Goal: Communication & Community: Answer question/provide support

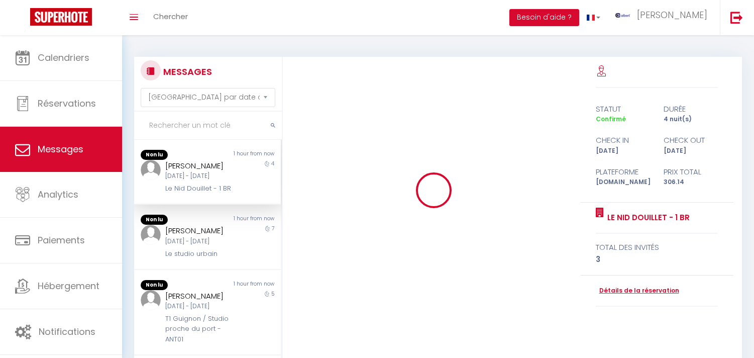
select select "message"
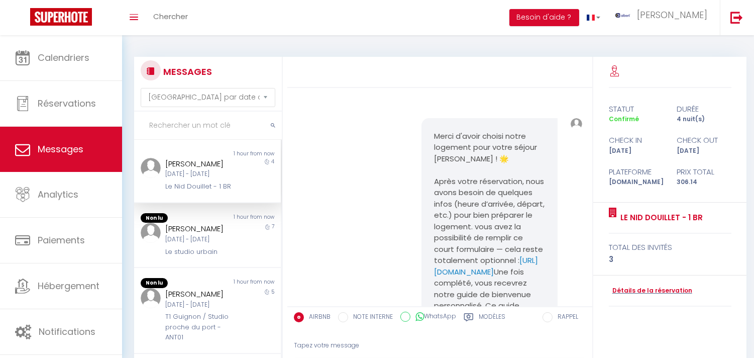
scroll to position [4133, 0]
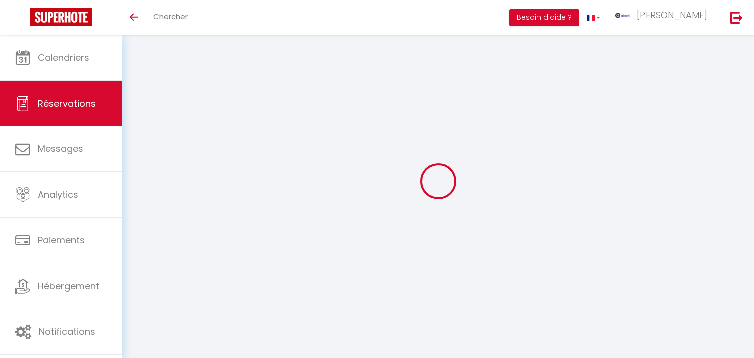
select select "not_cancelled"
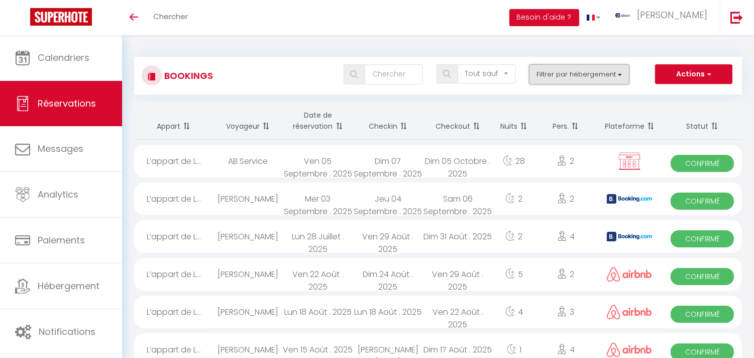
click at [540, 74] on button "Filtrer par hébergement" at bounding box center [579, 74] width 100 height 20
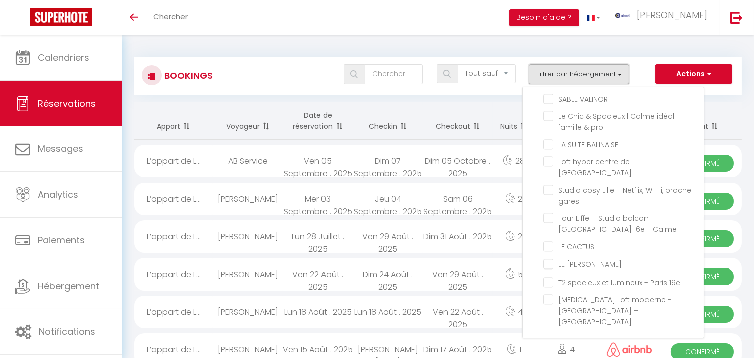
scroll to position [24483, 0]
checkbox input "false"
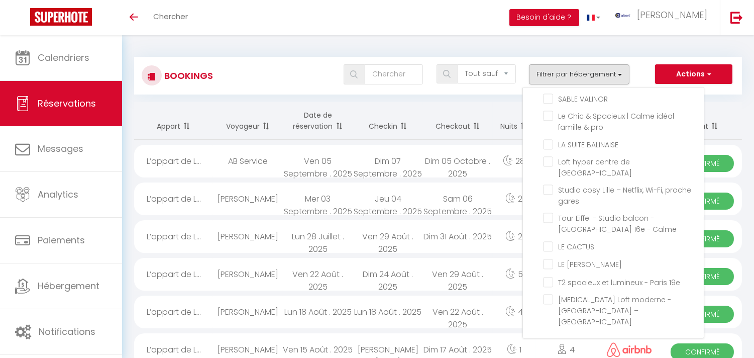
checkbox input "false"
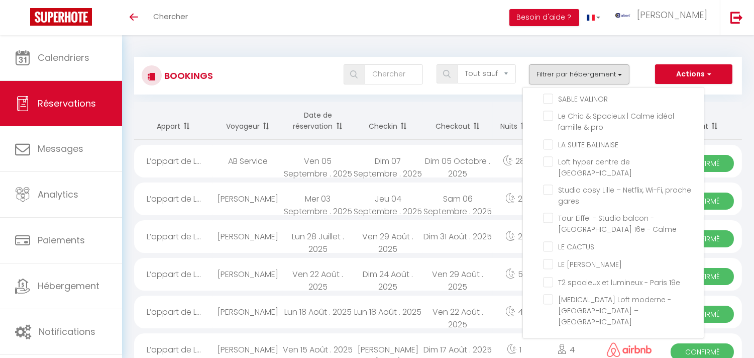
checkbox input "false"
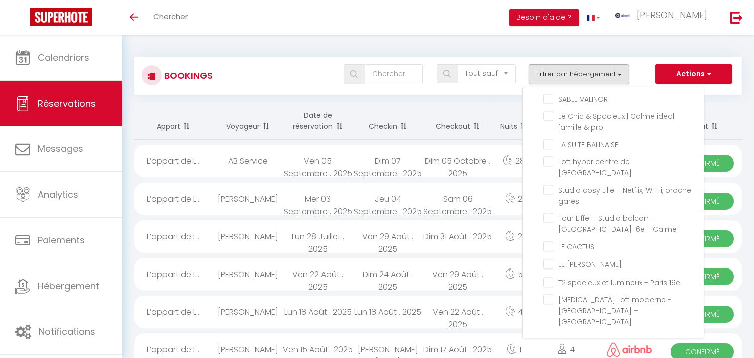
checkbox input "false"
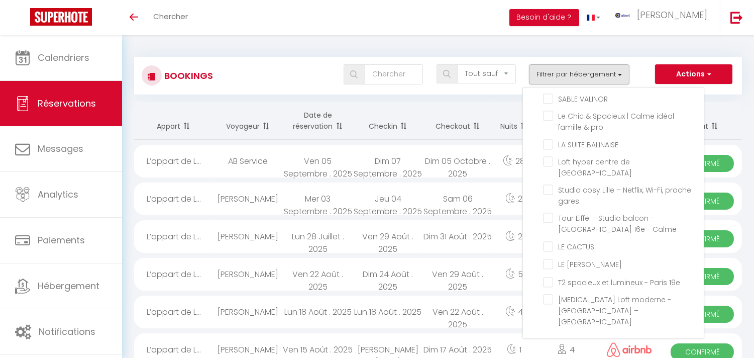
checkbox input "false"
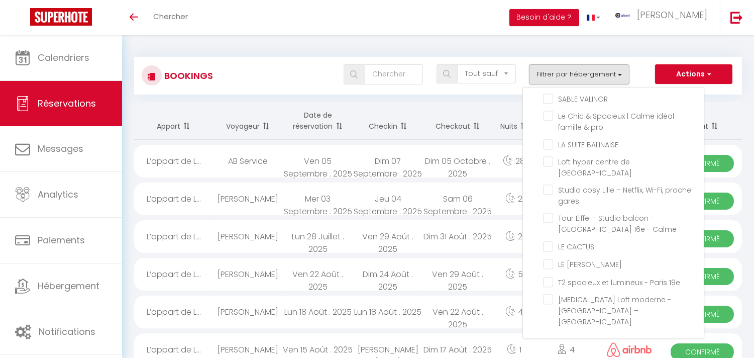
checkbox input "false"
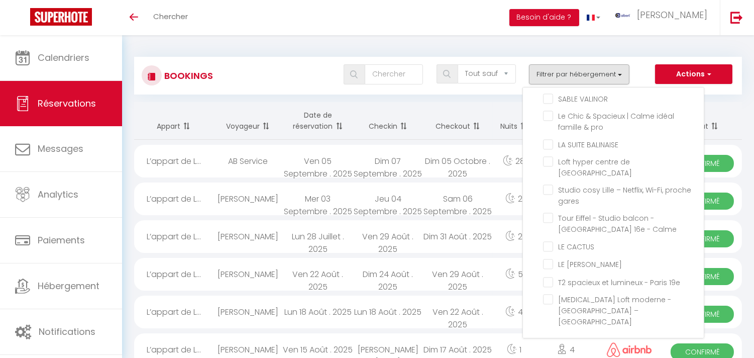
checkbox input "false"
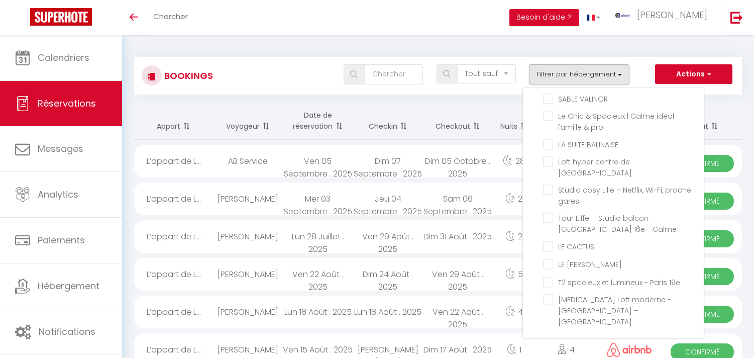
checkbox input "false"
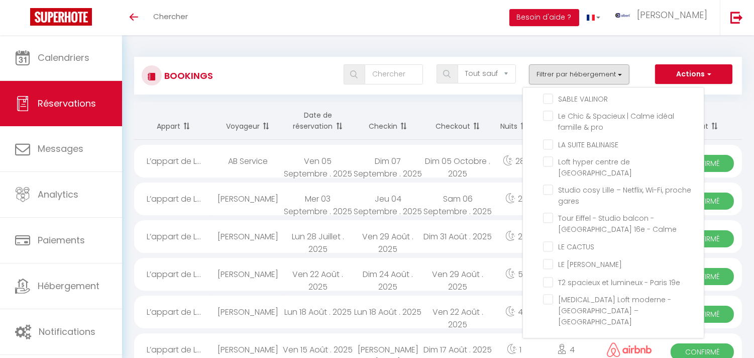
checkbox input "false"
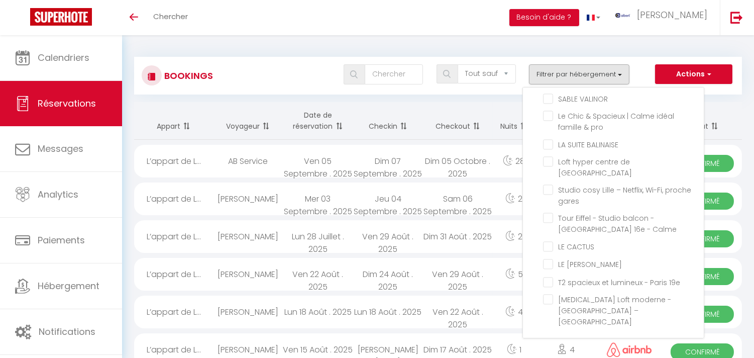
checkbox input "false"
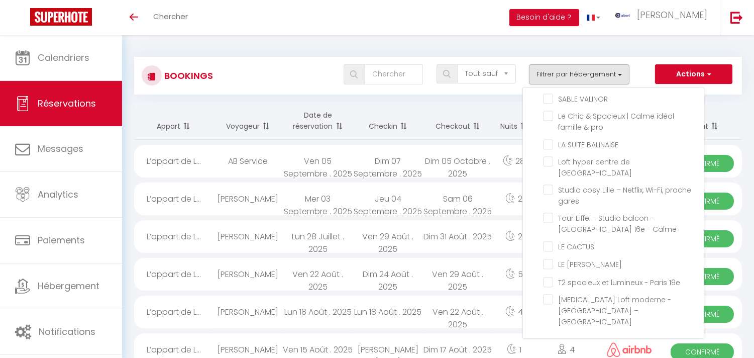
checkbox input "false"
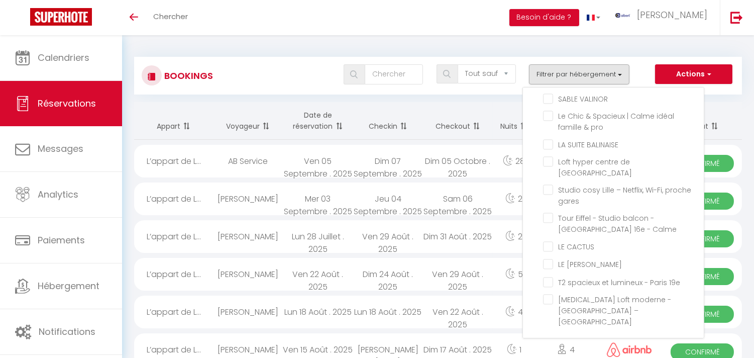
checkbox input "false"
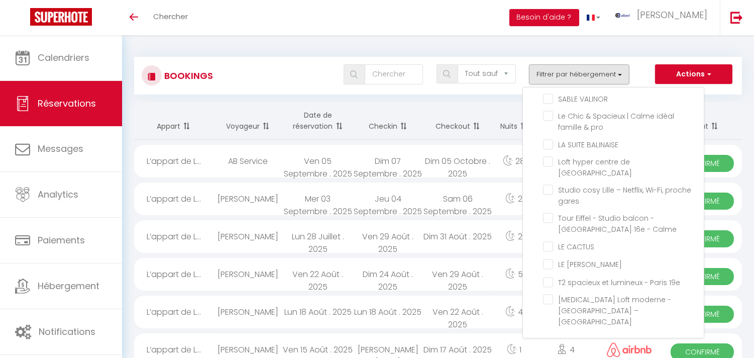
checkbox input "false"
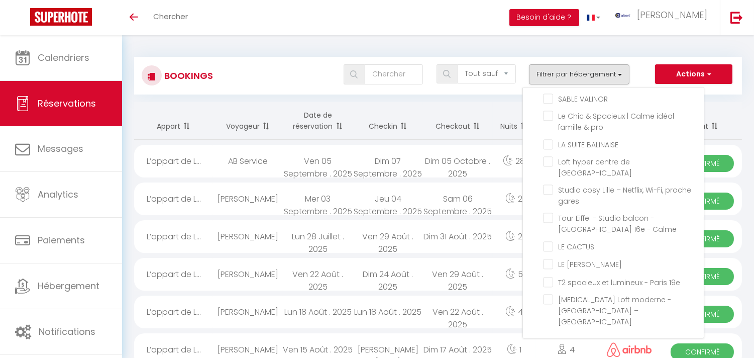
checkbox input "false"
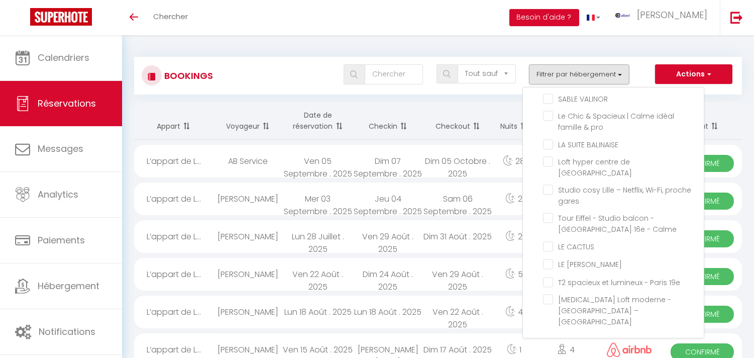
checkbox input "false"
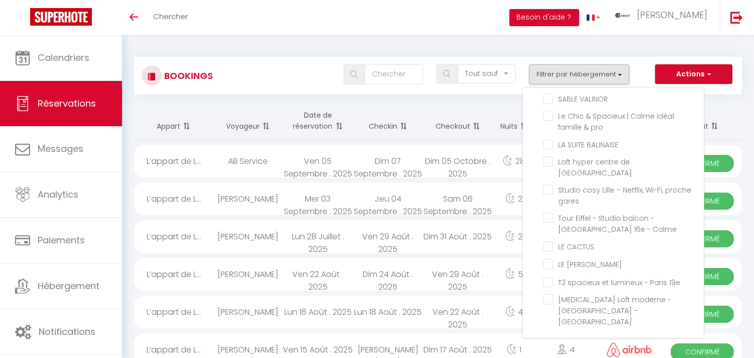
checkbox input "false"
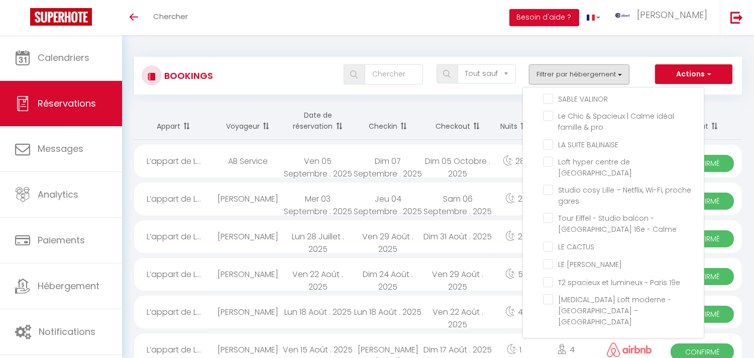
checkbox input "false"
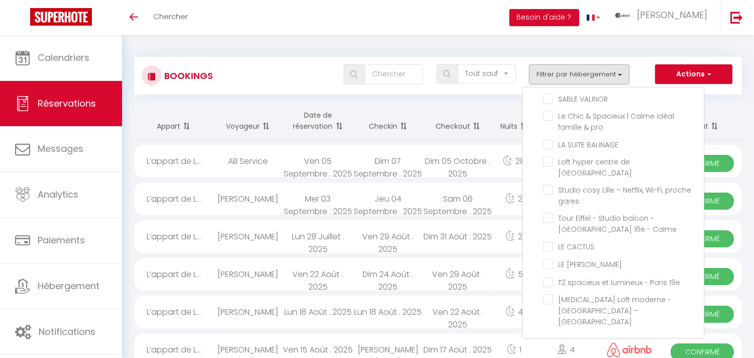
checkbox input "false"
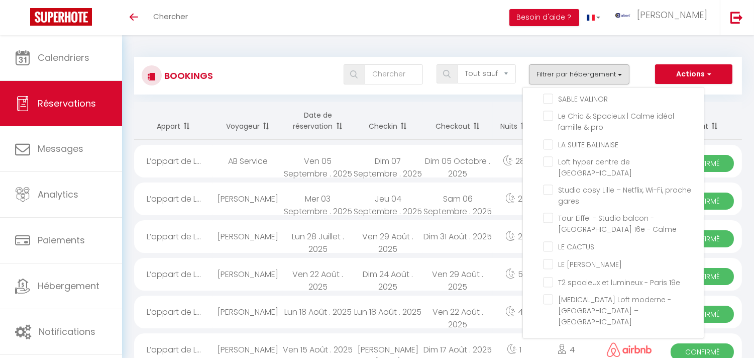
checkbox input "false"
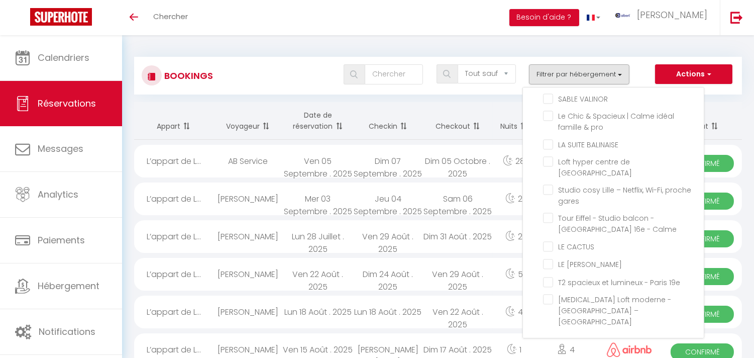
checkbox input "false"
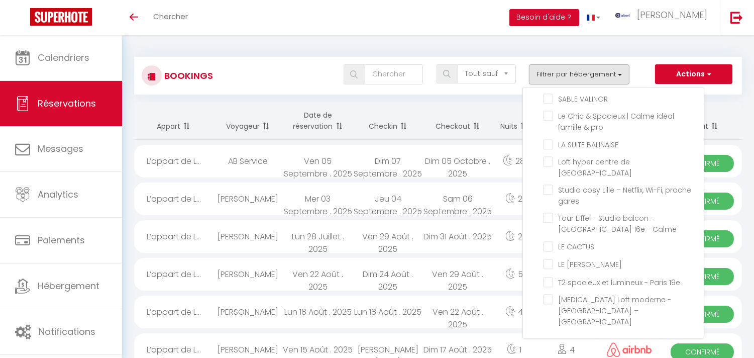
checkbox input "false"
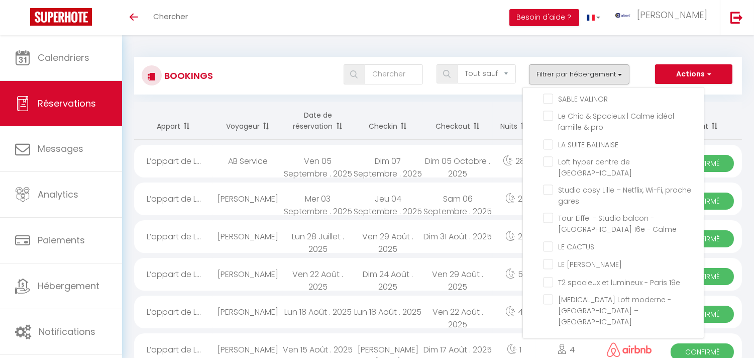
checkbox input "false"
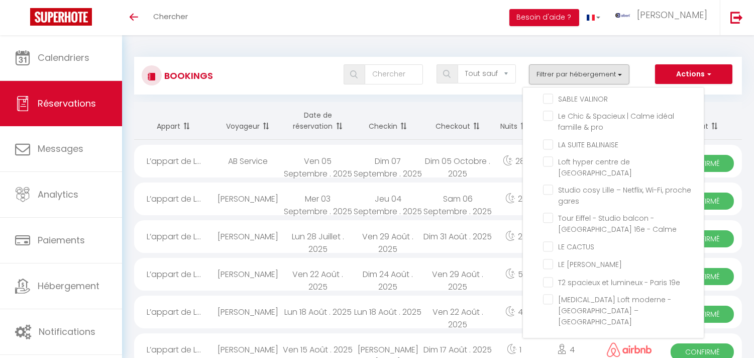
checkbox input "false"
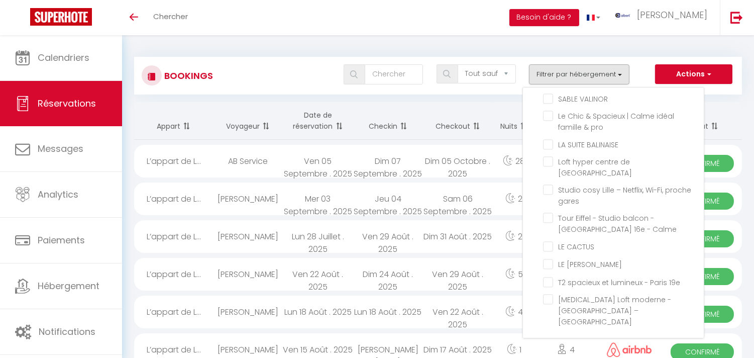
checkbox input "false"
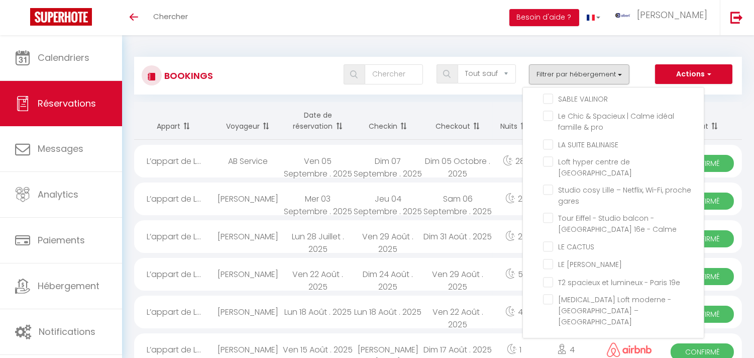
checkbox input "false"
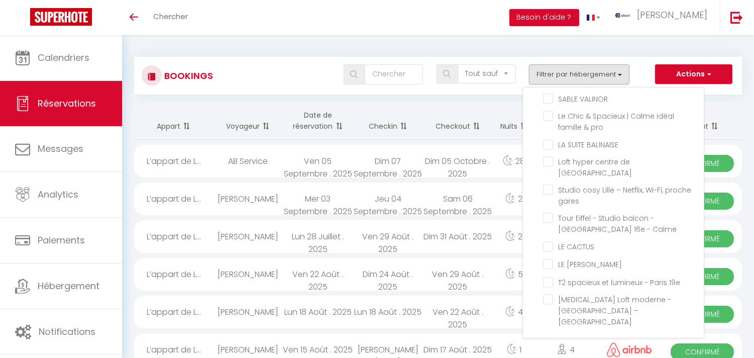
checkbox input "false"
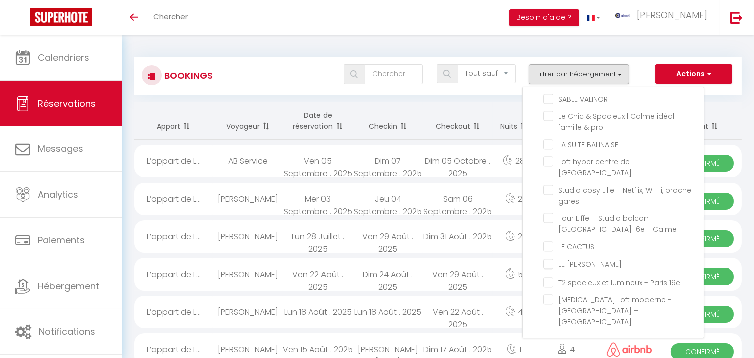
checkbox input "false"
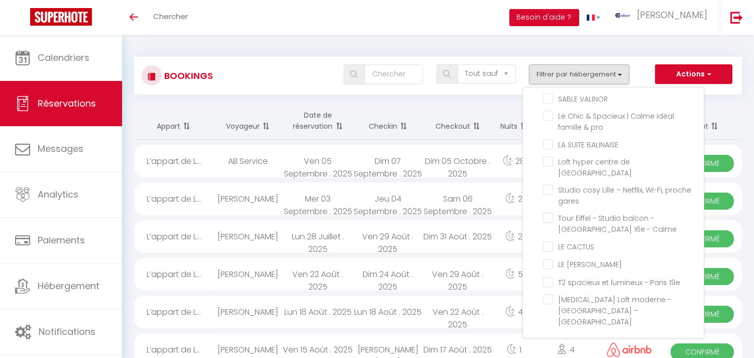
checkbox input "false"
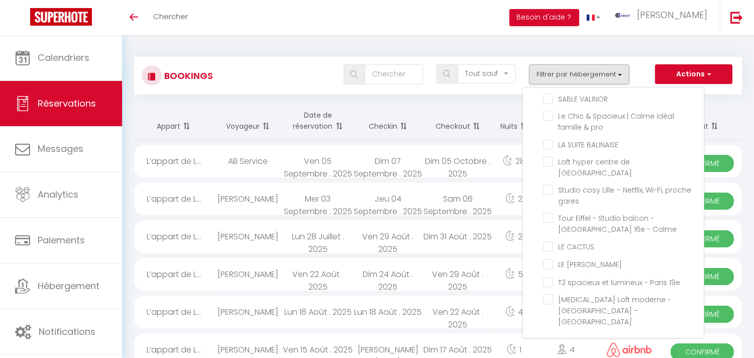
checkbox input "false"
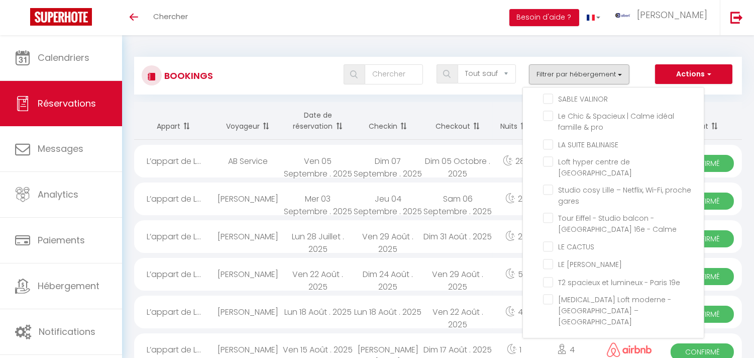
checkbox input "false"
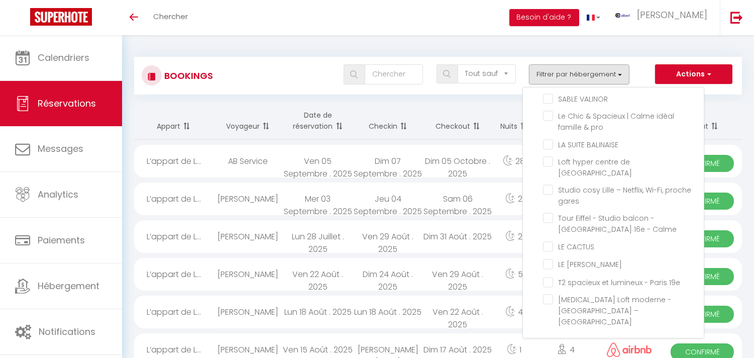
checkbox input "false"
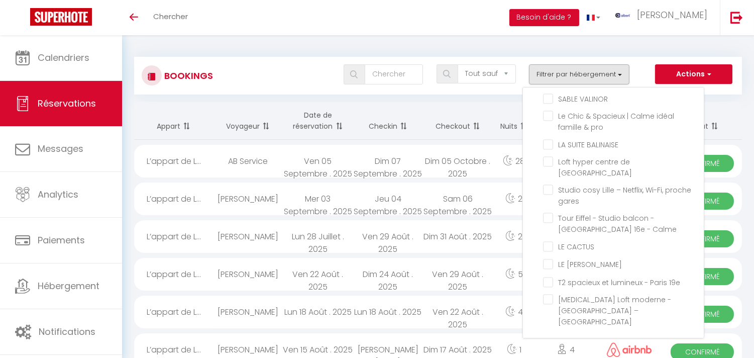
checkbox input "false"
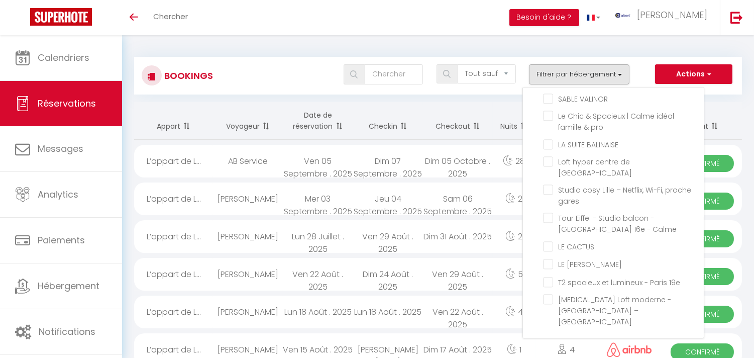
checkbox input "false"
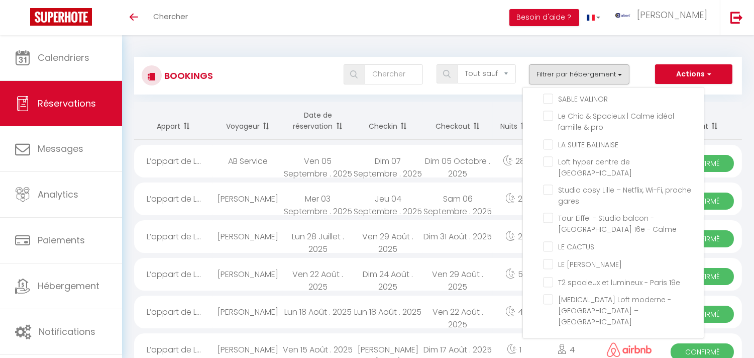
checkbox input "false"
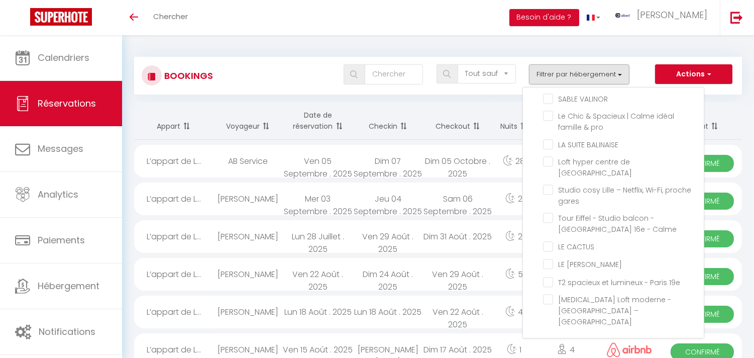
checkbox input "false"
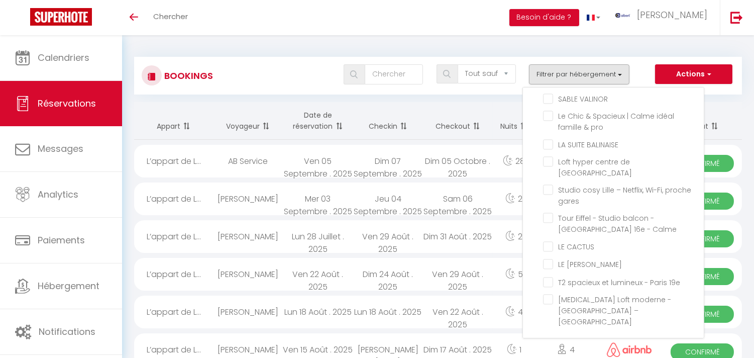
checkbox input "false"
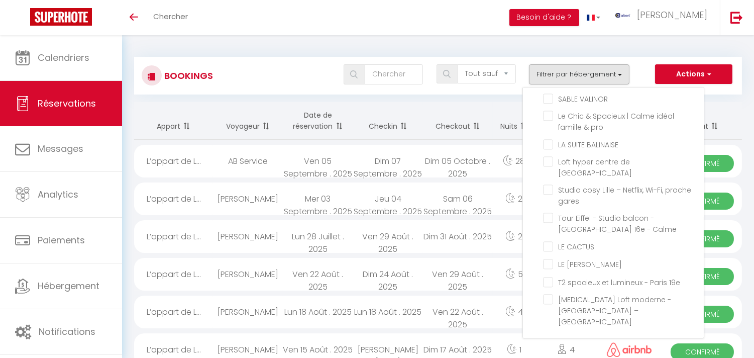
checkbox input "false"
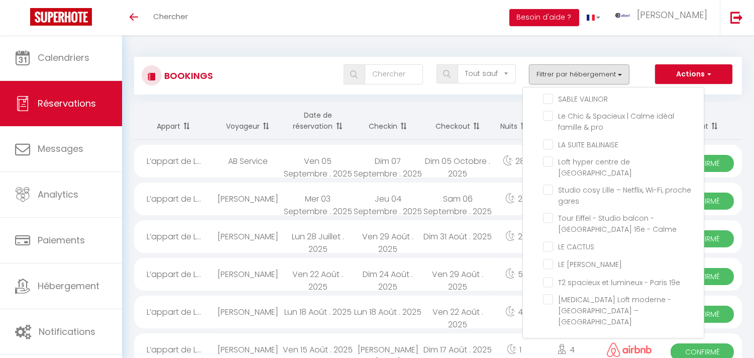
checkbox input "false"
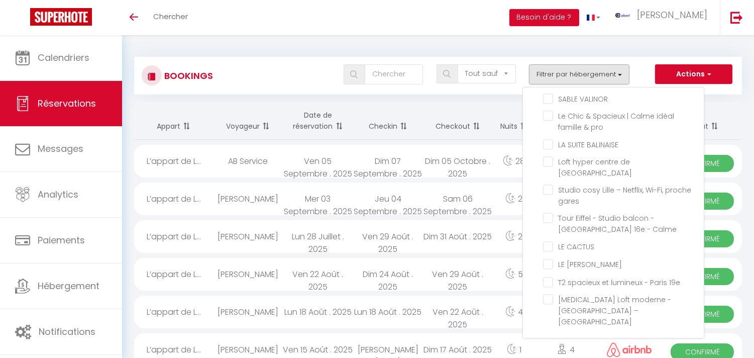
checkbox input "false"
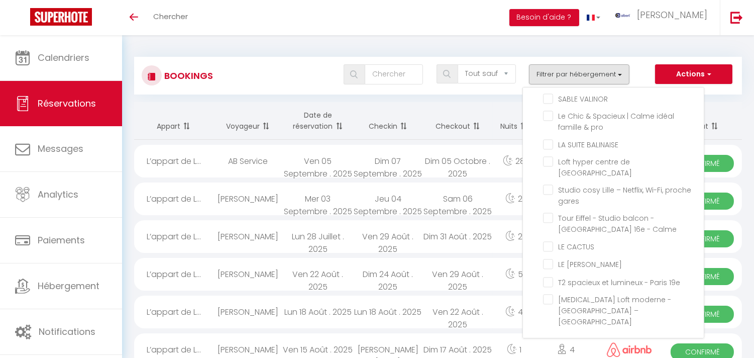
checkbox input "false"
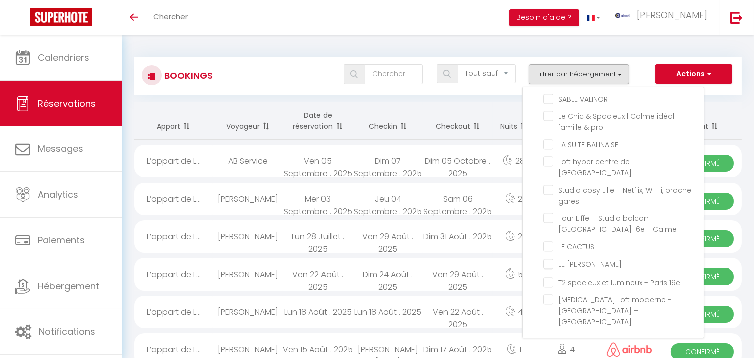
checkbox input "false"
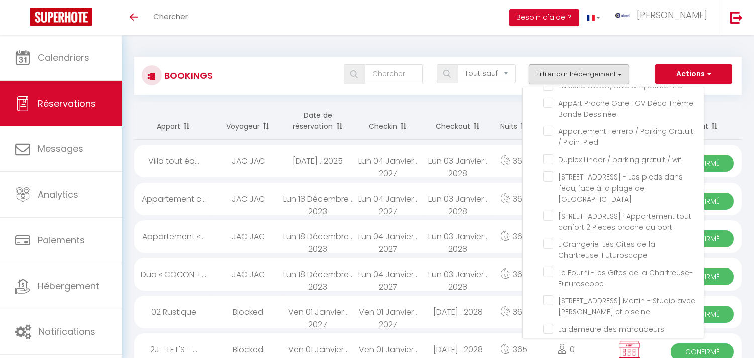
scroll to position [10557, 0]
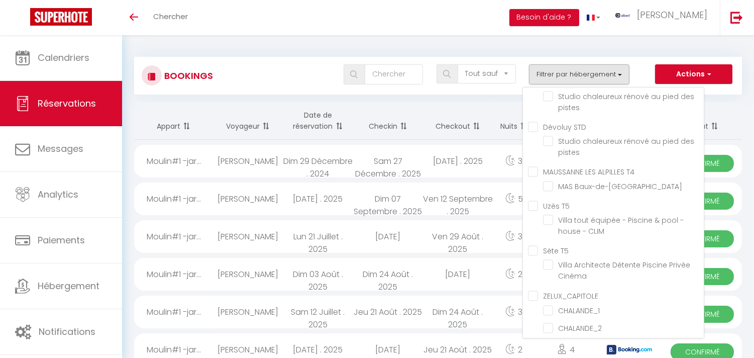
click at [313, 87] on div "Bookings Tous les statuts Annulé Confirmé Non Confirmé Tout sauf annulé No Show…" at bounding box center [438, 76] width 608 height 38
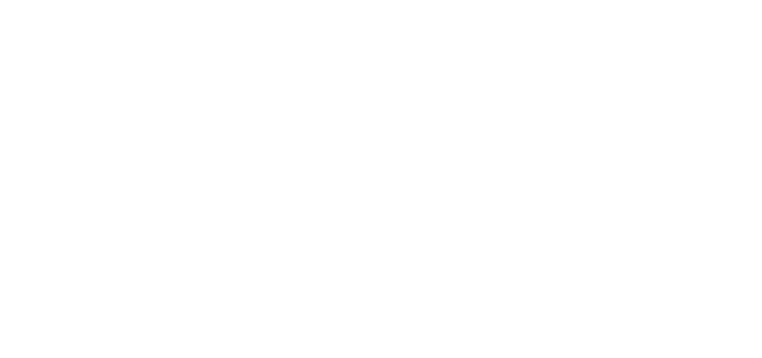
select select "message"
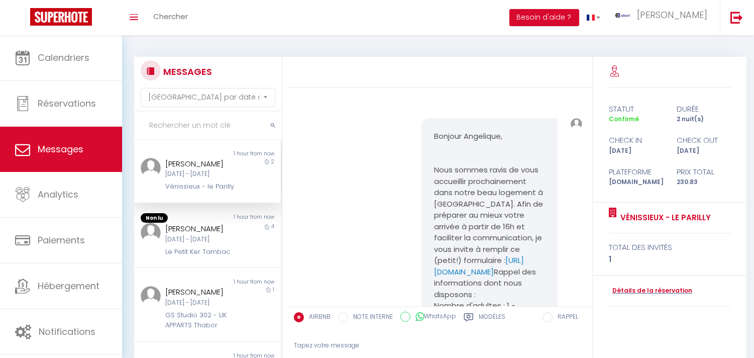
scroll to position [1407, 0]
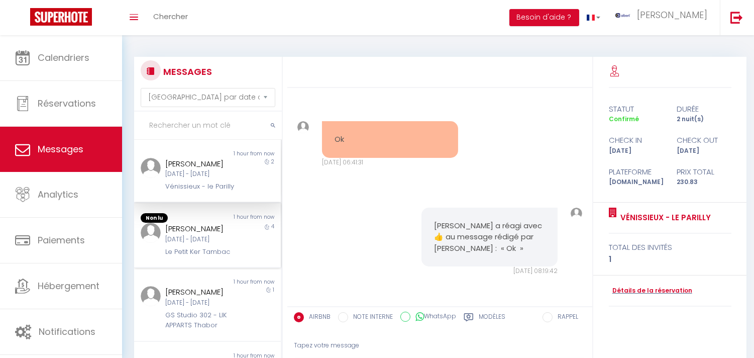
click at [210, 244] on div "[DATE] - [DATE]" at bounding box center [201, 239] width 72 height 10
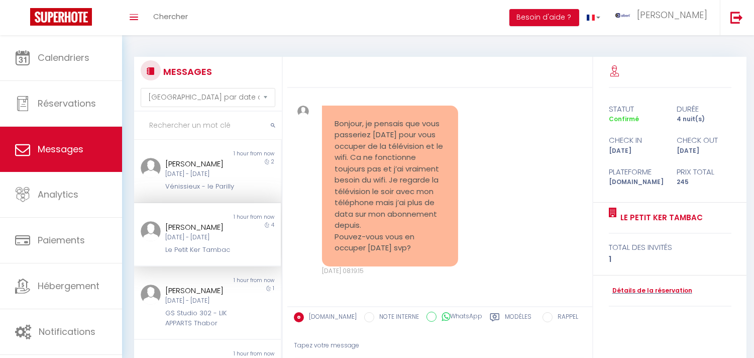
copy div "[PERSON_NAME]"
drag, startPoint x: 163, startPoint y: 239, endPoint x: 201, endPoint y: 243, distance: 38.4
click at [201, 233] on div "[PERSON_NAME]" at bounding box center [201, 227] width 72 height 12
copy pre "Bonjour, je pensais que vous passeriez [DATE] pour vous occuper de la télévisio…"
drag, startPoint x: 335, startPoint y: 124, endPoint x: 435, endPoint y: 244, distance: 156.1
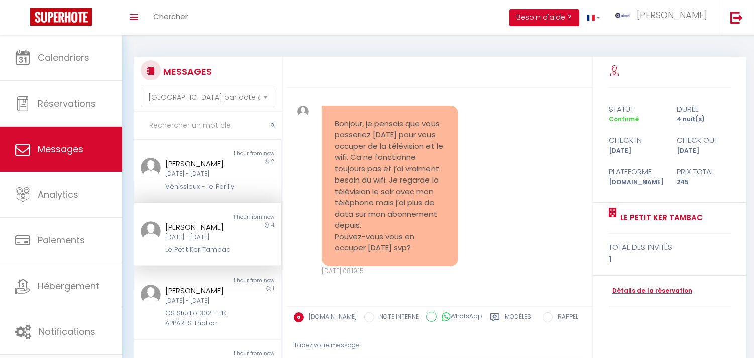
click at [435, 244] on pre "Bonjour, je pensais que vous passeriez [DATE] pour vous occuper de la télévisio…" at bounding box center [389, 186] width 111 height 136
drag, startPoint x: 170, startPoint y: 233, endPoint x: 204, endPoint y: 245, distance: 36.7
click at [204, 233] on div "[PERSON_NAME]" at bounding box center [201, 227] width 72 height 12
click at [206, 233] on div "[PERSON_NAME]" at bounding box center [201, 227] width 72 height 12
click at [201, 233] on div "[PERSON_NAME]" at bounding box center [201, 227] width 72 height 12
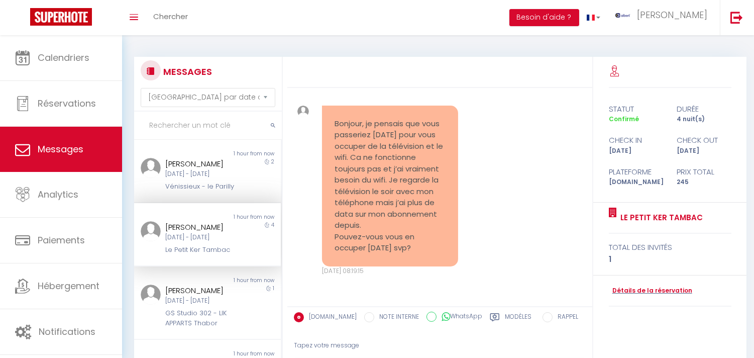
click at [204, 233] on div "[PERSON_NAME]" at bounding box center [201, 227] width 72 height 12
drag, startPoint x: 206, startPoint y: 245, endPoint x: 191, endPoint y: 242, distance: 15.0
click at [172, 233] on div "[PERSON_NAME]" at bounding box center [201, 227] width 72 height 12
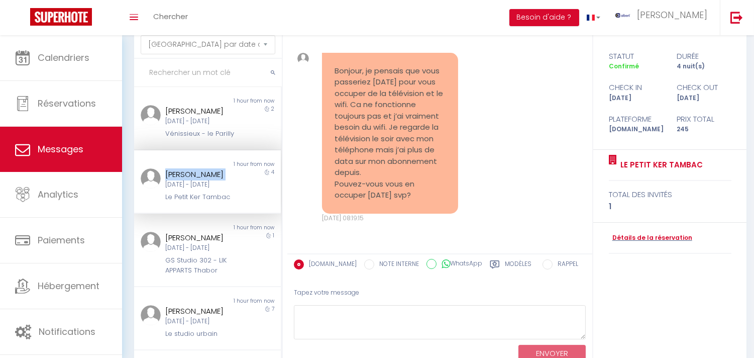
scroll to position [94, 0]
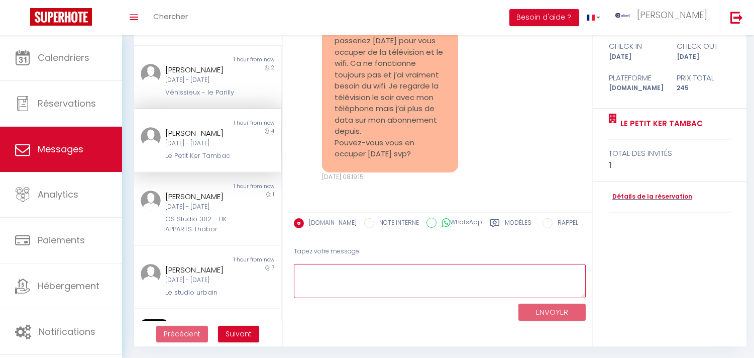
click at [384, 272] on textarea at bounding box center [440, 281] width 292 height 35
paste textarea "[PERSON_NAME]"
click at [384, 272] on textarea "Bonjour Gregory Bendayan" at bounding box center [440, 281] width 292 height 35
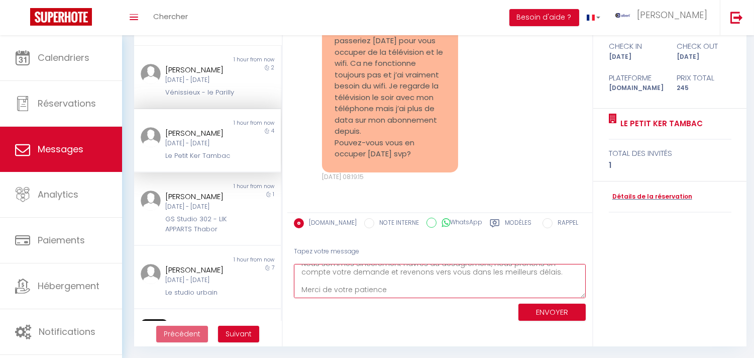
scroll to position [35, 0]
click at [401, 283] on textarea "Bonjour Gregory, Nous sommes sincèrement navrés du désagrément, nous prenons en…" at bounding box center [440, 281] width 292 height 35
drag, startPoint x: 401, startPoint y: 283, endPoint x: 423, endPoint y: 53, distance: 231.0
click at [424, 47] on pre "Bonjour, je pensais que vous passeriez hier pour vous occuper de la télévision …" at bounding box center [389, 92] width 111 height 136
drag, startPoint x: 393, startPoint y: 276, endPoint x: 407, endPoint y: 43, distance: 233.9
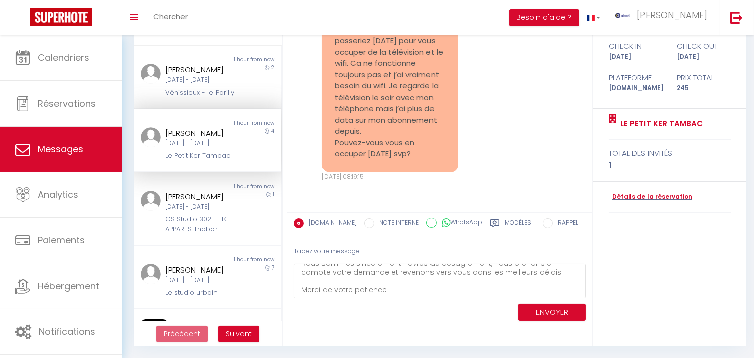
click at [407, 43] on pre "Bonjour, je pensais que vous passeriez hier pour vous occuper de la télévision …" at bounding box center [389, 92] width 111 height 136
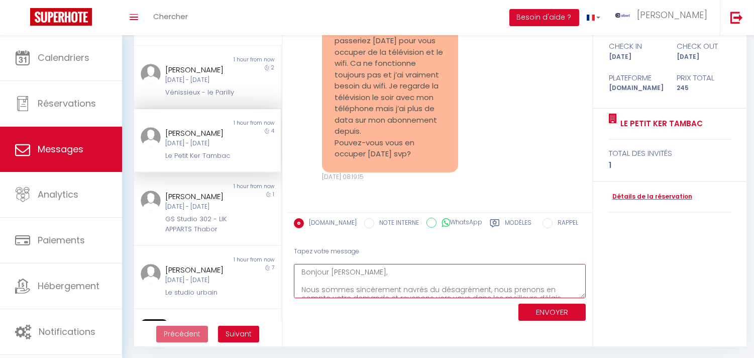
type textarea "Bonjour Gregory, Nous sommes sincèrement navrés du désagrément, nous prenons en…"
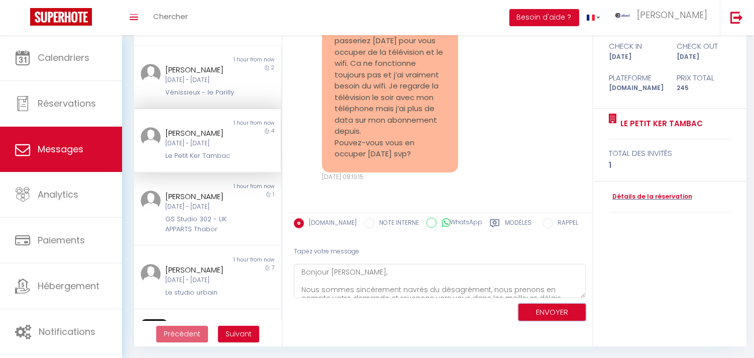
click at [553, 307] on button "ENVOYER" at bounding box center [551, 312] width 67 height 18
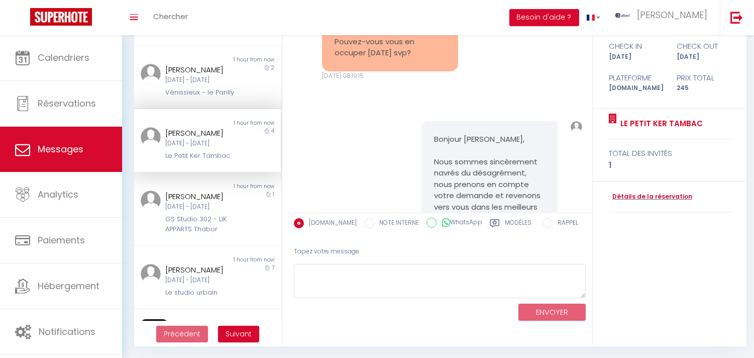
scroll to position [5453, 0]
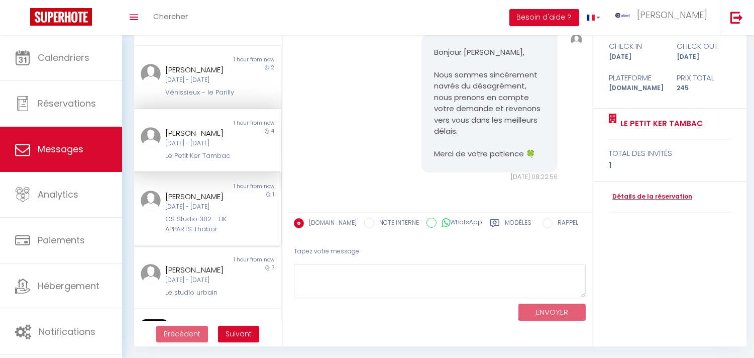
click at [217, 202] on div "Thibaud MARTINS" at bounding box center [201, 196] width 72 height 12
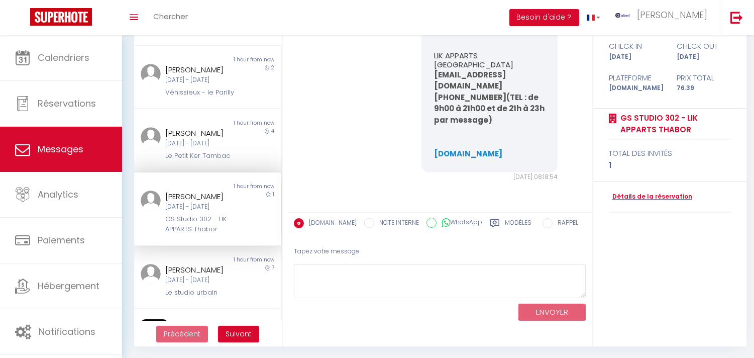
scroll to position [167, 0]
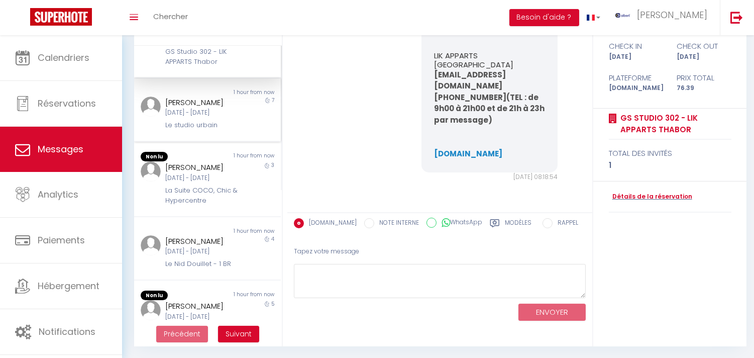
click at [190, 118] on div "Dim 07 Sep - Dim 14 Sep" at bounding box center [201, 113] width 72 height 10
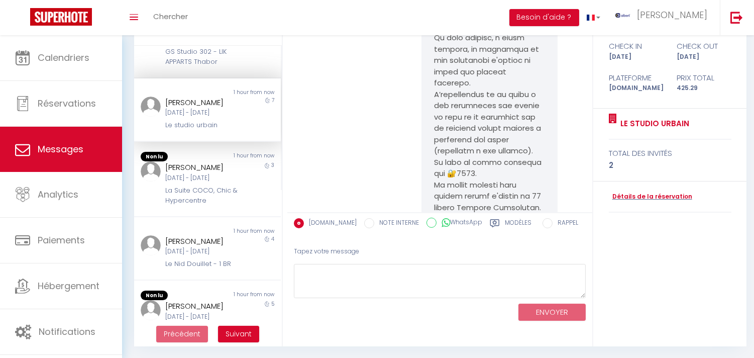
scroll to position [4667, 0]
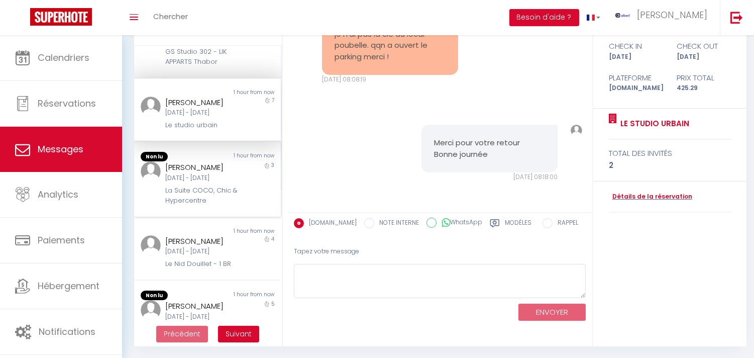
click at [212, 183] on div "Lun 08 Sep - Jeu 11 Sep" at bounding box center [201, 178] width 72 height 10
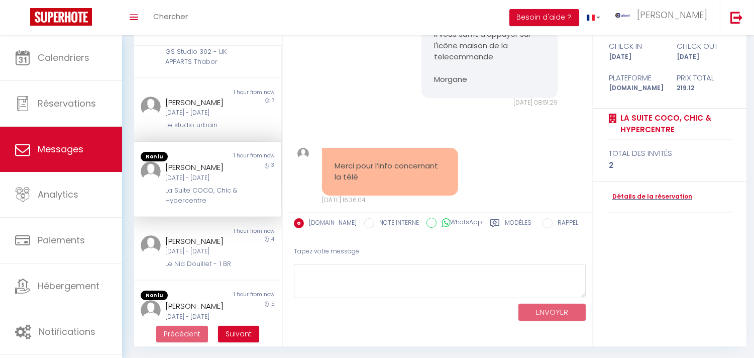
scroll to position [4821, 0]
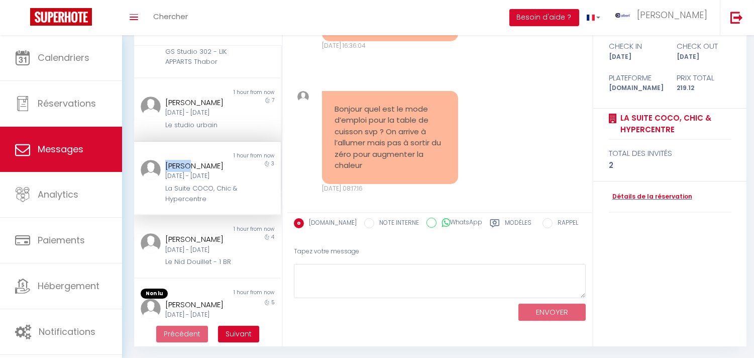
copy div "irene"
drag, startPoint x: 166, startPoint y: 203, endPoint x: 184, endPoint y: 203, distance: 18.1
click at [184, 203] on div "irene perache Lun 08 Sep - Jeu 11 Sep La Suite COCO, Chic & Hypercentre" at bounding box center [201, 182] width 85 height 44
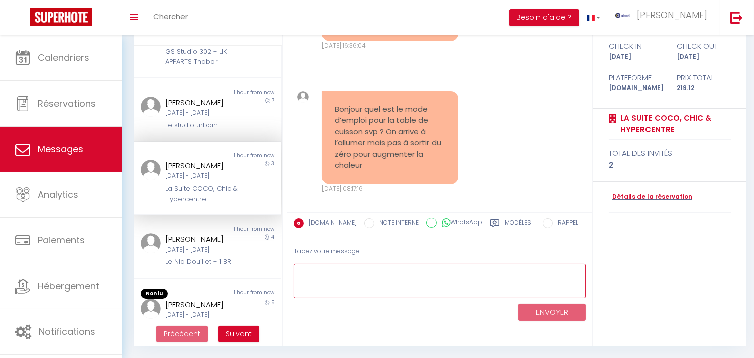
click at [330, 276] on textarea at bounding box center [440, 281] width 292 height 35
type textarea "N"
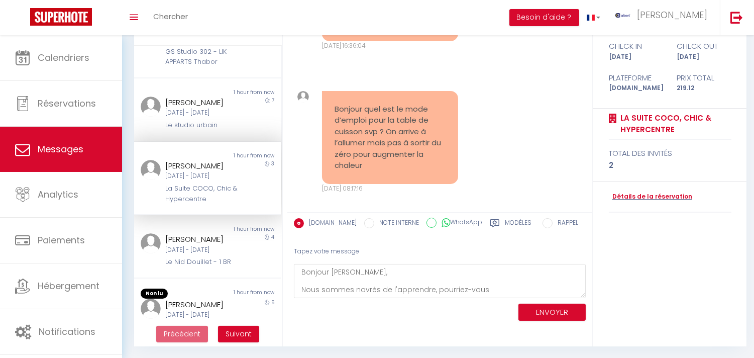
copy pre "Bonjour quel est le mode d’emploi pour la table de cuisson svp ? On arrive à l’…"
drag, startPoint x: 375, startPoint y: 155, endPoint x: 325, endPoint y: 83, distance: 87.3
click at [325, 91] on div "Bonjour quel est le mode d’emploi pour la table de cuisson svp ? On arrive à l’…" at bounding box center [390, 137] width 136 height 93
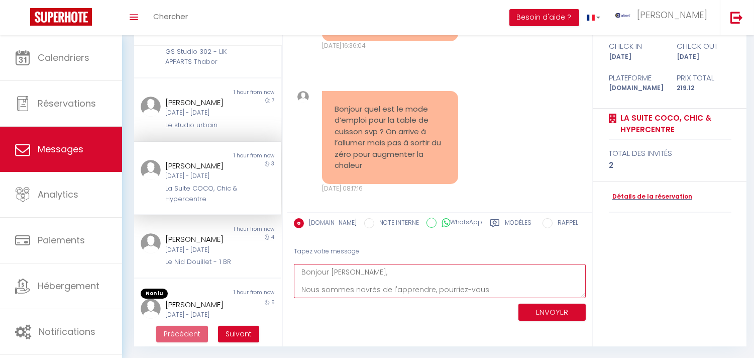
click at [485, 287] on textarea "Bonjour Irene, Nous sommes navrés de l'apprendre, pourriez-vous" at bounding box center [440, 281] width 292 height 35
paste textarea "Pour la table de cuisson, après l’avoir allumée, il faut sélectionner la zone s…"
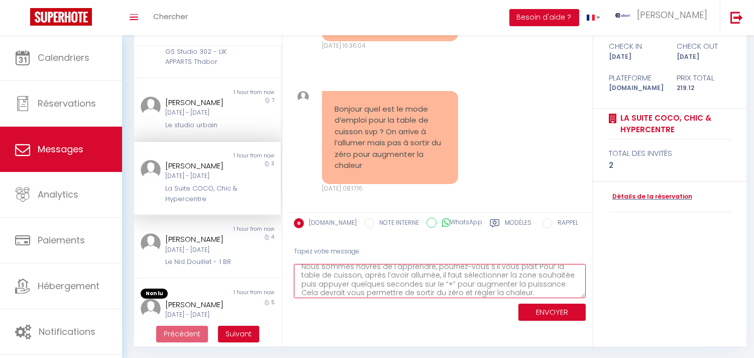
click at [529, 267] on textarea "Bonjour Irene, Nous sommes navrés de l'apprendre, pourriez-vous s'il vous plaît…" at bounding box center [440, 281] width 292 height 35
click at [449, 277] on textarea "Bonjour Irene, Nous sommes navrés de l'apprendre, pourriez-vous s'il vous plaît…" at bounding box center [440, 281] width 292 height 35
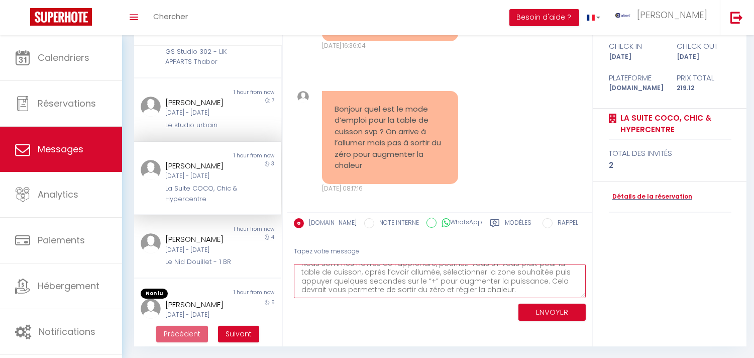
click at [519, 291] on textarea "Bonjour Irene, Nous sommes navrés de l'apprendre, pourriez-vous s'il vous plaît…" at bounding box center [440, 281] width 292 height 35
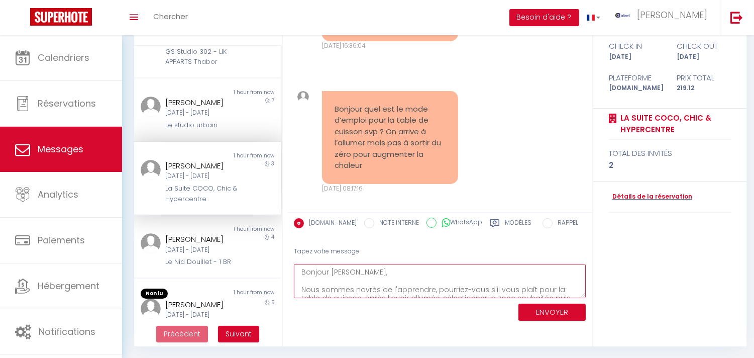
type textarea "Bonjour Irene, Nous sommes navrés de l'apprendre, pourriez-vous s'il vous plaît…"
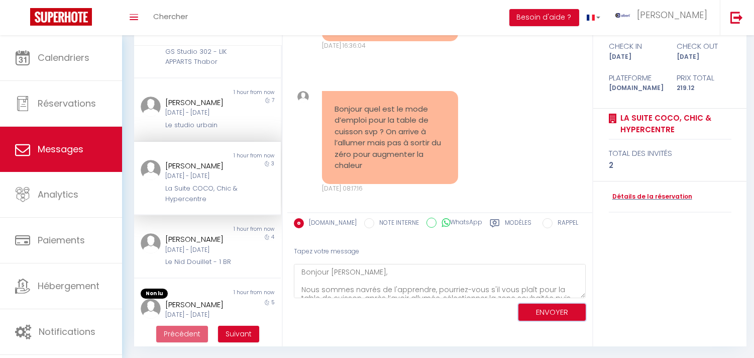
click at [549, 312] on button "ENVOYER" at bounding box center [551, 312] width 67 height 18
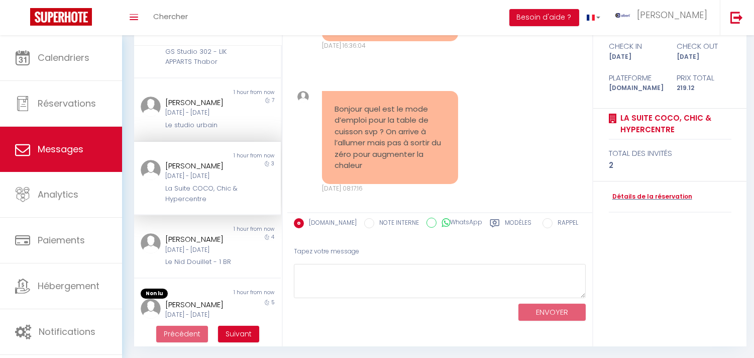
scroll to position [5088, 0]
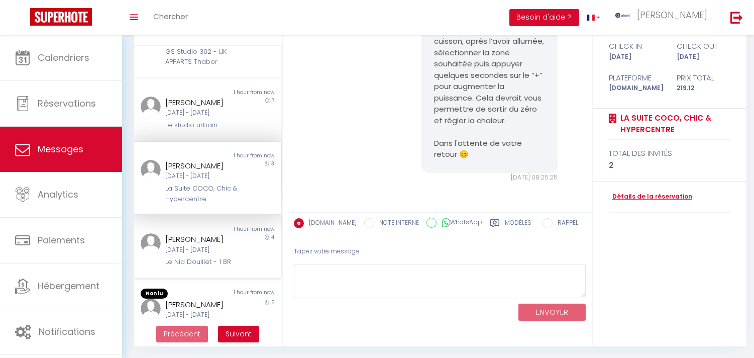
click at [213, 258] on div "Non lu 1 hour from now Claire Nieuwenhuys Sam 06 Sep - Mer 10 Sep Le Nid Douill…" at bounding box center [207, 246] width 147 height 63
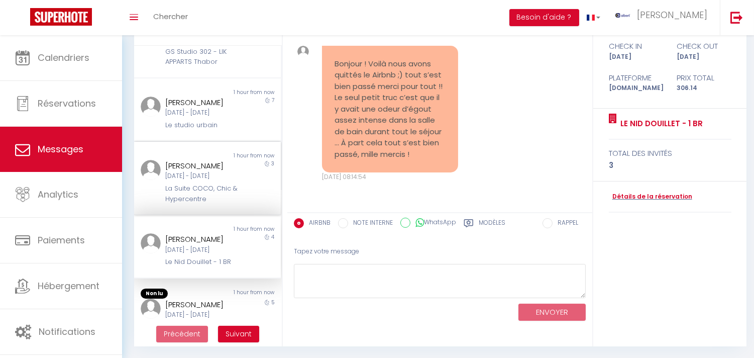
scroll to position [334, 0]
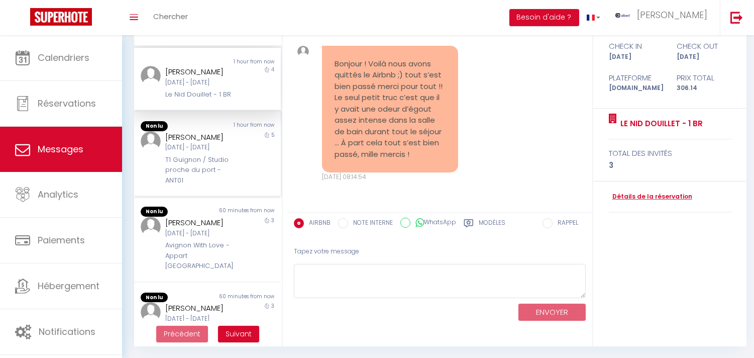
click at [218, 131] on div "1 hour from now" at bounding box center [243, 126] width 73 height 10
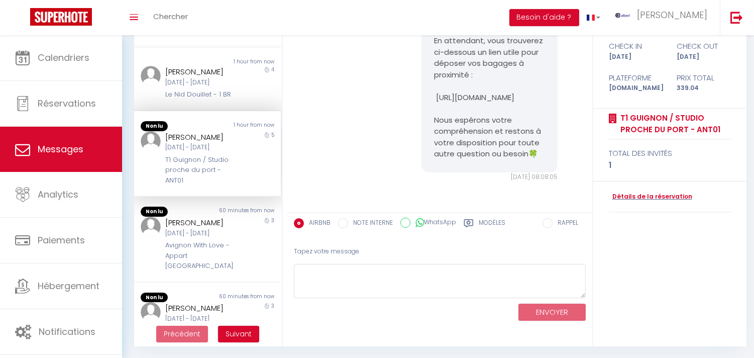
scroll to position [960, 0]
click at [231, 269] on div "Non lu 60 minutes from now Vinicius Gonçalves Mar 09 Sep - Ven 12 Sep Avignon W…" at bounding box center [207, 237] width 147 height 85
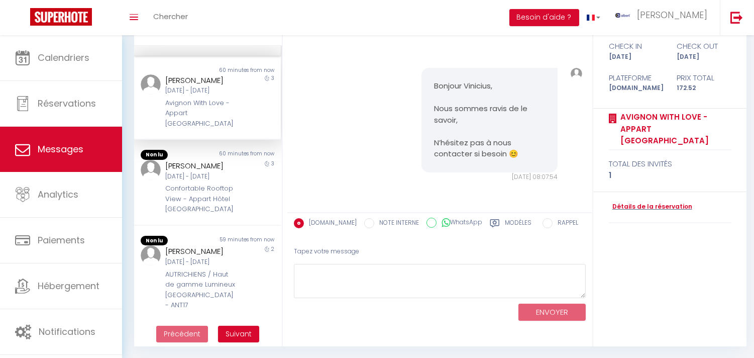
scroll to position [590, 0]
click at [215, 183] on div "Confortable Rooftop View - Appart Hôtel Avignon" at bounding box center [201, 198] width 72 height 31
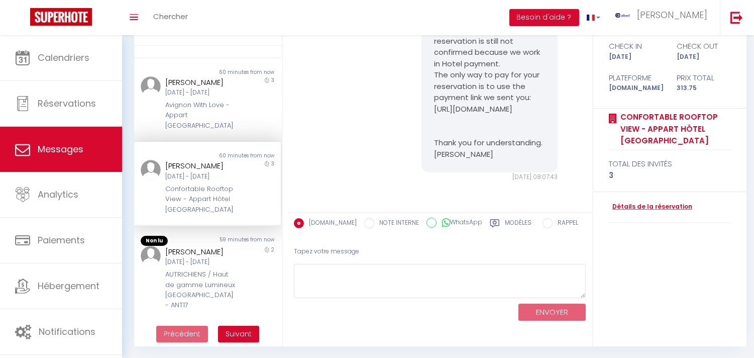
scroll to position [589, 0]
click at [205, 269] on div "AUTRICHIENS / Haut de gamme Lumineux Central Jardin Parking - ANT17" at bounding box center [201, 289] width 72 height 41
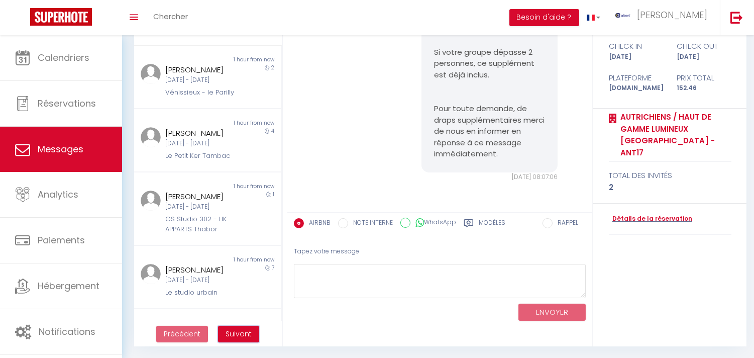
click at [245, 331] on span "Suivant" at bounding box center [238, 333] width 26 height 10
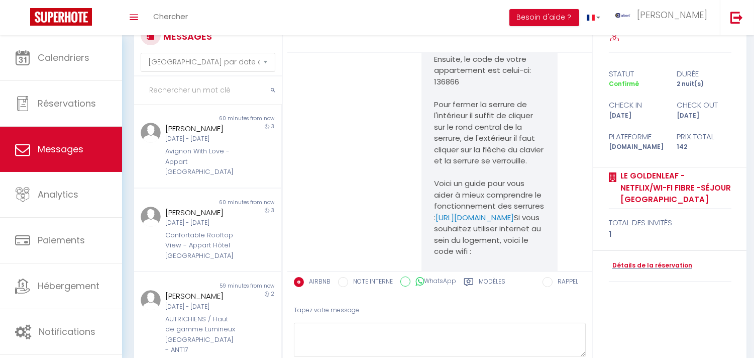
scroll to position [3936, 0]
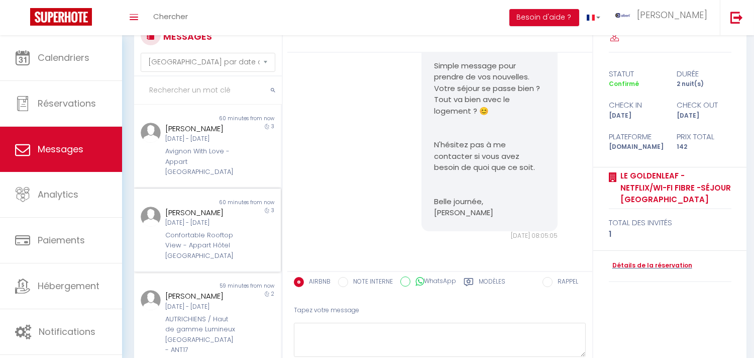
click at [221, 227] on div "Jeu 09 Oct - Dim 12 Oct" at bounding box center [201, 223] width 72 height 10
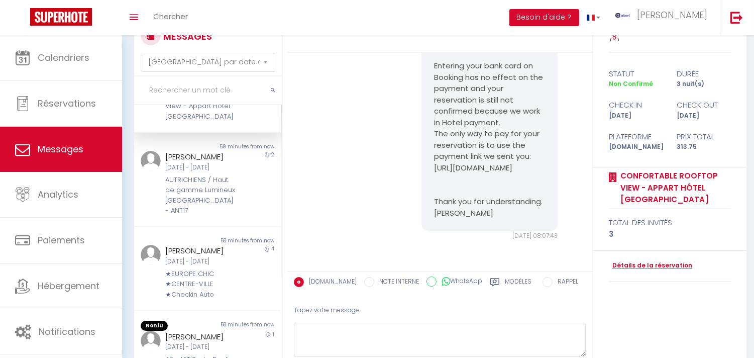
scroll to position [167, 0]
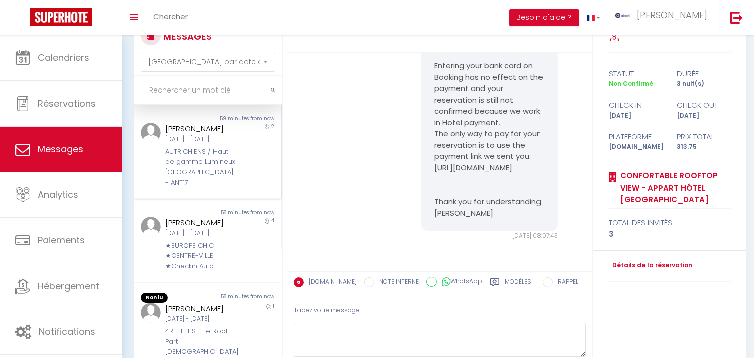
click at [211, 187] on div "AUTRICHIENS / Haut de gamme Lumineux [GEOGRAPHIC_DATA] - ANT17" at bounding box center [201, 167] width 72 height 41
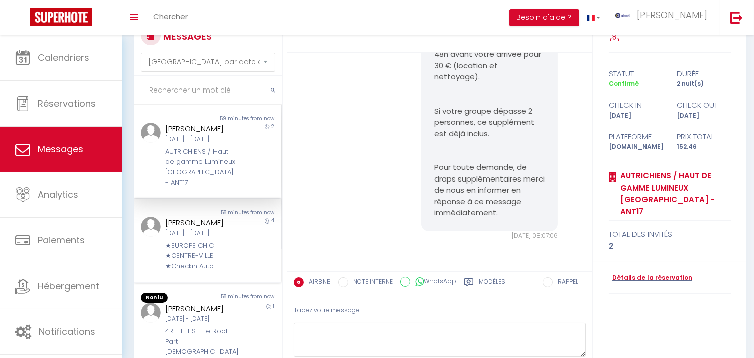
click at [206, 228] on div "ANTOINE PETIT" at bounding box center [201, 222] width 72 height 12
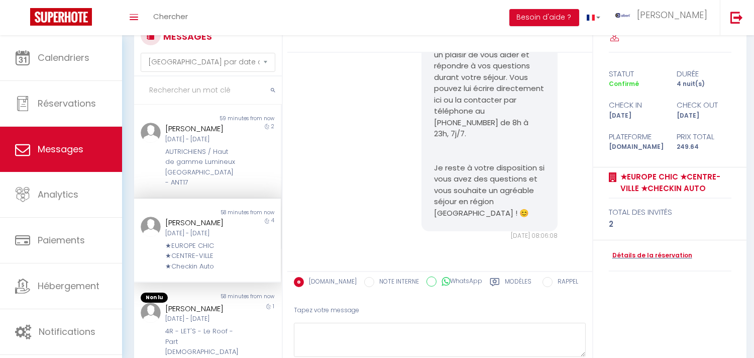
scroll to position [334, 0]
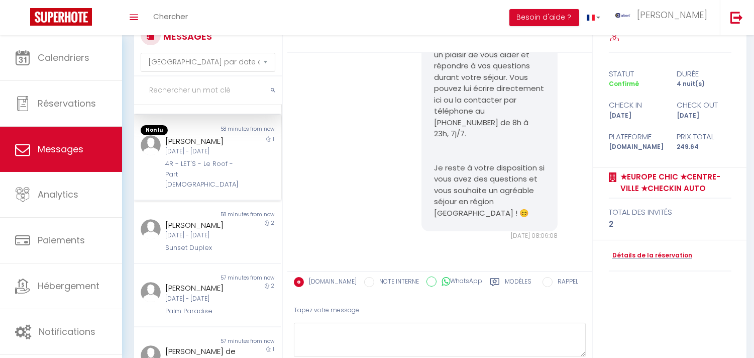
click at [206, 156] on div "Mar 09 Sep - Mer 10 Sep" at bounding box center [201, 152] width 72 height 10
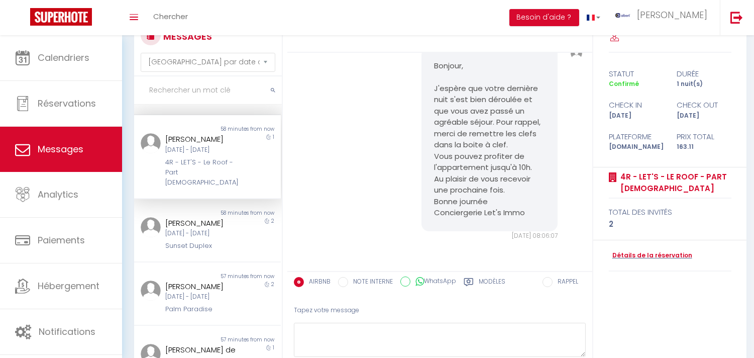
scroll to position [502, 0]
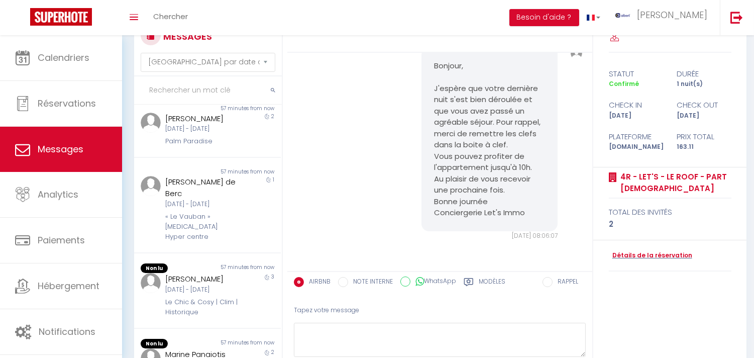
click at [207, 94] on div "Non lu 58 minutes from now Vincent ODonoghue Mar 09 Sep - Jeu 11 Sep Sunset Dup…" at bounding box center [207, 62] width 147 height 63
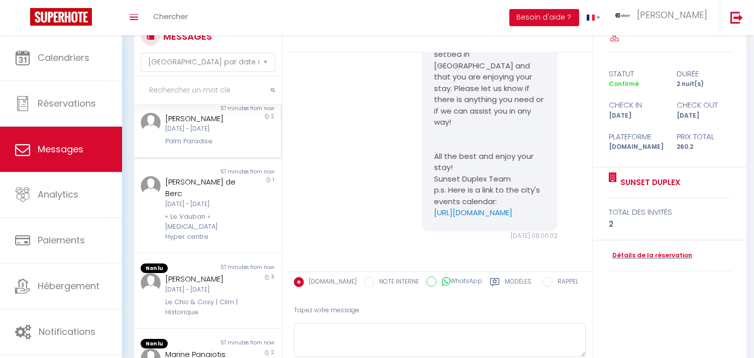
click at [226, 134] on div "Mar 09 Sep - Jeu 11 Sep" at bounding box center [201, 129] width 72 height 10
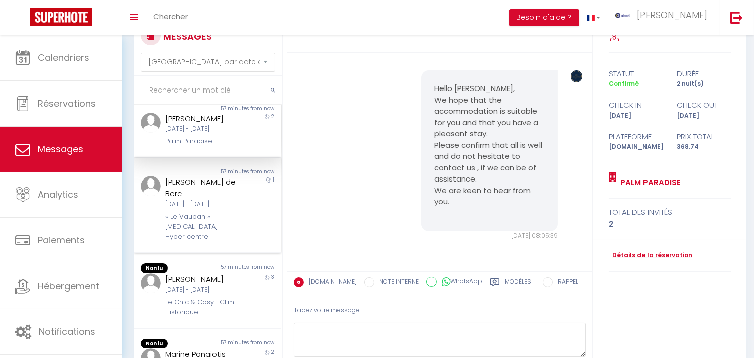
click at [218, 209] on div "Mar 09 Sep - Mer 10 Sep" at bounding box center [201, 204] width 72 height 10
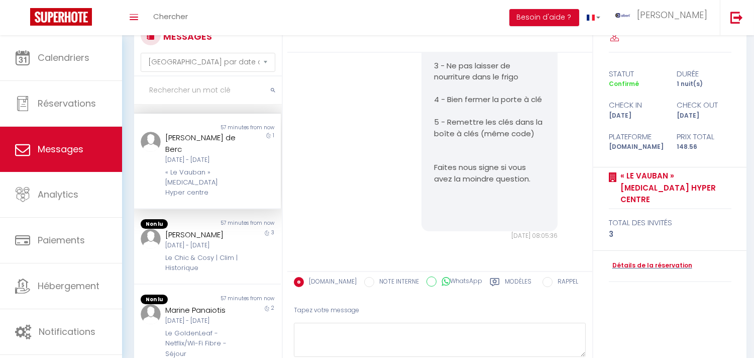
scroll to position [651, 0]
click at [209, 241] on div "Mer 10 Sep - Sam 13 Sep" at bounding box center [201, 246] width 72 height 10
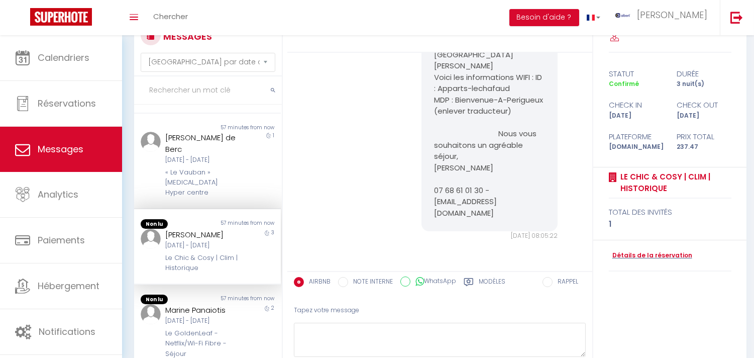
scroll to position [650, 0]
click at [244, 318] on div "2" at bounding box center [262, 336] width 37 height 65
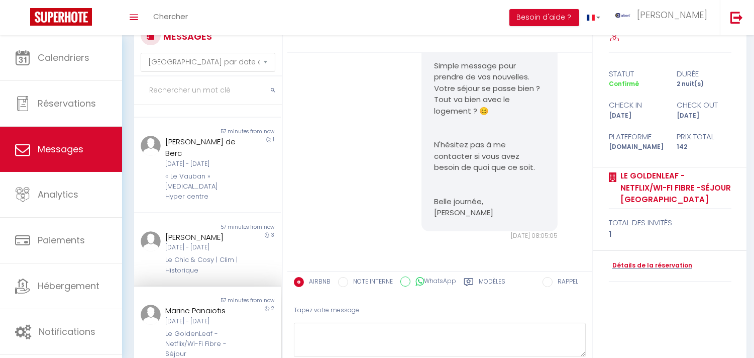
scroll to position [648, 0]
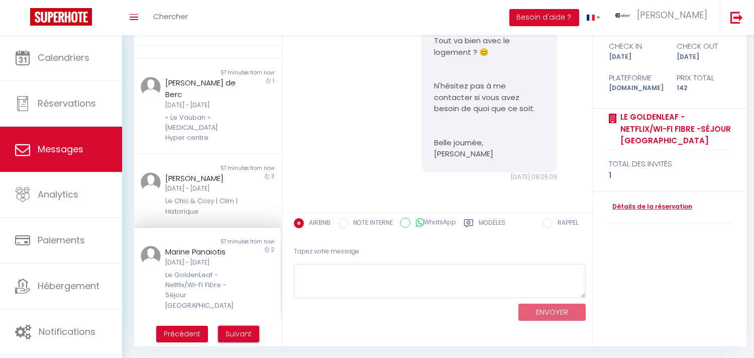
click at [250, 325] on button "Suivant" at bounding box center [238, 333] width 41 height 17
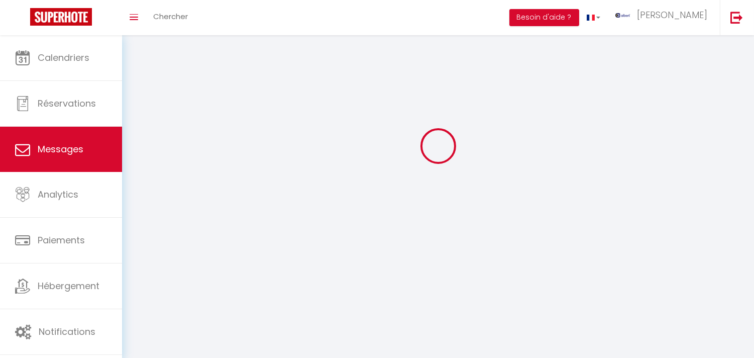
scroll to position [35, 0]
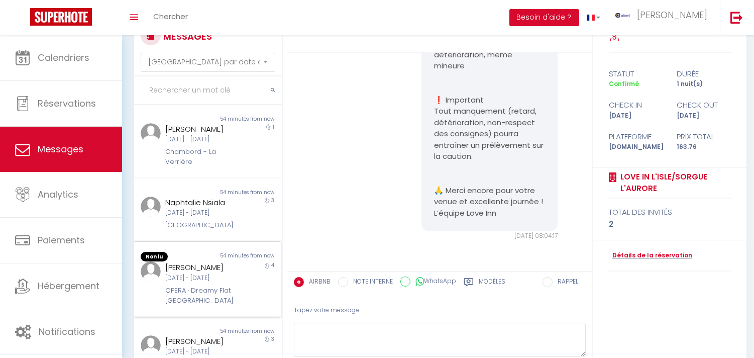
click at [184, 285] on div "OPERA · Dreamy Flat Lyon" at bounding box center [201, 295] width 72 height 21
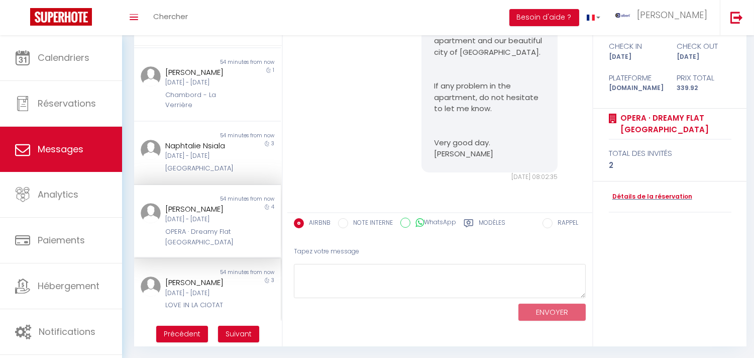
click at [186, 288] on div "Dim 07 Sep - Mer 10 Sep" at bounding box center [201, 293] width 72 height 10
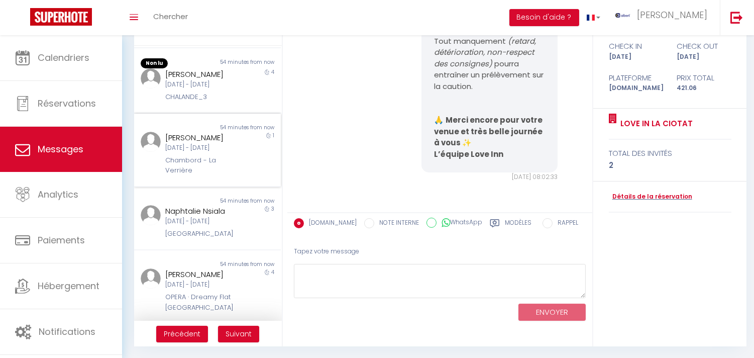
click at [185, 176] on div "Chambord - La Verrière" at bounding box center [201, 165] width 72 height 21
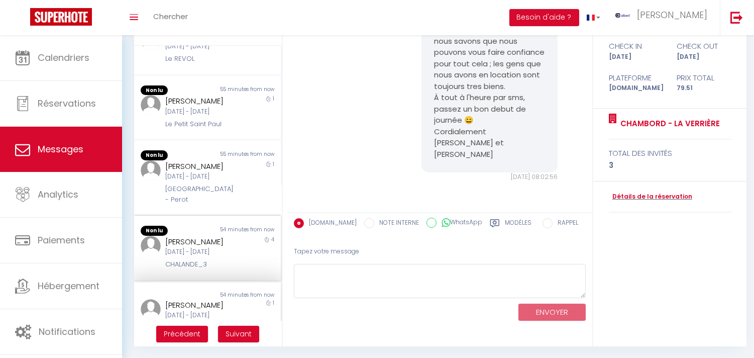
click at [197, 236] on div "Non lu" at bounding box center [170, 230] width 73 height 10
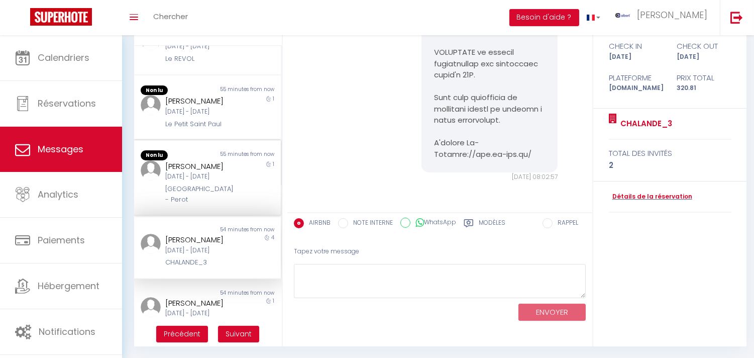
click at [193, 181] on div "[DATE] - [DATE]" at bounding box center [201, 177] width 72 height 10
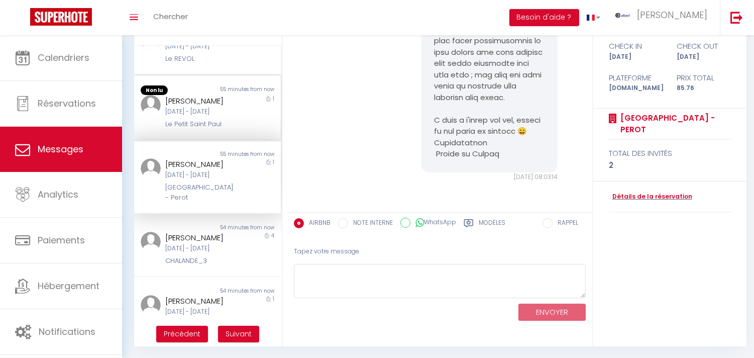
click at [208, 129] on div "Le Petit Saint Paul" at bounding box center [201, 124] width 72 height 10
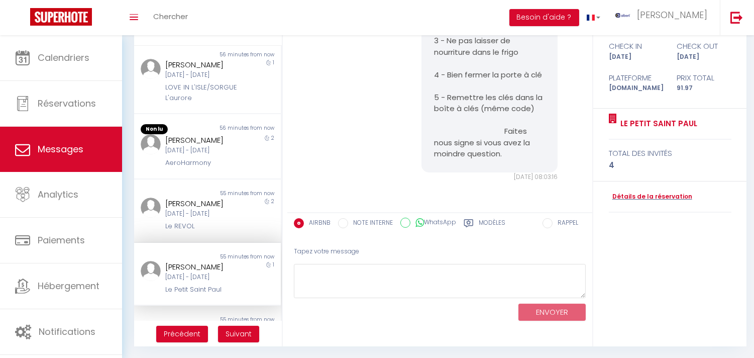
click at [208, 155] on div "Lun 08 Sep - Mer 10 Sep" at bounding box center [201, 151] width 72 height 10
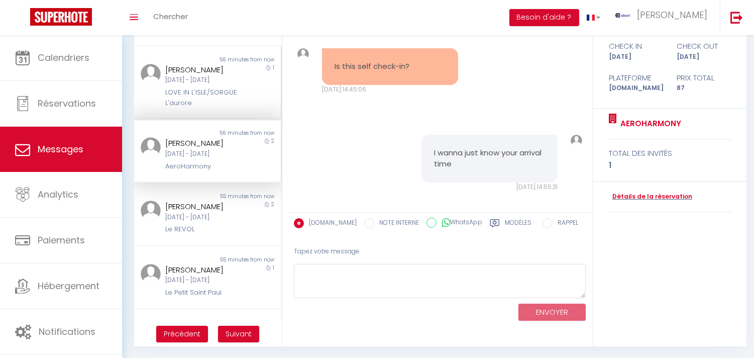
click at [248, 108] on div "1" at bounding box center [262, 86] width 37 height 44
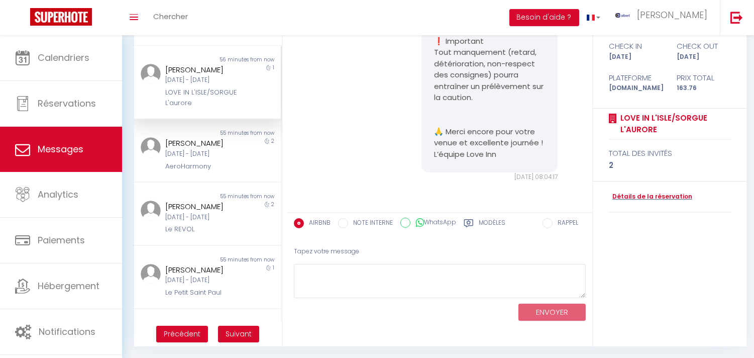
click at [247, 343] on ul "Précédent Suivant" at bounding box center [208, 333] width 148 height 26
click at [247, 337] on span "Suivant" at bounding box center [238, 333] width 26 height 10
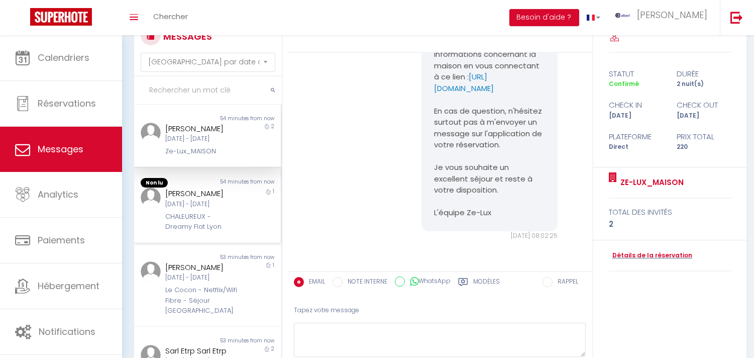
click at [244, 216] on div "1" at bounding box center [262, 209] width 37 height 44
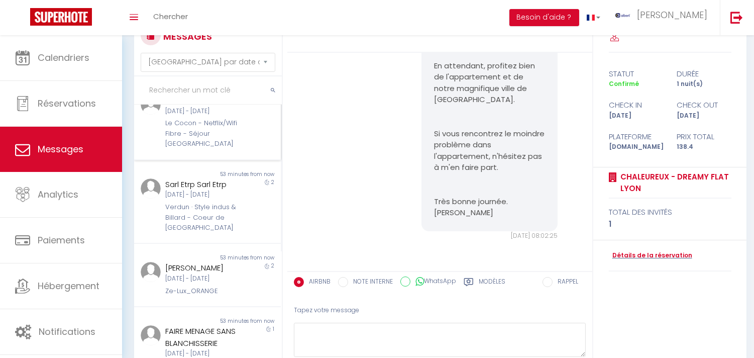
click at [226, 149] on div "Le Cocon - Netflix/Wifi Fibre - Séjour Lozère" at bounding box center [201, 133] width 72 height 31
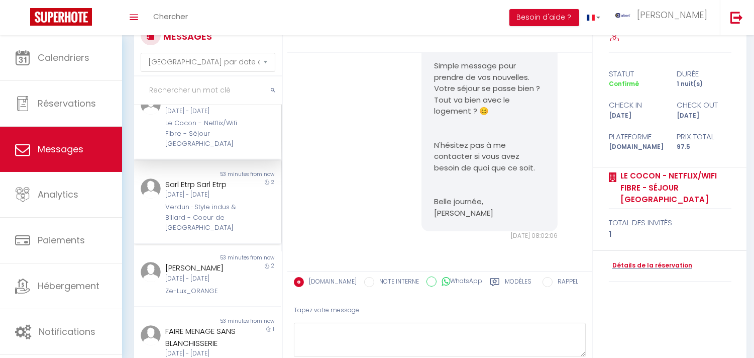
click at [231, 199] on div "Lun 08 Sep - Mer 10 Sep" at bounding box center [201, 195] width 72 height 10
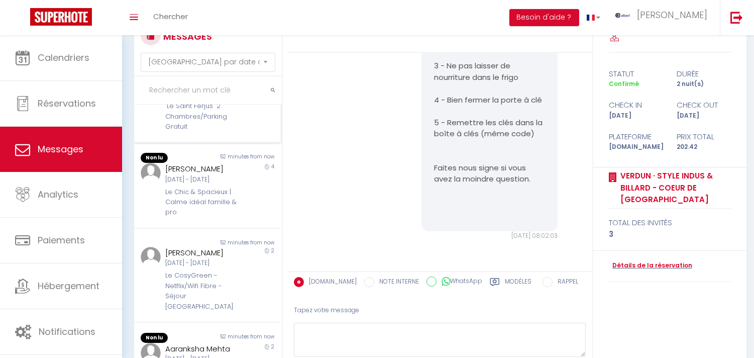
click at [227, 132] on div ""Le Saint Ferjus" 2 Chambres/Parking Gratuit" at bounding box center [201, 116] width 72 height 31
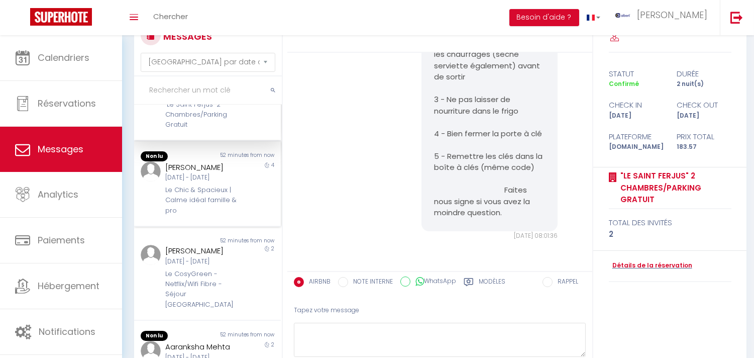
click at [244, 216] on div "4" at bounding box center [262, 188] width 37 height 55
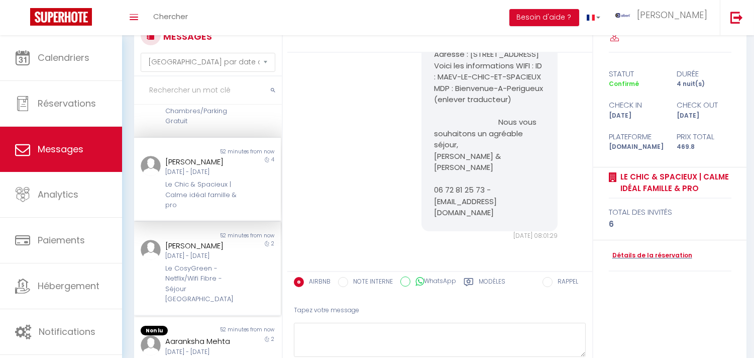
click at [230, 240] on div "Sylviane Ramon-Fabre" at bounding box center [201, 246] width 72 height 12
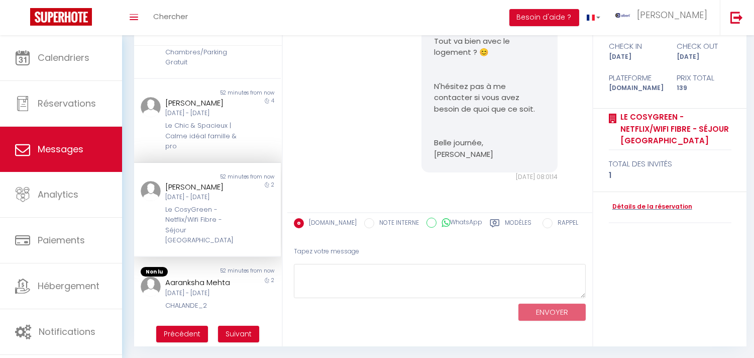
click at [230, 224] on div "Le CosyGreen - Netflix/Wifi Fibre - Séjour Lozère" at bounding box center [201, 224] width 72 height 41
click at [233, 267] on div "52 minutes from now" at bounding box center [243, 272] width 73 height 10
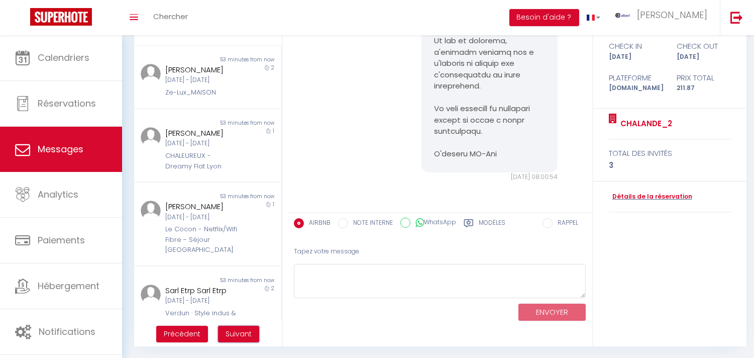
click at [240, 327] on button "Suivant" at bounding box center [238, 333] width 41 height 17
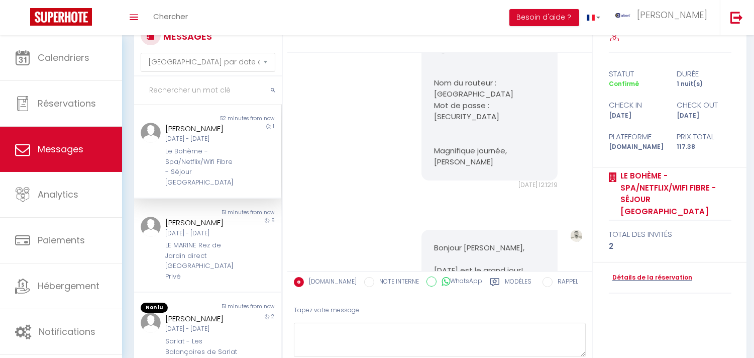
scroll to position [6105, 0]
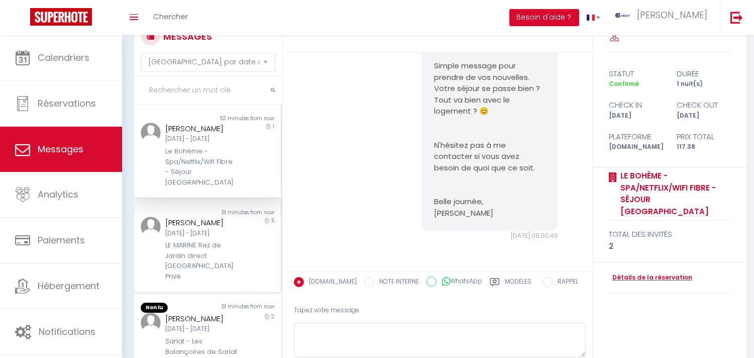
click at [218, 228] on div "Nathalie Crison-Carle" at bounding box center [201, 222] width 72 height 12
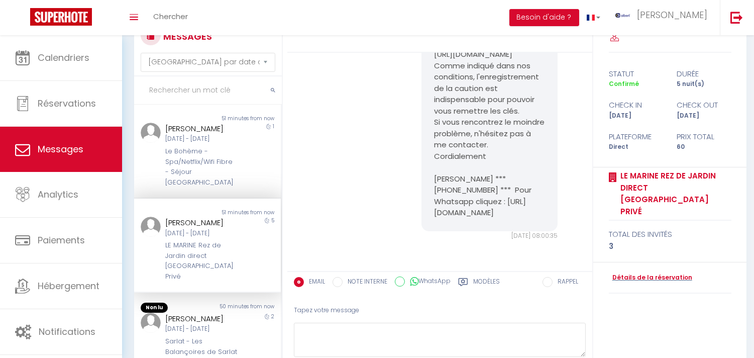
scroll to position [167, 0]
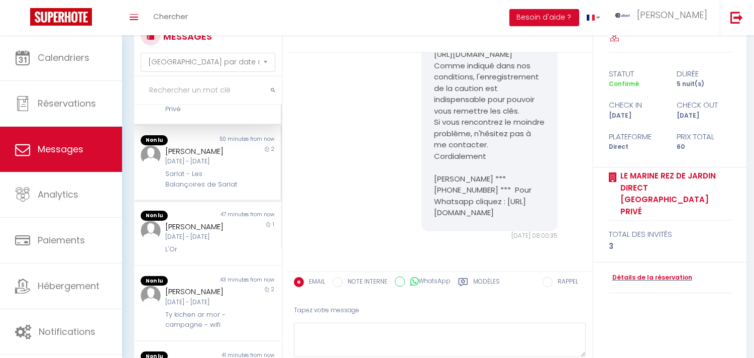
click at [211, 180] on div "Sarlat - Les Balançoires de Sarlat" at bounding box center [201, 179] width 72 height 21
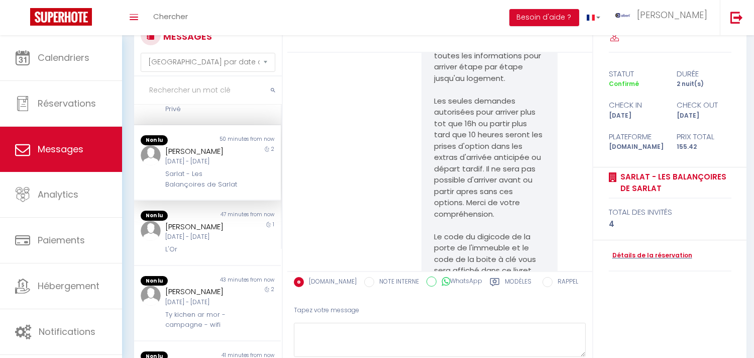
scroll to position [4389, 0]
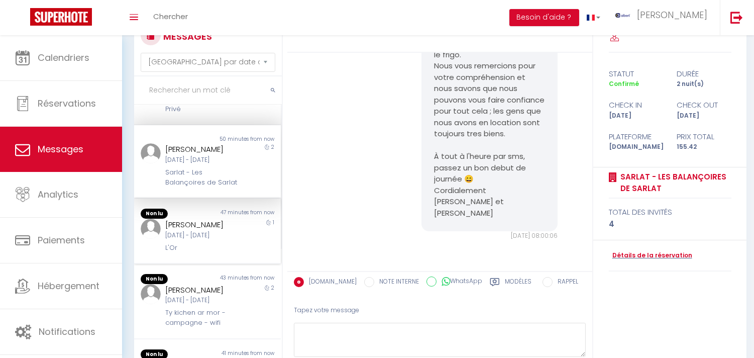
click at [217, 240] on div "[DATE] - [DATE]" at bounding box center [201, 235] width 72 height 10
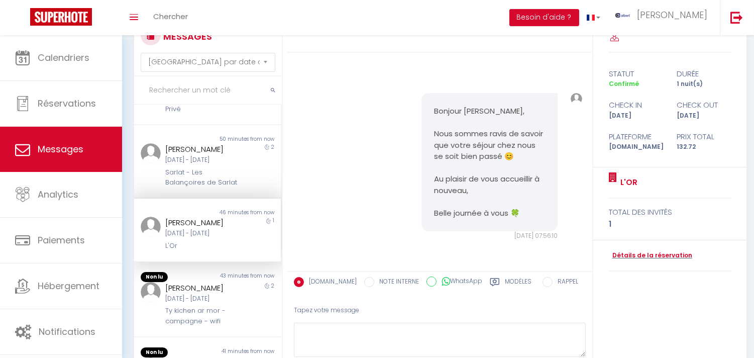
scroll to position [334, 0]
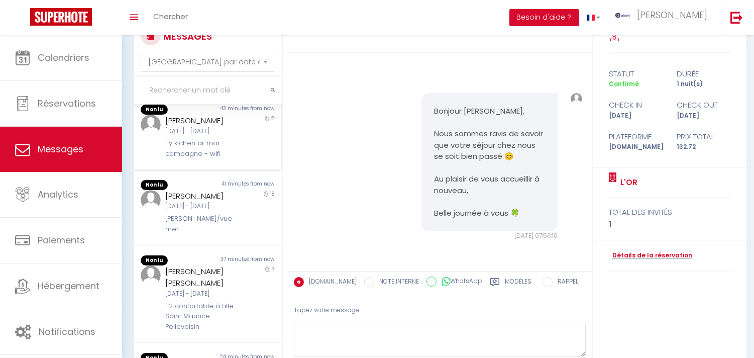
click at [208, 159] on div "Ty kichen ar mor - campagne - wifi" at bounding box center [201, 148] width 72 height 21
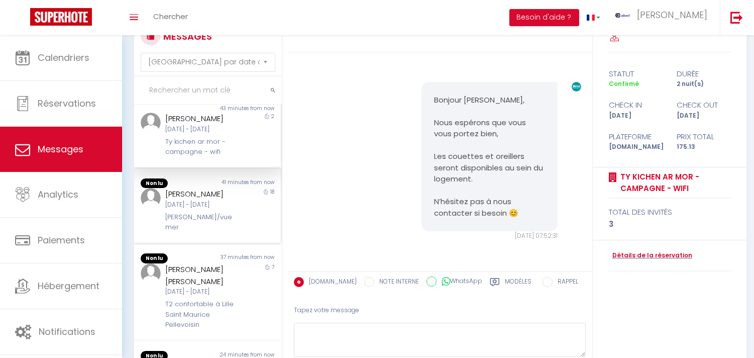
click at [219, 209] on div "Mar 09 Sep - Sam 27 Sep" at bounding box center [201, 205] width 72 height 10
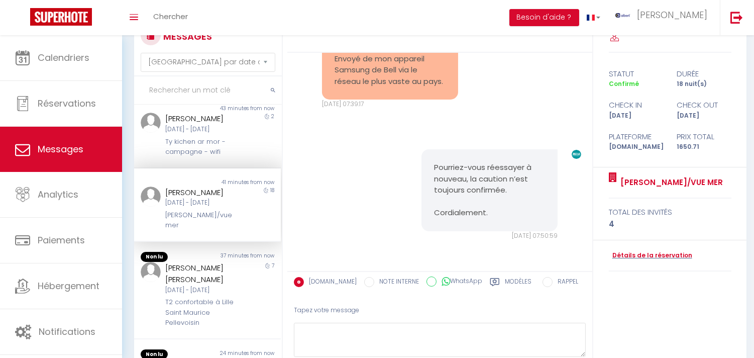
scroll to position [502, 0]
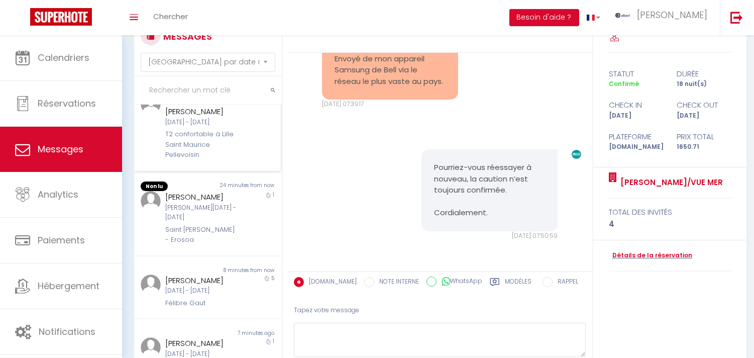
click at [202, 160] on div "T2 confortable à Lille Saint Maurice Pellevoisin" at bounding box center [201, 144] width 72 height 31
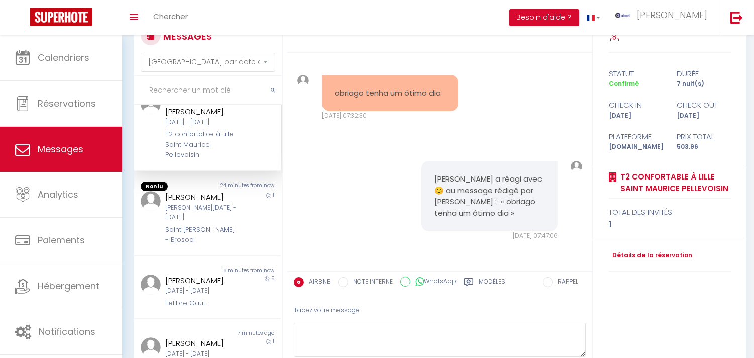
scroll to position [910, 0]
click at [227, 201] on div "christiane cazajous" at bounding box center [201, 195] width 72 height 12
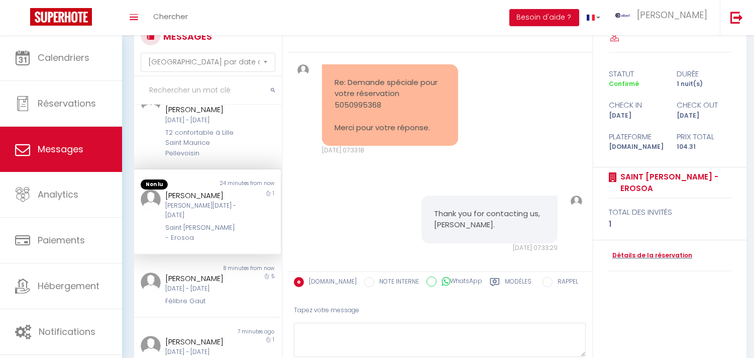
scroll to position [556, 0]
click at [228, 272] on div "[PERSON_NAME]" at bounding box center [201, 278] width 72 height 12
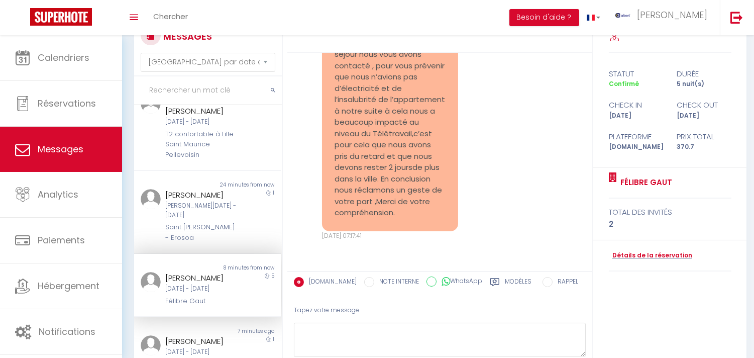
scroll to position [4241, 0]
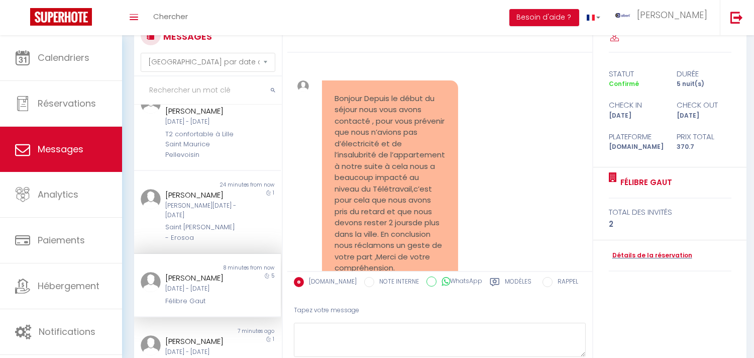
drag, startPoint x: 160, startPoint y: 269, endPoint x: 229, endPoint y: 269, distance: 69.3
click at [229, 272] on div "Ali Boucharaba Ven 05 Sep - Mer 10 Sep Félibre Gaut" at bounding box center [201, 289] width 85 height 34
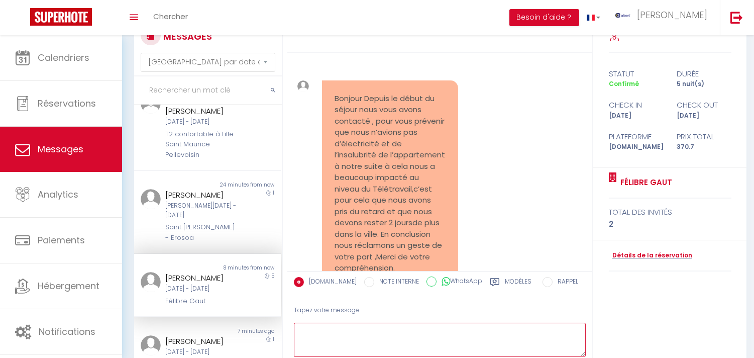
click at [364, 343] on textarea at bounding box center [440, 339] width 292 height 35
paste textarea "Bonjour Ali, Nous sommes sincèrement navrés pour la situation rencontrée et vou…"
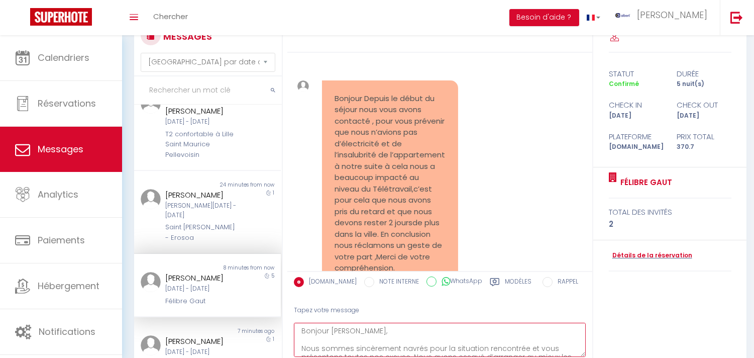
scroll to position [58, 0]
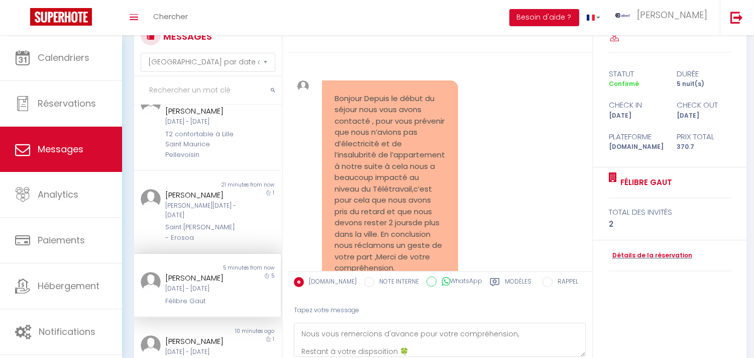
drag, startPoint x: 372, startPoint y: 345, endPoint x: 404, endPoint y: 111, distance: 236.7
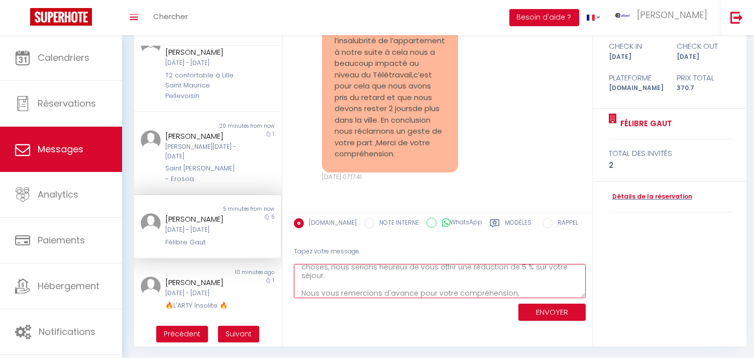
scroll to position [61, 0]
type textarea "Bonjour Ali, Nous sommes sincèrement navrés pour la situation rencontrée et vou…"
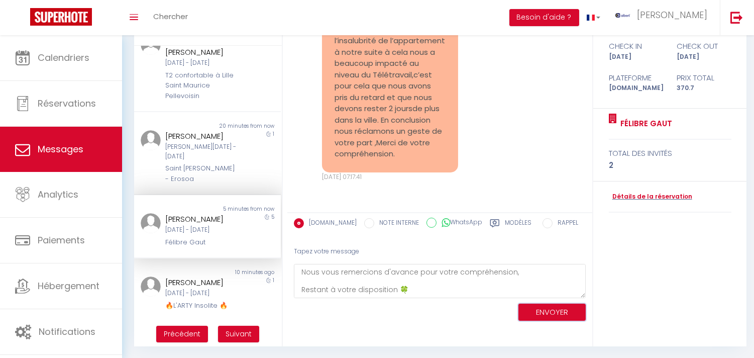
click at [563, 310] on button "ENVOYER" at bounding box center [551, 312] width 67 height 18
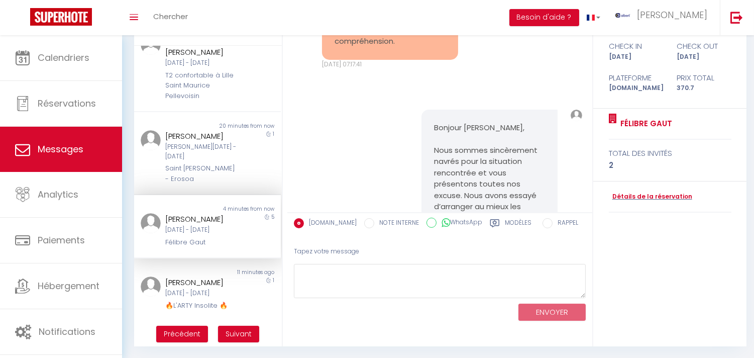
scroll to position [4698, 0]
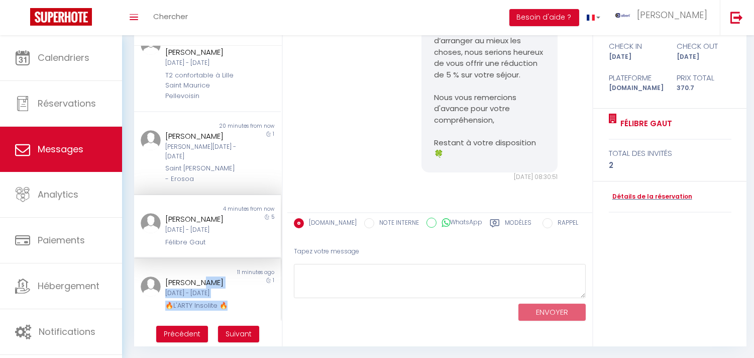
click at [238, 278] on div "Eddy Izou Mer 10 Sep - Jeu 11 Sep 🔥L'ARTY Insolite 🔥 1" at bounding box center [207, 293] width 147 height 34
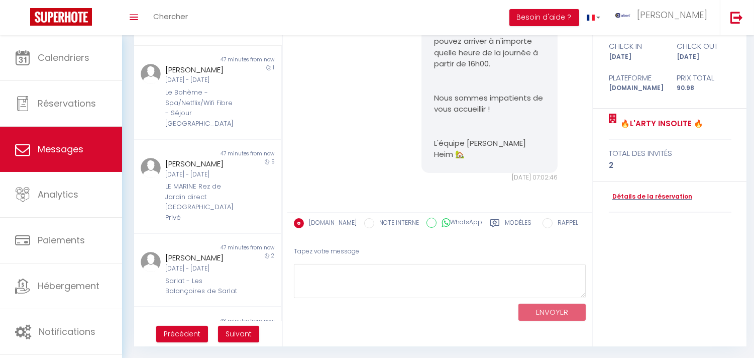
scroll to position [502, 0]
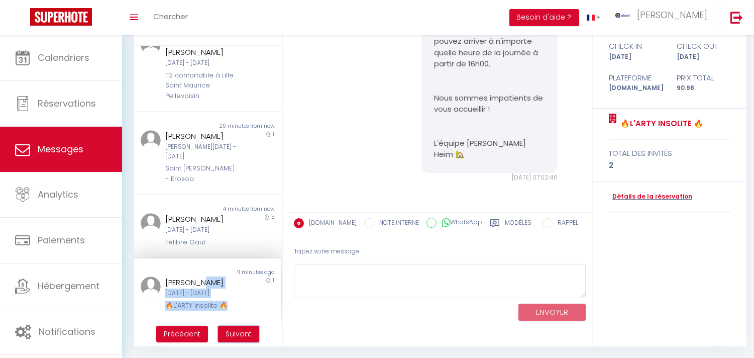
click at [242, 332] on span "Suivant" at bounding box center [238, 333] width 26 height 10
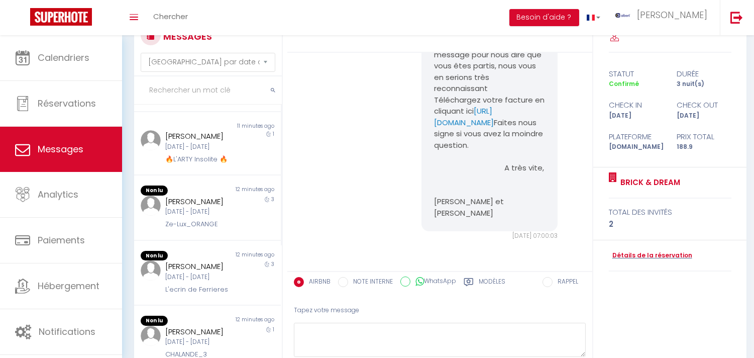
scroll to position [0, 0]
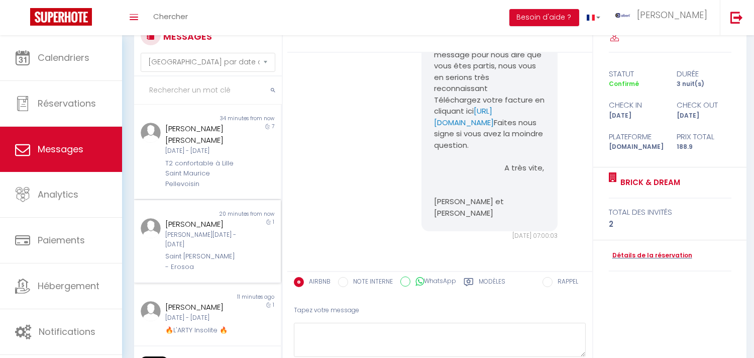
click at [216, 227] on div "christiane cazajous" at bounding box center [201, 224] width 72 height 12
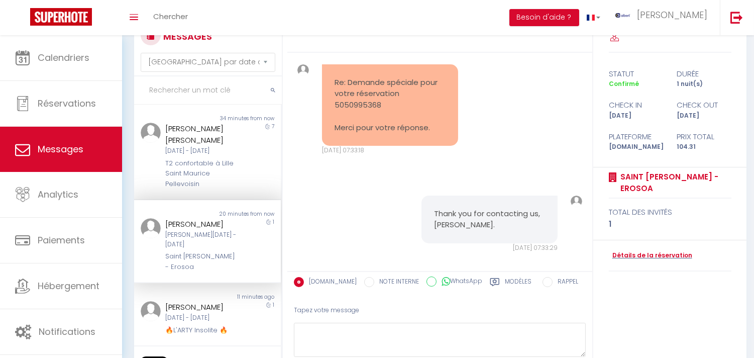
scroll to position [167, 0]
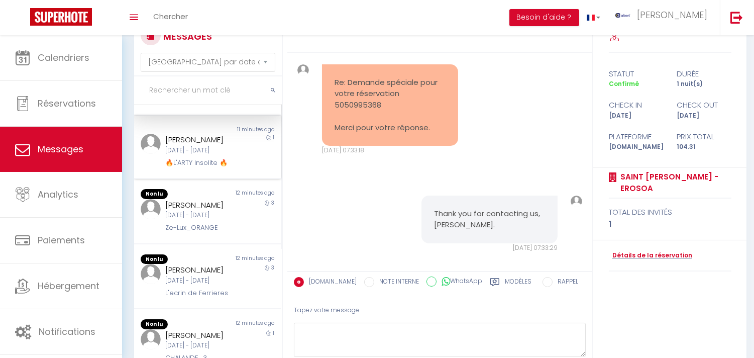
click at [216, 155] on div "[DATE] - [DATE]" at bounding box center [201, 151] width 72 height 10
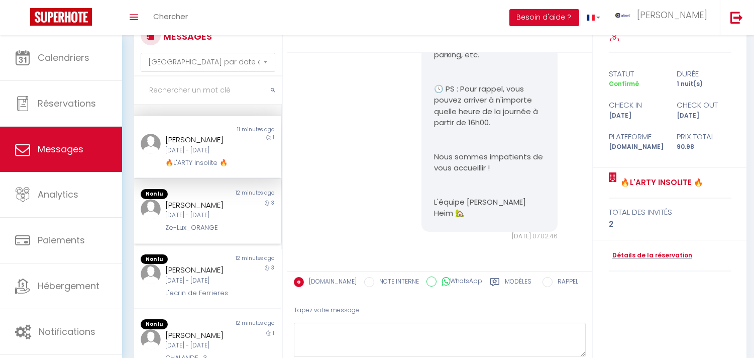
click at [219, 211] on div "Charles Henry Ruben Adigery" at bounding box center [201, 205] width 72 height 12
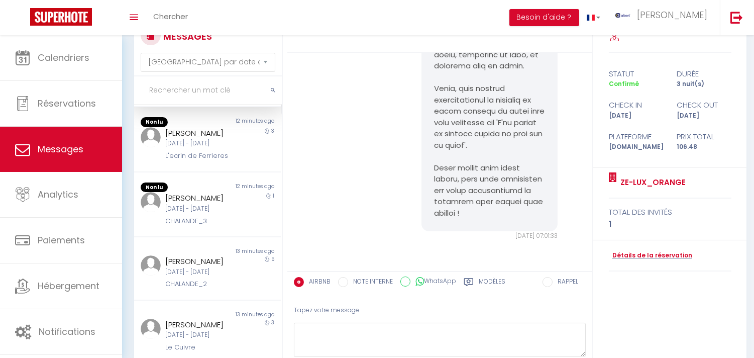
scroll to position [334, 0]
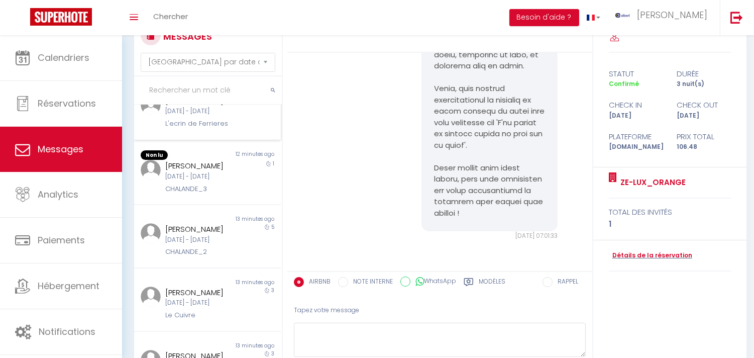
click at [221, 129] on div "L'ecrin de Ferrieres" at bounding box center [201, 124] width 72 height 10
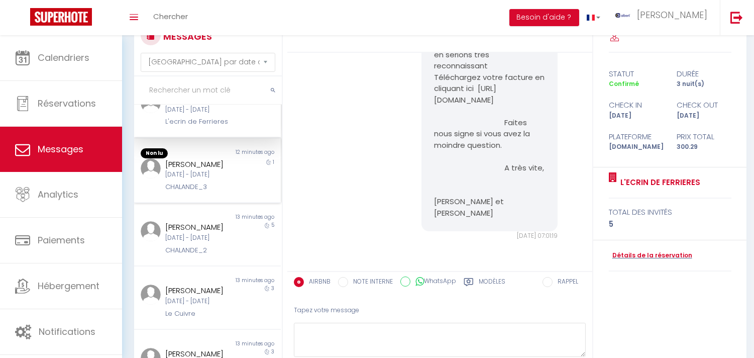
click at [224, 170] on div "Lucie Query" at bounding box center [201, 164] width 72 height 12
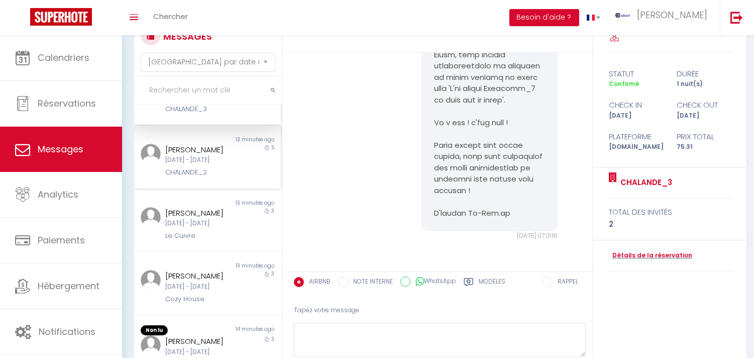
scroll to position [502, 0]
click at [224, 207] on div "Paola Leali" at bounding box center [201, 213] width 72 height 12
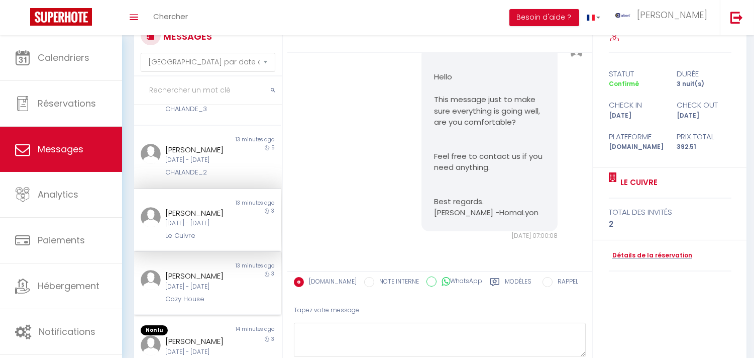
scroll to position [508, 0]
click at [221, 231] on div "Non lu 13 minutes ago Paola Leali Mar 09 Sep - Ven 12 Sep Le Cuivre 3" at bounding box center [207, 220] width 147 height 63
click at [227, 282] on div "Dim 07 Sep - Mer 10 Sep" at bounding box center [201, 287] width 72 height 10
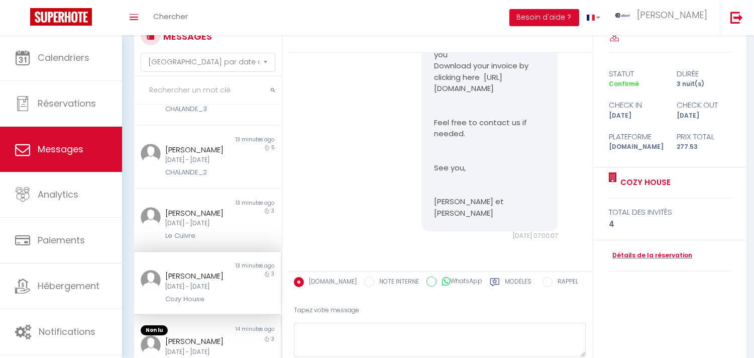
click at [235, 325] on div "14 minutes ago" at bounding box center [243, 330] width 73 height 10
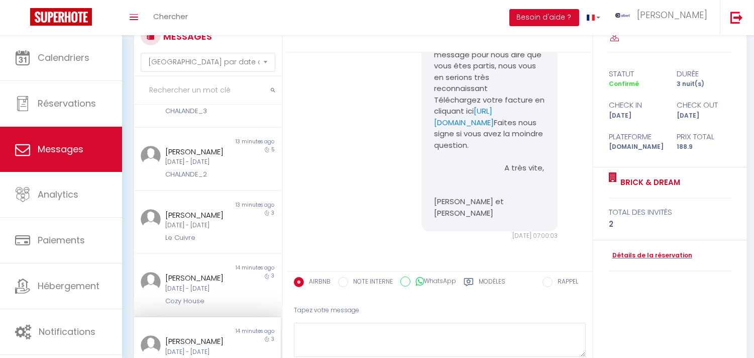
scroll to position [506, 0]
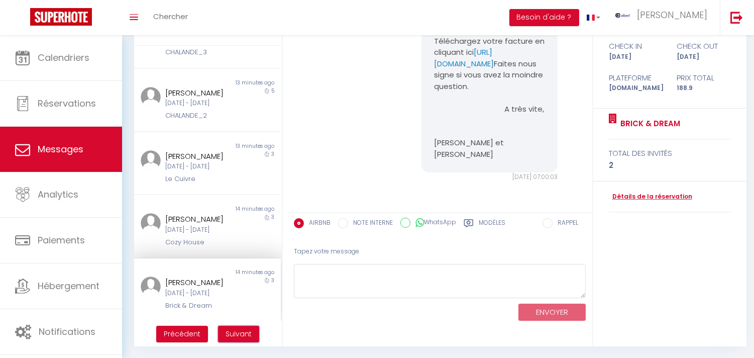
click at [241, 329] on span "Suivant" at bounding box center [238, 333] width 26 height 10
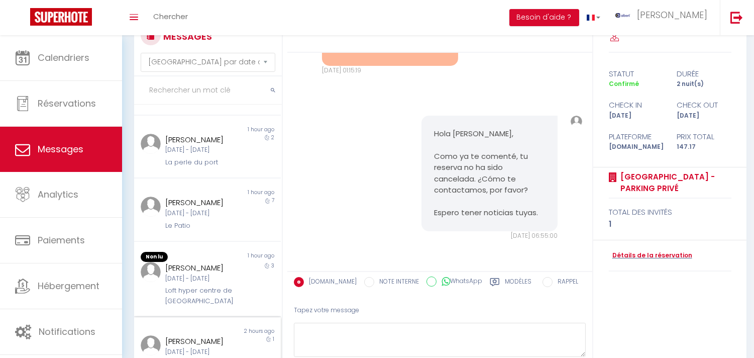
scroll to position [1910, 0]
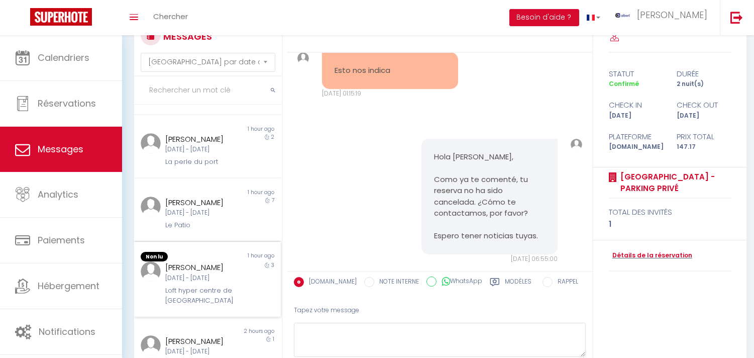
click at [188, 293] on div "Loft hyper centre de Caen" at bounding box center [201, 295] width 72 height 21
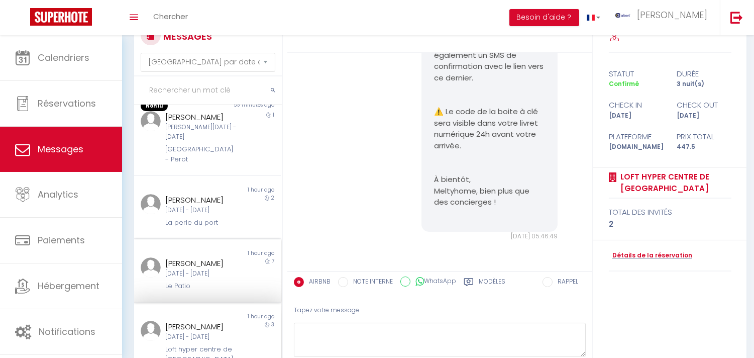
scroll to position [336, 0]
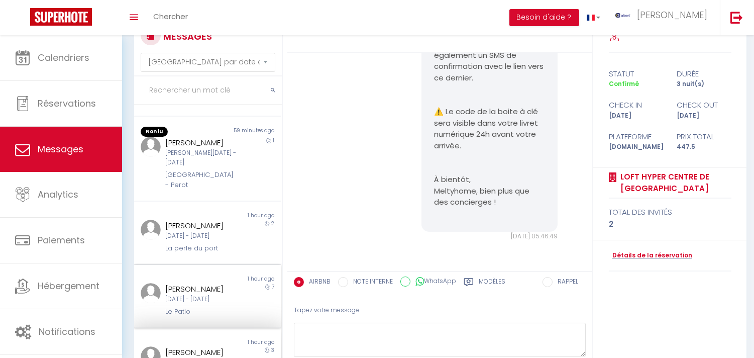
click at [199, 149] on div "Benjamin Chauveau" at bounding box center [201, 143] width 72 height 12
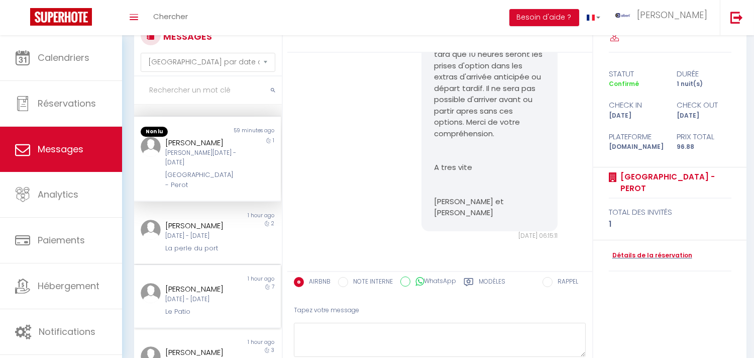
scroll to position [554, 0]
click at [198, 93] on div "Ven 05 Sep - Dim 07 Sep" at bounding box center [201, 88] width 72 height 10
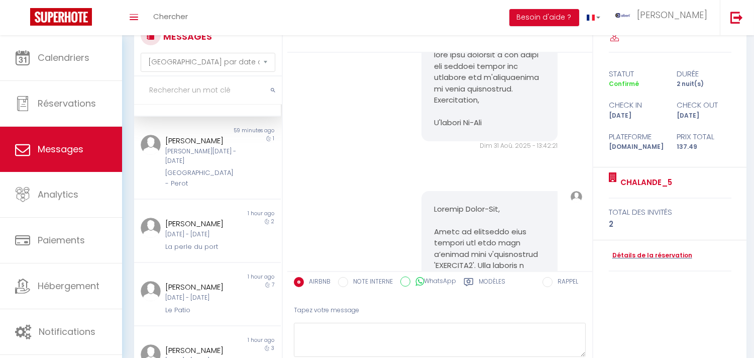
scroll to position [5702, 0]
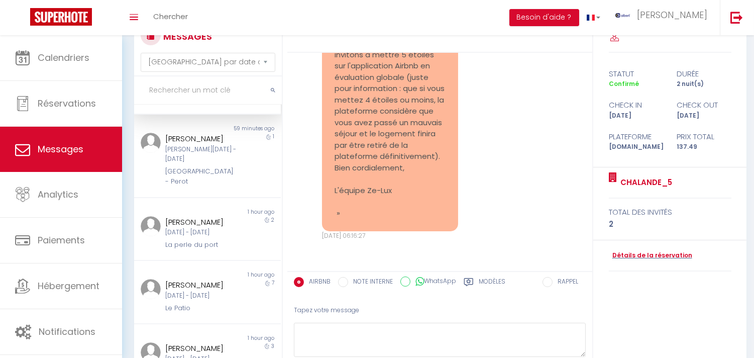
click at [198, 91] on div "Ven 05 Sep - Dim 07 Sep" at bounding box center [201, 86] width 72 height 10
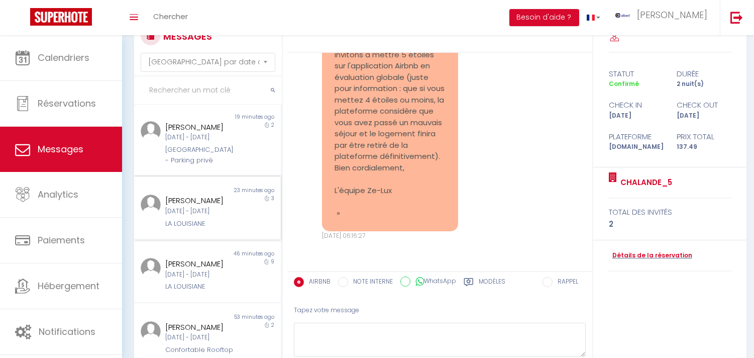
scroll to position [0, 0]
click at [206, 167] on div "Vieux Lille - Terrasse - Parking privé" at bounding box center [201, 156] width 72 height 21
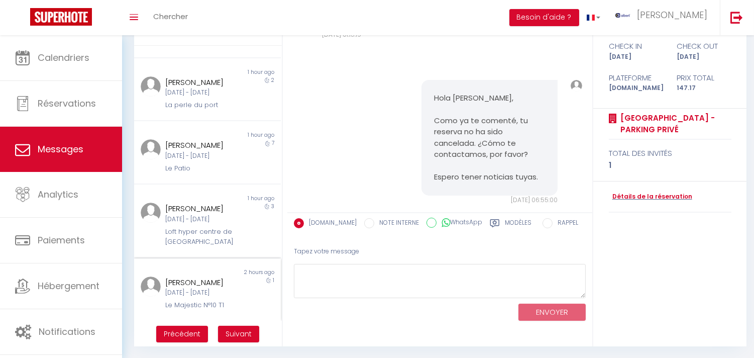
click at [235, 298] on div "michele LESAVRE Mer 10 Sep - Jeu 11 Sep Le Majestic N°10 T1" at bounding box center [201, 293] width 85 height 34
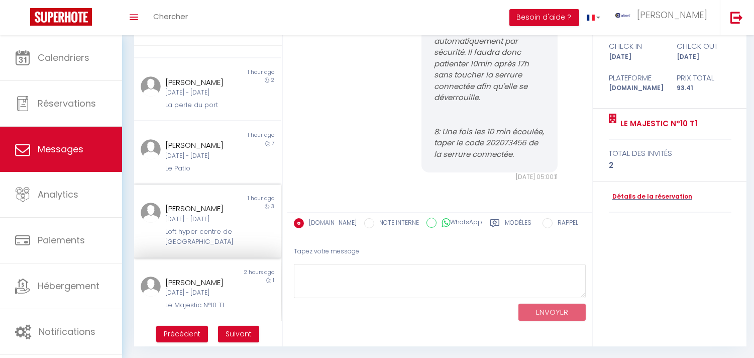
click at [223, 221] on div "Lun 27 Oct - Jeu 30 Oct" at bounding box center [201, 219] width 72 height 10
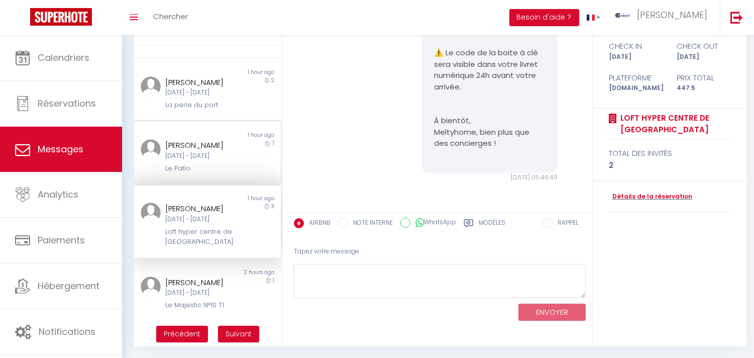
click at [218, 151] on div "Ven 05 Sep - Ven 12 Sep" at bounding box center [201, 156] width 72 height 10
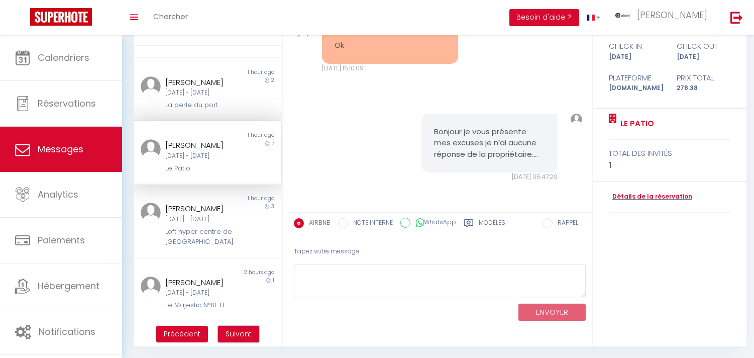
click at [250, 334] on span "Suivant" at bounding box center [238, 333] width 26 height 10
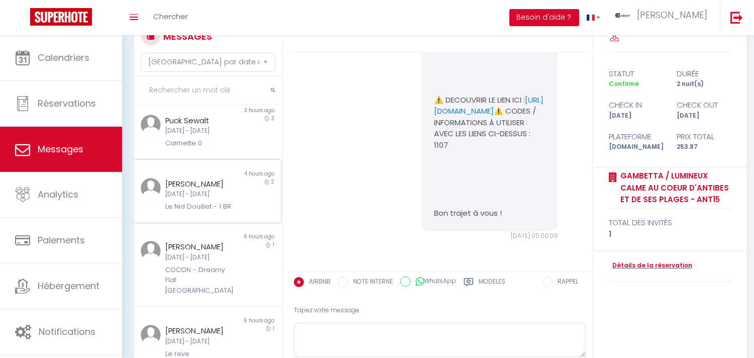
scroll to position [575, 0]
click at [202, 193] on div "Mer 10 Sep - Ven 12 Sep" at bounding box center [201, 194] width 72 height 10
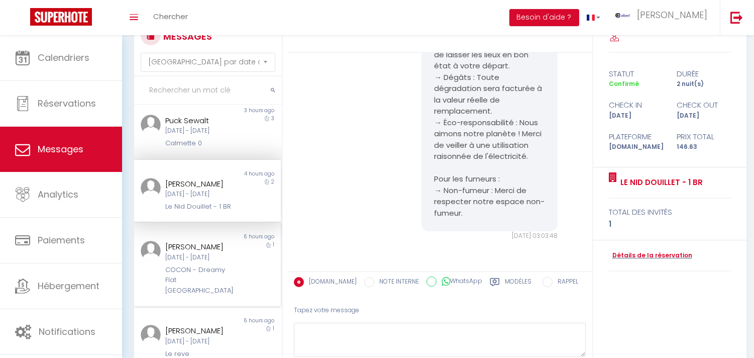
click at [213, 253] on div "[PERSON_NAME]" at bounding box center [201, 247] width 72 height 12
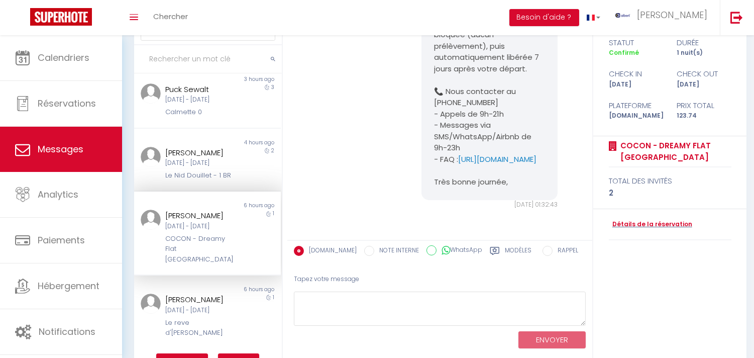
scroll to position [94, 0]
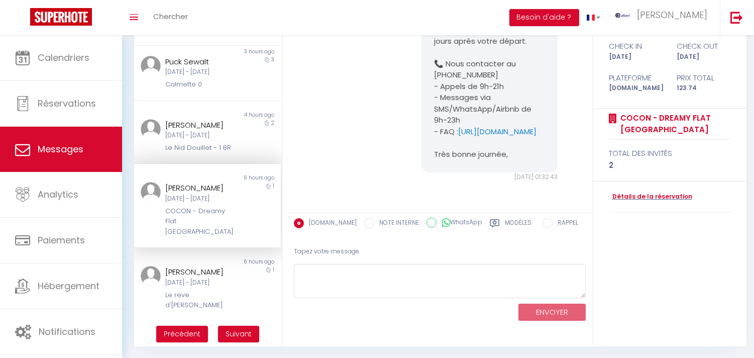
click at [213, 245] on div "Non lu 6 hours ago Malik RAHMOUNI Mer 10 Sep - Jeu 11 Sep COCON - Dreamy Flat L…" at bounding box center [207, 206] width 147 height 84
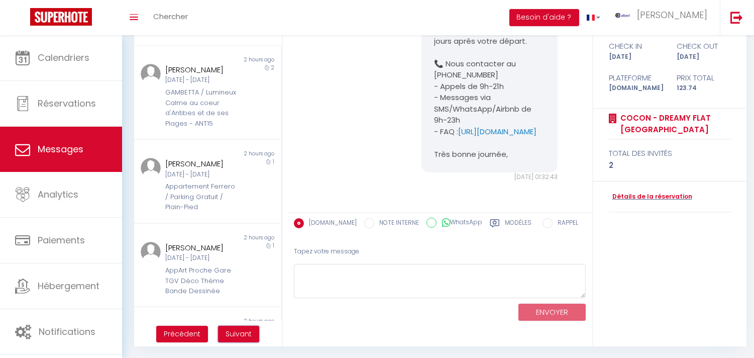
click at [242, 333] on span "Suivant" at bounding box center [238, 333] width 26 height 10
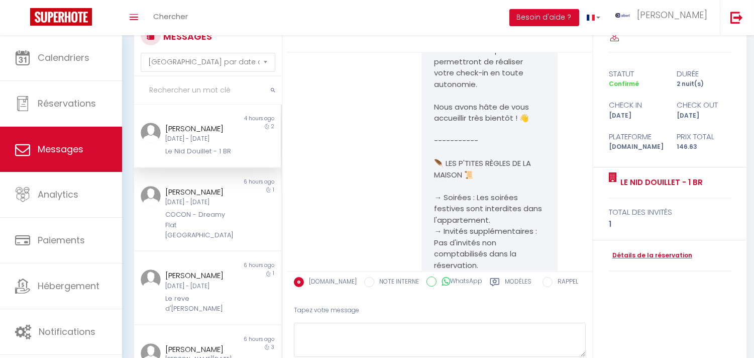
scroll to position [1664, 0]
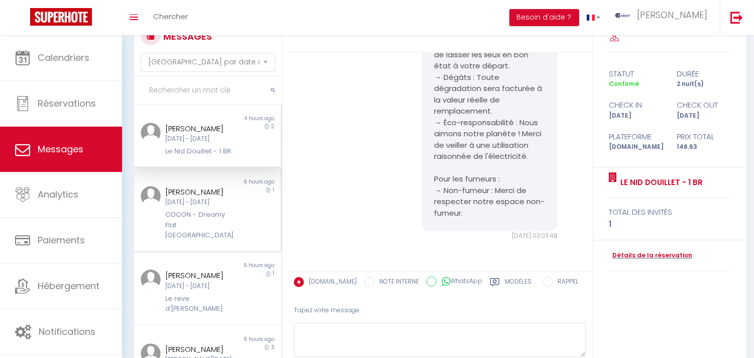
click at [226, 224] on div "COCON - Dreamy Flat [GEOGRAPHIC_DATA]" at bounding box center [201, 224] width 72 height 31
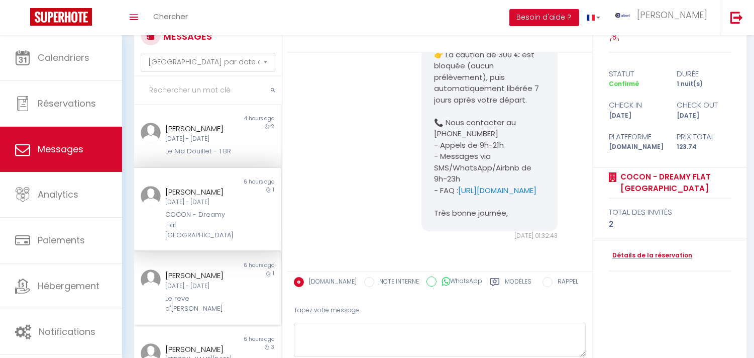
click at [228, 287] on div "Lun 29 Sep - Mar 30 Sep" at bounding box center [201, 286] width 72 height 10
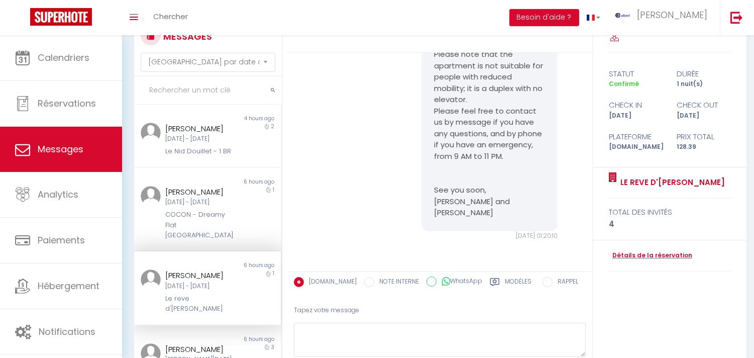
scroll to position [167, 0]
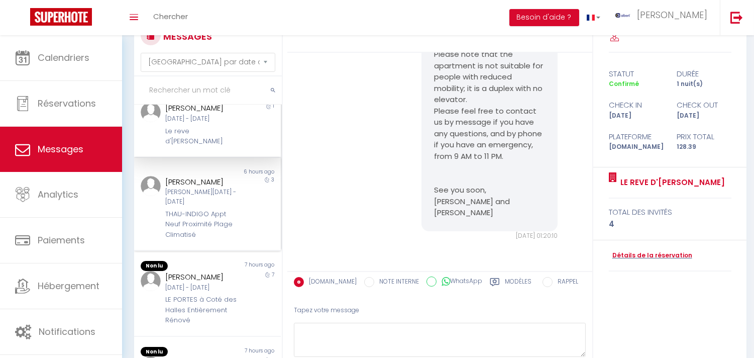
click at [221, 214] on div "THAU-INDIGO Appt Neuf Proximité Plage Climatisé" at bounding box center [201, 224] width 72 height 31
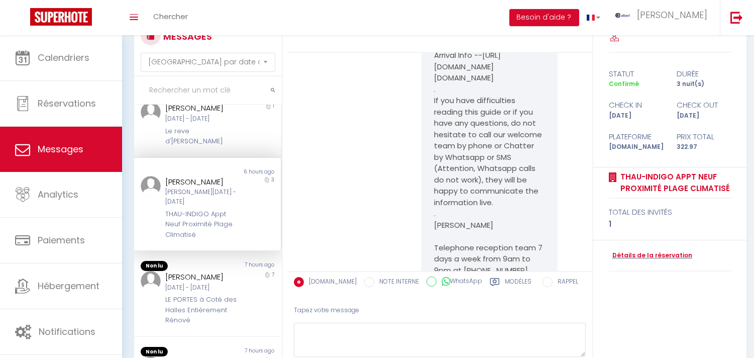
scroll to position [674, 0]
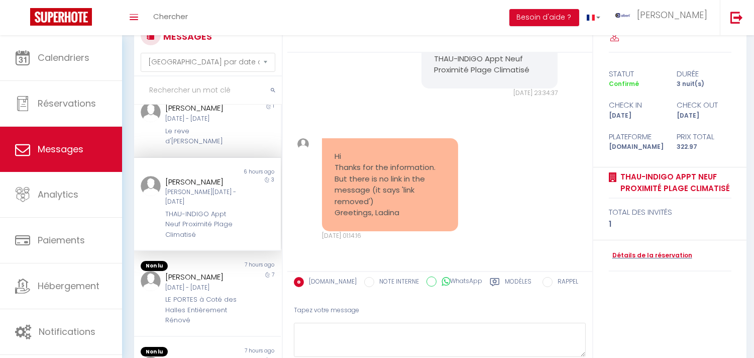
copy pre "Thanks for the information. But there is no link in the message (it says 'link …"
copy pre "Hi Thanks for the information. But there is no link in the message (it says 'li…"
drag, startPoint x: 410, startPoint y: 214, endPoint x: 333, endPoint y: 156, distance: 96.3
click at [334, 156] on pre "Hi Thanks for the information. But there is no link in the message (it says 'li…" at bounding box center [389, 185] width 111 height 68
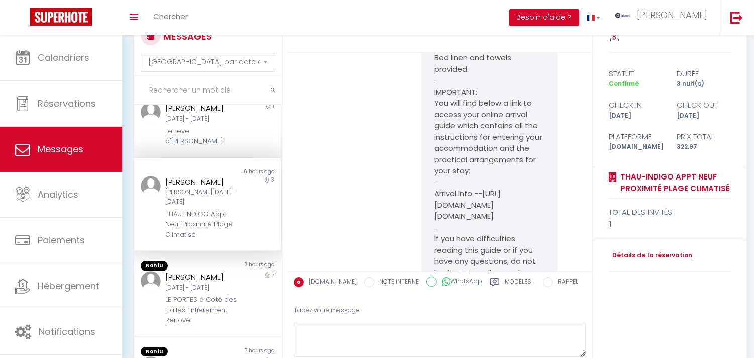
scroll to position [669, 0]
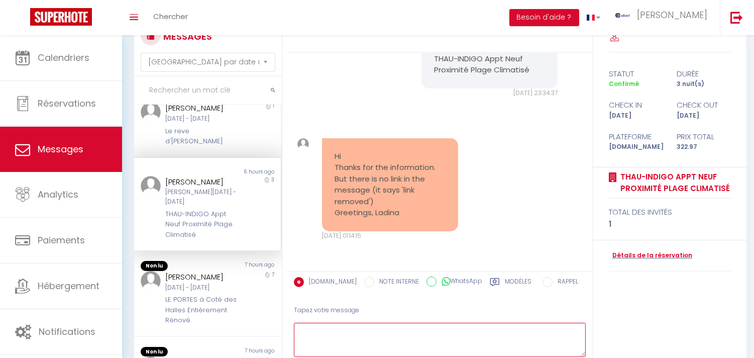
click at [418, 333] on textarea at bounding box center [440, 339] width 292 height 35
paste textarea "Hello Thank you for letting us know. Could you please provide us with your What…"
click at [365, 332] on textarea "Hello Thank you for letting us know. Could you please provide us with your What…" at bounding box center [440, 339] width 292 height 35
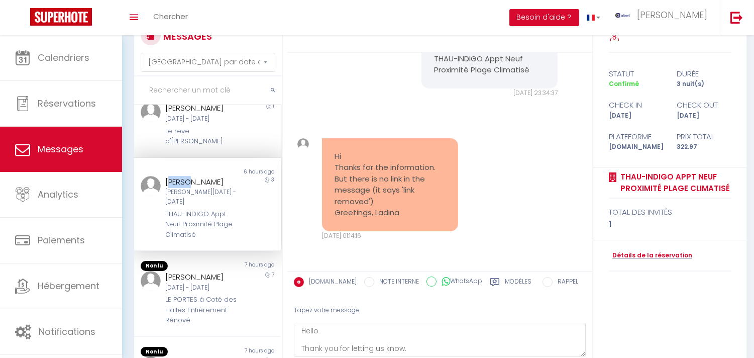
copy div "adina"
copy div "Ladina"
drag, startPoint x: 186, startPoint y: 178, endPoint x: 183, endPoint y: 190, distance: 12.4
click at [177, 186] on div "Ladina Rizzi Sam 13 Sep - Mar 16 Sep THAU-INDIGO Appt Neuf Proximité Plage Clim…" at bounding box center [201, 208] width 85 height 64
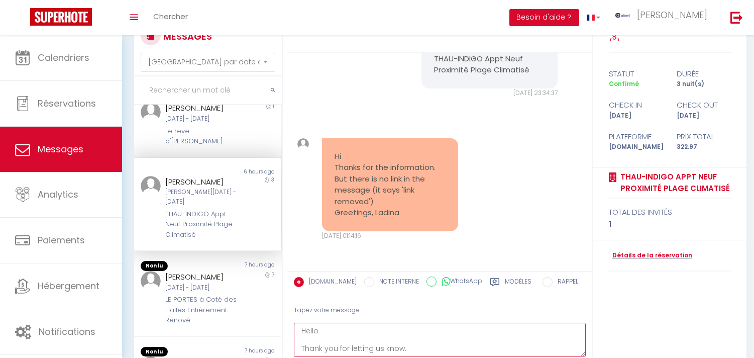
click at [330, 324] on textarea "Hello Thank you for letting us know. Could you please provide us with your What…" at bounding box center [440, 339] width 292 height 35
paste textarea "Ladina"
type textarea "Hello Ladina, Thank you for letting us know. Could you please provide us with y…"
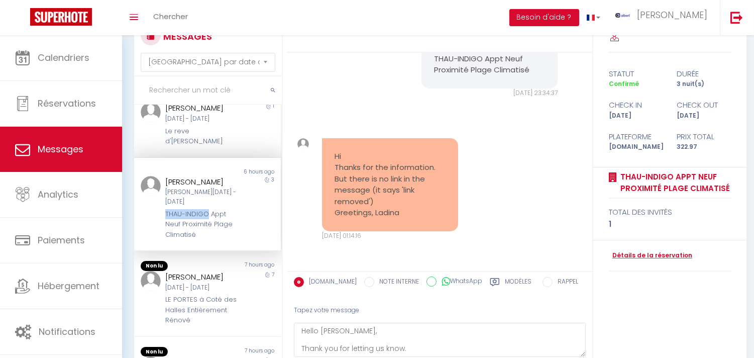
copy div "THAU-INDIGO"
drag, startPoint x: 166, startPoint y: 214, endPoint x: 189, endPoint y: 128, distance: 88.8
click at [206, 211] on div "THAU-INDIGO Appt Neuf Proximité Plage Climatisé" at bounding box center [201, 224] width 72 height 31
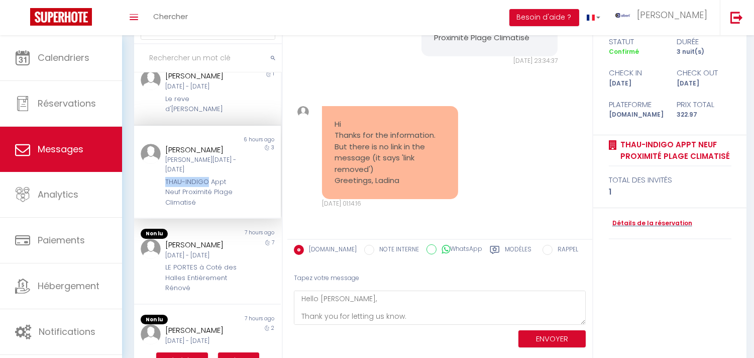
scroll to position [94, 0]
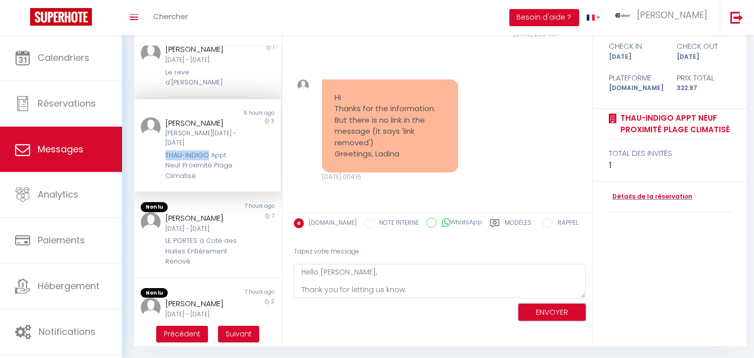
click at [531, 309] on button "ENVOYER" at bounding box center [551, 312] width 67 height 18
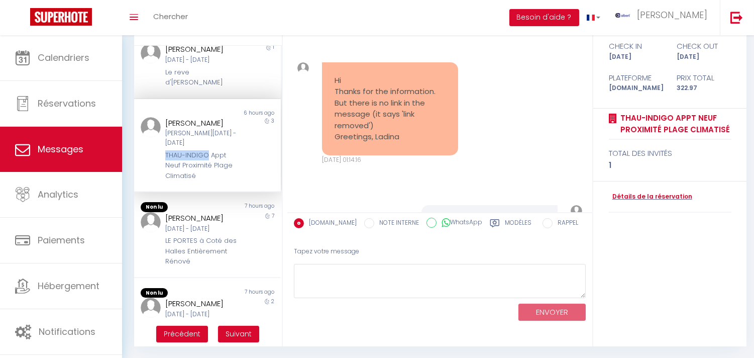
scroll to position [851, 0]
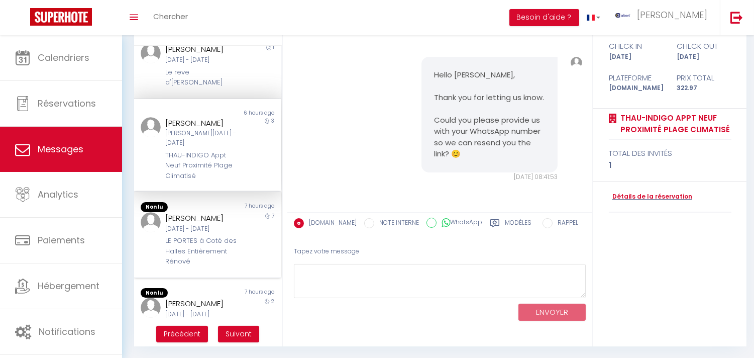
click at [192, 228] on div "Mar 16 Sep - Mar 23 Sep" at bounding box center [201, 229] width 72 height 10
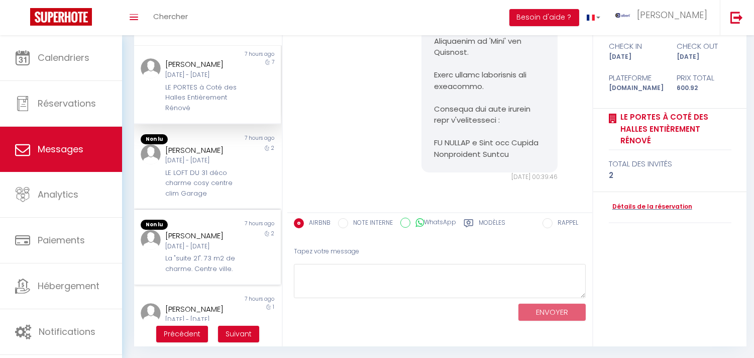
scroll to position [334, 0]
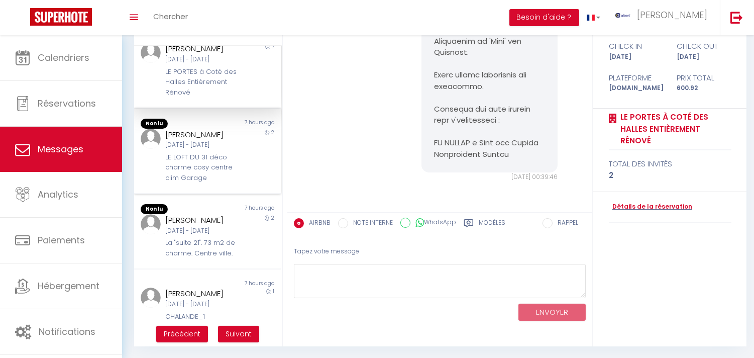
click at [224, 178] on div "LE LOFT DU 31 déco charme cosy centre clim Garage" at bounding box center [201, 167] width 72 height 31
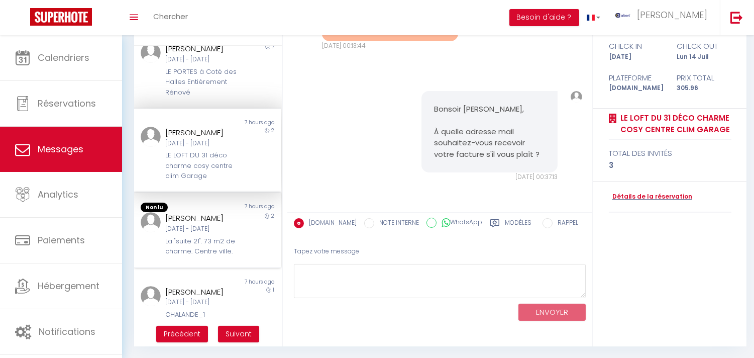
click at [223, 251] on div "La "suite 21". 73 m2 de charme. Centre ville." at bounding box center [201, 246] width 72 height 21
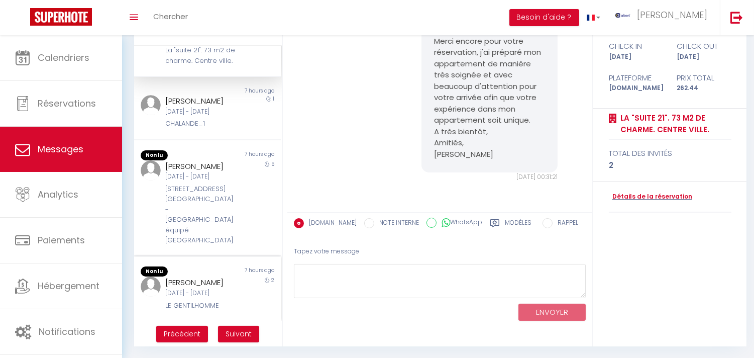
scroll to position [556, 0]
click at [231, 172] on div "Ven 12 Sep - Mer 17 Sep" at bounding box center [201, 177] width 72 height 10
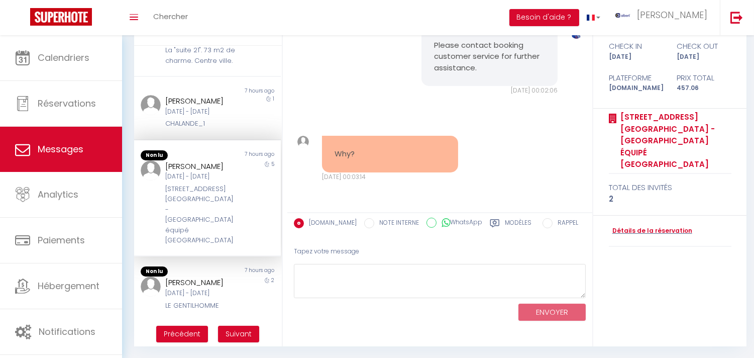
scroll to position [554, 0]
click at [244, 276] on div "2" at bounding box center [262, 293] width 37 height 34
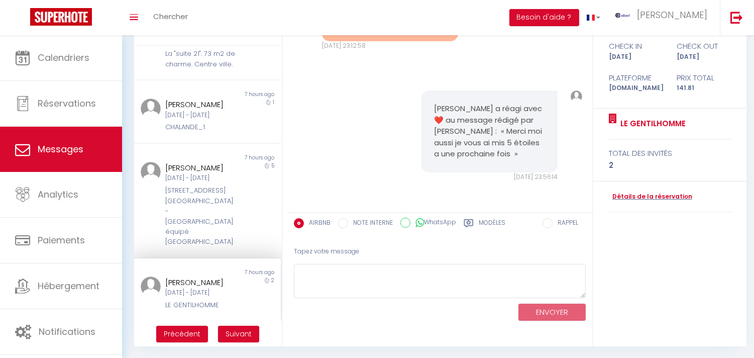
scroll to position [552, 0]
click at [244, 334] on span "Suivant" at bounding box center [238, 333] width 26 height 10
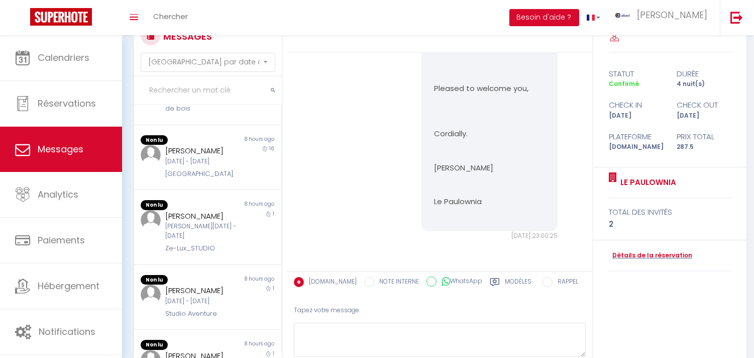
scroll to position [50, 0]
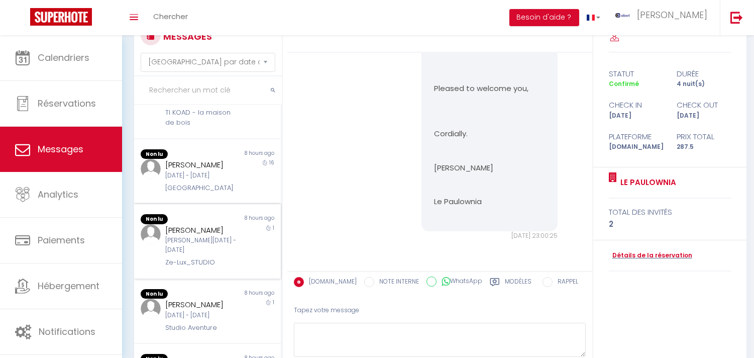
click at [225, 255] on div "Sam 13 Sep - Dim 14 Sep" at bounding box center [201, 245] width 72 height 19
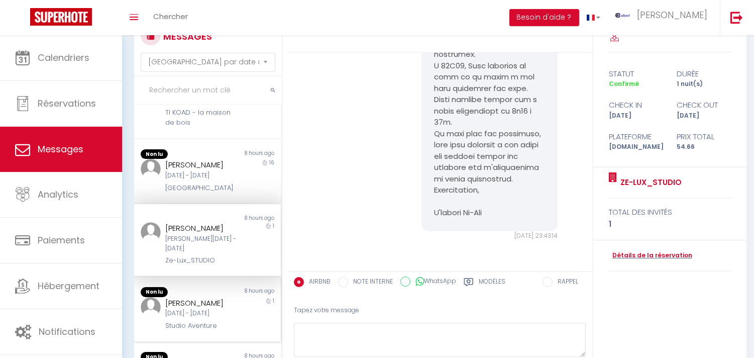
click at [229, 297] on div "8 hours ago" at bounding box center [243, 292] width 73 height 10
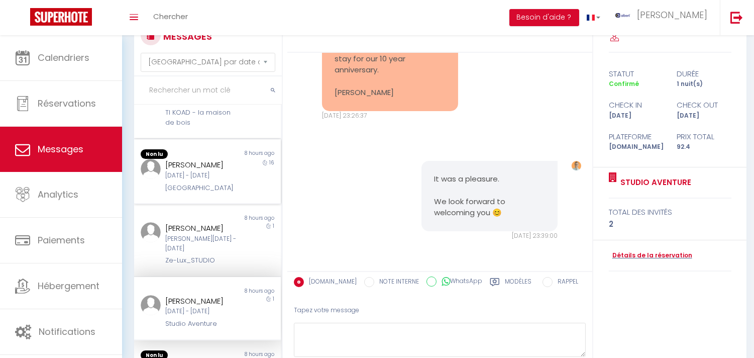
click at [223, 180] on div "Mar 09 Sep - Jeu 25 Sep" at bounding box center [201, 176] width 72 height 10
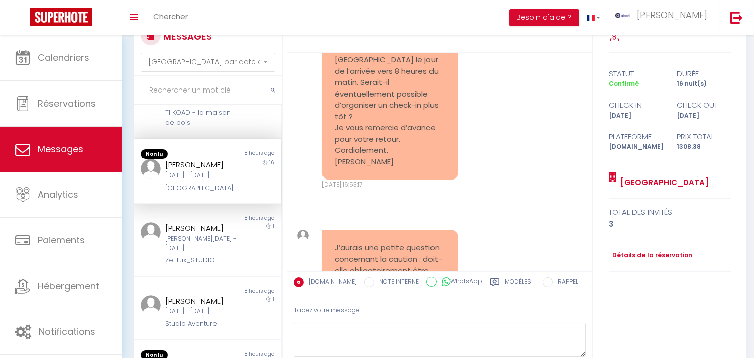
scroll to position [4422, 0]
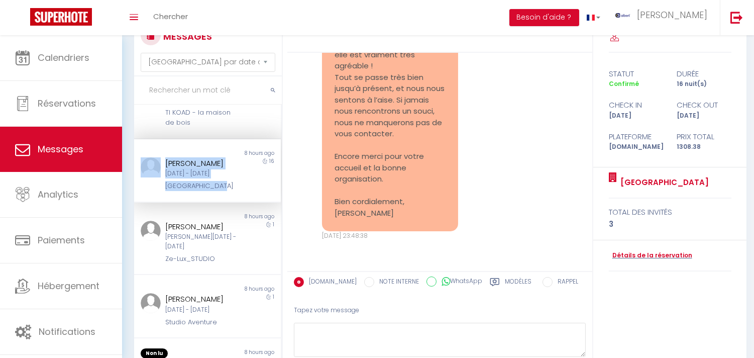
drag, startPoint x: 154, startPoint y: 190, endPoint x: 208, endPoint y: 198, distance: 54.9
click at [208, 191] on div "David Ruland Mar 09 Sep - Jeu 25 Sep Villa Lusitania 16" at bounding box center [207, 174] width 147 height 34
click at [213, 191] on div "Villa Lusitania" at bounding box center [201, 186] width 72 height 10
copy div "Lusitania"
drag, startPoint x: 191, startPoint y: 197, endPoint x: 179, endPoint y: 197, distance: 11.5
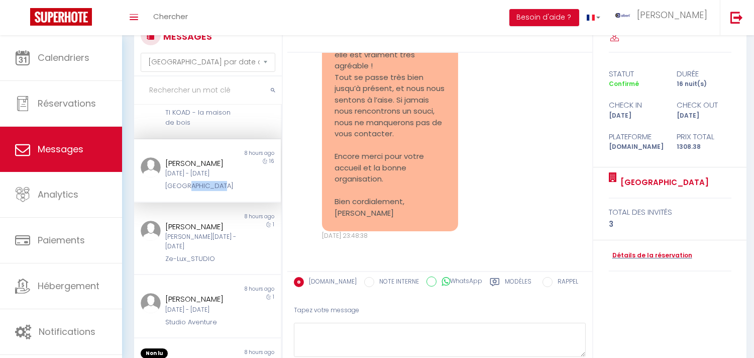
click at [179, 191] on div "Villa Lusitania" at bounding box center [201, 186] width 72 height 10
drag, startPoint x: 332, startPoint y: 207, endPoint x: 360, endPoint y: 215, distance: 28.8
click at [360, 215] on div "Bonjour, Merci beaucoup pour votre message chaleureux. Nous sommes bien arrivés…" at bounding box center [390, 88] width 136 height 285
drag, startPoint x: 360, startPoint y: 217, endPoint x: 350, endPoint y: 215, distance: 10.2
click at [359, 217] on pre "Bonjour, Merci beaucoup pour votre message chaleureux. Nous sommes bien arrivés…" at bounding box center [389, 89] width 111 height 260
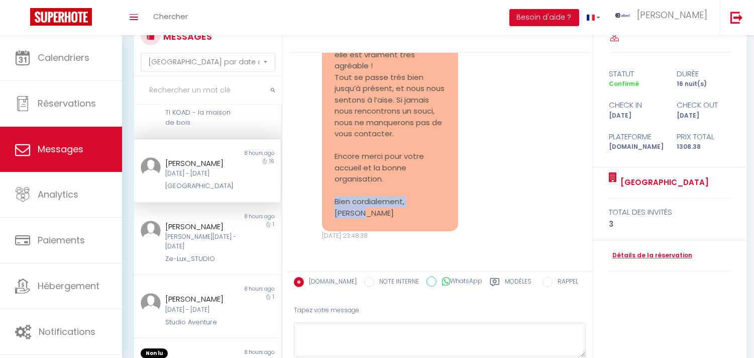
click at [357, 214] on pre "Bonjour, Merci beaucoup pour votre message chaleureux. Nous sommes bien arrivés…" at bounding box center [389, 89] width 111 height 260
drag, startPoint x: 355, startPoint y: 214, endPoint x: 357, endPoint y: 202, distance: 12.7
click at [320, 216] on div "Bonjour, Merci beaucoup pour votre message chaleureux. Nous sommes bien arrivés…" at bounding box center [389, 93] width 149 height 294
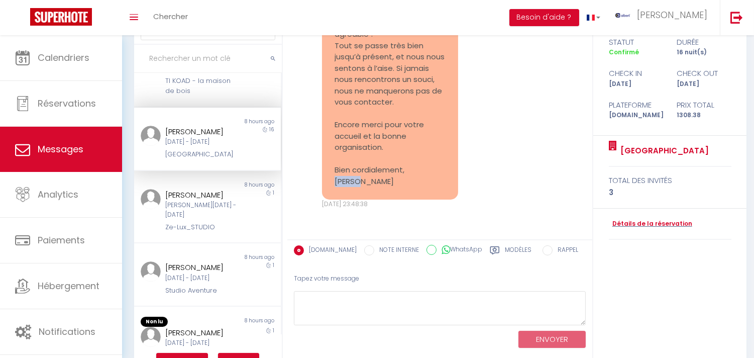
scroll to position [94, 0]
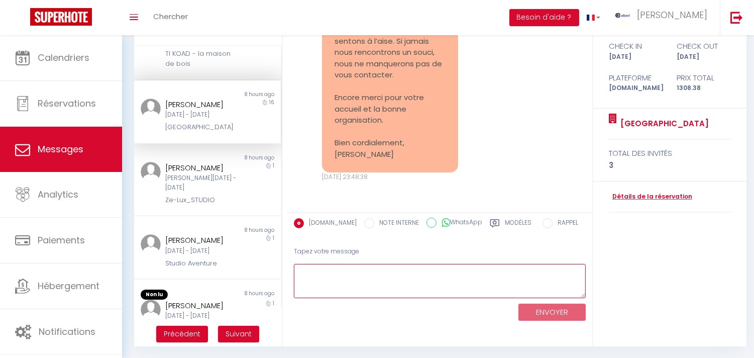
click at [500, 280] on textarea at bounding box center [440, 281] width 292 height 35
paste textarea "David"
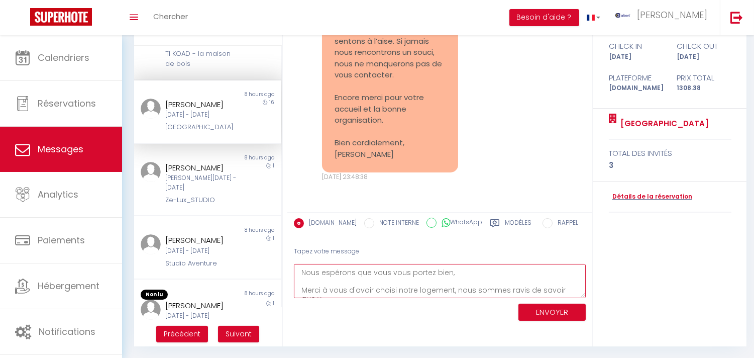
scroll to position [23, 0]
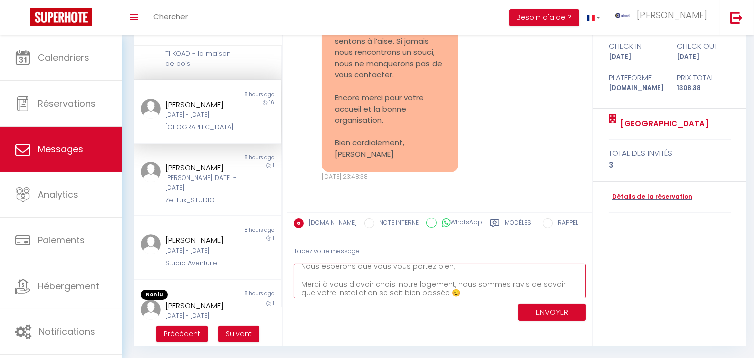
drag, startPoint x: 424, startPoint y: 291, endPoint x: 434, endPoint y: 293, distance: 10.7
click at [426, 292] on textarea "Bonjour David, Nous espérons que vous vous portez bien, Merci à vous d'avoir ch…" at bounding box center [440, 281] width 292 height 35
click at [434, 293] on textarea "Bonjour David, Nous espérons que vous vous portez bien, Merci à vous d'avoir ch…" at bounding box center [440, 281] width 292 height 35
drag, startPoint x: 420, startPoint y: 293, endPoint x: 430, endPoint y: 294, distance: 10.1
click at [423, 293] on textarea "Bonjour David, Nous espérons que vous vous portez bien, Merci à vous d'avoir ch…" at bounding box center [440, 281] width 292 height 35
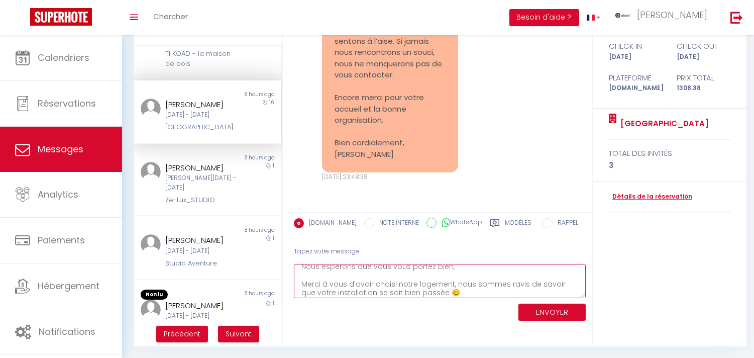
scroll to position [26, 0]
click at [430, 293] on textarea "Bonjour David, Nous espérons que vous vous portez bien, Merci à vous d'avoir ch…" at bounding box center [440, 281] width 292 height 35
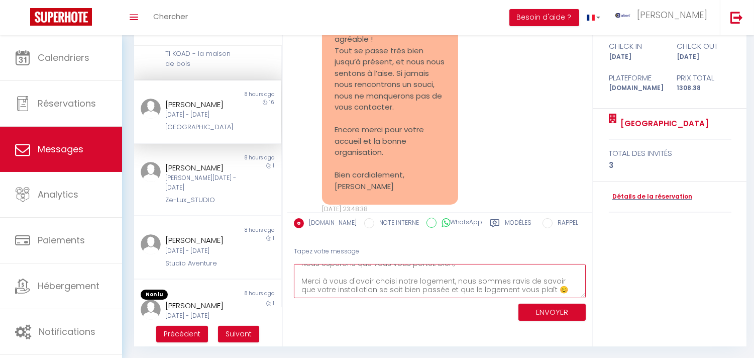
scroll to position [4422, 0]
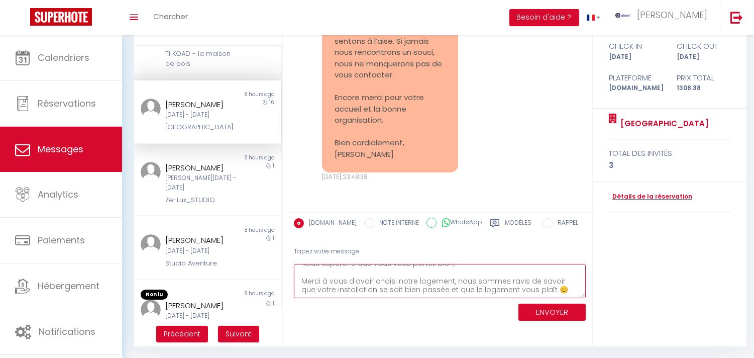
click at [547, 285] on textarea "Bonjour David, Nous espérons que vous vous portez bien, Merci à vous d'avoir ch…" at bounding box center [440, 281] width 292 height 35
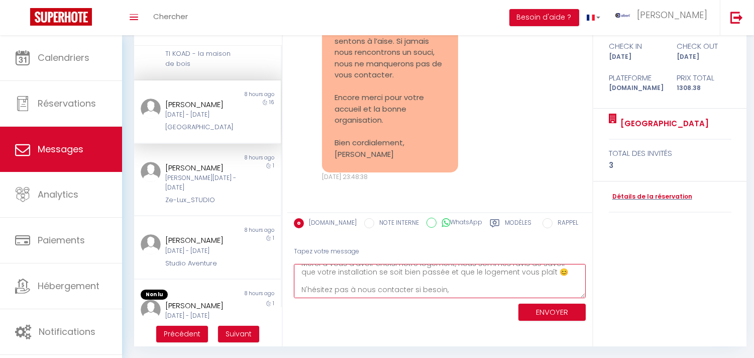
scroll to position [58, 0]
drag, startPoint x: 323, startPoint y: 278, endPoint x: 324, endPoint y: 295, distance: 17.1
click at [403, 295] on textarea "Bonjour David, Nous espérons que vous vous portez bien, Merci à vous d'avoir ch…" at bounding box center [440, 281] width 292 height 35
click at [393, 290] on textarea "Bonjour David, Nous espérons que vous vous portez bien, Merci à vous d'avoir ch…" at bounding box center [440, 281] width 292 height 35
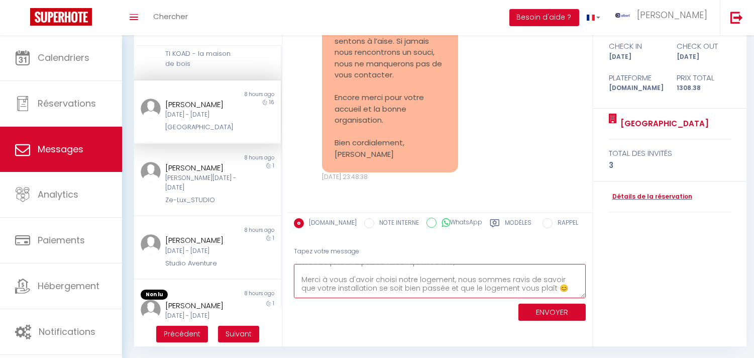
scroll to position [0, 0]
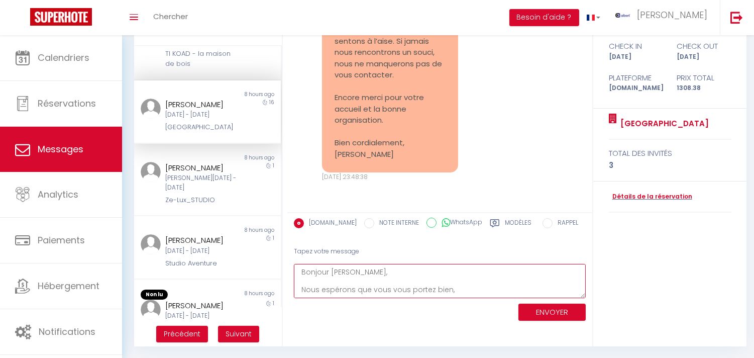
type textarea "Bonjour David, Nous espérons que vous vous portez bien, Merci à vous d'avoir ch…"
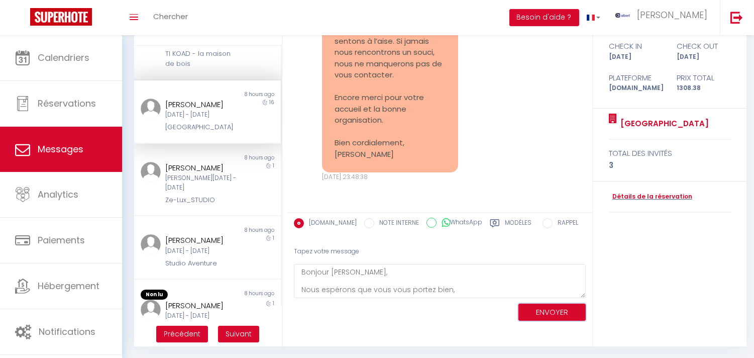
click at [561, 310] on button "ENVOYER" at bounding box center [551, 312] width 67 height 18
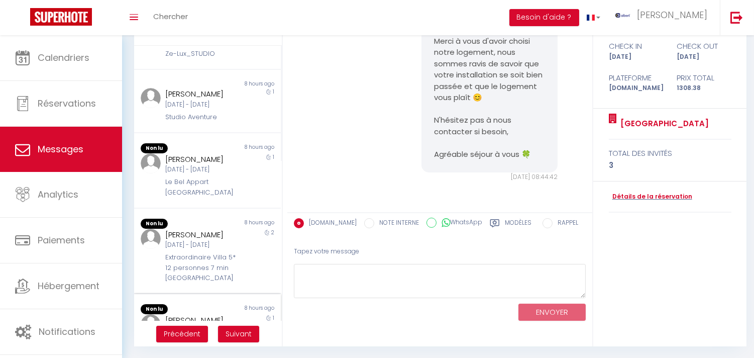
scroll to position [385, 0]
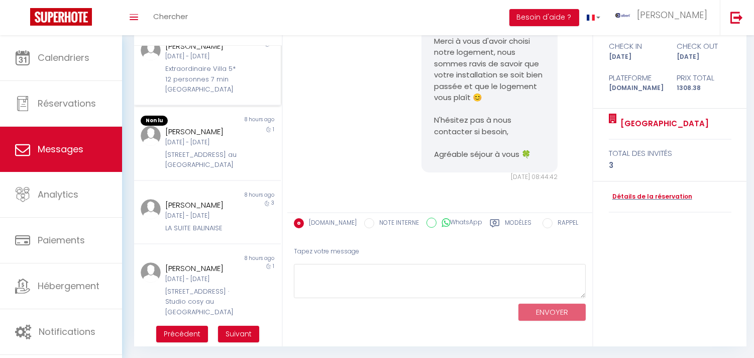
click at [233, 95] on div "Jan Stanbury-Jones Sam 25 Avr - Lun 27 Avr Extraordinaire Villa 5* 12 personnes…" at bounding box center [201, 67] width 85 height 55
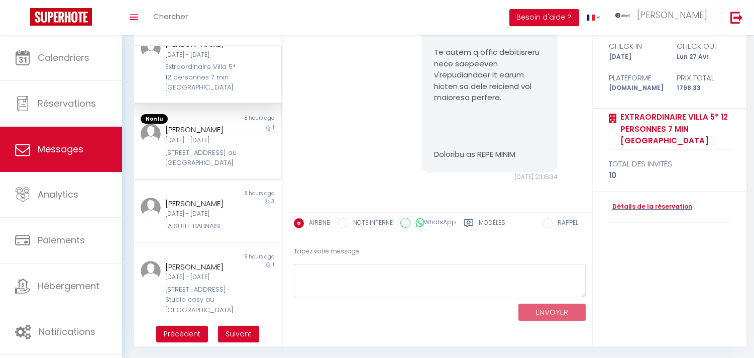
click at [233, 168] on div "lili giliberto Mar 09 Sep - Mer 10 Sep 45 Boulevard Stalingrad - Grand T2 au Po…" at bounding box center [201, 146] width 85 height 44
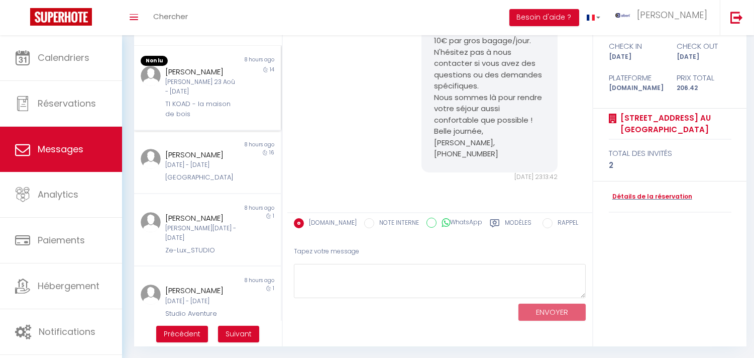
click at [198, 86] on div "Sam 23 Aoû - Sam 06 Sep" at bounding box center [201, 86] width 72 height 19
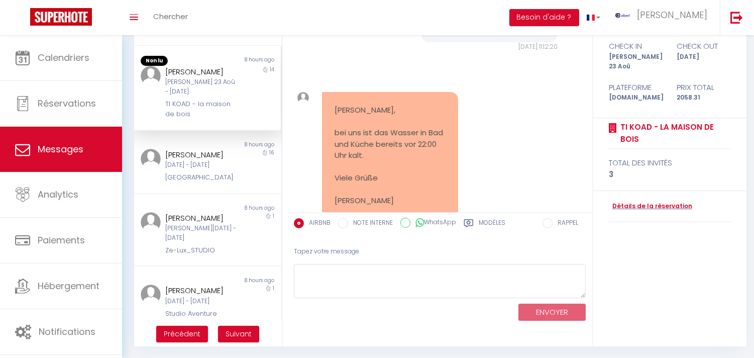
scroll to position [8778, 0]
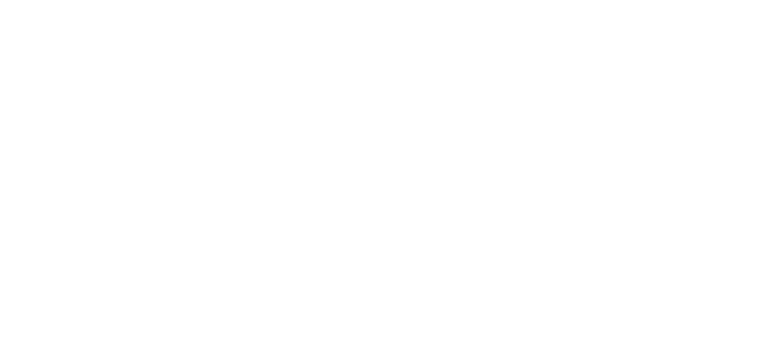
select select "message"
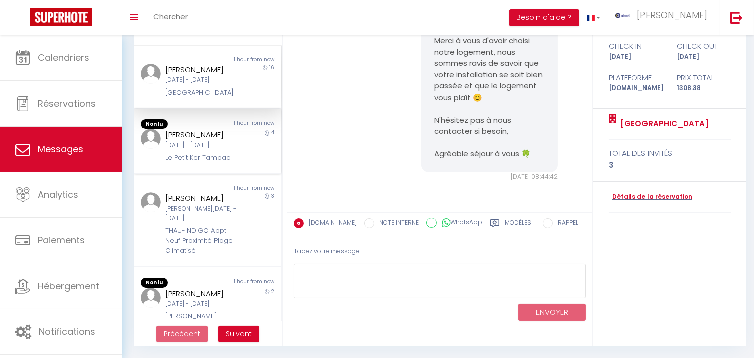
click at [212, 150] on div "Lun 08 Sep - Ven 12 Sep" at bounding box center [201, 146] width 72 height 10
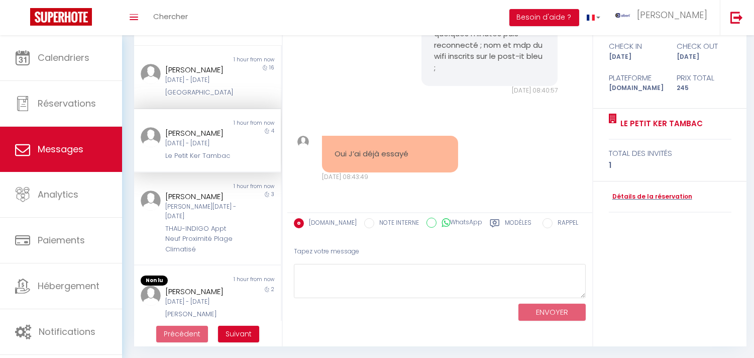
scroll to position [5750, 0]
click at [196, 221] on div "Sam 13 Sep - Mar 16 Sep" at bounding box center [201, 211] width 72 height 19
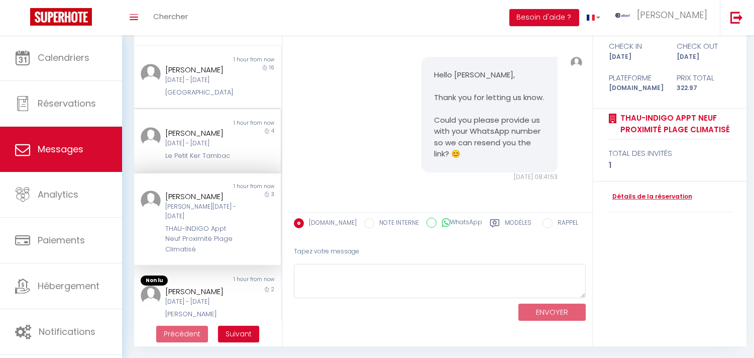
scroll to position [167, 0]
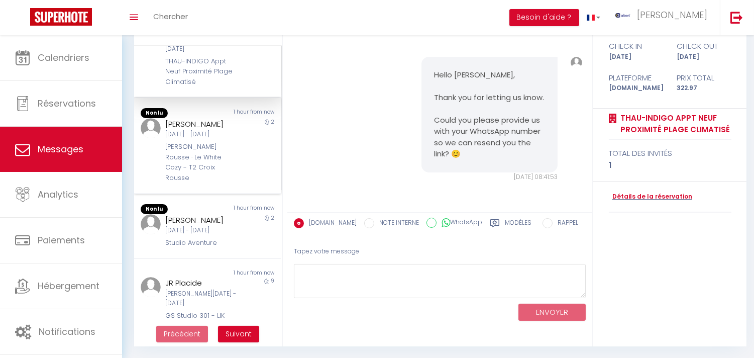
click at [199, 130] on div "Maged Ghaly" at bounding box center [201, 124] width 72 height 12
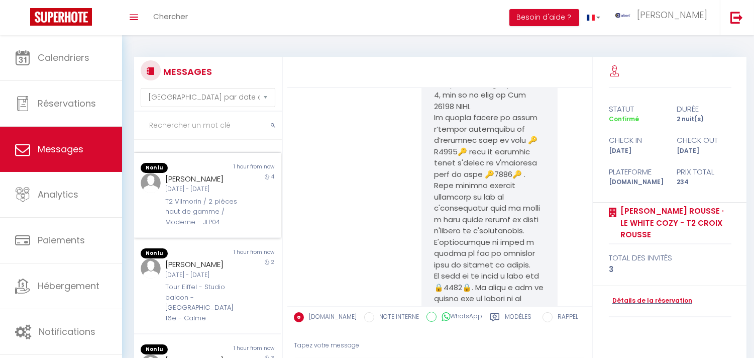
scroll to position [502, 0]
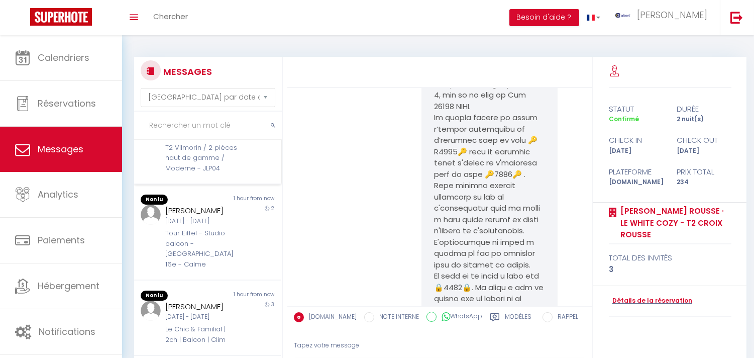
click at [197, 174] on div "Viola Blaganò Mer 10 Sep - Dim 14 Sep T2 Vilmorin / 2 pièces haut de gamme / Mo…" at bounding box center [201, 146] width 85 height 55
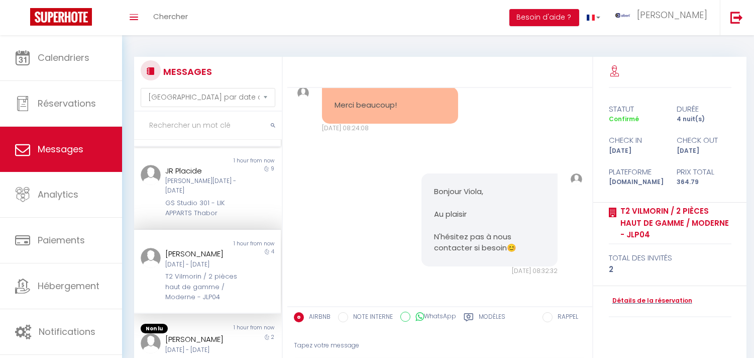
scroll to position [334, 0]
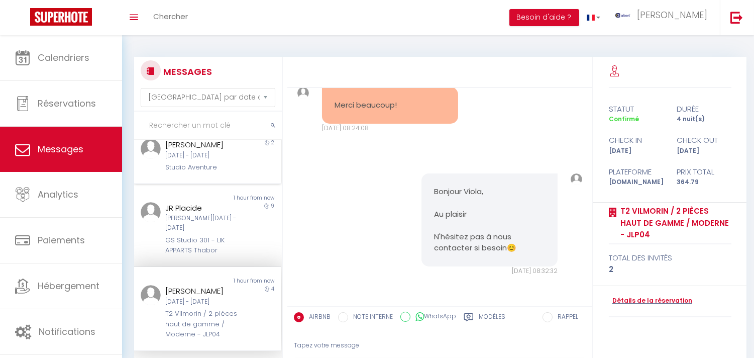
click at [213, 172] on div "Studio Aventure" at bounding box center [201, 167] width 72 height 10
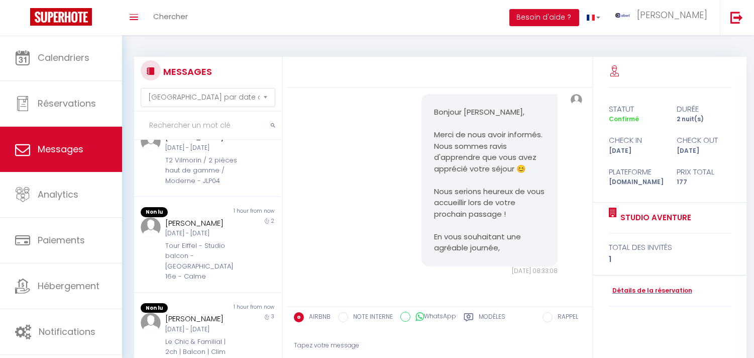
scroll to position [502, 0]
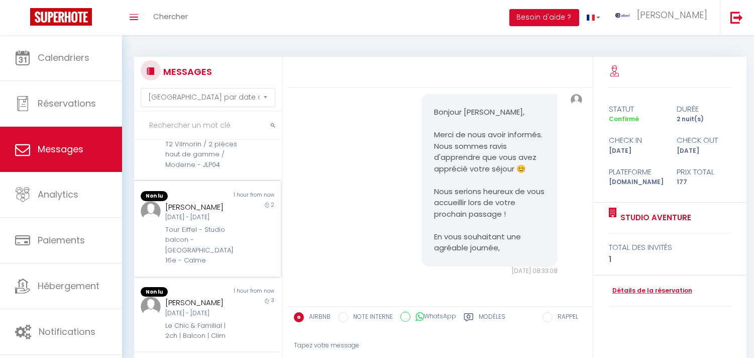
click at [218, 213] on div "[PERSON_NAME]" at bounding box center [201, 207] width 72 height 12
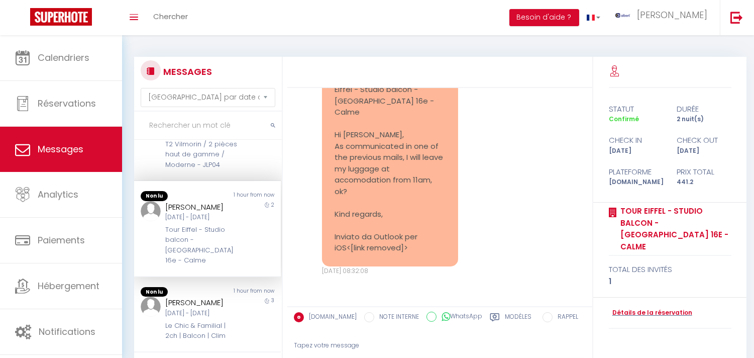
scroll to position [2772, 0]
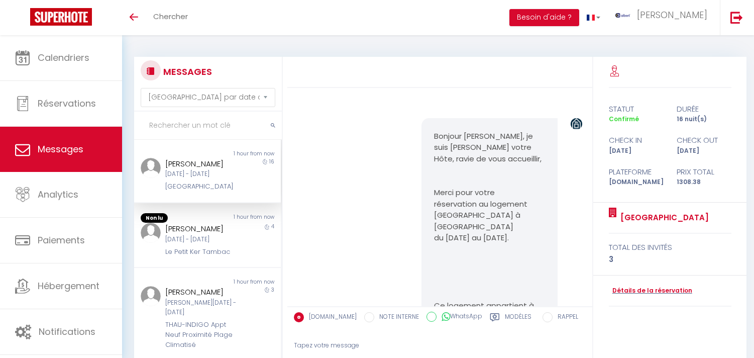
select select "message"
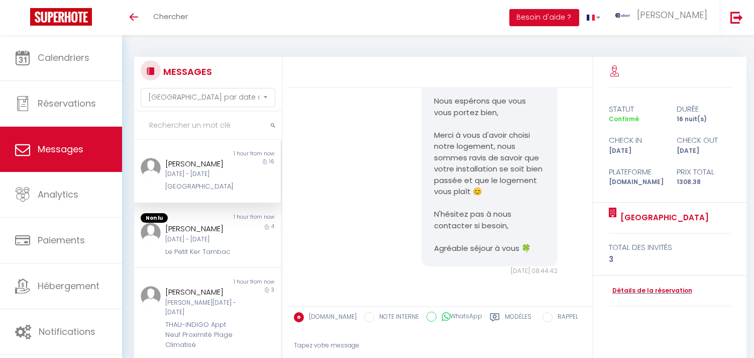
scroll to position [4678, 0]
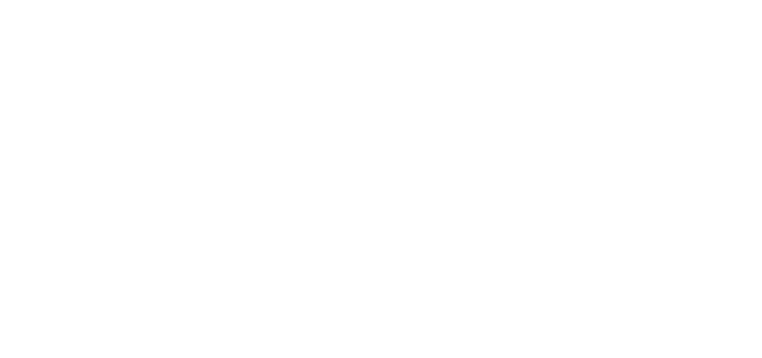
select select "message"
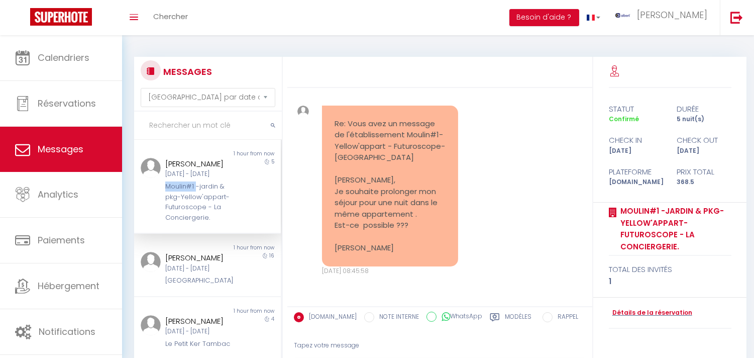
copy div "Moulin#1"
drag, startPoint x: 161, startPoint y: 196, endPoint x: 193, endPoint y: 195, distance: 32.7
click at [193, 195] on div "[PERSON_NAME] [DATE] - [DATE] Moulin#1 -jardin & pkg-Yellow'appart-Futuroscope …" at bounding box center [201, 190] width 85 height 65
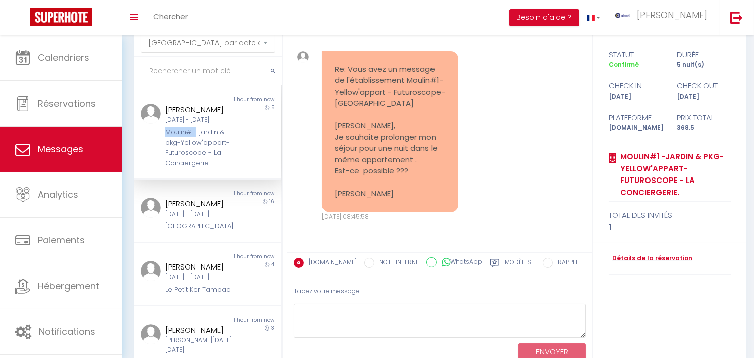
scroll to position [94, 0]
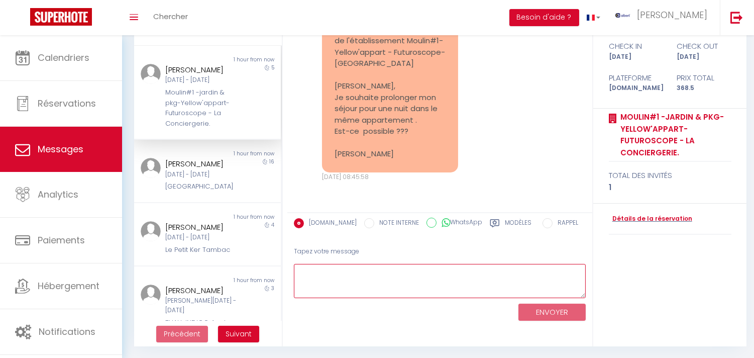
click at [393, 279] on textarea at bounding box center [440, 281] width 292 height 35
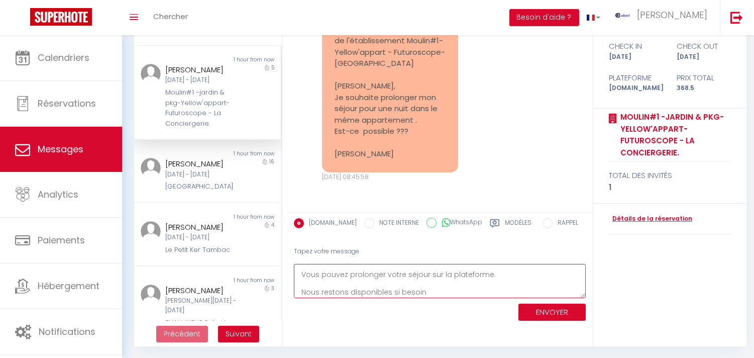
scroll to position [0, 0]
click at [367, 282] on textarea "Bonjour [PERSON_NAME], Nous vous remercions de l'intérêt porté à notre logement…" at bounding box center [440, 281] width 292 height 35
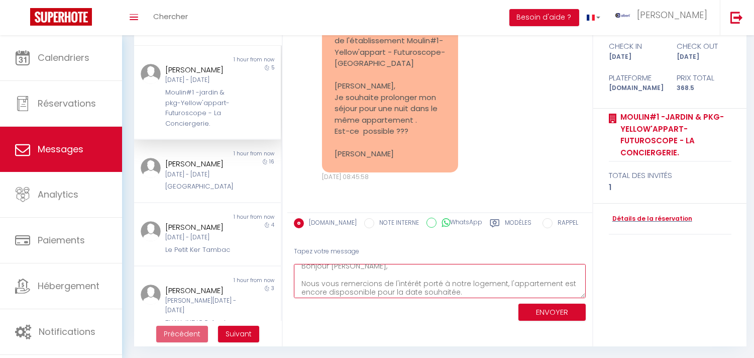
drag, startPoint x: 367, startPoint y: 295, endPoint x: 362, endPoint y: 285, distance: 11.0
drag, startPoint x: 362, startPoint y: 285, endPoint x: 353, endPoint y: 289, distance: 9.7
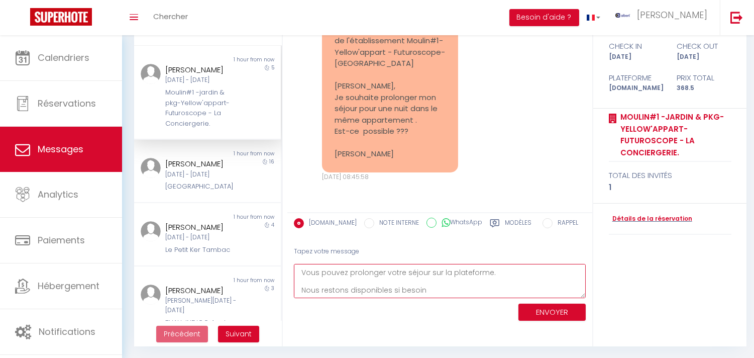
click at [447, 288] on textarea "Bonjour [PERSON_NAME], Nous vous remercions de l'intérêt porté à notre logement…" at bounding box center [440, 281] width 292 height 35
click at [423, 286] on textarea "Bonjour [PERSON_NAME], Nous vous remercions de l'intérêt porté à notre logement…" at bounding box center [440, 281] width 292 height 35
click at [433, 289] on textarea "Bonjour [PERSON_NAME], Nous vous remercions de l'intérêt porté à notre logement…" at bounding box center [440, 281] width 292 height 35
click at [432, 285] on textarea "Bonjour [PERSON_NAME], Nous vous remercions de l'intérêt porté à notre logement…" at bounding box center [440, 281] width 292 height 35
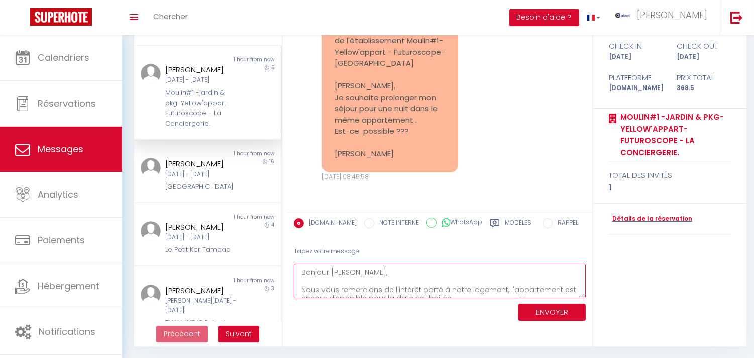
click at [457, 296] on textarea "Bonjour [PERSON_NAME], Nous vous remercions de l'intérêt porté à notre logement…" at bounding box center [440, 281] width 292 height 35
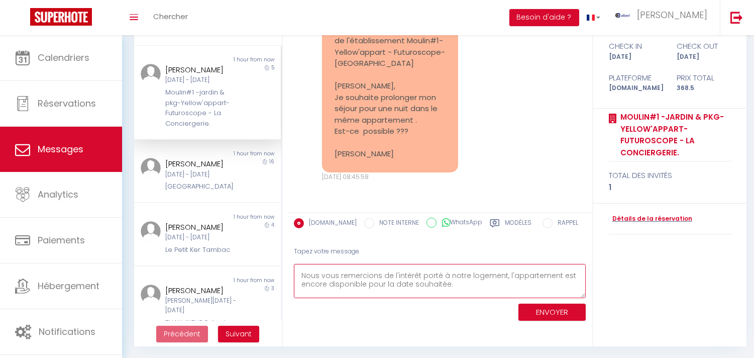
click at [452, 282] on textarea "Bonjour Natalia, Nous vous remercions de l'intérêt porté à notre logement, l'ap…" at bounding box center [440, 281] width 292 height 35
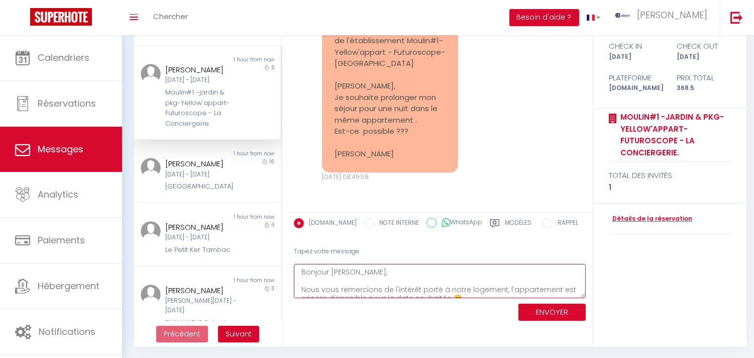
type textarea "Bonjour Natalia, Nous vous remercions de l'intérêt porté à notre logement, l'ap…"
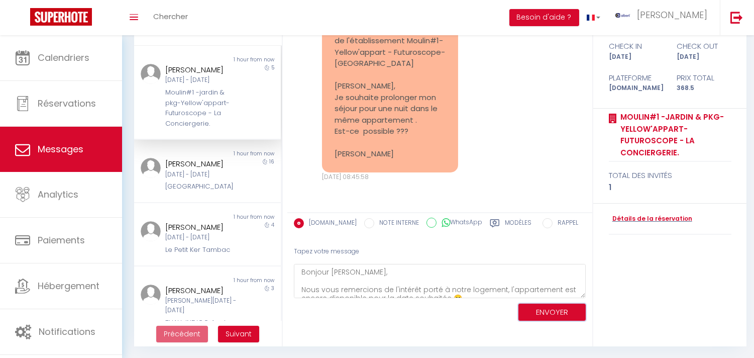
click at [550, 307] on button "ENVOYER" at bounding box center [551, 312] width 67 height 18
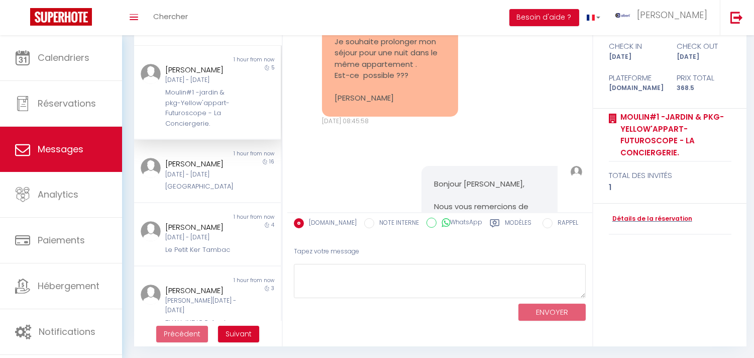
scroll to position [4967, 0]
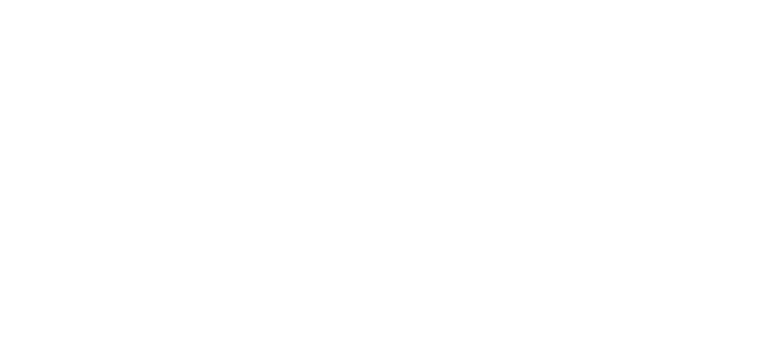
select select "message"
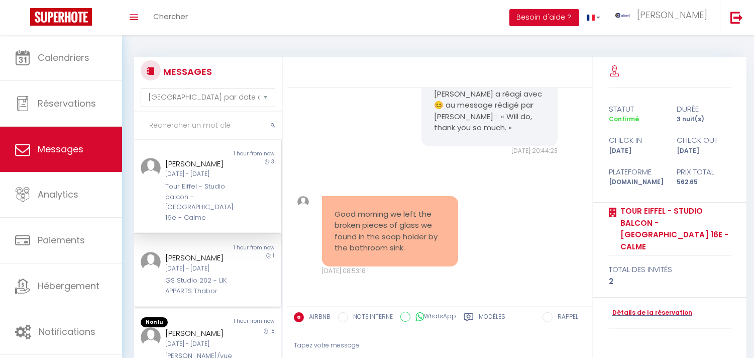
scroll to position [167, 0]
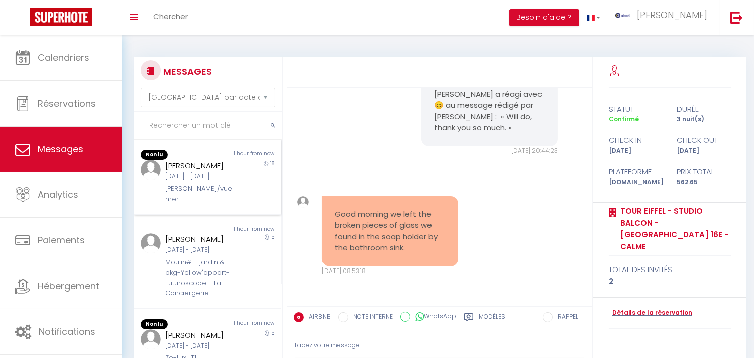
click at [221, 181] on div "[DATE] - [DATE]" at bounding box center [201, 177] width 72 height 10
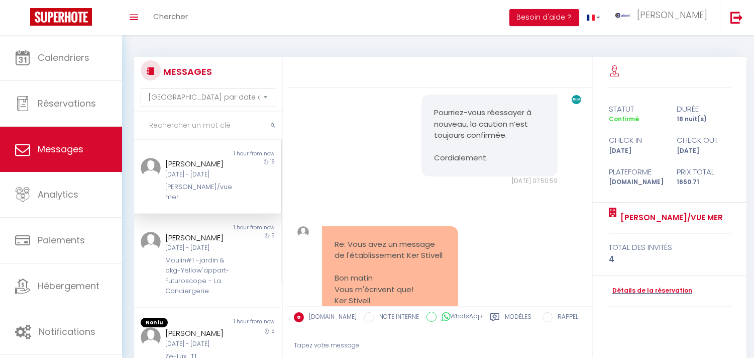
scroll to position [3144, 0]
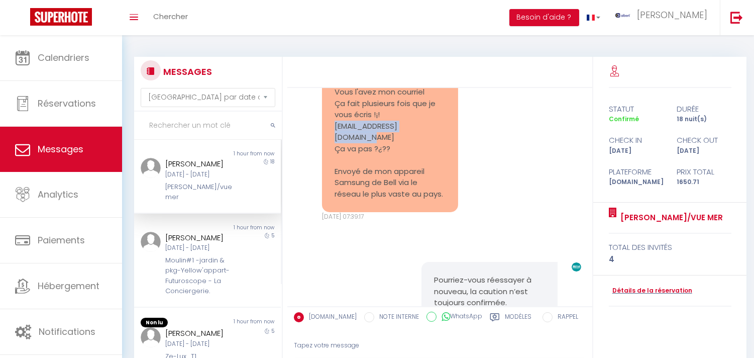
copy pre "[EMAIL_ADDRESS][DOMAIN_NAME]"
drag, startPoint x: 325, startPoint y: 232, endPoint x: 432, endPoint y: 233, distance: 107.0
click at [432, 212] on div "Re: Vous avez un message de l'établissement Ker Stivell Vous l'avez mon courrie…" at bounding box center [390, 126] width 136 height 172
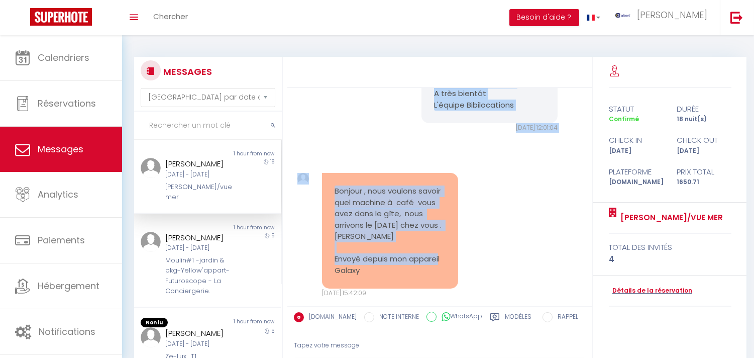
scroll to position [1276, 0]
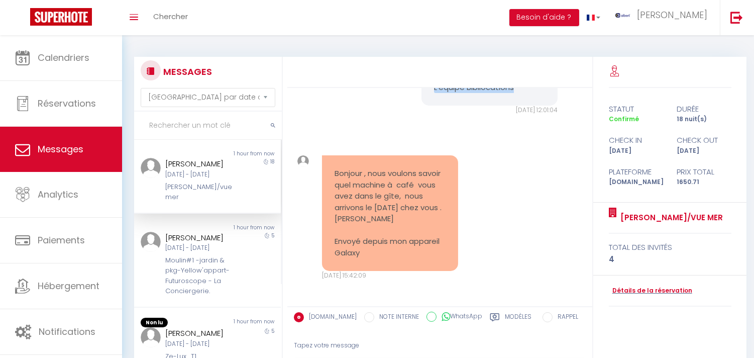
copy pre "Toujours comme indiqué dans l'annonce, une caution vous est demandée avant votr…"
drag, startPoint x: 430, startPoint y: 137, endPoint x: 511, endPoint y: 179, distance: 90.7
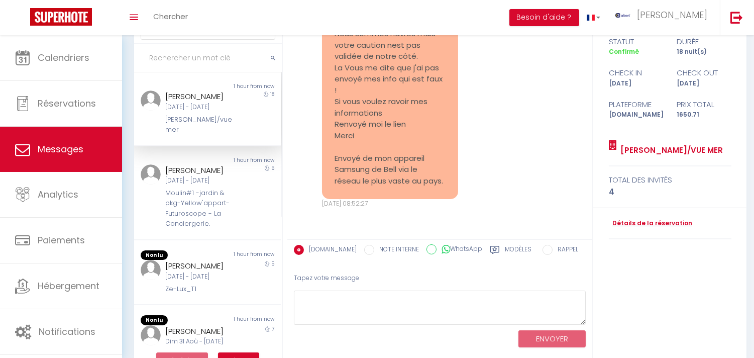
scroll to position [94, 0]
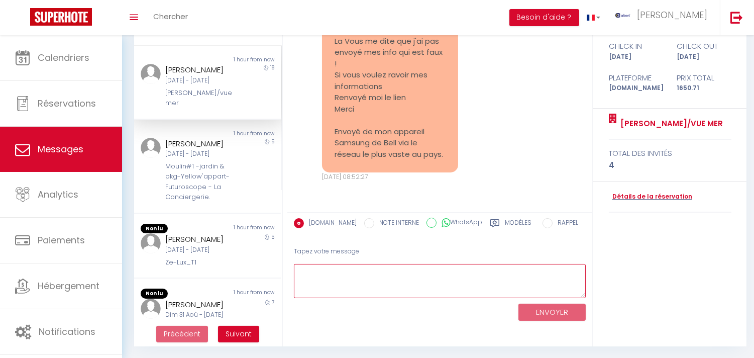
click at [396, 279] on textarea at bounding box center [440, 281] width 292 height 35
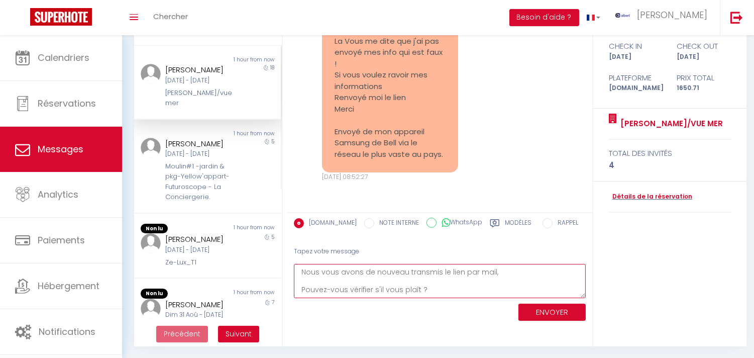
click at [302, 272] on textarea "Nous vous avons de nouveau transmis le lien par mail, Pouvez-vous vérifier s'il…" at bounding box center [440, 281] width 292 height 35
click at [433, 286] on textarea "Pierre, Nous vous avons de nouveau transmis le lien par mail, Pouvez-vous vérif…" at bounding box center [440, 281] width 292 height 35
type textarea "Pierre, Nous vous avons de nouveau transmis le lien par mail, Pouvez-vous vérif…"
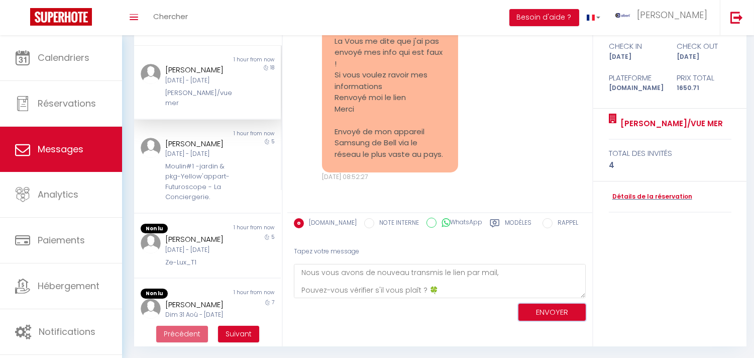
click at [550, 303] on button "ENVOYER" at bounding box center [551, 312] width 67 height 18
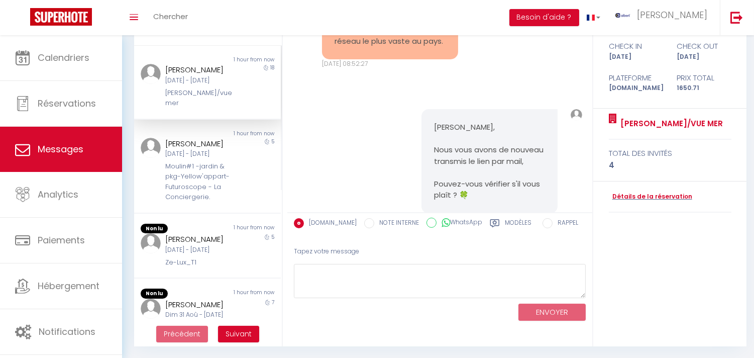
scroll to position [3811, 0]
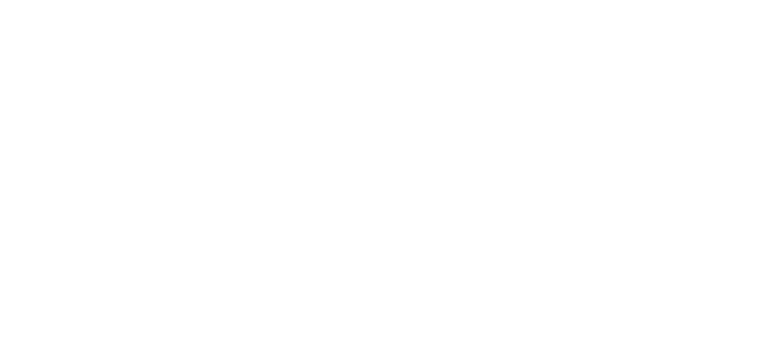
select select "message"
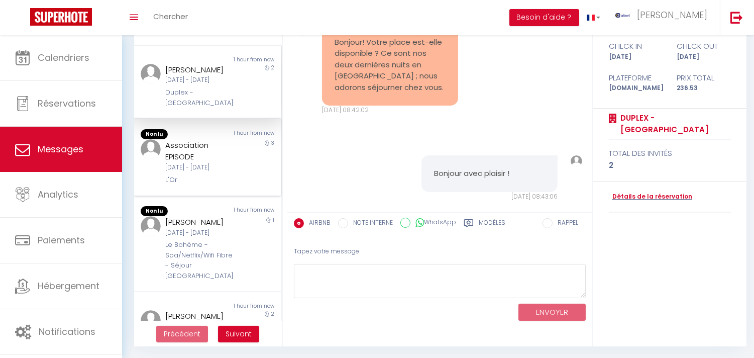
click at [229, 185] on div "Association EPISODE [DATE] - [DATE] L'Or" at bounding box center [201, 162] width 85 height 46
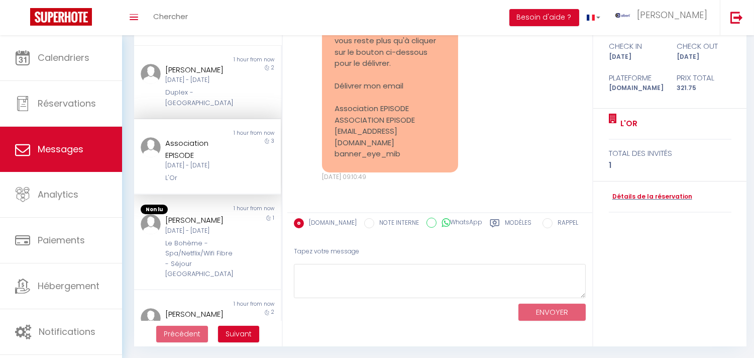
scroll to position [3444, 0]
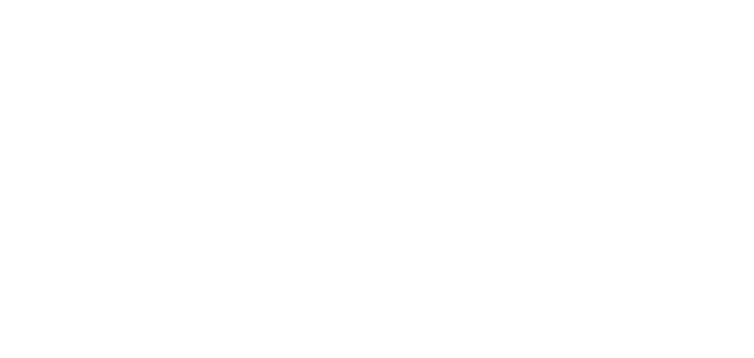
select select "message"
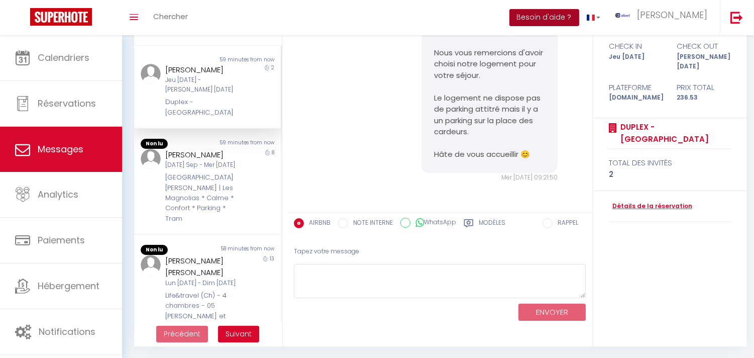
drag, startPoint x: 574, startPoint y: 14, endPoint x: 615, endPoint y: 47, distance: 52.1
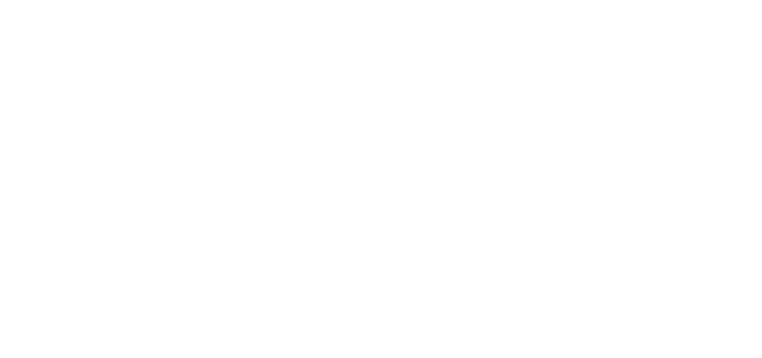
select select "message"
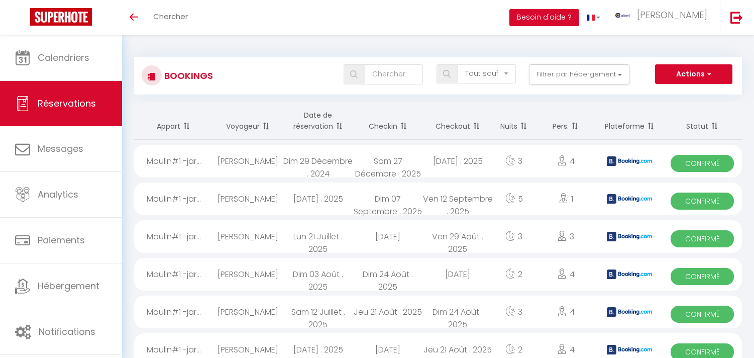
select select "not_cancelled"
click at [562, 68] on button "Filtrer par hébergement" at bounding box center [579, 74] width 100 height 20
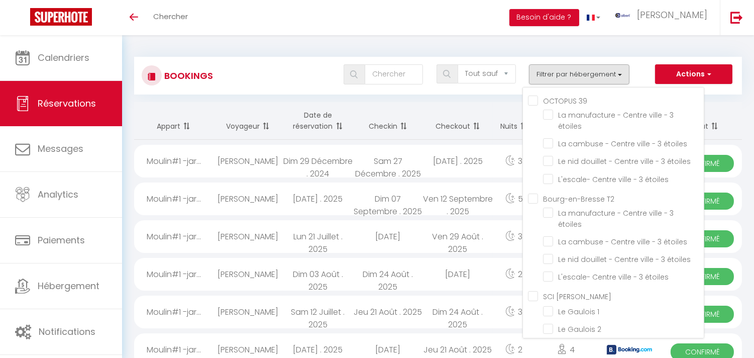
checkbox input "false"
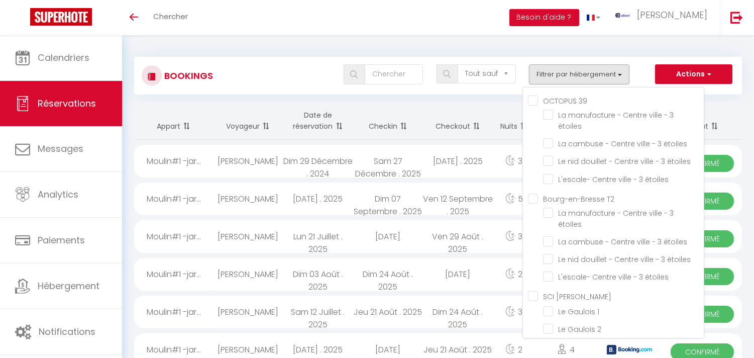
checkbox input "false"
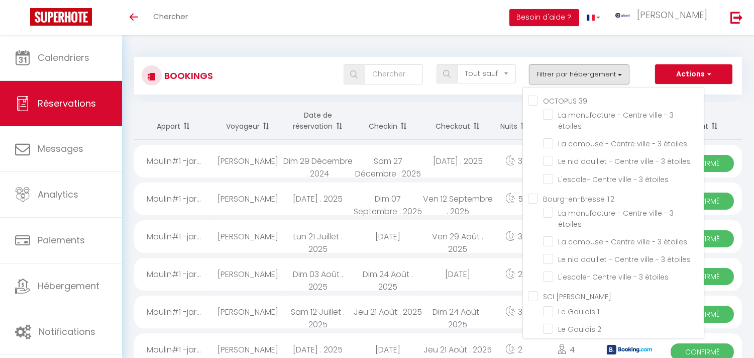
checkbox input "false"
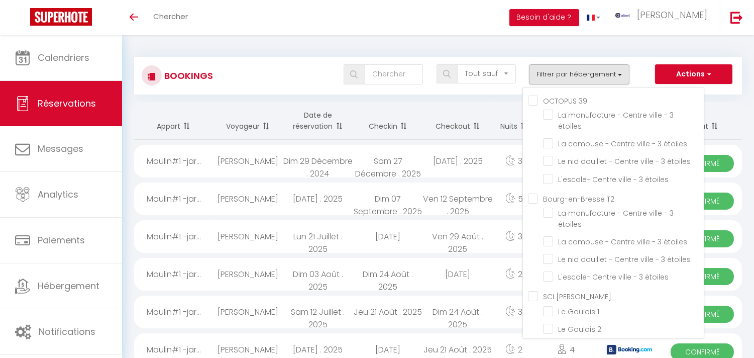
checkbox input "false"
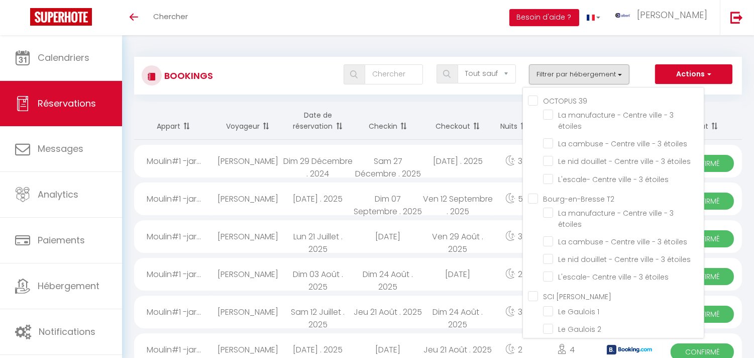
checkbox input "false"
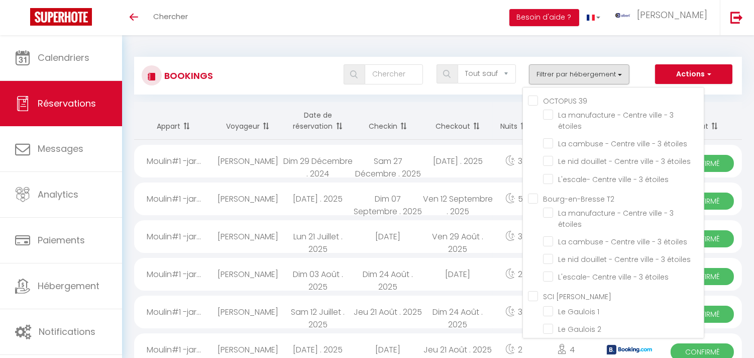
checkbox input "false"
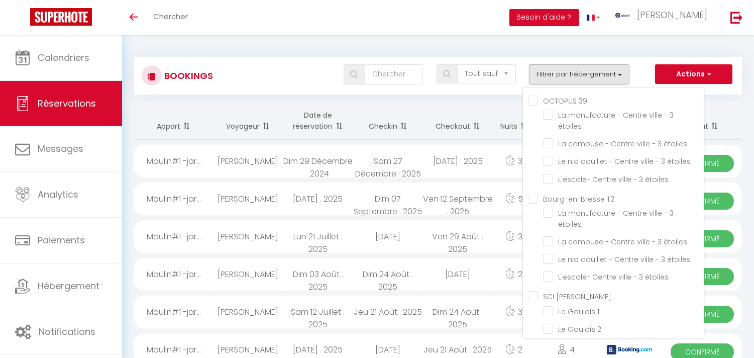
checkbox input "false"
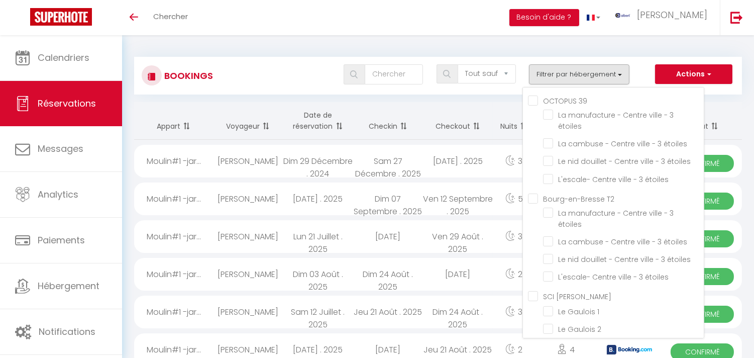
checkbox input "false"
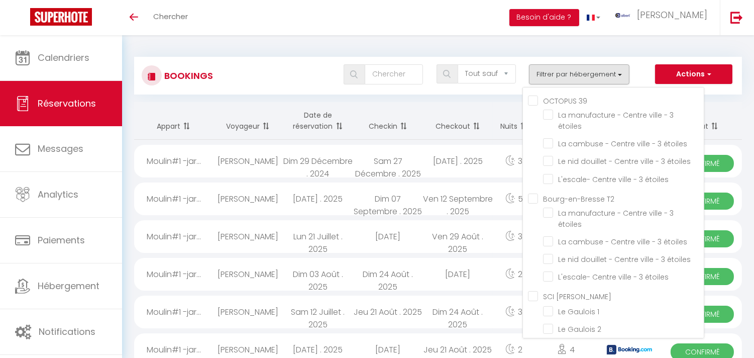
checkbox input "false"
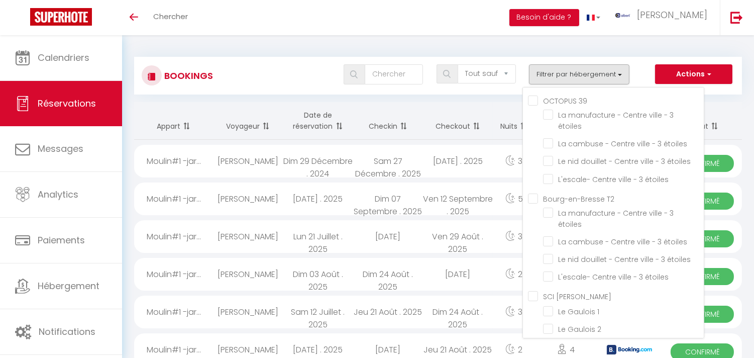
checkbox input "false"
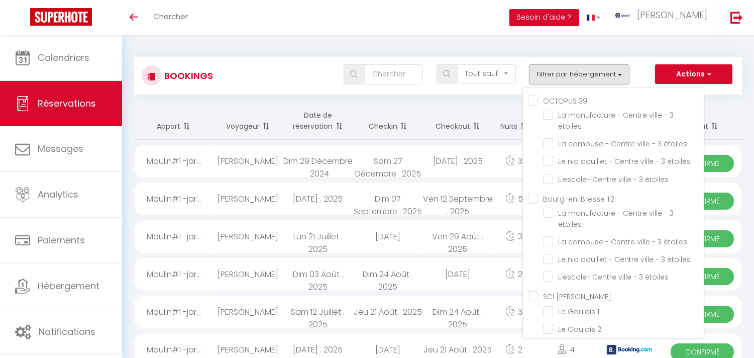
checkbox input "false"
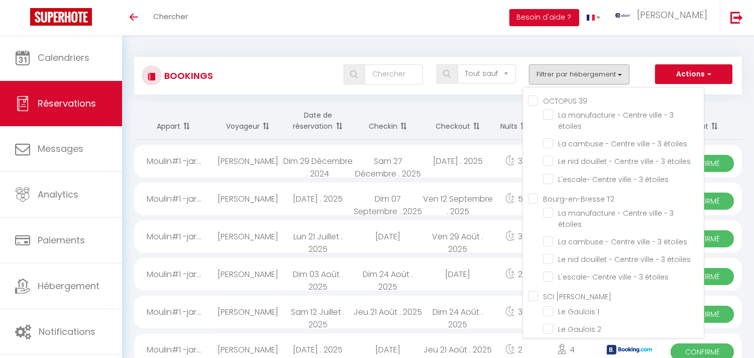
checkbox input "false"
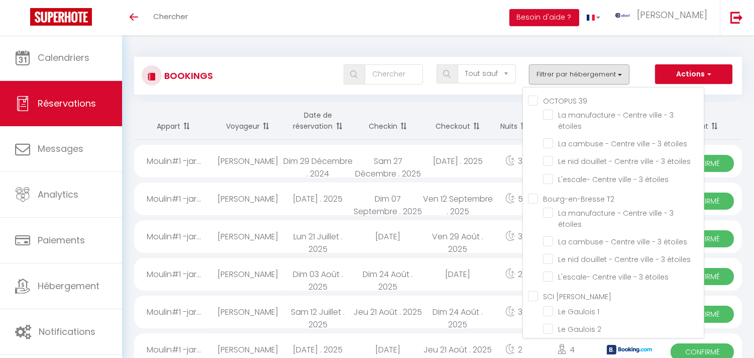
checkbox input "false"
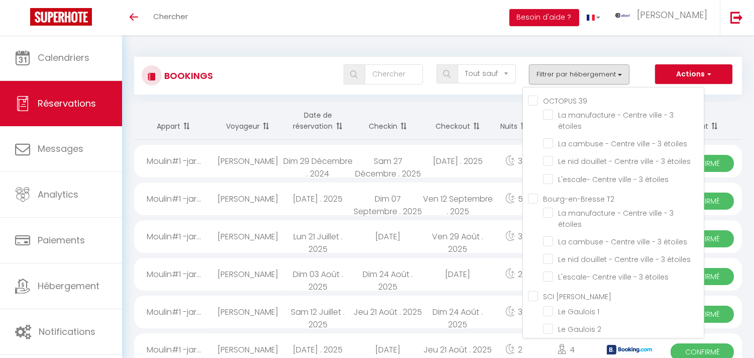
checkbox input "false"
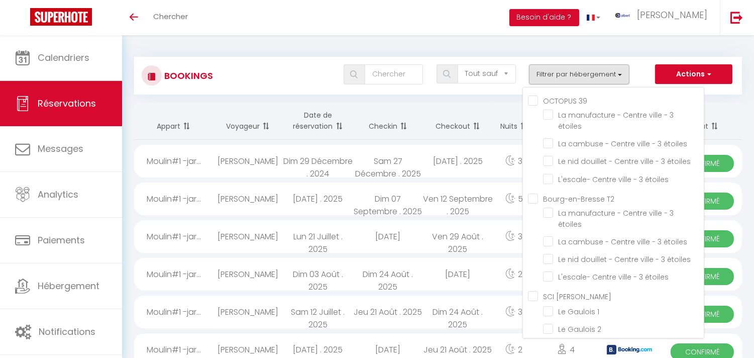
checkbox input "false"
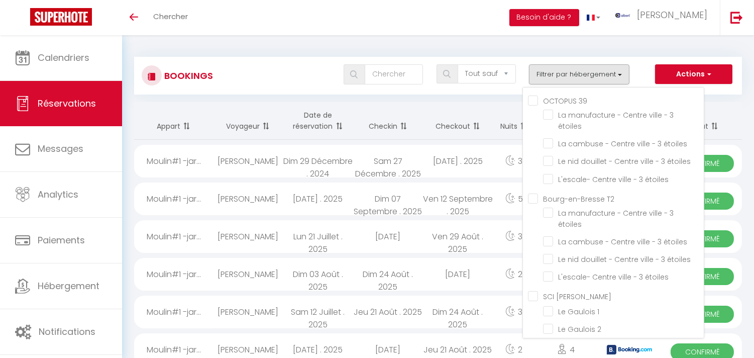
checkbox input "false"
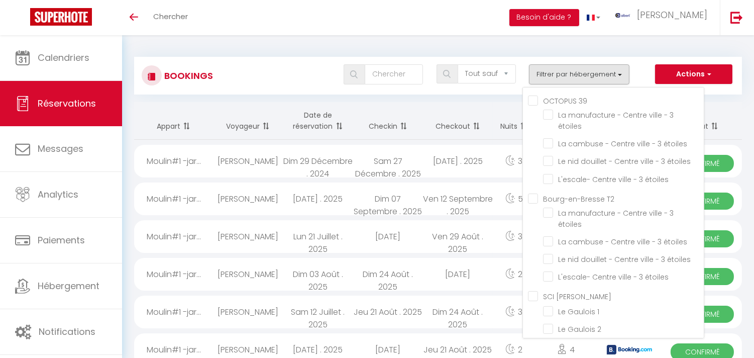
checkbox input "false"
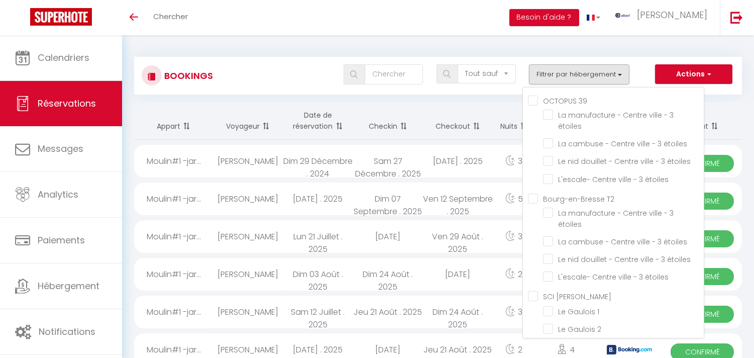
checkbox input "false"
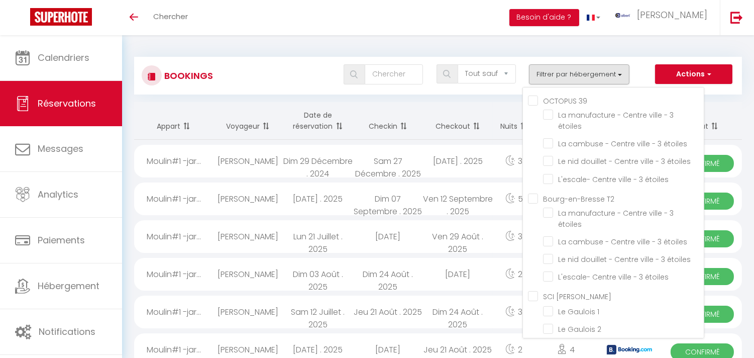
checkbox input "false"
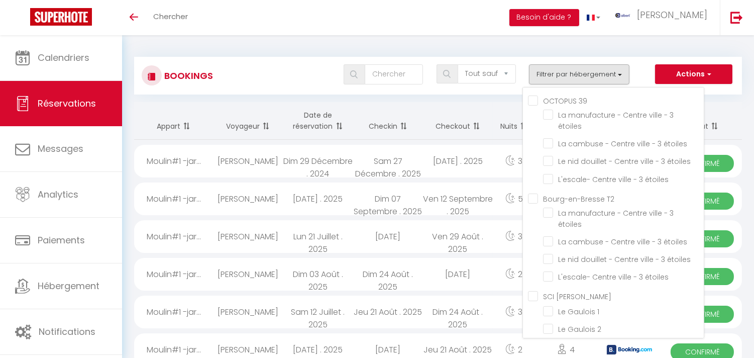
checkbox input "false"
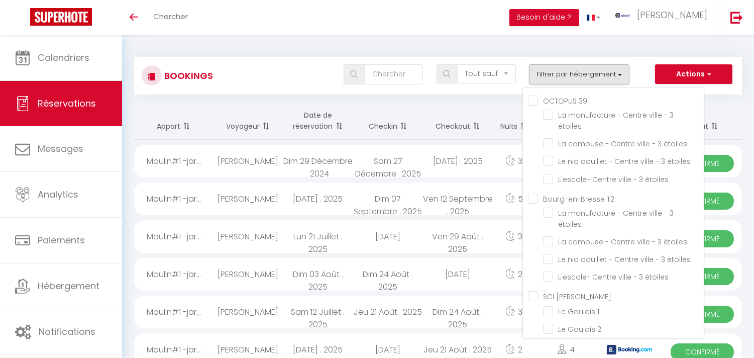
checkbox input "false"
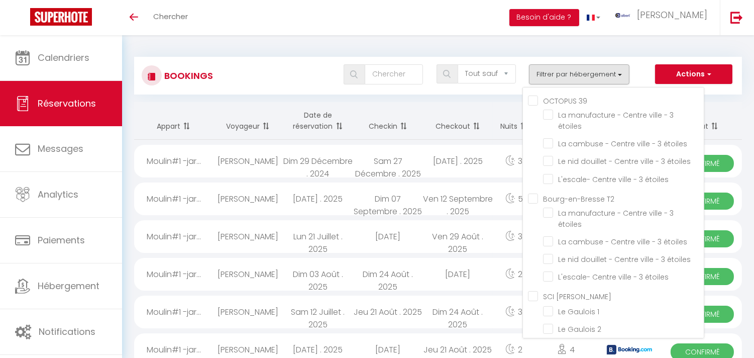
checkbox input "false"
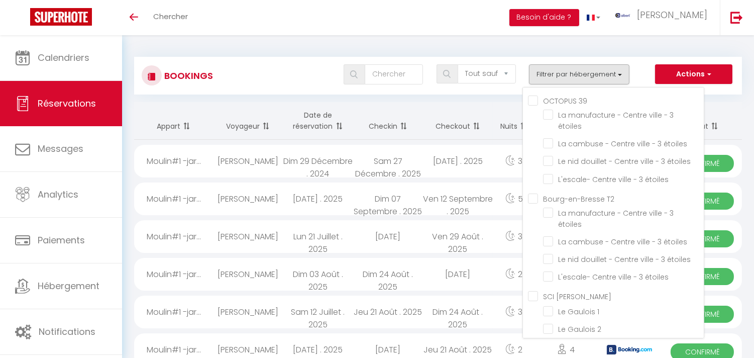
checkbox input "false"
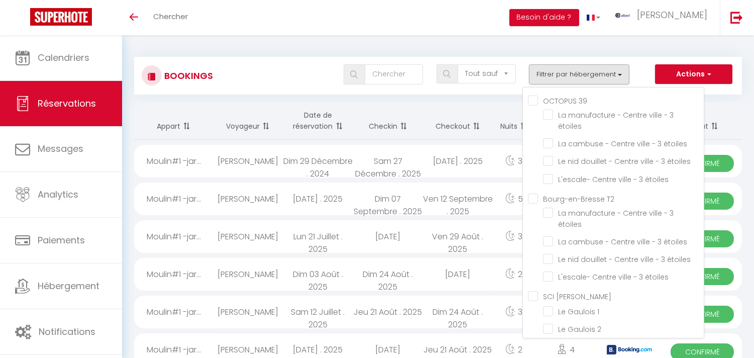
checkbox input "false"
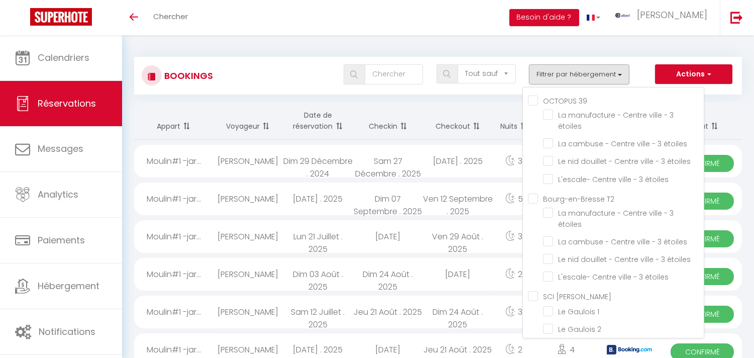
checkbox input "false"
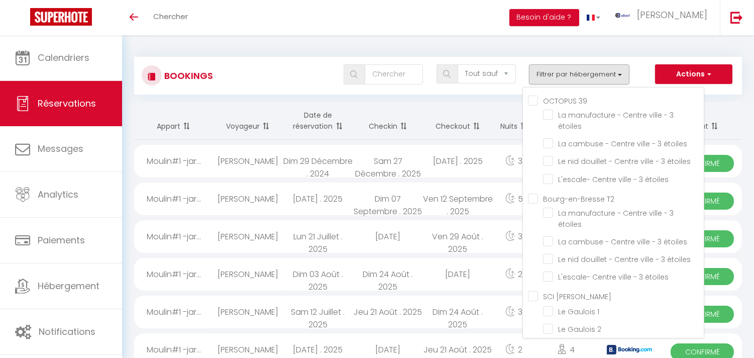
checkbox input "false"
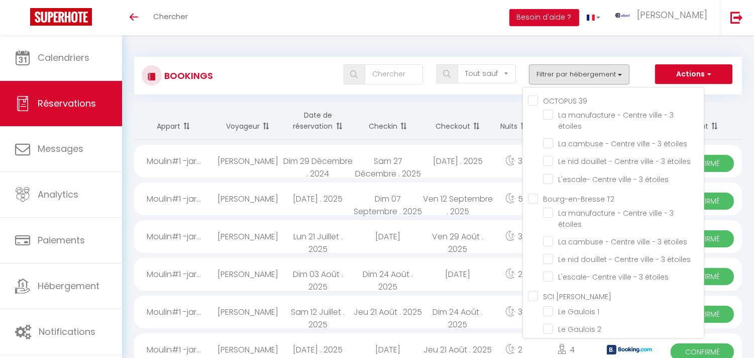
checkbox input "false"
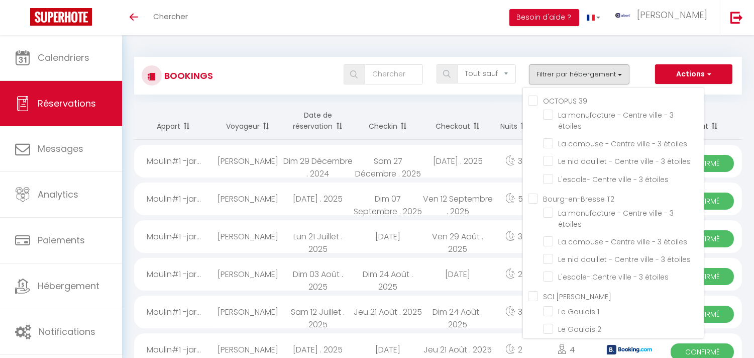
checkbox input "false"
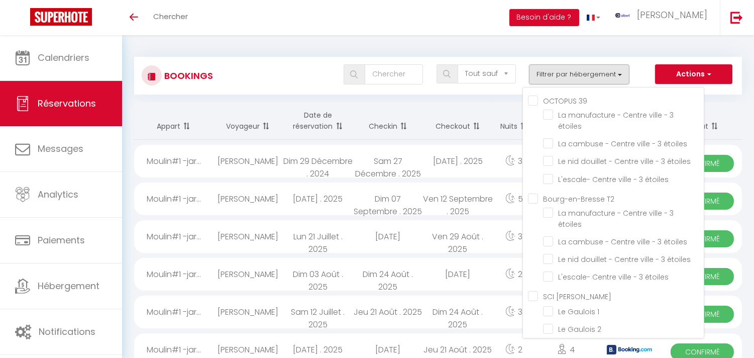
checkbox input "false"
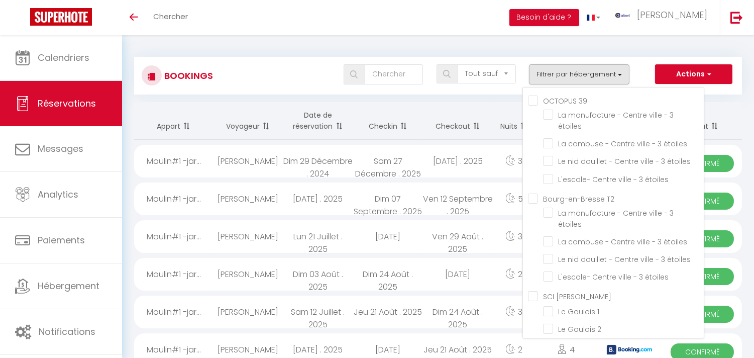
checkbox input "false"
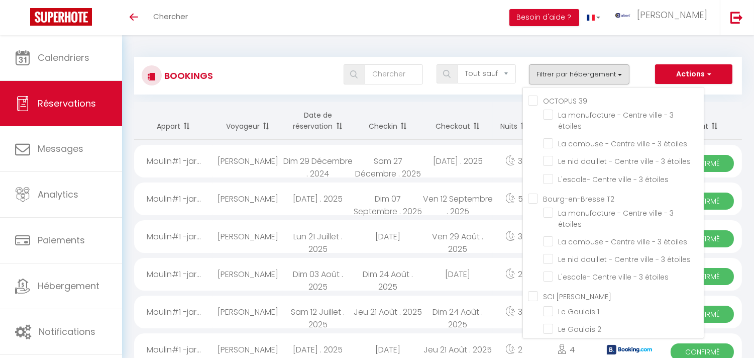
checkbox input "false"
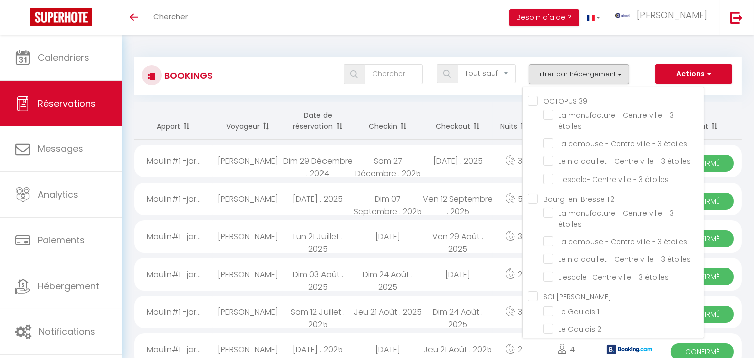
checkbox input "false"
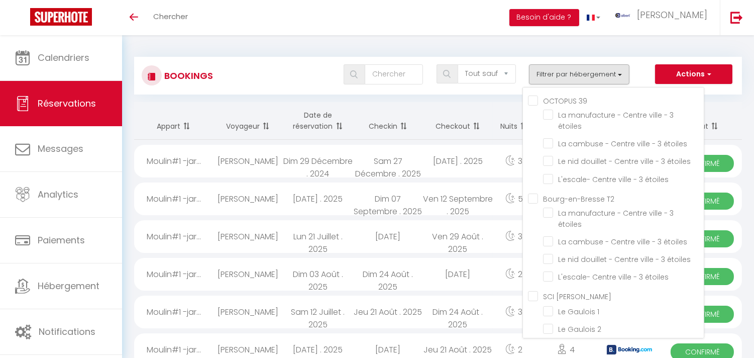
checkbox input "false"
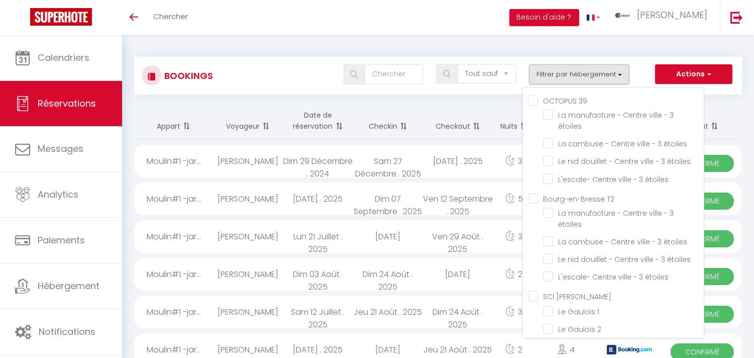
checkbox input "false"
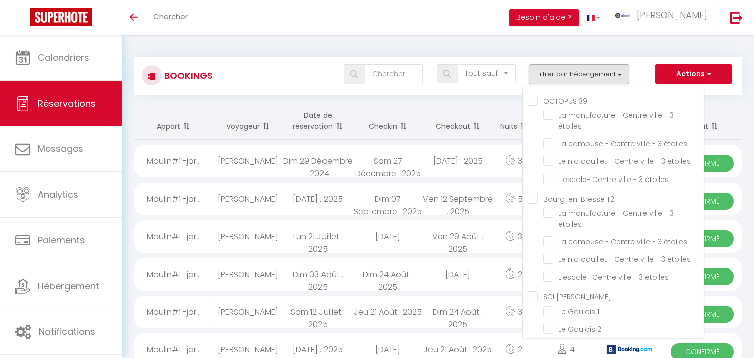
checkbox input "false"
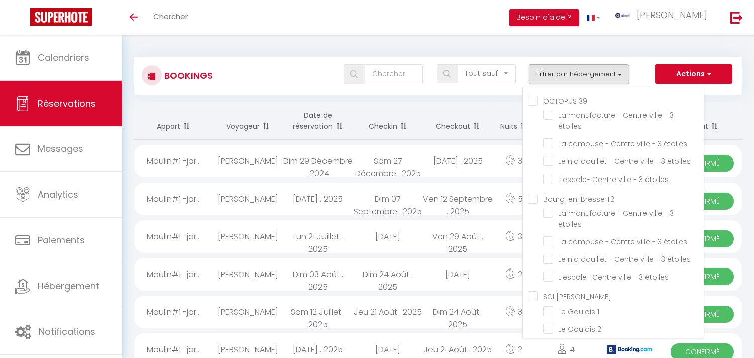
checkbox input "false"
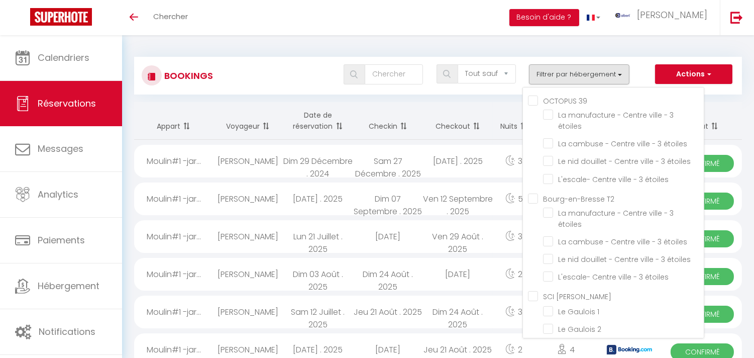
checkbox input "false"
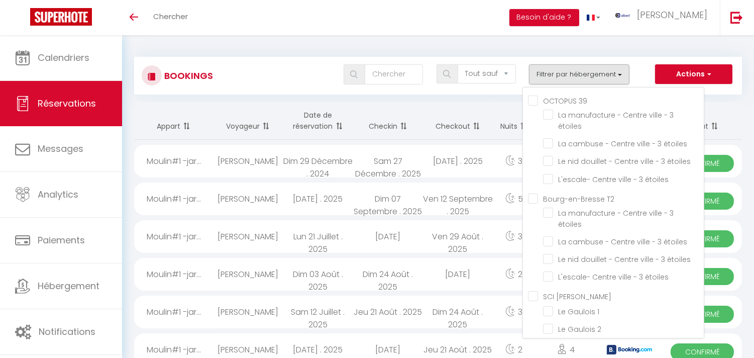
checkbox input "false"
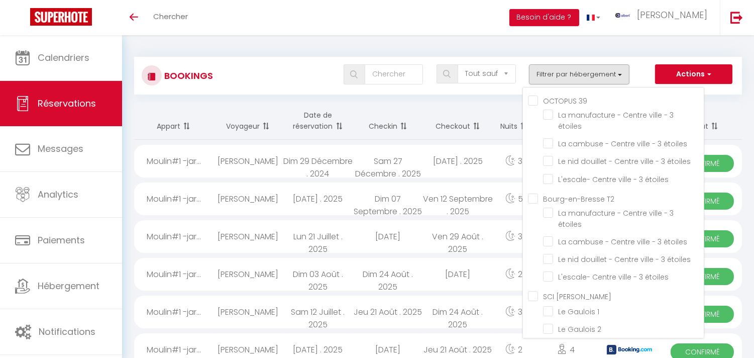
checkbox input "false"
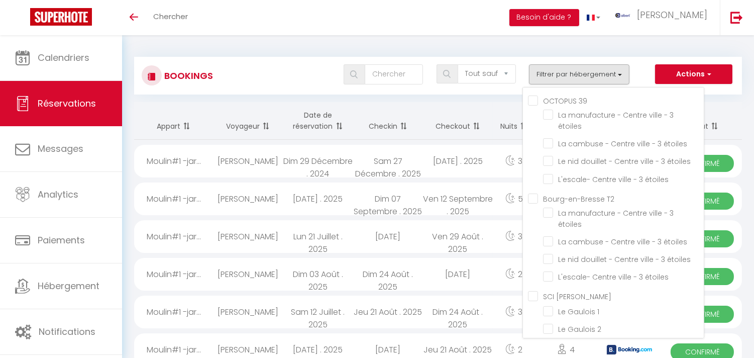
checkbox input "false"
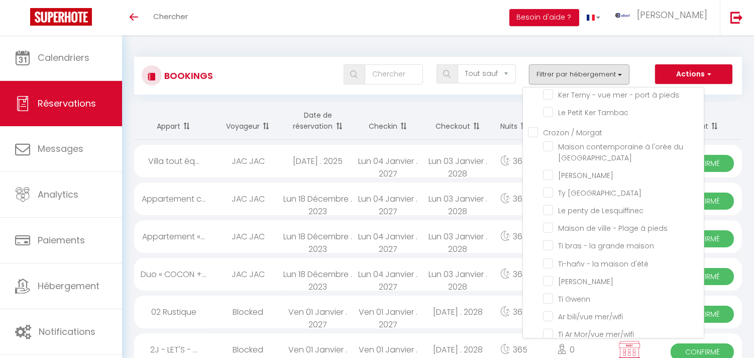
scroll to position [7855, 0]
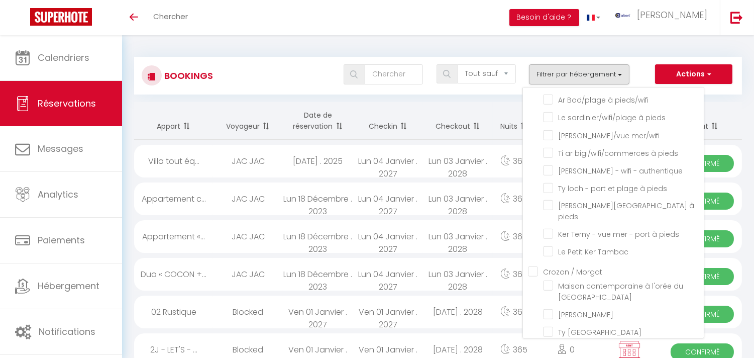
click at [555, 5] on input "Maison cosy à quelques pas du port et des commerces" at bounding box center [623, 0] width 161 height 10
click at [284, 82] on div "Tous les statuts Annulé Confirmé Non Confirmé Tout sauf annulé No Show Request …" at bounding box center [462, 74] width 555 height 20
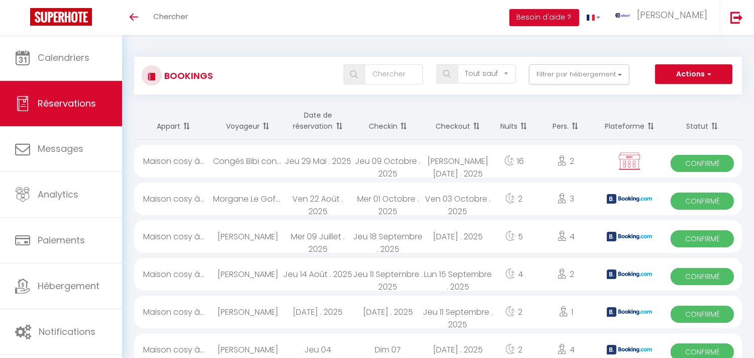
click at [556, 88] on div "Bookings Tous les statuts Annulé Confirmé Non Confirmé Tout sauf annulé No Show…" at bounding box center [438, 76] width 608 height 38
click at [559, 79] on button "Filtrer par hébergement" at bounding box center [579, 74] width 100 height 20
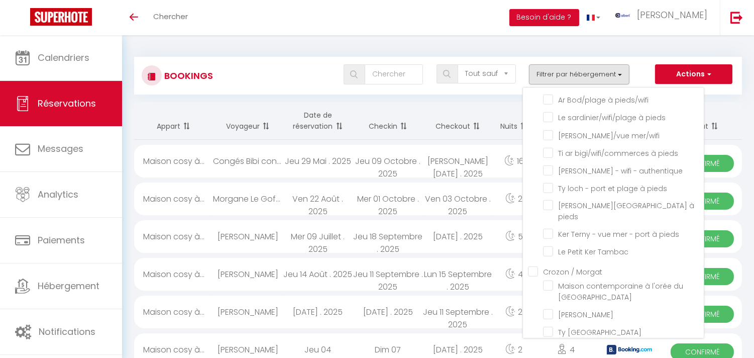
click at [549, 5] on input "Maison cosy à quelques pas du port et des commerces" at bounding box center [623, 0] width 161 height 10
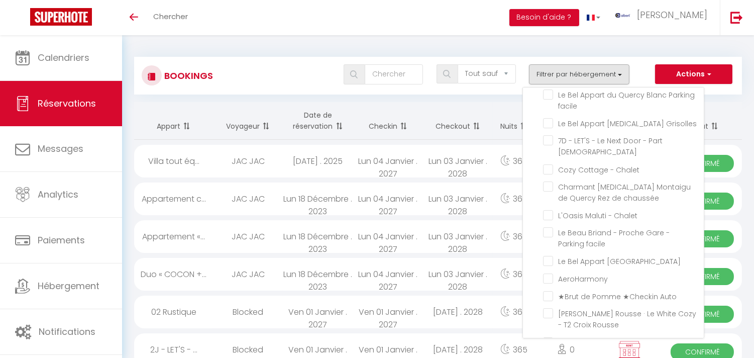
scroll to position [22463, 0]
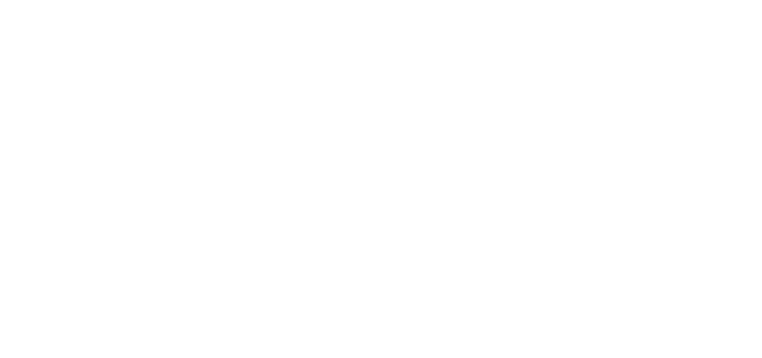
select select "message"
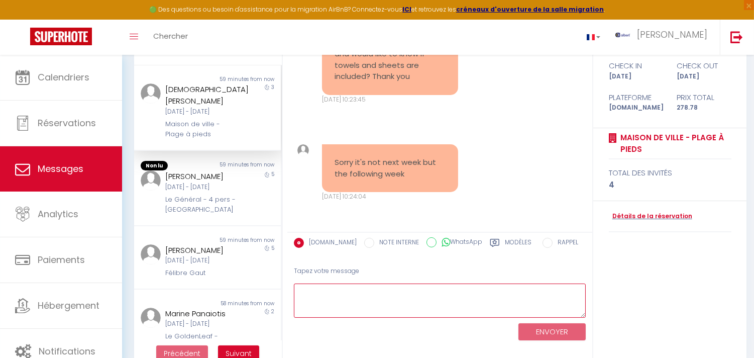
click at [383, 299] on textarea at bounding box center [440, 300] width 292 height 35
paste textarea "Hello [PERSON_NAME], We hope you are well. Regarding your request, we provide t…"
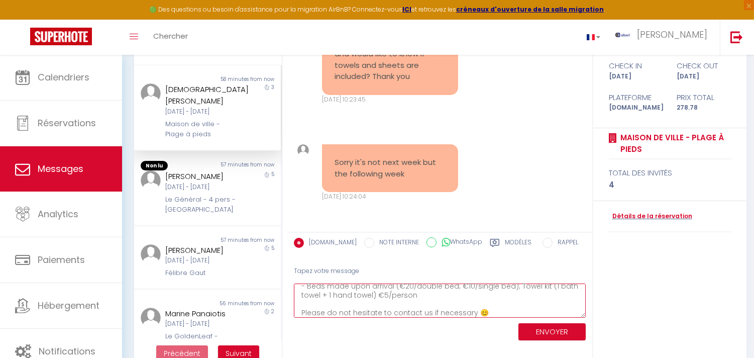
click at [383, 299] on textarea "Hello [PERSON_NAME], We hope you are well. Regarding your request, we provide t…" at bounding box center [440, 300] width 292 height 35
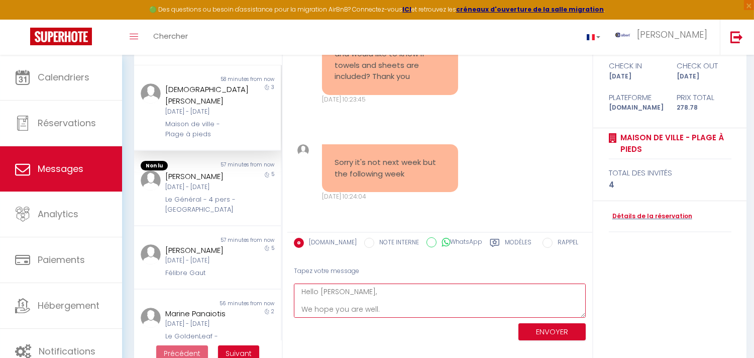
scroll to position [69, 0]
type textarea "Hello [PERSON_NAME], We hope you are well. Regarding your request, we provide t…"
click at [538, 323] on button "ENVOYER" at bounding box center [551, 332] width 67 height 18
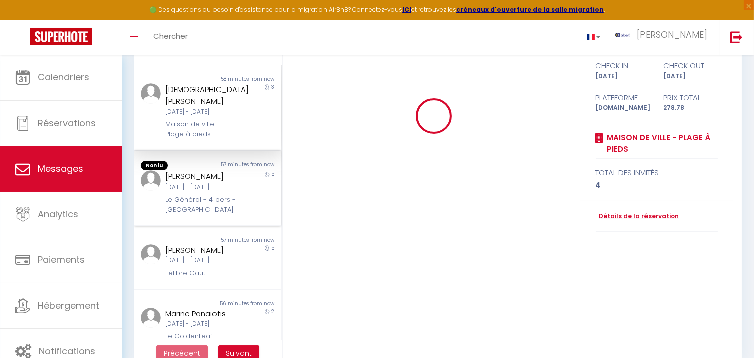
scroll to position [0, 0]
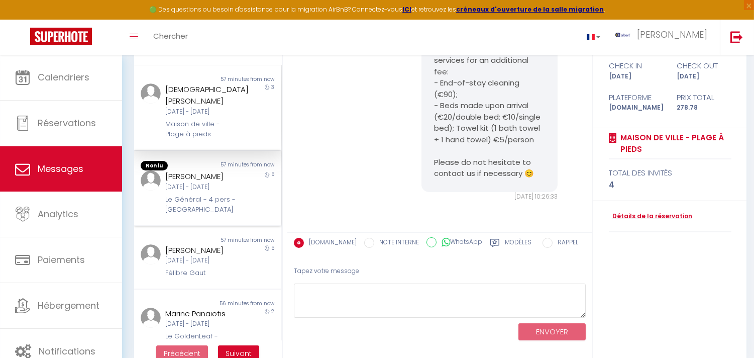
click at [245, 214] on div "5" at bounding box center [262, 192] width 37 height 44
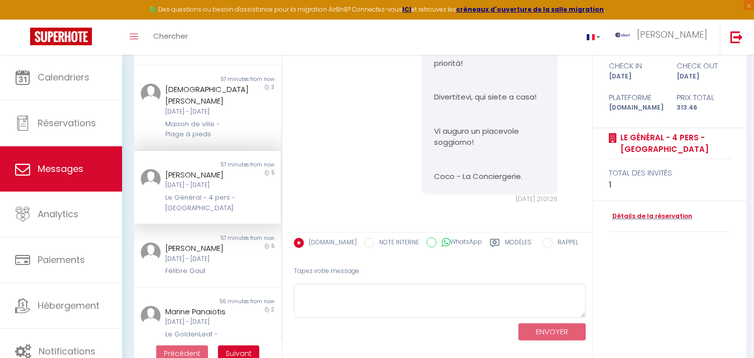
scroll to position [4860, 0]
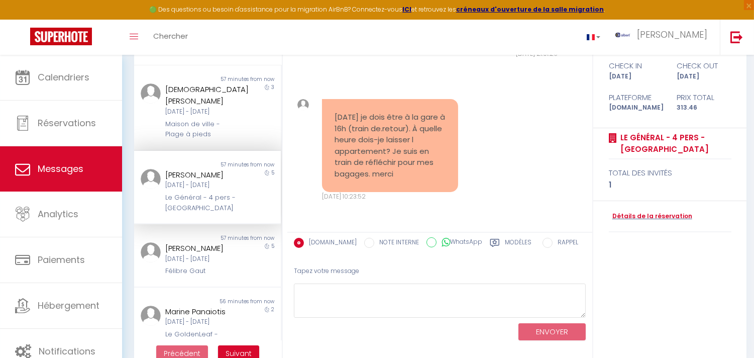
click at [167, 213] on div "Le Général - 4 pers - Poitiers" at bounding box center [201, 202] width 72 height 21
copy div "Le Général -"
copy div "Le Généra"
copy div "Le Général"
drag, startPoint x: 160, startPoint y: 216, endPoint x: 198, endPoint y: 216, distance: 38.2
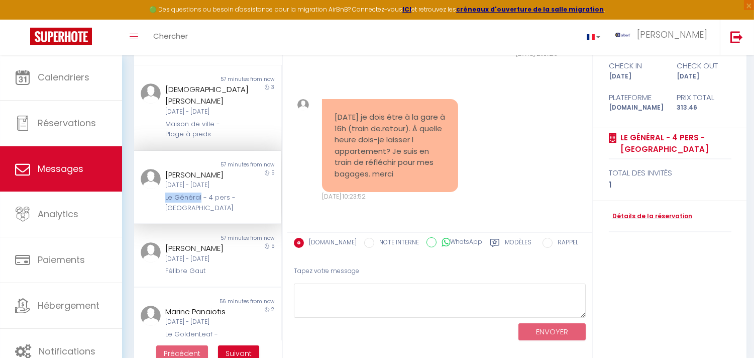
click at [198, 213] on div "Corinne Dujarry-Delort Dim 07 Sep - Ven 12 Sep Le Général - 4 pers - Poitiers" at bounding box center [201, 191] width 85 height 44
click at [345, 314] on textarea at bounding box center [440, 300] width 292 height 35
paste textarea "Bonjour Corinne, Nous vous remercions de nous avoir informé, Concernant votre d…"
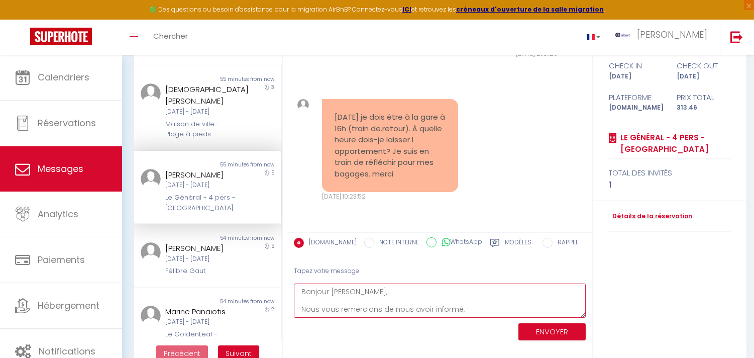
scroll to position [49, 0]
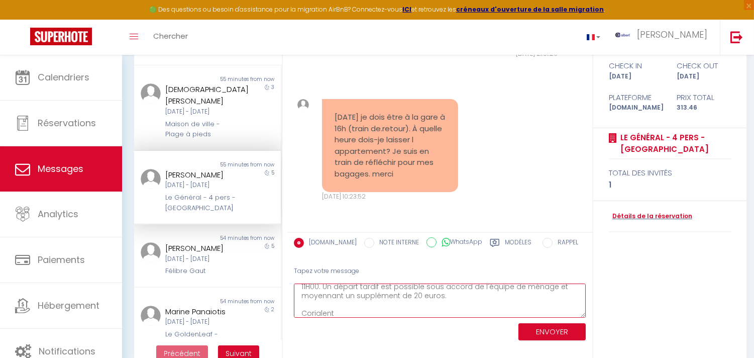
click at [320, 309] on textarea "Bonjour Corinne, Nous vous remercions de nous avoir informé, Concernant votre d…" at bounding box center [440, 300] width 292 height 35
click at [320, 310] on textarea "Bonjour Corinne, Nous vous remercions de nous avoir informé, Concernant votre d…" at bounding box center [440, 300] width 292 height 35
click at [320, 309] on textarea "Bonjour Corinne, Nous vous remercions de nous avoir informé, Concernant votre d…" at bounding box center [440, 300] width 292 height 35
click at [399, 310] on textarea "Bonjour Corinne, Nous vous remercions de nous avoir informé, Concernant votre d…" at bounding box center [440, 300] width 292 height 35
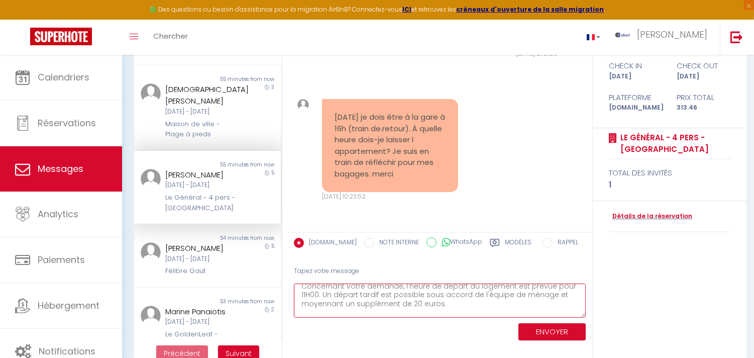
scroll to position [49, 0]
type textarea "Bonjour Corinne, Nous vous remercions de nous avoir informé, Concernant votre d…"
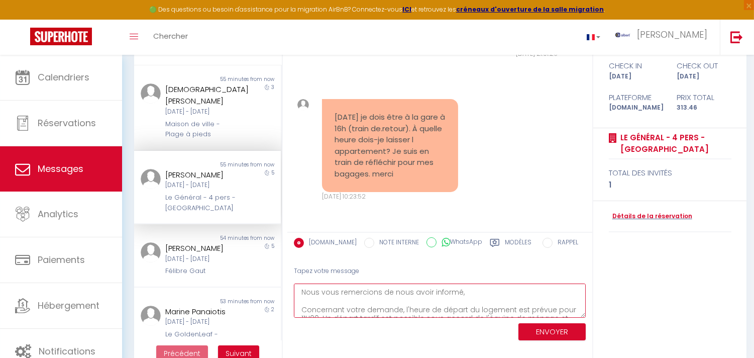
scroll to position [0, 0]
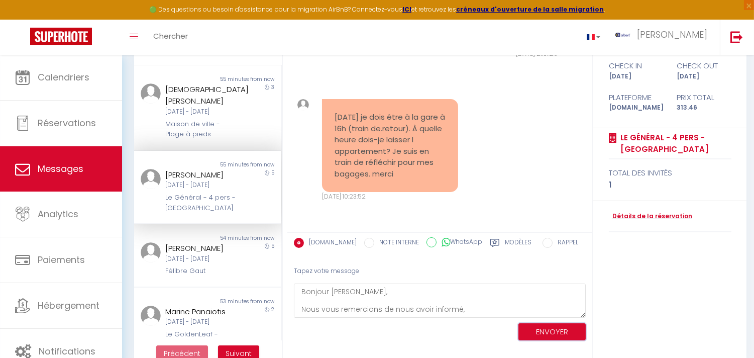
click at [549, 325] on button "ENVOYER" at bounding box center [551, 332] width 67 height 18
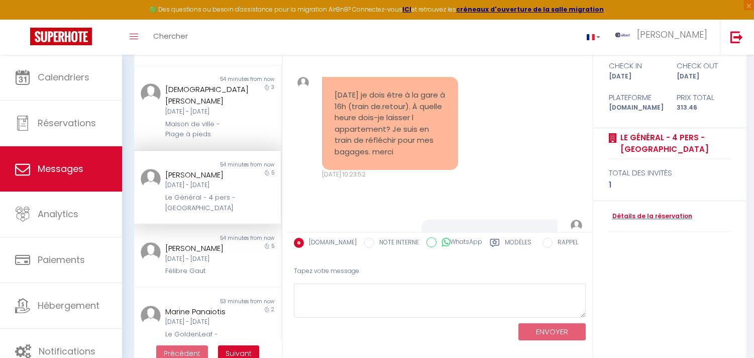
scroll to position [5104, 0]
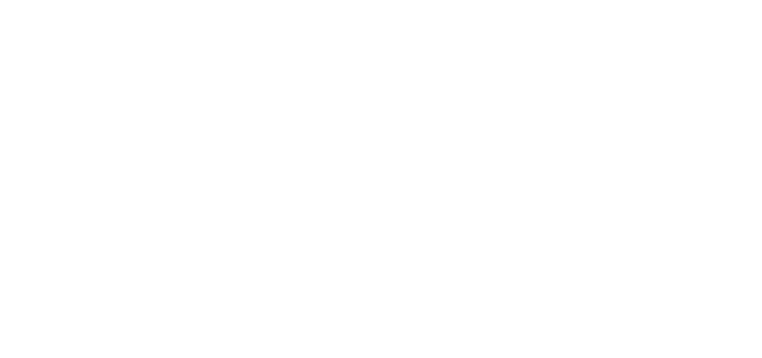
select select "message"
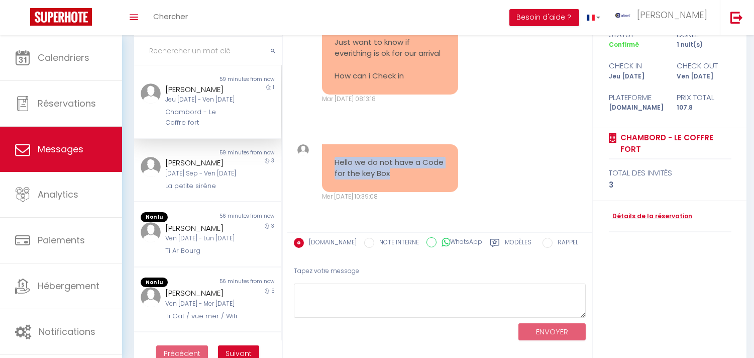
drag, startPoint x: 425, startPoint y: 171, endPoint x: 330, endPoint y: 166, distance: 95.6
click at [330, 166] on div "Hello we do not have a Code for the key Box" at bounding box center [390, 168] width 136 height 48
copy pre "Hello we do not have a Code for the key Box"
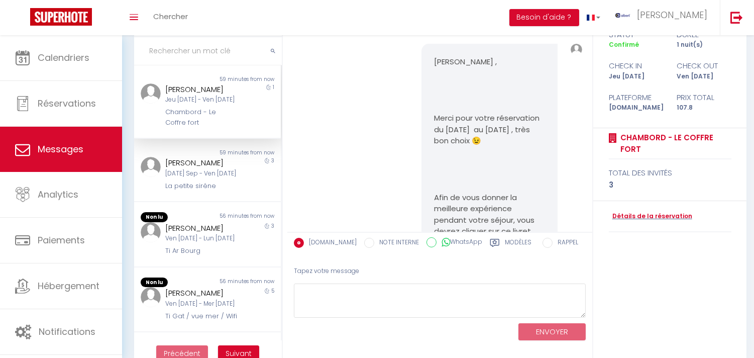
scroll to position [167, 0]
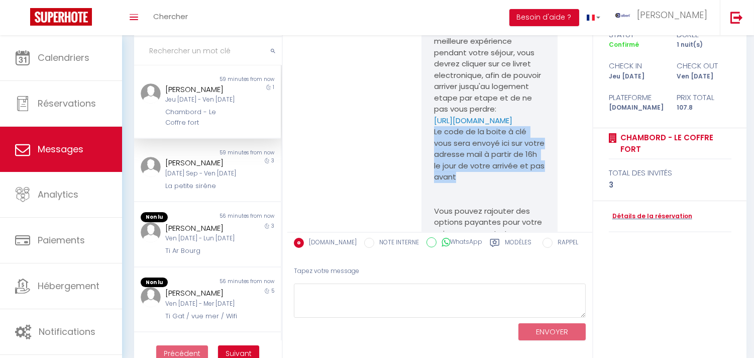
copy p "Le code de la boite à clé vous sera envoyé ici sur votre adresse mail à partir …"
drag, startPoint x: 511, startPoint y: 197, endPoint x: 369, endPoint y: 124, distance: 160.6
click at [429, 157] on div "[PERSON_NAME] , Merci pour votre réservation du [DATE] au [DATE] , très bon cho…" at bounding box center [489, 216] width 136 height 680
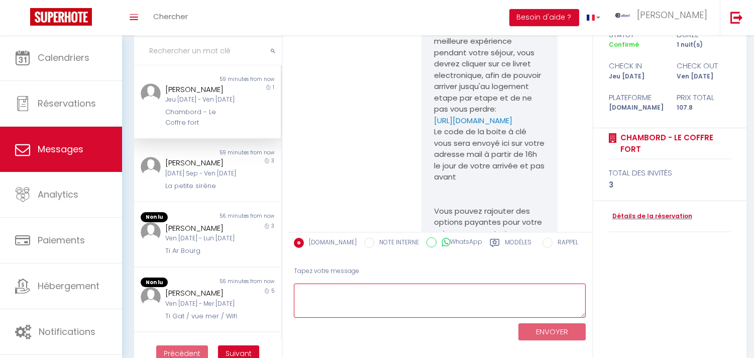
click at [374, 292] on textarea at bounding box center [440, 300] width 292 height 35
paste textarea "Hello! We hope you are well. The key box code will be sent to your email addres…"
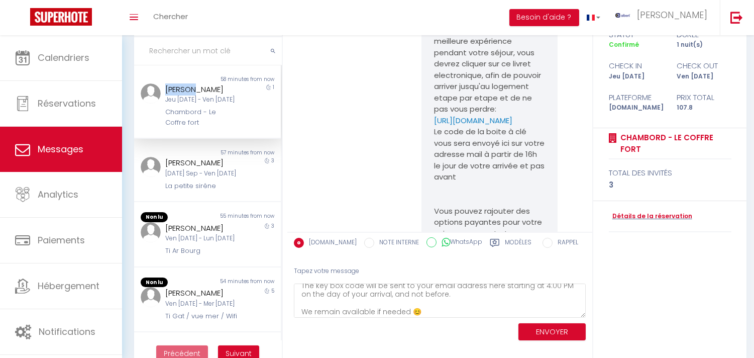
copy div "Karolin"
drag, startPoint x: 189, startPoint y: 86, endPoint x: 208, endPoint y: 114, distance: 34.4
click at [176, 94] on div "[PERSON_NAME] [DATE] - Ven [DATE] Chambord - Le Coffre fort" at bounding box center [201, 105] width 85 height 44
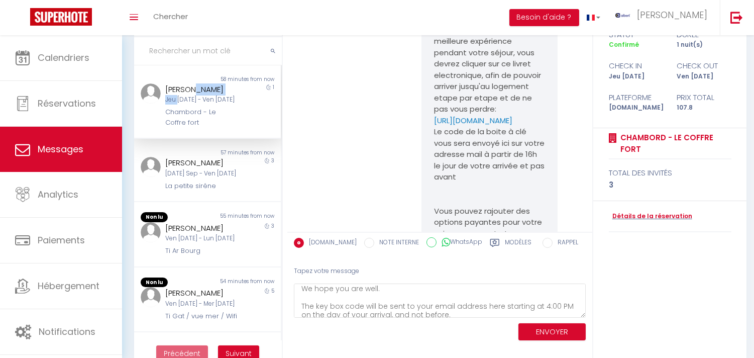
scroll to position [0, 0]
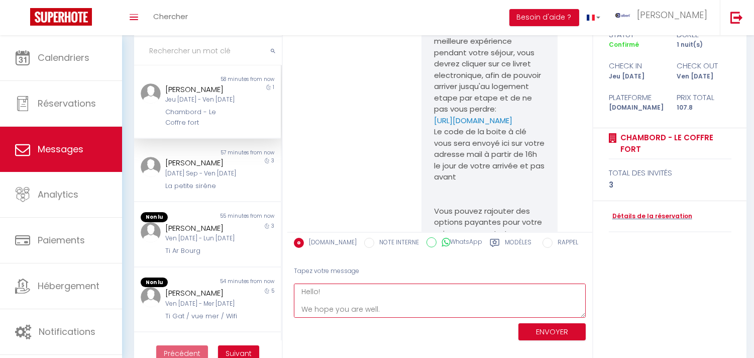
click at [354, 288] on textarea "Hello! We hope you are well. The key box code will be sent to your email addres…" at bounding box center [440, 300] width 292 height 35
paste textarea "Karolin"
type textarea "Hello [PERSON_NAME], We hope you are well. The key box code will be sent to you…"
click at [526, 325] on button "ENVOYER" at bounding box center [551, 332] width 67 height 18
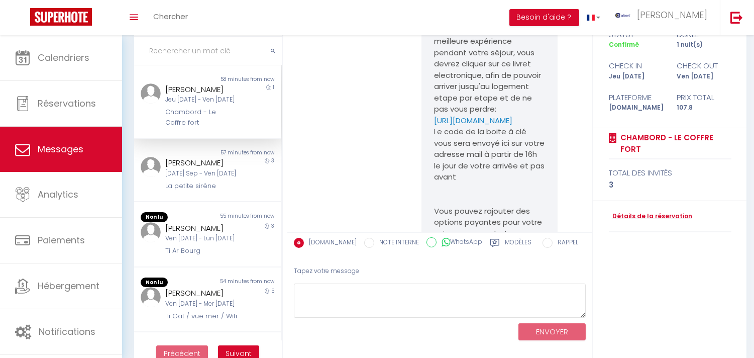
scroll to position [1639, 0]
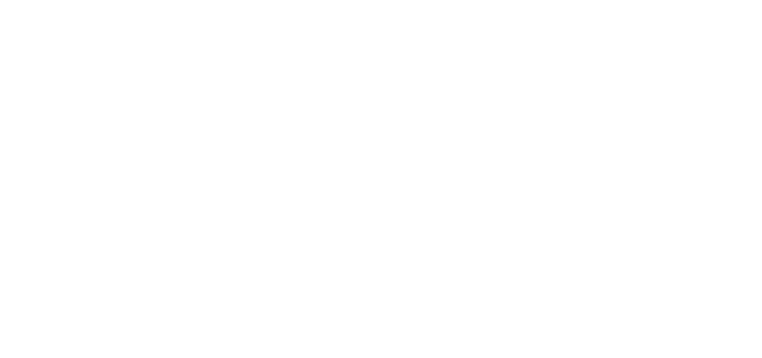
select select "message"
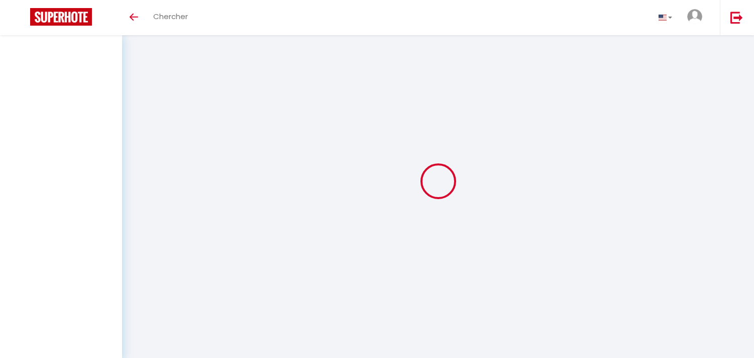
select select "message"
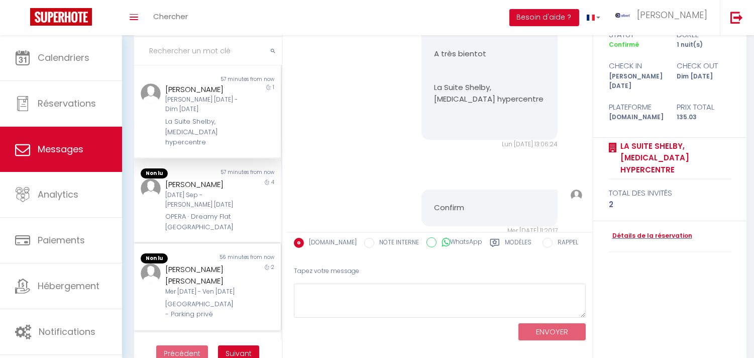
click at [168, 278] on div "[PERSON_NAME] [PERSON_NAME]" at bounding box center [201, 275] width 72 height 24
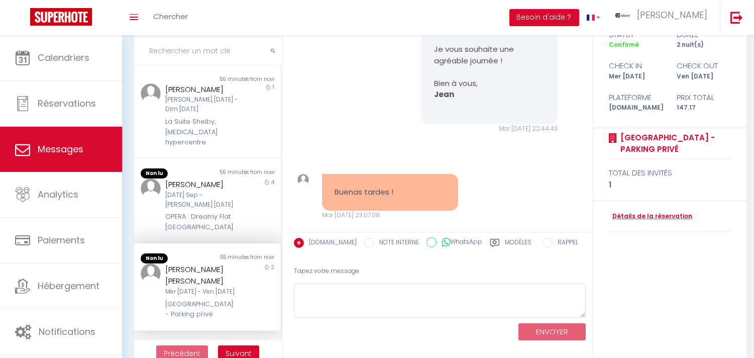
scroll to position [2521, 0]
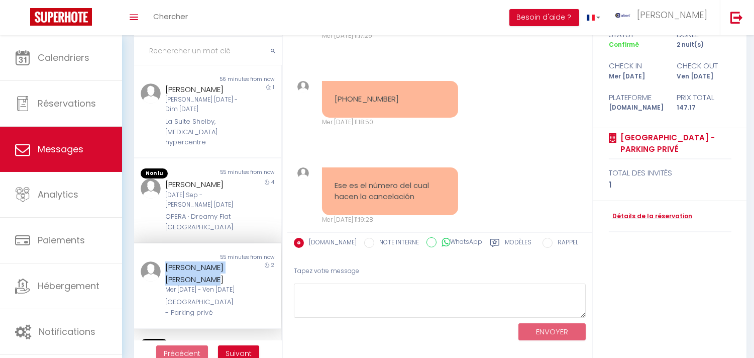
copy div "[PERSON_NAME] [PERSON_NAME]"
drag, startPoint x: 161, startPoint y: 268, endPoint x: 397, endPoint y: 342, distance: 247.9
click at [243, 286] on div "[PERSON_NAME] [PERSON_NAME] Mer [DATE] - Ven [DATE] [GEOGRAPHIC_DATA] - Parking…" at bounding box center [207, 289] width 147 height 56
click at [350, 93] on pre "[PHONE_NUMBER]" at bounding box center [389, 99] width 111 height 12
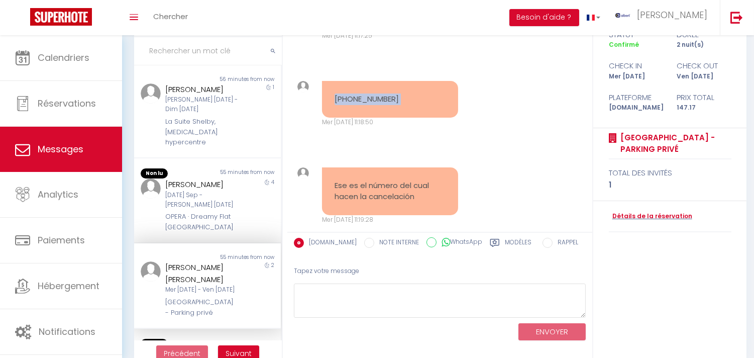
click at [350, 93] on pre "[PHONE_NUMBER]" at bounding box center [389, 99] width 111 height 12
copy div "[PHONE_NUMBER]"
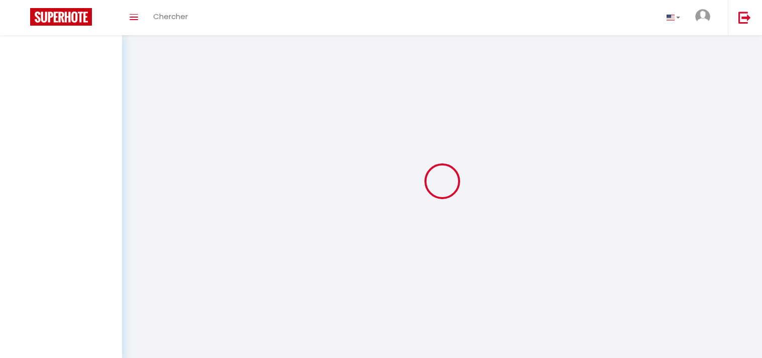
select select "message"
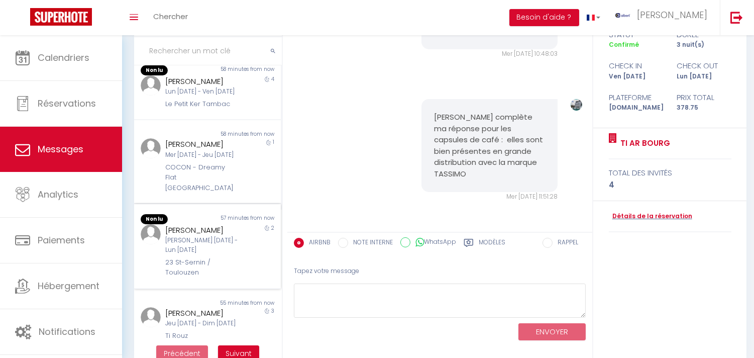
scroll to position [334, 0]
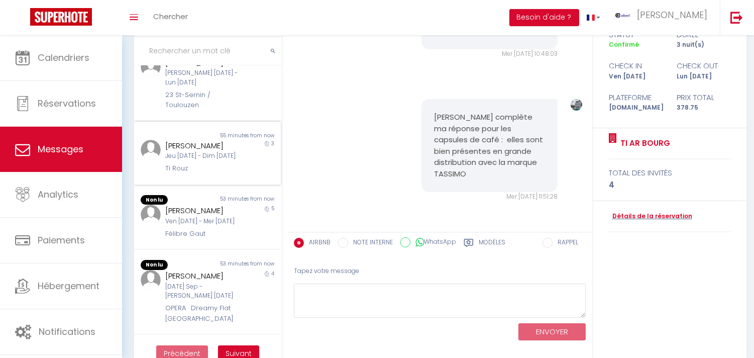
click at [192, 140] on div "Non lu" at bounding box center [170, 136] width 73 height 8
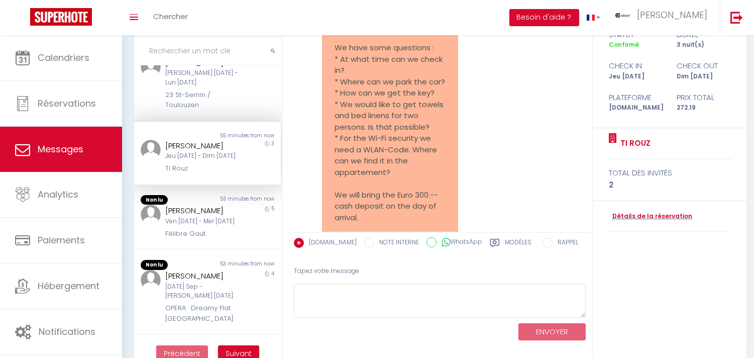
scroll to position [543, 0]
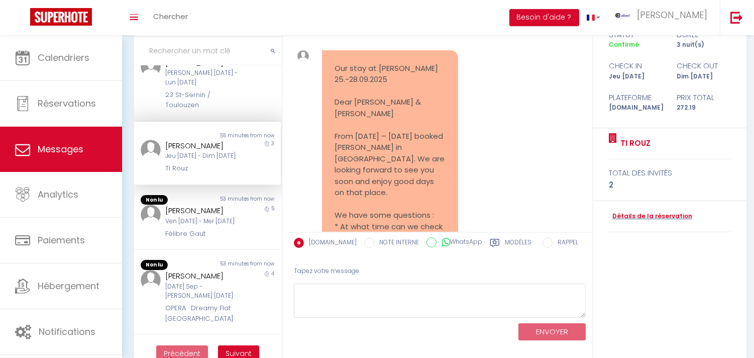
click at [329, 129] on div "Our stay at Ty Rouz 25.-28.09.2025 Dear Albert & Véronica From 25th – 28th Sept…" at bounding box center [390, 305] width 136 height 511
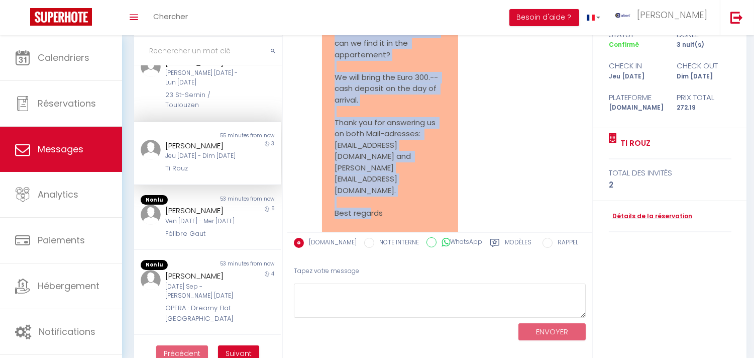
scroll to position [840, 0]
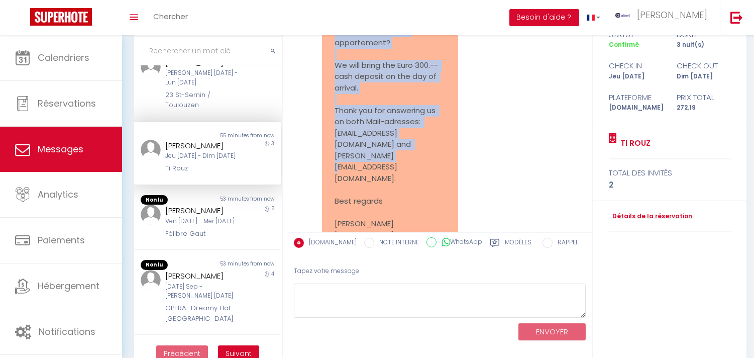
copy pre "September 2025 we booked Ty Rouz in Camaret-sur-Mer. We are looking forward to …"
drag, startPoint x: 329, startPoint y: 123, endPoint x: 404, endPoint y: 170, distance: 88.5
click at [404, 170] on div "Our stay at Ty Rouz 25.-28.09.2025 Dear Albert & Véronica From 25th – 28th Sept…" at bounding box center [390, 8] width 136 height 511
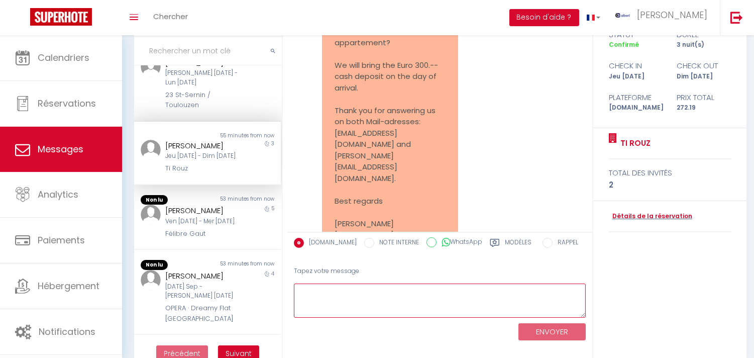
click at [374, 312] on textarea at bounding box center [440, 300] width 292 height 35
paste textarea "Hello Thank you for letting us know; we also look forward to welcoming you to o…"
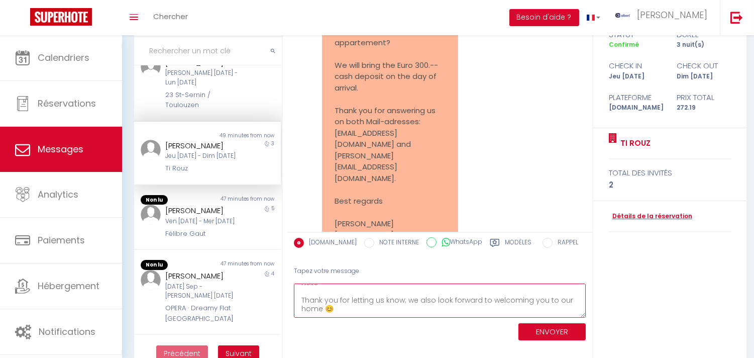
scroll to position [0, 0]
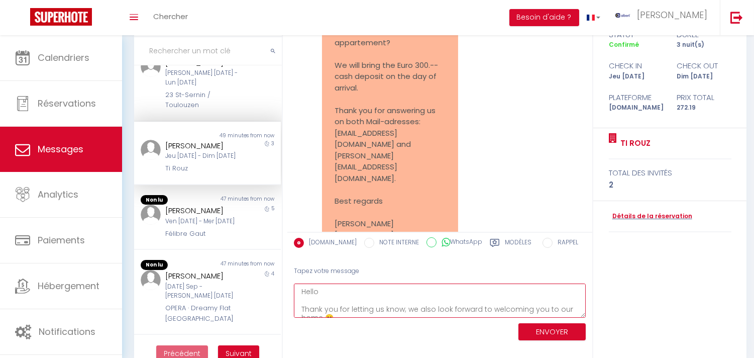
click at [344, 298] on textarea "Hello Thank you for letting us know; we also look forward to welcoming you to o…" at bounding box center [440, 300] width 292 height 35
click at [344, 290] on textarea "Hello Thank you for letting us know; we also look forward to welcoming you to o…" at bounding box center [440, 300] width 292 height 35
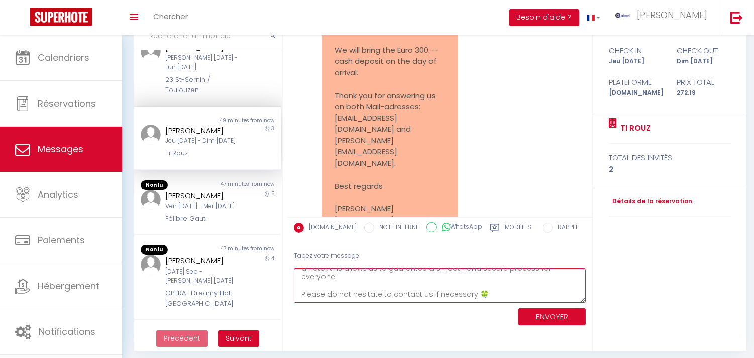
scroll to position [94, 0]
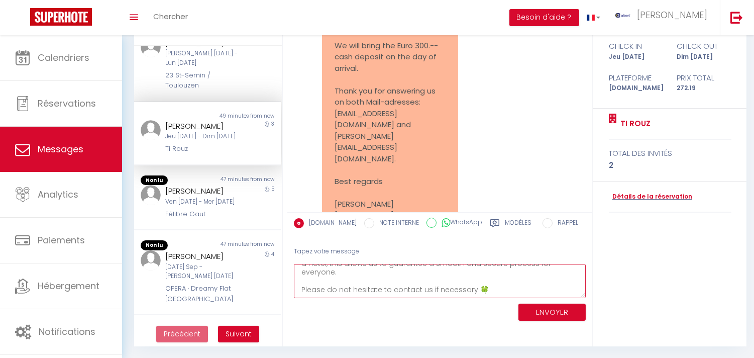
type textarea "Hello Doris, Thank you for letting us know; we also look forward to welcoming y…"
click at [550, 308] on button "ENVOYER" at bounding box center [551, 312] width 67 height 18
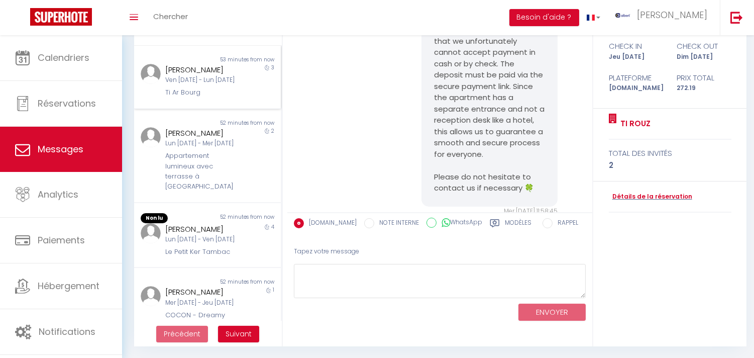
scroll to position [0, 0]
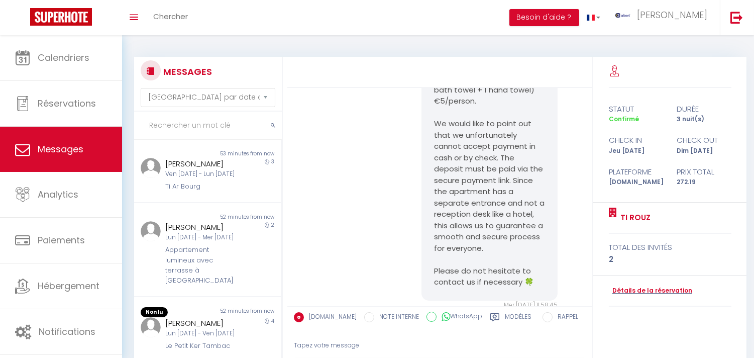
click at [205, 115] on input "text" at bounding box center [208, 125] width 148 height 28
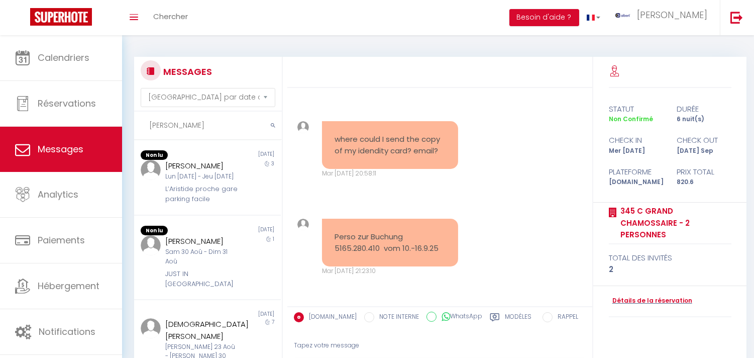
scroll to position [226, 0]
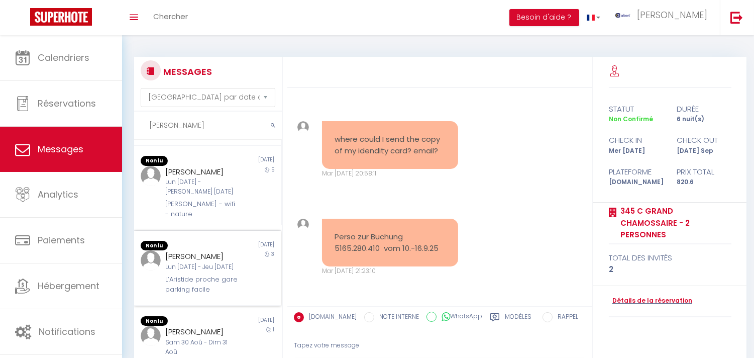
type input "SUSAN"
click at [248, 251] on div "6 days ago" at bounding box center [243, 246] width 73 height 10
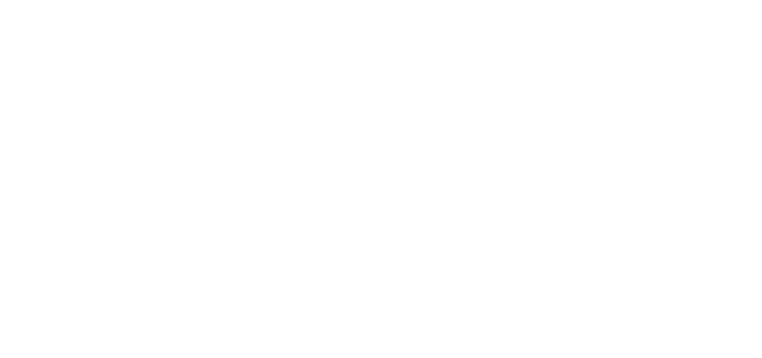
select select "message"
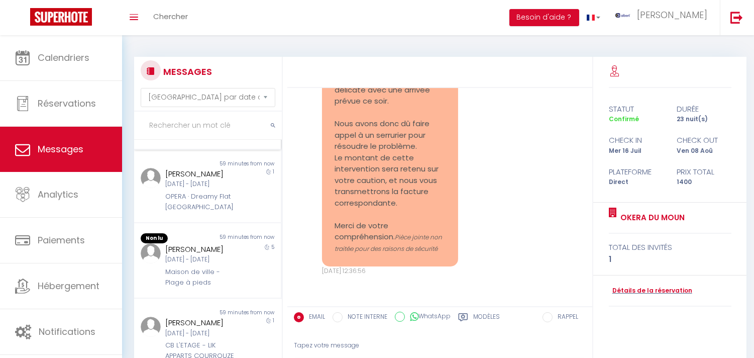
scroll to position [167, 0]
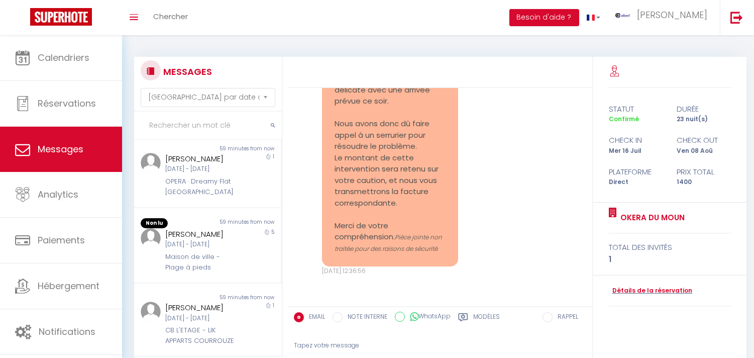
click at [232, 272] on div "[PERSON_NAME] [DATE] - [DATE] Maison de ville - Plage à pieds" at bounding box center [201, 250] width 85 height 44
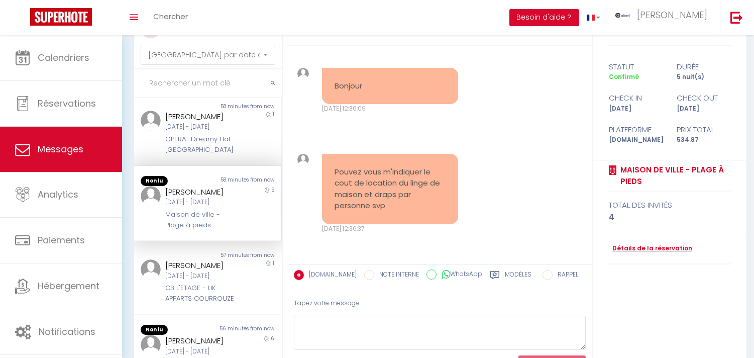
scroll to position [94, 0]
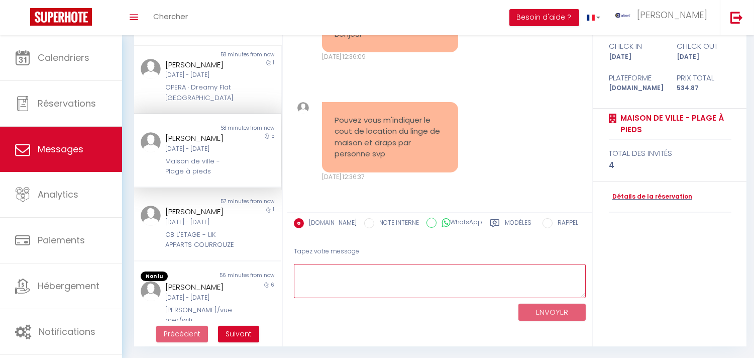
click at [349, 289] on textarea at bounding box center [440, 281] width 292 height 35
type textarea "B"
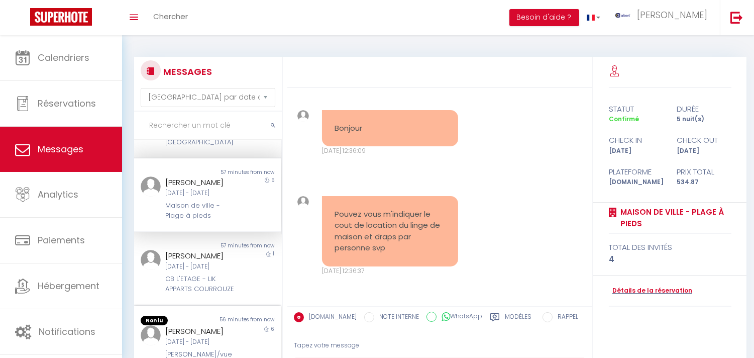
scroll to position [167, 0]
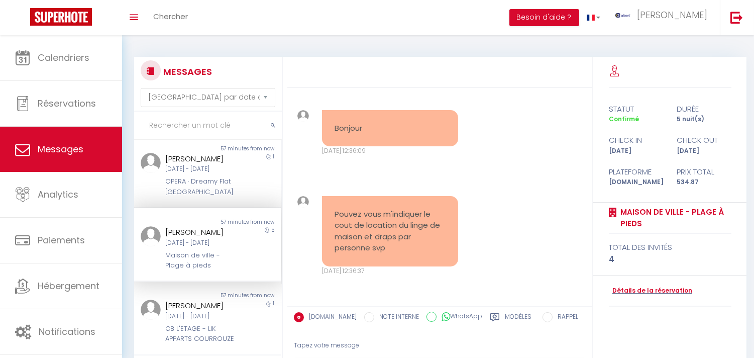
click at [228, 248] on div "[DATE] - [DATE]" at bounding box center [201, 243] width 72 height 10
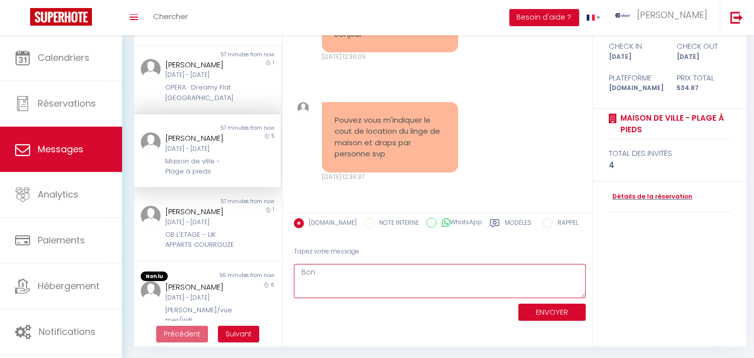
click at [360, 279] on textarea "Bon" at bounding box center [440, 281] width 292 height 35
paste textarea "Comme mentionné sur votre lien optionnel, nous fournissons les prestations suiv…"
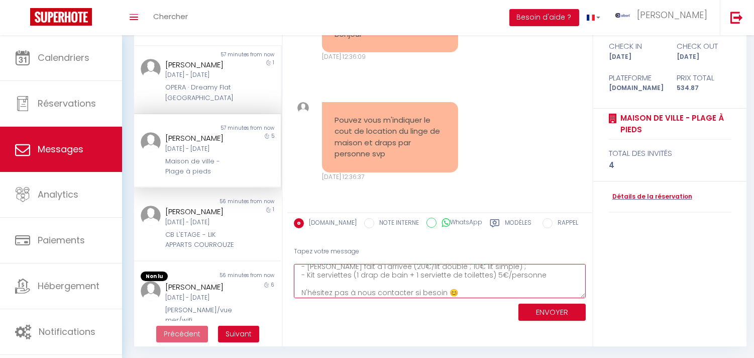
click at [363, 281] on textarea "Bonjour [PERSON_NAME], Comme mentionné sur votre lien optionnel, nous fournisso…" at bounding box center [440, 281] width 292 height 35
click at [372, 278] on textarea "Bonjour [PERSON_NAME], Comme mentionné sur votre lien optionnel, nous fournisso…" at bounding box center [440, 281] width 292 height 35
click at [377, 272] on textarea "Bonjour [PERSON_NAME], Comme mentionné sur votre lien optionnel, nous fournisso…" at bounding box center [440, 281] width 292 height 35
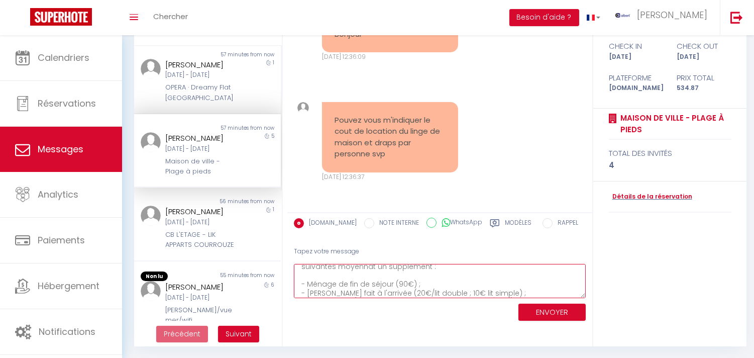
drag, startPoint x: 360, startPoint y: 271, endPoint x: 353, endPoint y: 267, distance: 8.8
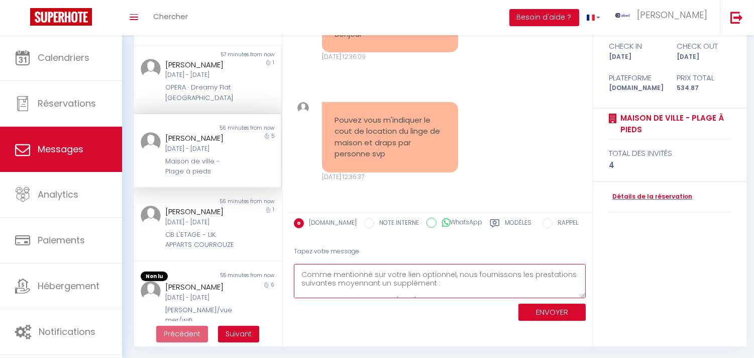
scroll to position [0, 0]
type textarea "Bonjour [PERSON_NAME], Nous espérons que vous vous portez bien, Comme mentionné…"
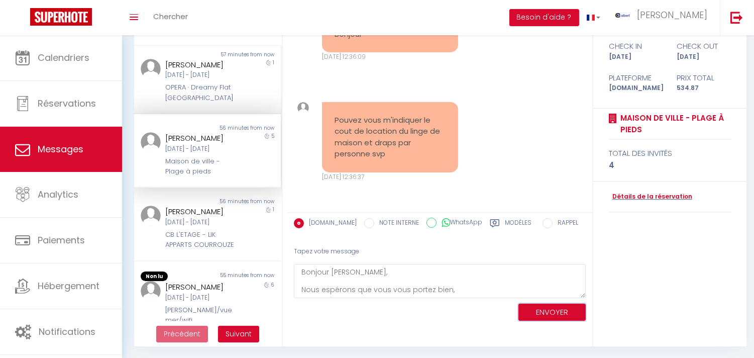
click at [548, 312] on button "ENVOYER" at bounding box center [551, 312] width 67 height 18
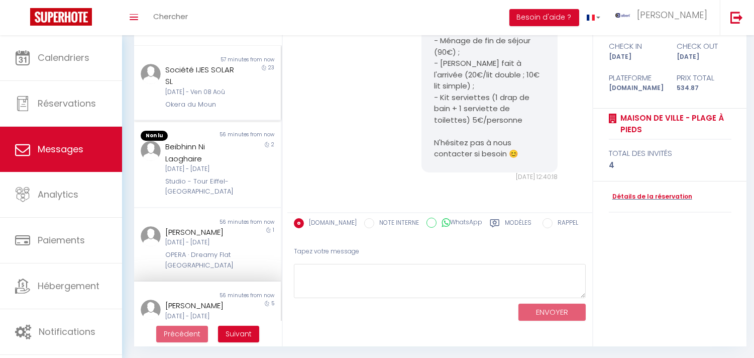
click at [188, 121] on div "Non lu 57 minutes from now Société IJES SOLAR SL [DATE] - Ven 08 Aoû Okera du M…" at bounding box center [207, 83] width 147 height 75
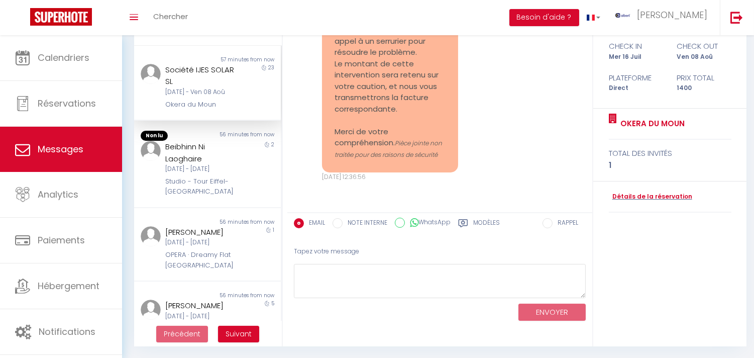
click at [210, 97] on div "[DATE] - Ven 08 Aoû" at bounding box center [201, 92] width 72 height 10
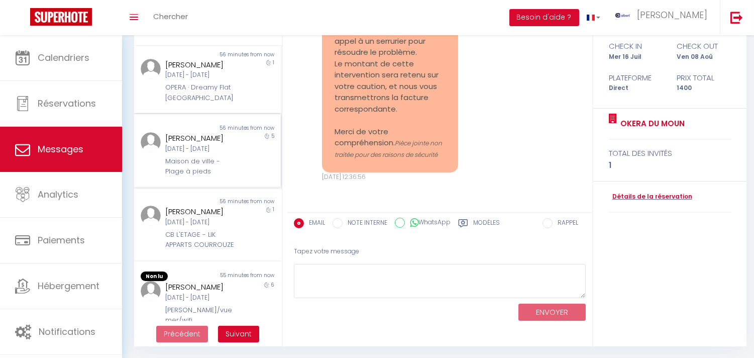
click at [214, 154] on div "[DATE] - [DATE]" at bounding box center [201, 149] width 72 height 10
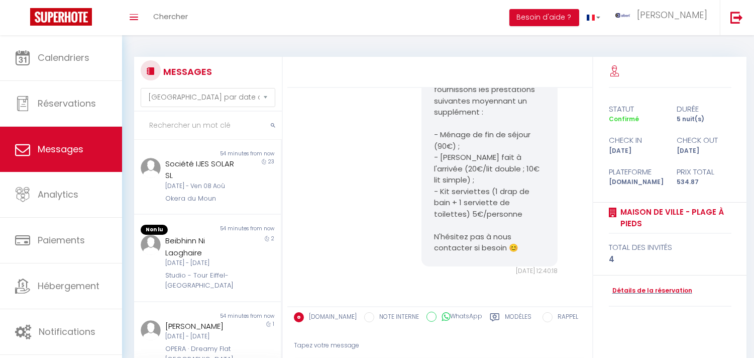
click at [199, 121] on input "text" at bounding box center [208, 125] width 148 height 28
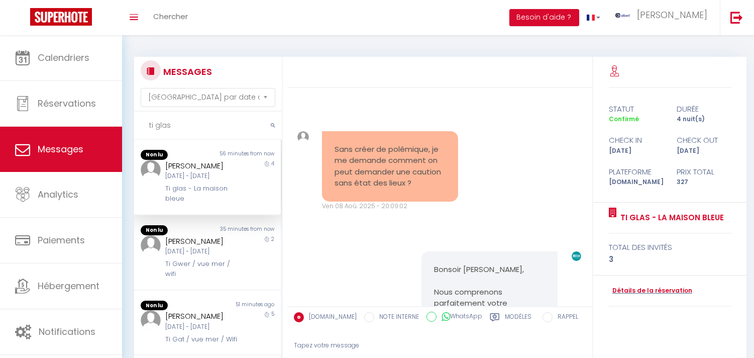
scroll to position [5982, 0]
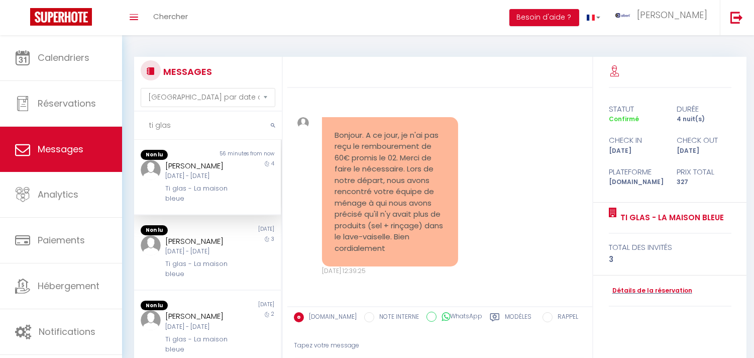
type input "ti glas"
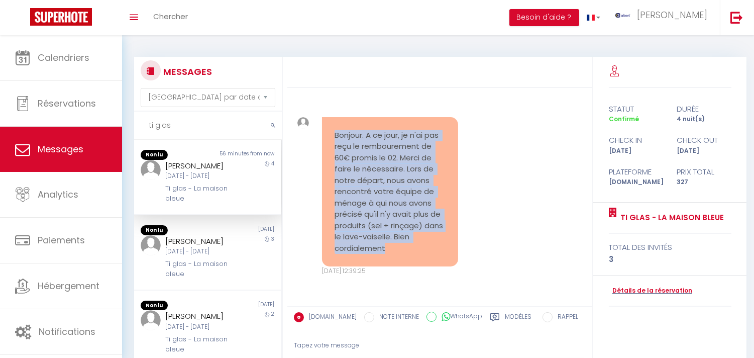
copy pre "Bonjour. A ce jour, je n'ai pas reçu le rembourement de 60€ promis le 02. Merci…"
drag, startPoint x: 329, startPoint y: 134, endPoint x: 407, endPoint y: 253, distance: 142.6
click at [407, 253] on div "Bonjour. A ce jour, je n'ai pas reçu le rembourement de 60€ promis le 02. Merci…" at bounding box center [390, 192] width 136 height 150
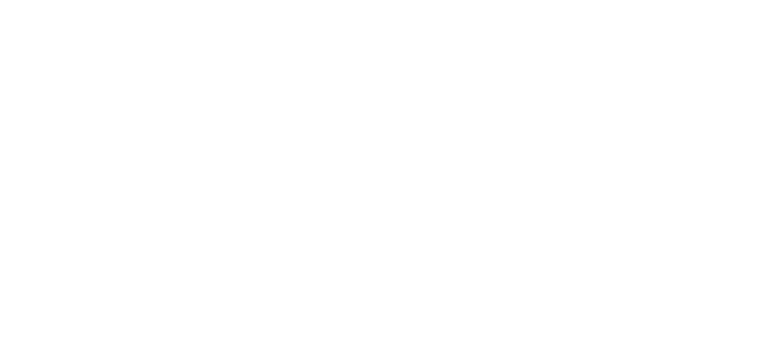
select select "message"
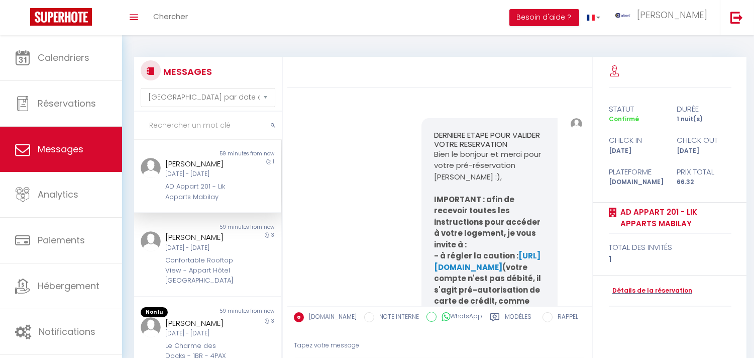
scroll to position [2817, 0]
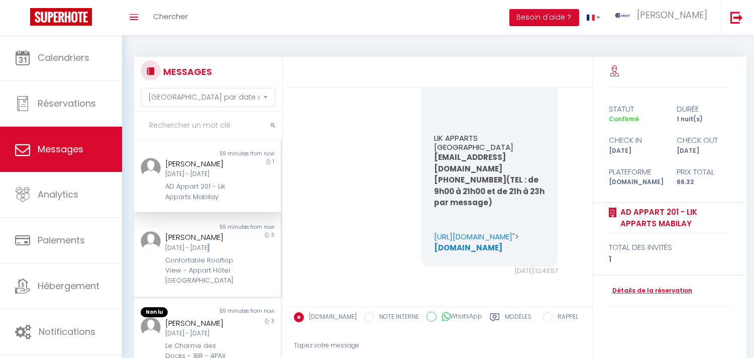
click at [208, 251] on div "[DATE] - [DATE]" at bounding box center [201, 248] width 72 height 10
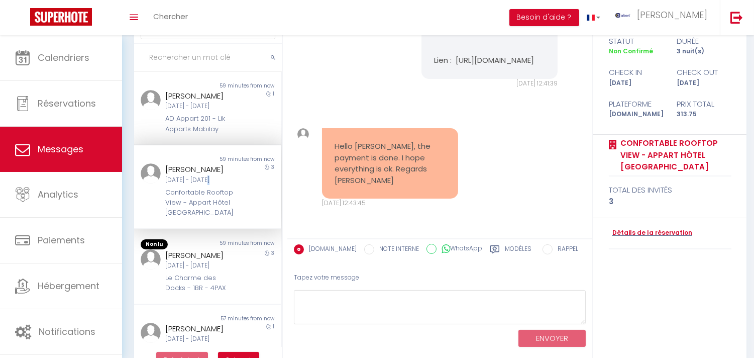
scroll to position [94, 0]
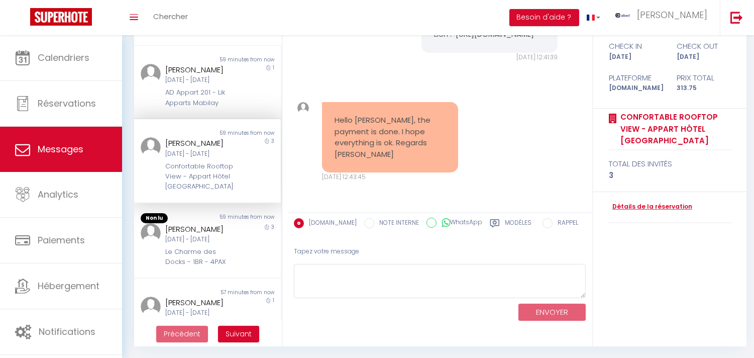
click at [641, 199] on div "Détails de la réservation" at bounding box center [670, 207] width 123 height 31
click at [641, 202] on link "Détails de la réservation" at bounding box center [650, 207] width 83 height 10
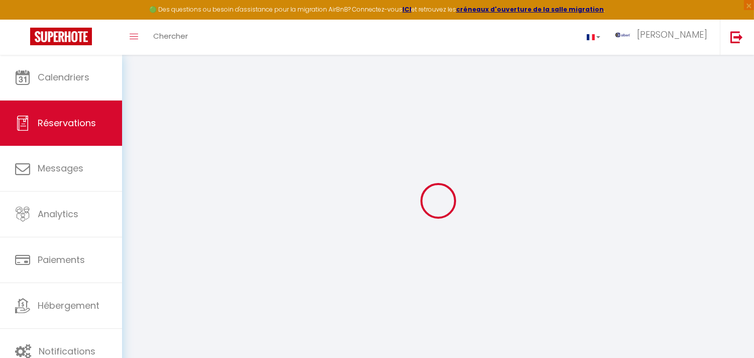
select select
select select "14"
checkbox input "false"
select select
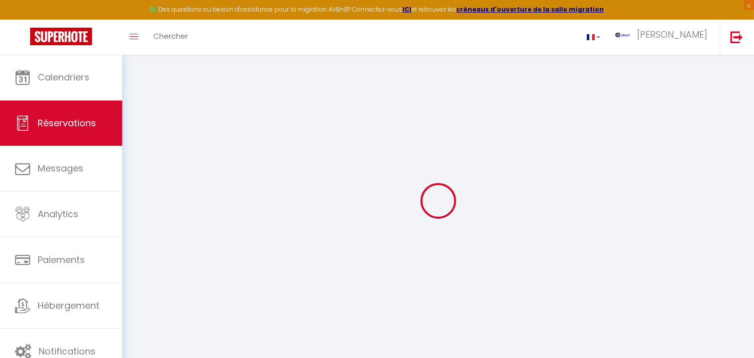
select select
checkbox input "false"
select select
checkbox input "false"
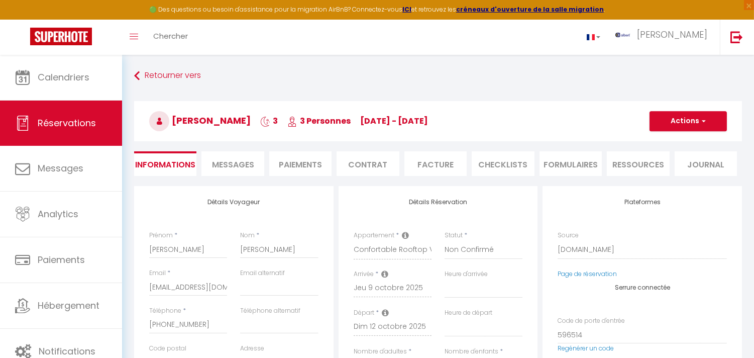
select select
checkbox input "false"
type input "80"
type input "11.13"
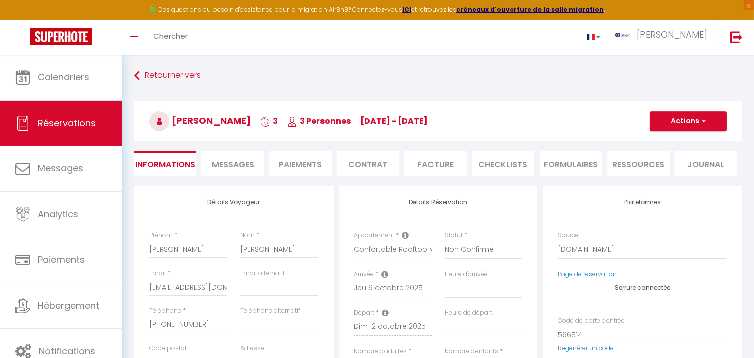
select select
checkbox input "false"
select select
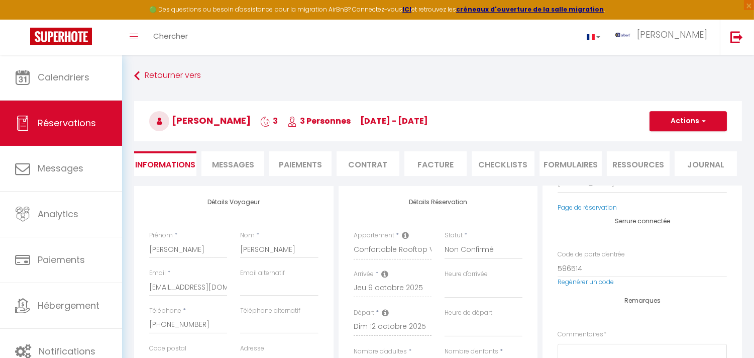
click at [233, 164] on span "Messages" at bounding box center [233, 165] width 42 height 12
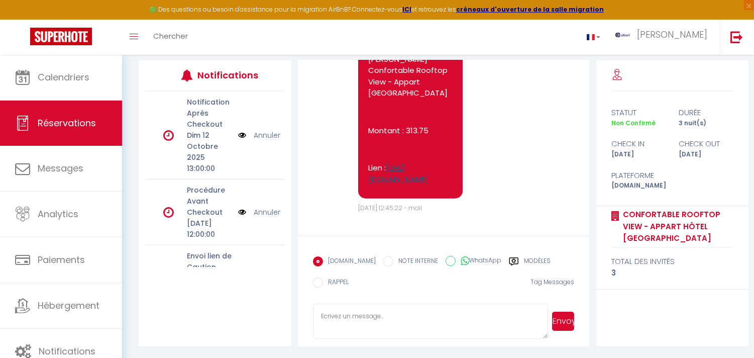
scroll to position [1869, 0]
copy p "https://superhote.com/applink/p/z3Z9vJ7j"
drag, startPoint x: 379, startPoint y: 179, endPoint x: 368, endPoint y: 158, distance: 23.8
click at [368, 162] on p "Lien : https://superhote.com/applink/p/z3Z9vJ7j" at bounding box center [410, 173] width 84 height 23
click at [395, 316] on textarea at bounding box center [431, 320] width 236 height 35
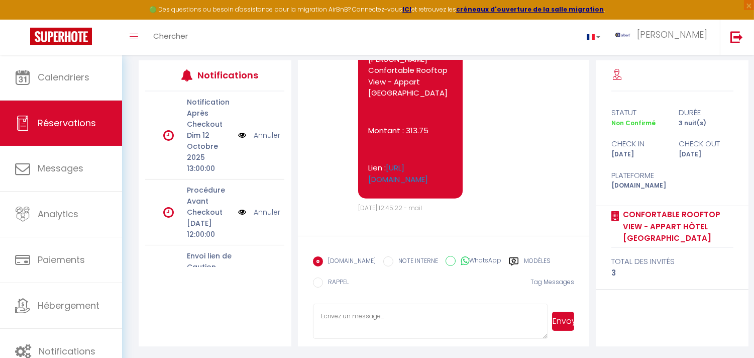
paste textarea "Hello We're sorry, but your reservation is not confirmed. The payment has not b…"
click at [381, 316] on textarea "Hello We're sorry, but your reservation is not confirmed. The payment has not b…" at bounding box center [431, 320] width 236 height 35
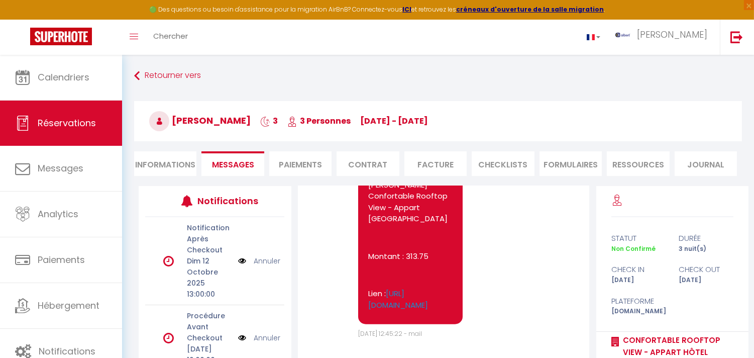
click at [186, 120] on span "Konrad Diehm" at bounding box center [199, 120] width 101 height 13
copy span "Konrad"
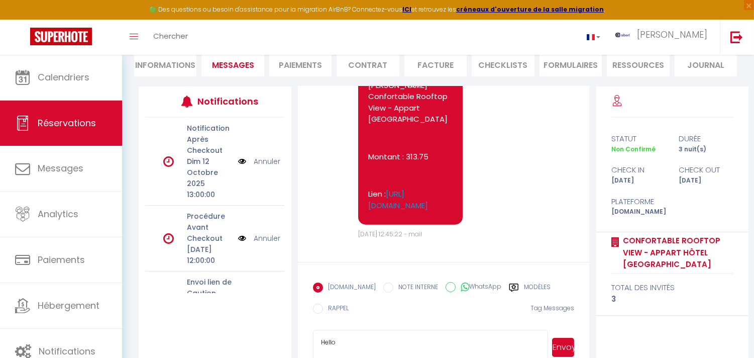
scroll to position [126, 0]
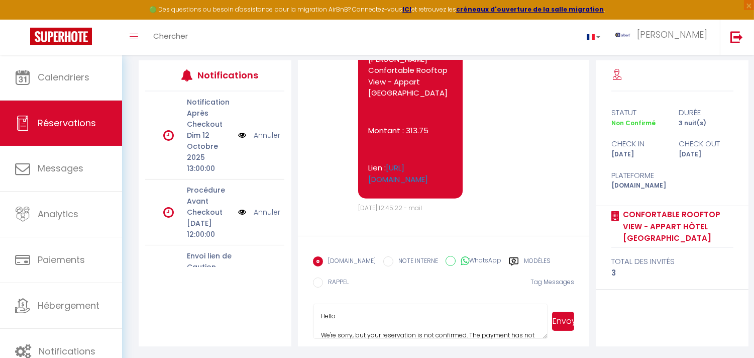
click at [363, 307] on textarea "Hello We're sorry, but your reservation is not confirmed. The payment has not b…" at bounding box center [431, 320] width 236 height 35
paste textarea "Konrad"
type textarea "Hello Konrad, We're sorry, but your reservation is not confirmed. The payment h…"
click at [568, 320] on button "Envoyer" at bounding box center [563, 320] width 22 height 19
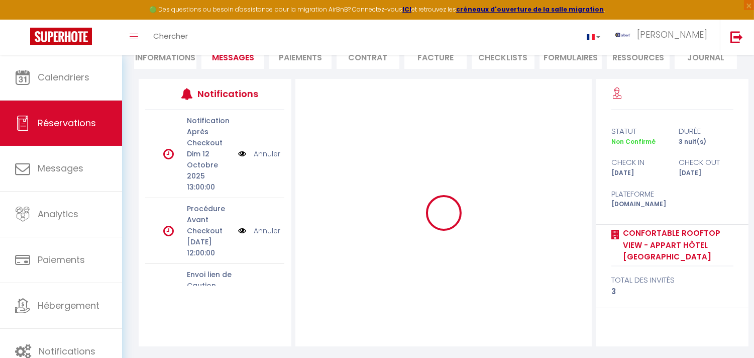
scroll to position [0, 0]
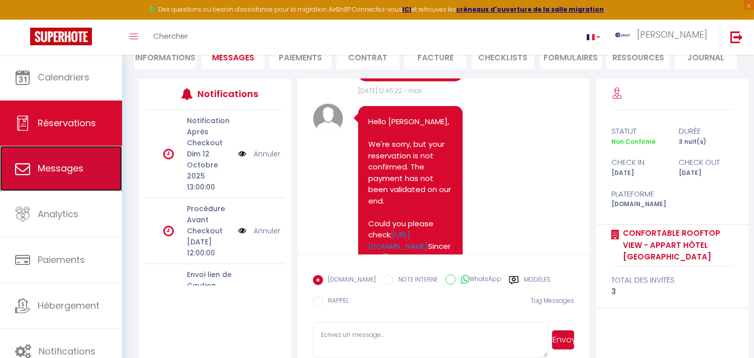
click at [47, 175] on link "Messages" at bounding box center [61, 168] width 122 height 45
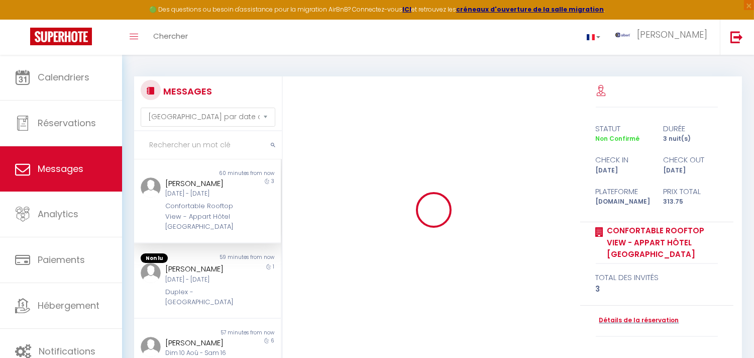
scroll to position [1954, 0]
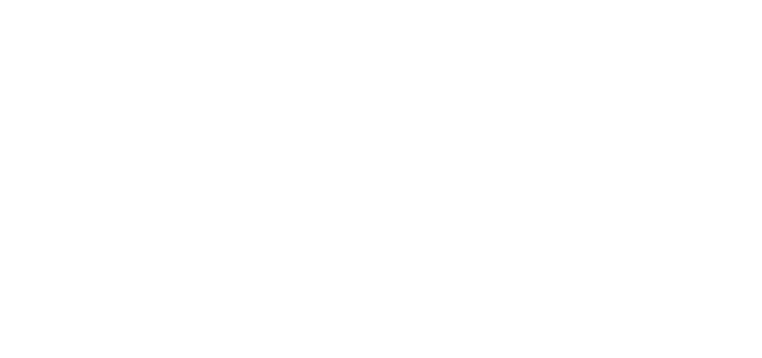
select select "message"
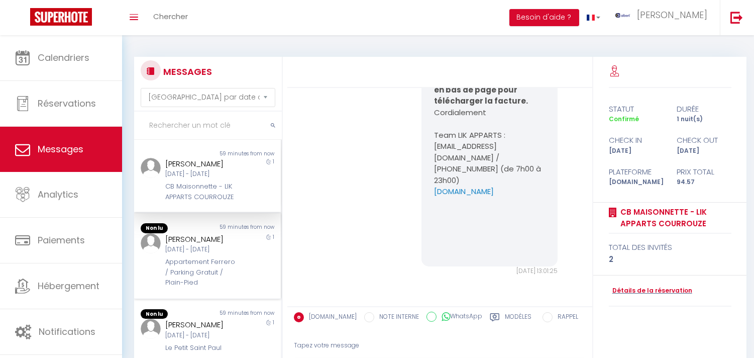
click at [174, 254] on div "[DATE] - [DATE]" at bounding box center [201, 250] width 72 height 10
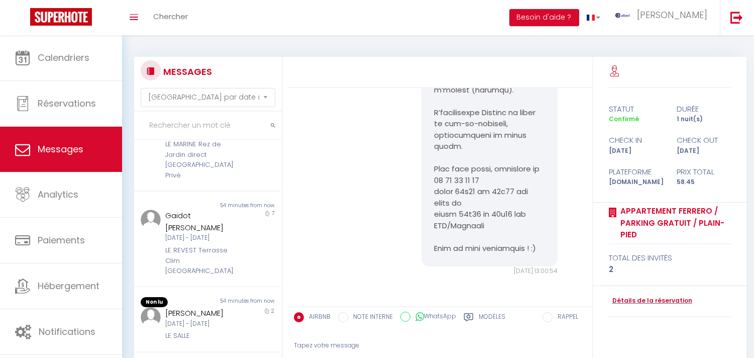
scroll to position [533, 0]
click at [203, 322] on div "[DATE] - [DATE]" at bounding box center [201, 324] width 72 height 10
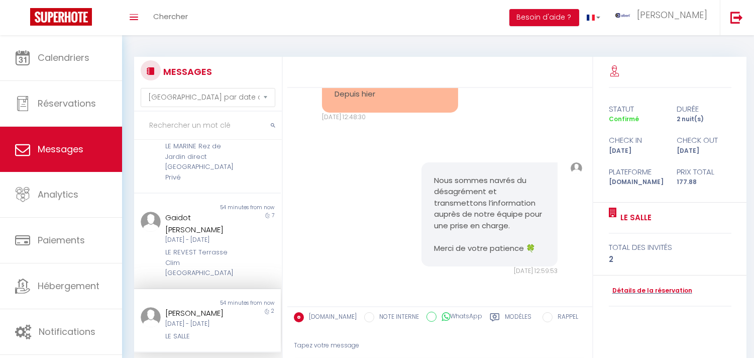
scroll to position [531, 0]
copy div "[PERSON_NAME]"
drag, startPoint x: 226, startPoint y: 299, endPoint x: 247, endPoint y: 332, distance: 38.9
click at [161, 307] on div "[PERSON_NAME] [DATE] - [DATE] LE SALLE" at bounding box center [201, 324] width 85 height 34
copy div "LE SALLE"
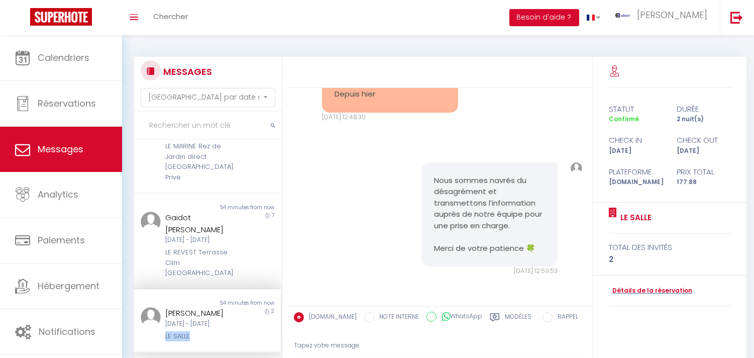
drag, startPoint x: 189, startPoint y: 333, endPoint x: 159, endPoint y: 318, distance: 34.1
click at [160, 323] on div "[PERSON_NAME] [DATE] - [DATE] LE SALLE" at bounding box center [201, 324] width 85 height 34
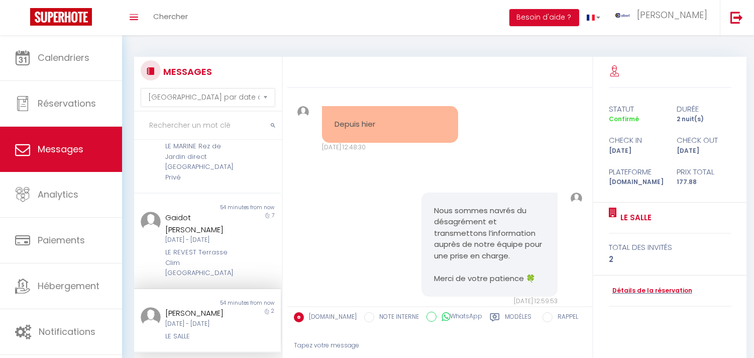
drag, startPoint x: 319, startPoint y: 126, endPoint x: 374, endPoint y: 129, distance: 54.8
copy pre "Je n’ai pas d’eau chaude dans l’appartement c’est normal ?"
drag, startPoint x: 420, startPoint y: 132, endPoint x: 419, endPoint y: 163, distance: 30.6
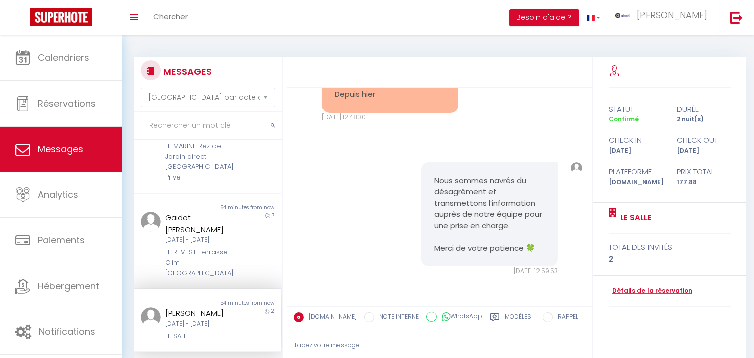
scroll to position [3463, 0]
click at [344, 100] on pre "Depuis hier" at bounding box center [389, 94] width 111 height 12
copy pre "Depuis"
click at [344, 100] on pre "Depuis hier" at bounding box center [389, 94] width 111 height 12
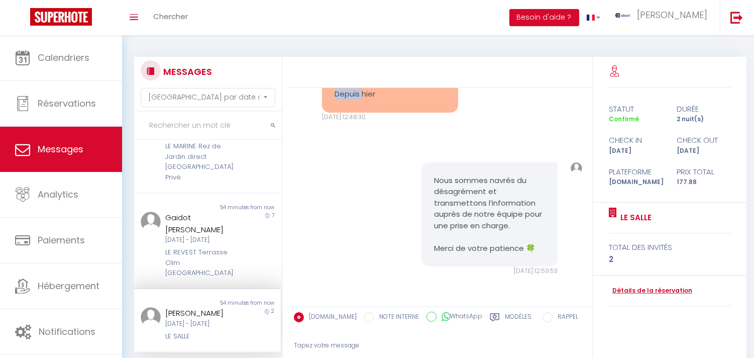
click at [344, 100] on pre "Depuis hier" at bounding box center [389, 94] width 111 height 12
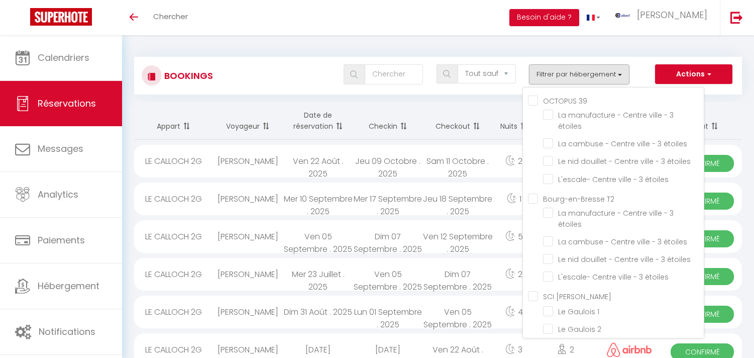
select select "not_cancelled"
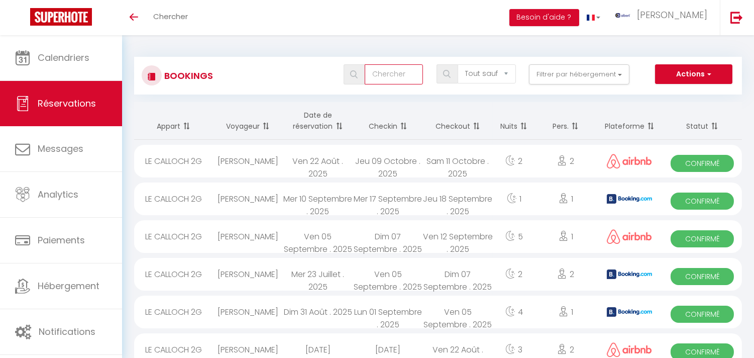
click at [390, 81] on input "text" at bounding box center [394, 74] width 58 height 20
type input "k"
select select
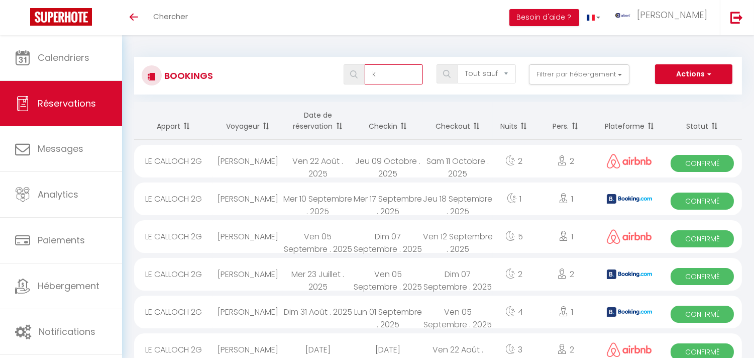
select select
type input "ko"
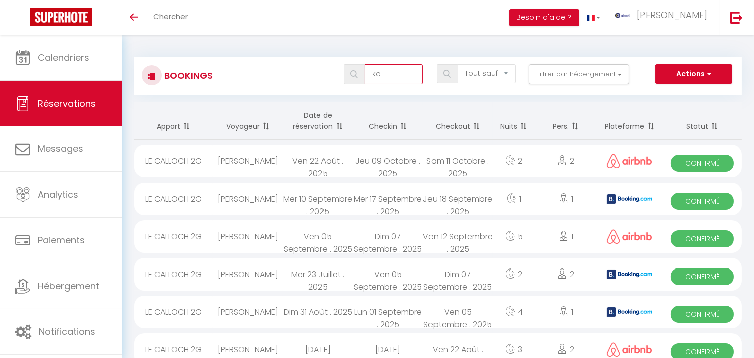
select select
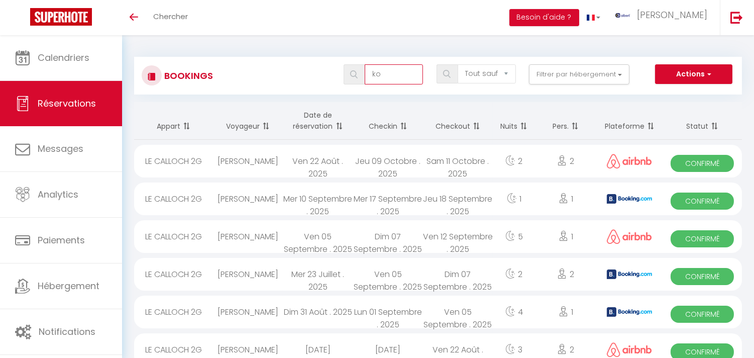
select select
type input "kon"
select select
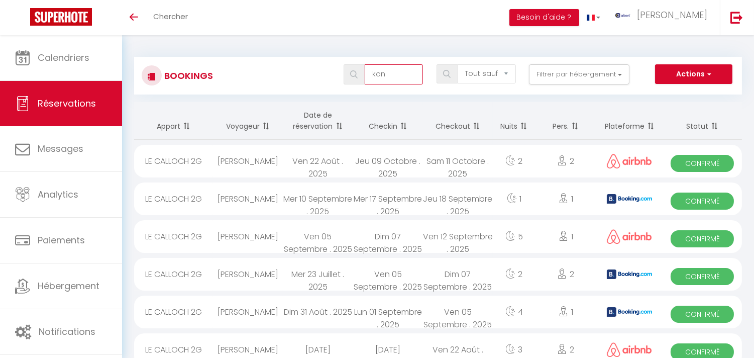
select select
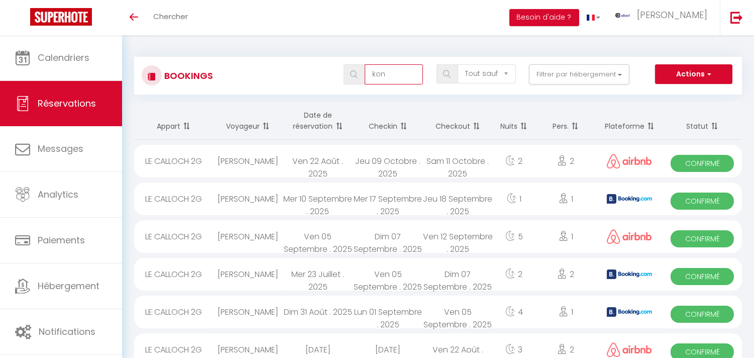
type input "konr"
select select
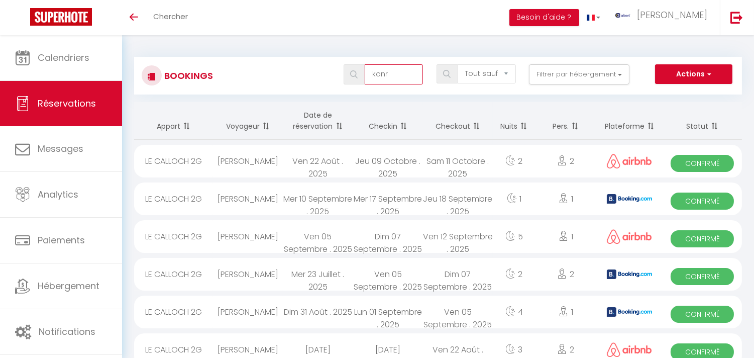
select select
type input "konra"
select select
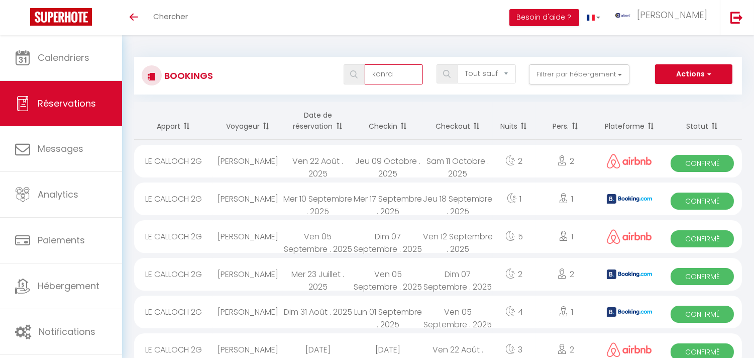
select select
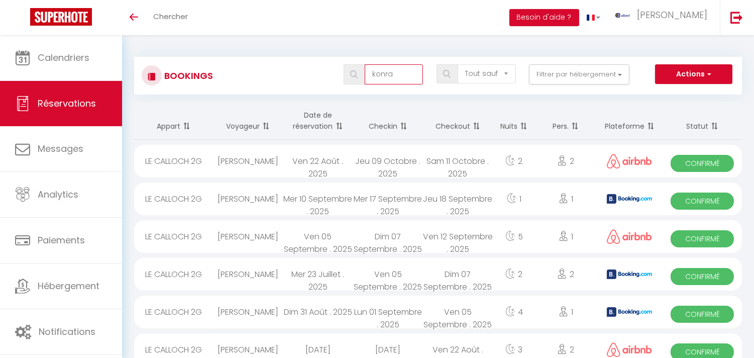
select select
type input "[PERSON_NAME]"
select select
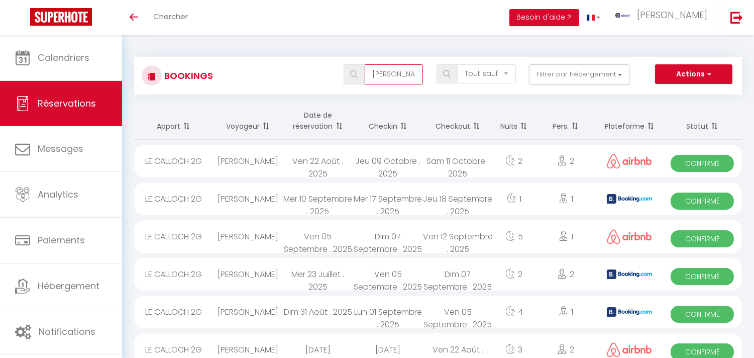
select select
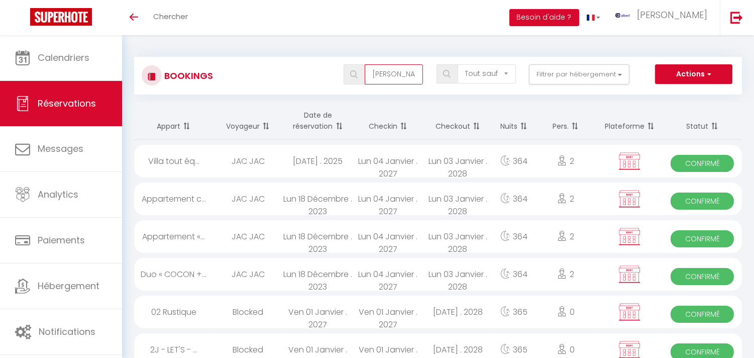
select select
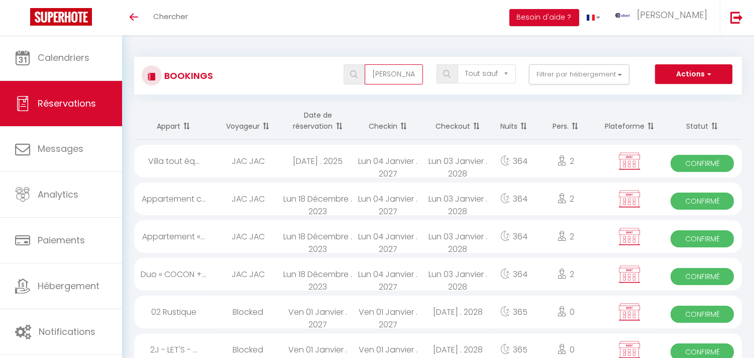
select select
type input "[PERSON_NAME]"
select select
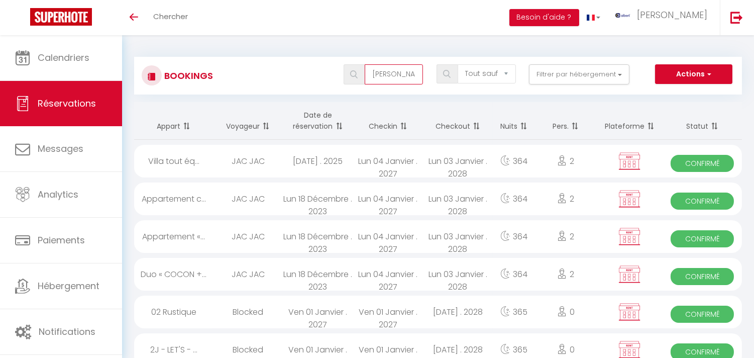
select select
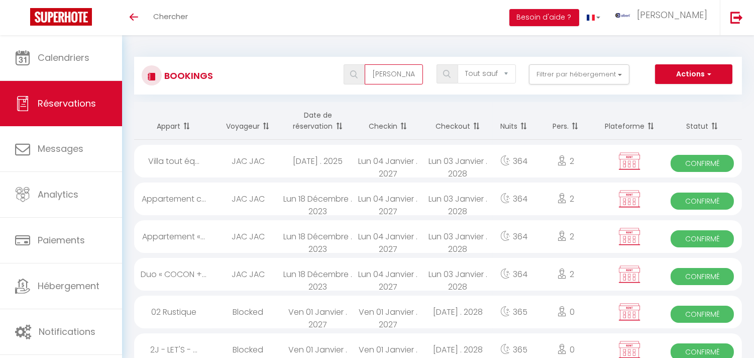
type input "[PERSON_NAME]"
select select
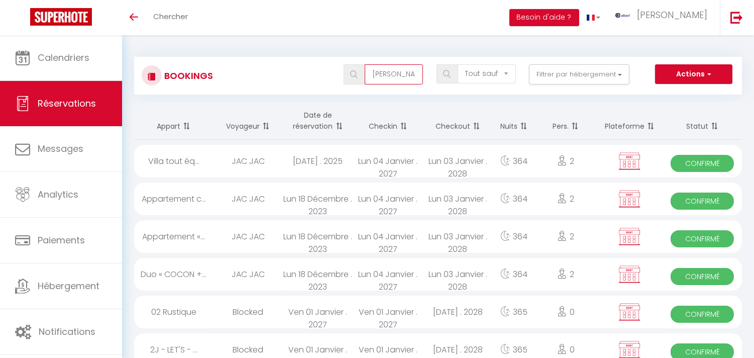
select select
type input "[PERSON_NAME]"
select select
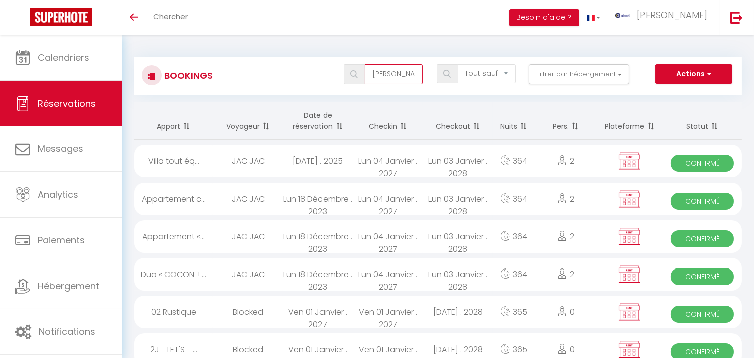
select select
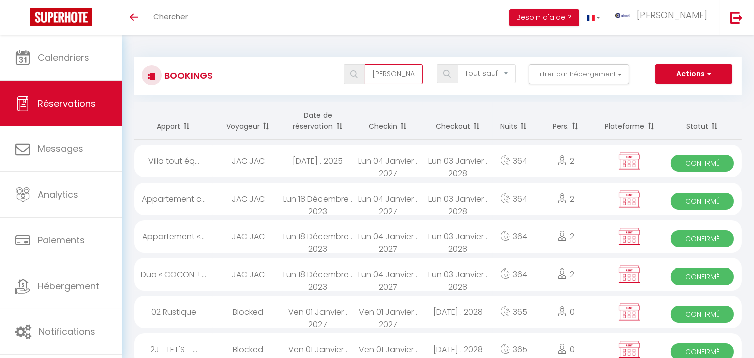
select select
type input "[PERSON_NAME] die"
select select
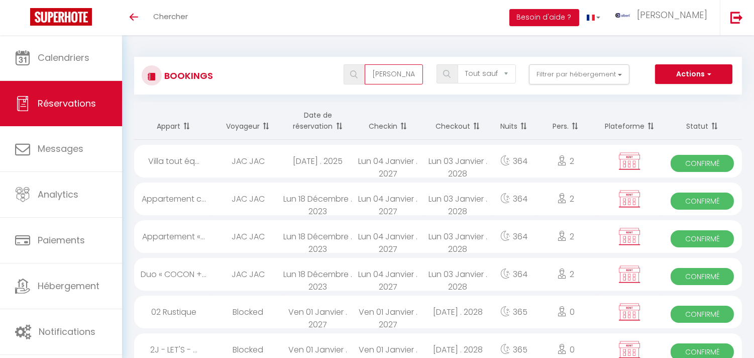
select select
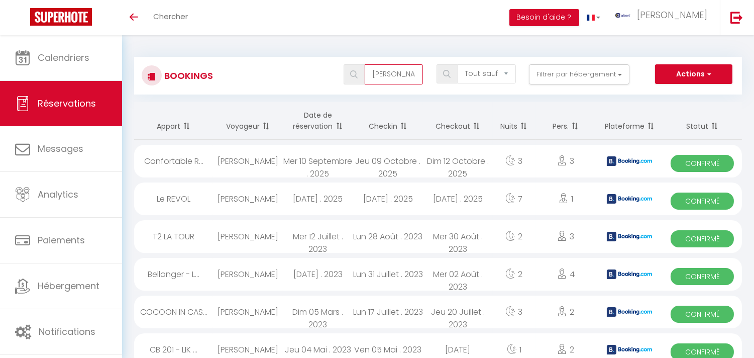
select select
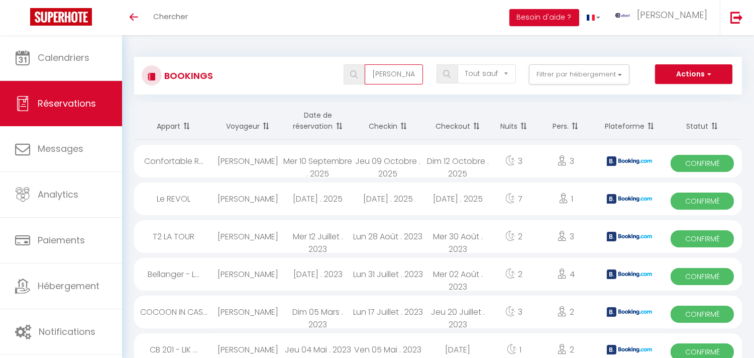
select select
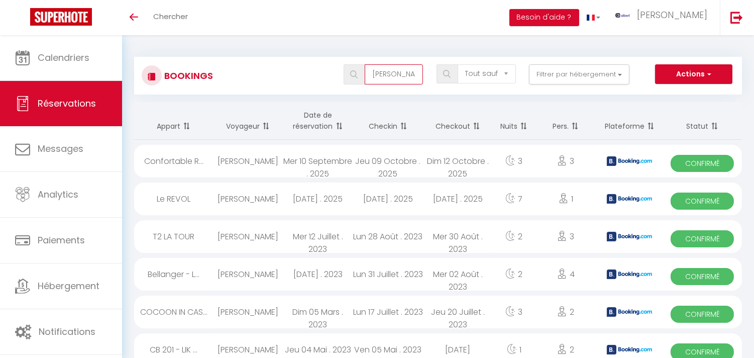
select select
type input "[PERSON_NAME] die"
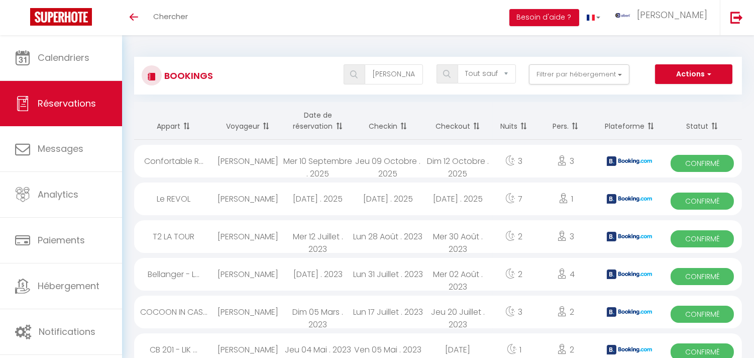
click at [415, 159] on div "Jeu 09 Octobre . 2025" at bounding box center [388, 161] width 70 height 33
select select "OK"
select select "KO"
select select "0"
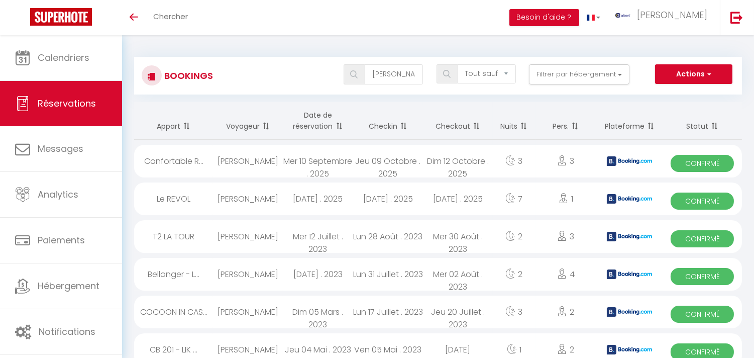
select select "1"
select select
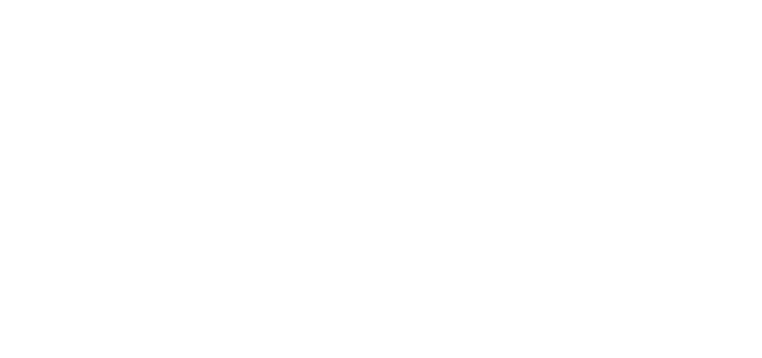
select select "message"
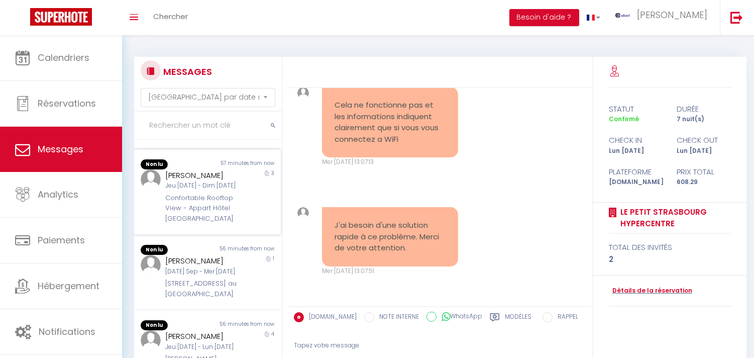
scroll to position [334, 0]
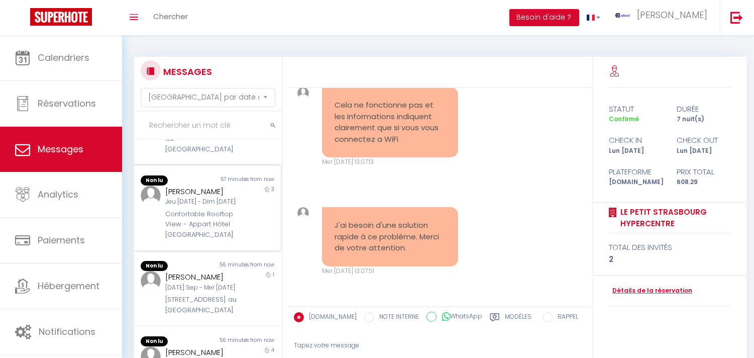
click at [234, 216] on div "Konrad Diehm Jeu 09 Oct - Dim 12 Oct Confortable Rooftop View - Appart Hôtel Av…" at bounding box center [201, 212] width 85 height 55
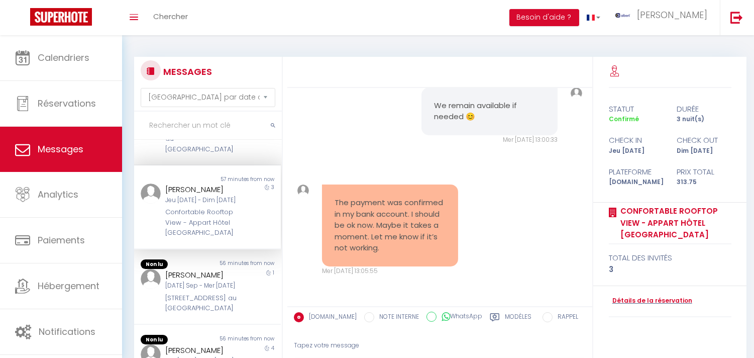
scroll to position [94, 0]
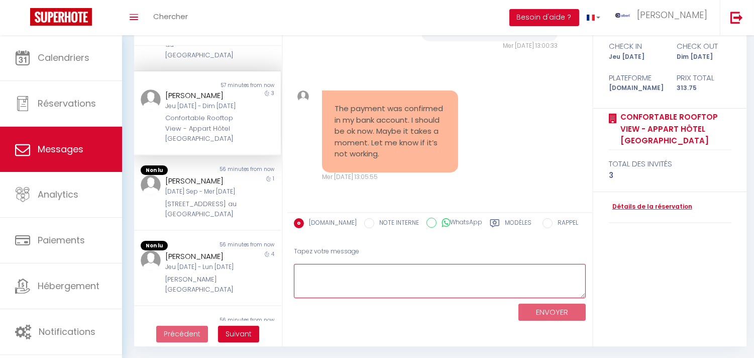
click at [385, 281] on textarea at bounding box center [440, 281] width 292 height 35
paste textarea "We now acknowledge receipt of your payment. We look forward to welcoming you!"
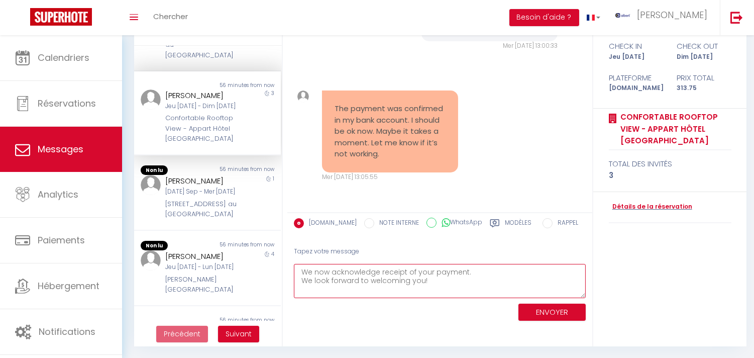
click at [475, 268] on textarea "We now acknowledge receipt of your payment. We look forward to welcoming you!" at bounding box center [440, 281] width 292 height 35
click at [454, 294] on textarea "We now acknowledge receipt of your payment. We look forward to welcoming you!" at bounding box center [440, 281] width 292 height 35
type textarea "We now acknowledge receipt of your payment. We look forward to welcoming you 😊"
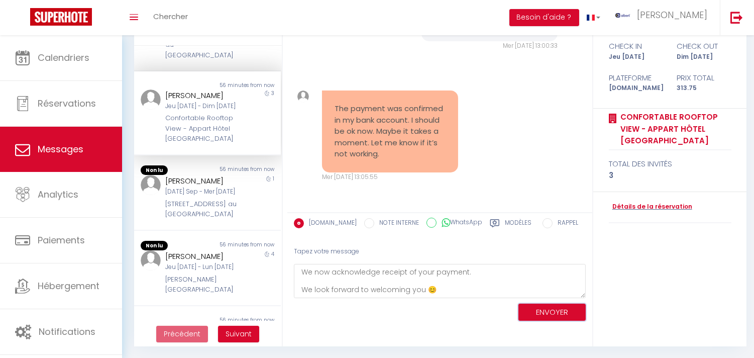
click at [530, 306] on button "ENVOYER" at bounding box center [551, 312] width 67 height 18
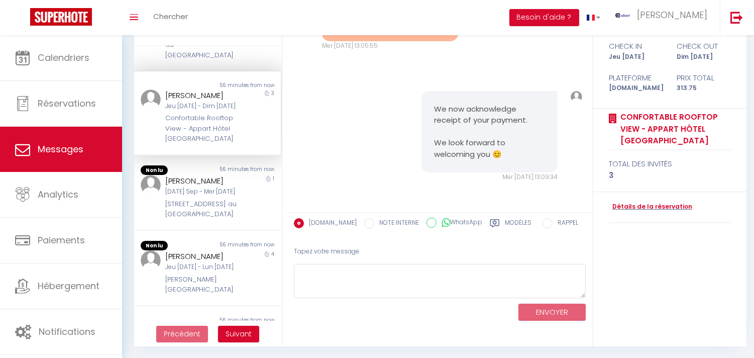
scroll to position [2803, 0]
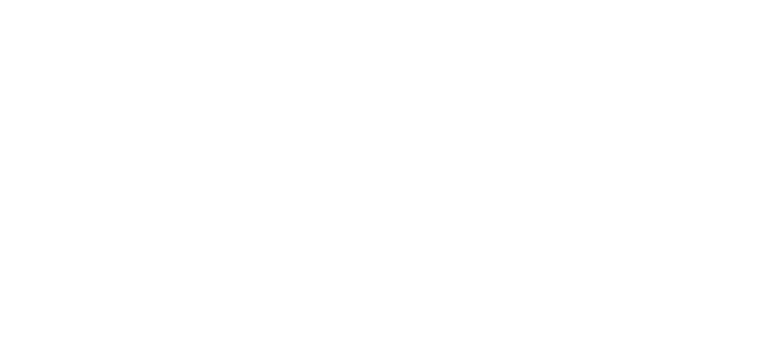
select select "message"
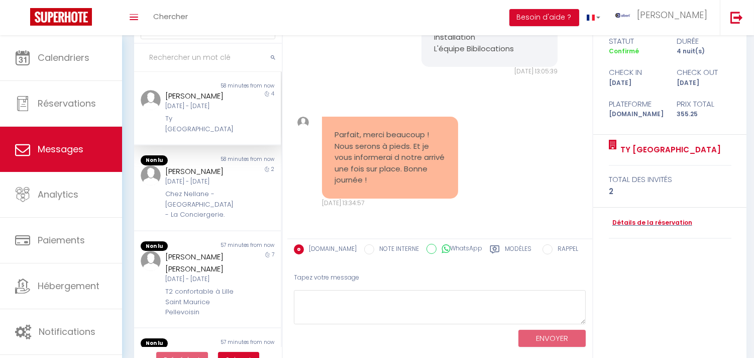
scroll to position [94, 0]
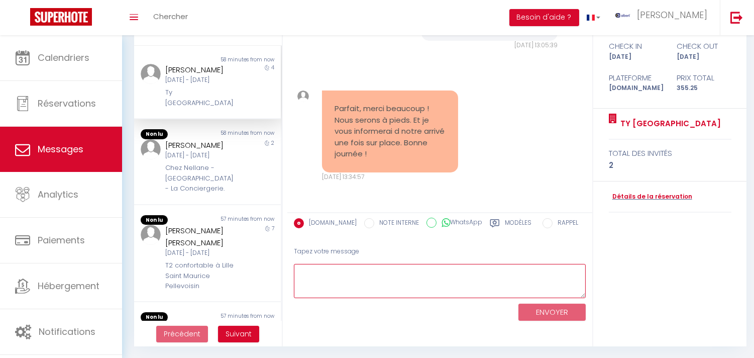
click at [380, 292] on textarea at bounding box center [440, 281] width 292 height 35
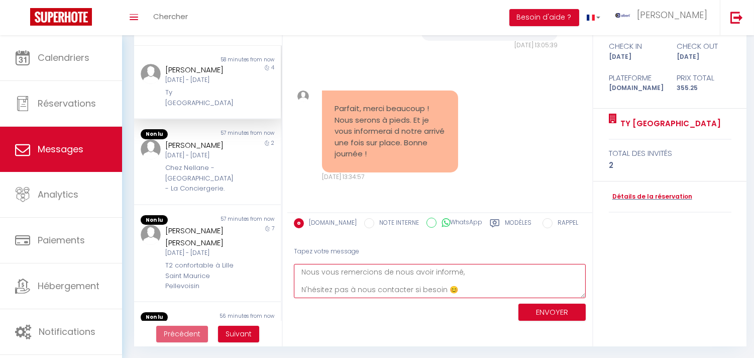
type textarea "Nous vous remercions de nous avoir informé, N'hésitez pas à nous contacter si b…"
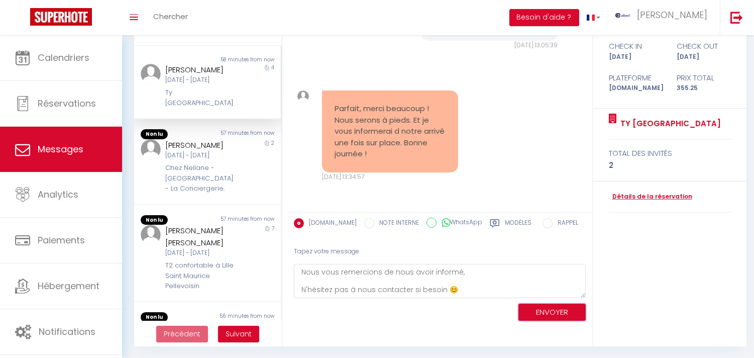
click at [541, 314] on button "ENVOYER" at bounding box center [551, 312] width 67 height 18
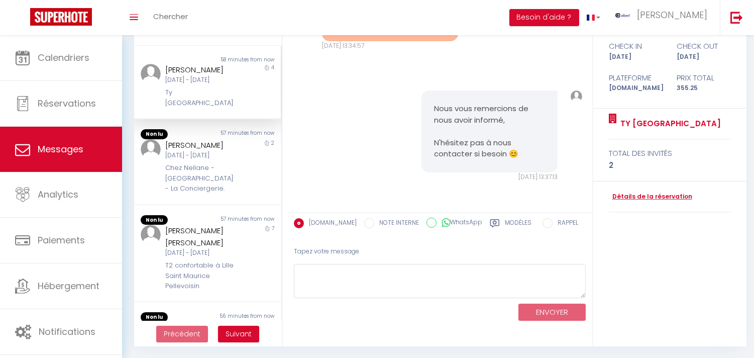
scroll to position [3892, 0]
click at [187, 151] on div "Xavier Beaudonnet" at bounding box center [201, 145] width 72 height 12
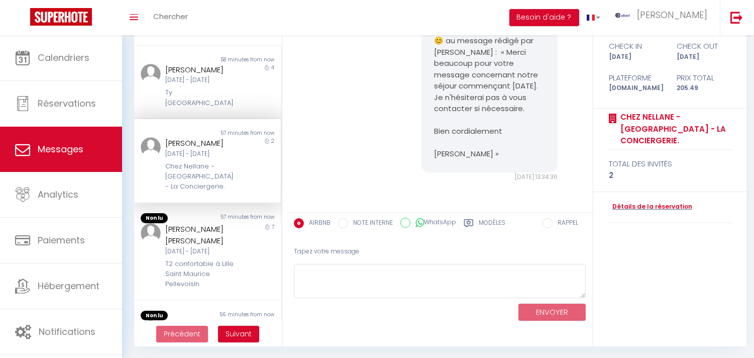
scroll to position [1334, 0]
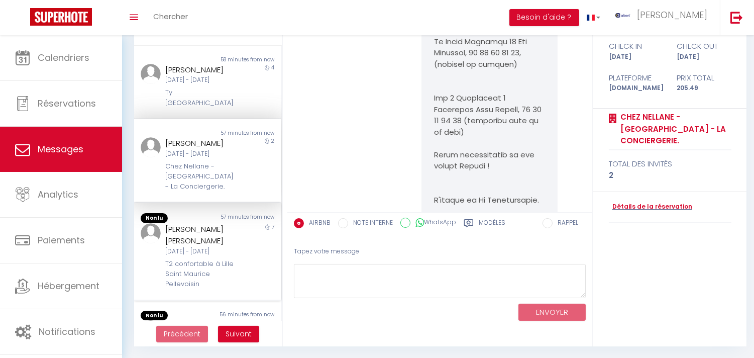
click at [217, 256] on div "Mer 10 Sep - Mer 17 Sep" at bounding box center [201, 252] width 72 height 10
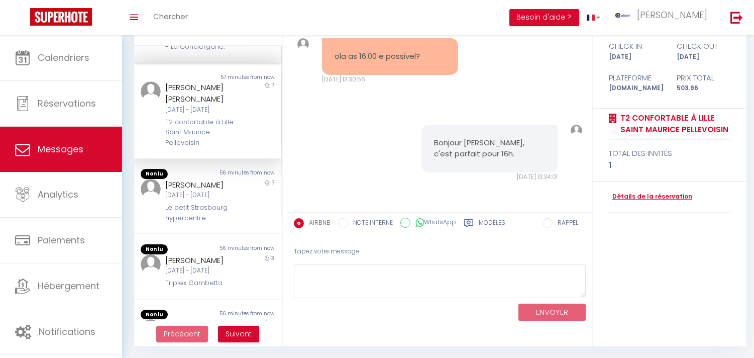
scroll to position [167, 0]
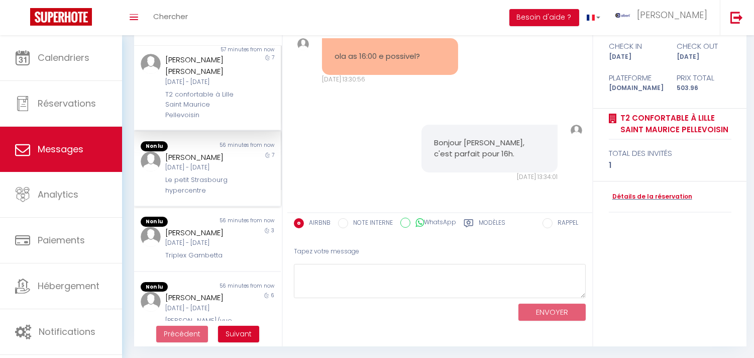
click at [230, 195] on div "Duran Cristian Lun 08 Sep - Lun 15 Sep Le petit Strasbourg hypercentre" at bounding box center [201, 173] width 85 height 44
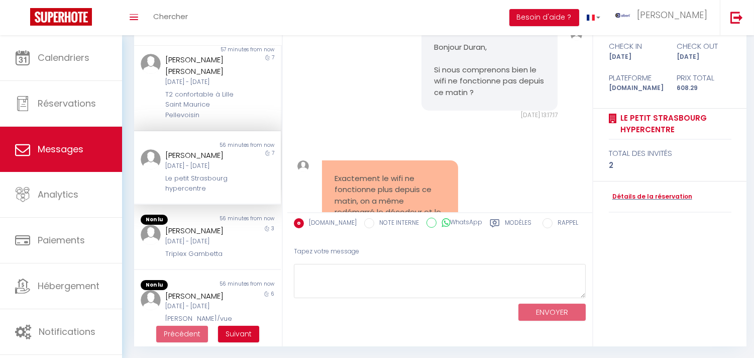
scroll to position [1896, 0]
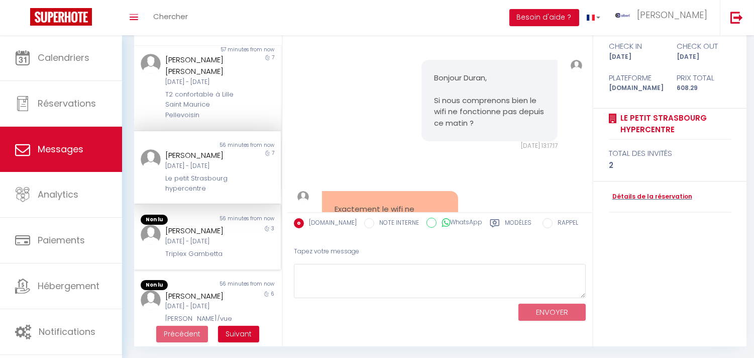
click at [191, 246] on div "Mer [DATE] - [PERSON_NAME] [DATE]" at bounding box center [201, 242] width 72 height 10
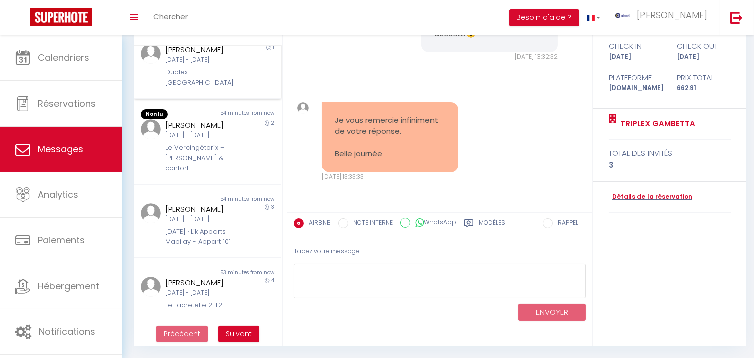
scroll to position [575, 0]
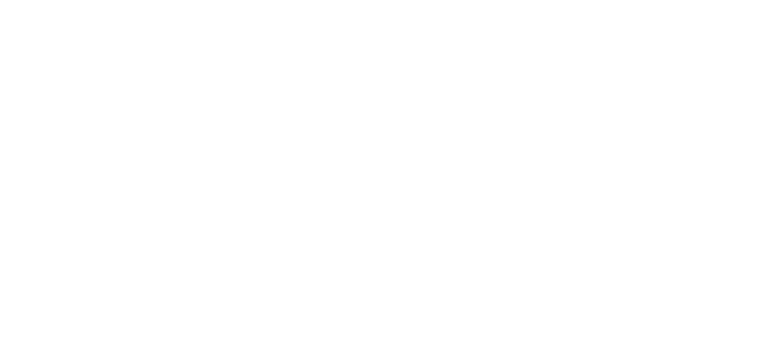
select select "message"
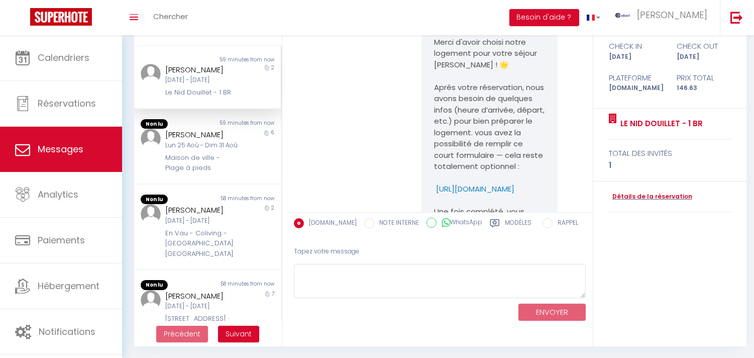
scroll to position [3003, 0]
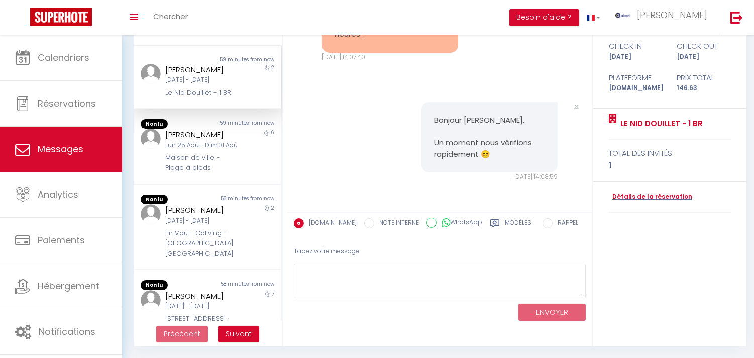
copy div "[PERSON_NAME]"
drag, startPoint x: 161, startPoint y: 68, endPoint x: 260, endPoint y: 116, distance: 110.5
click at [232, 72] on div "[PERSON_NAME] [DATE] - [DATE] Le Nid Douillet - 1 BR" at bounding box center [201, 81] width 85 height 34
click at [228, 257] on div "En Vau - Coliving - [GEOGRAPHIC_DATA] [GEOGRAPHIC_DATA]" at bounding box center [201, 243] width 72 height 31
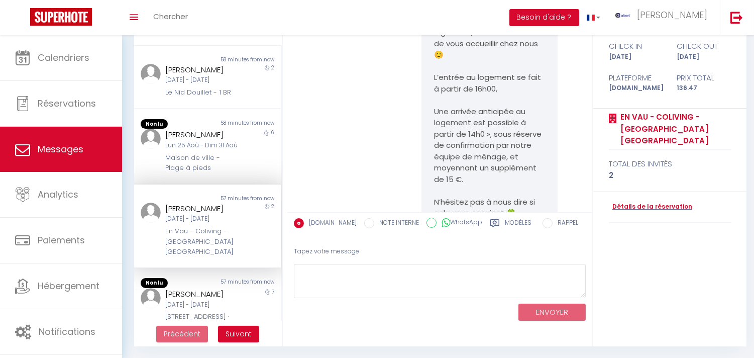
scroll to position [377, 0]
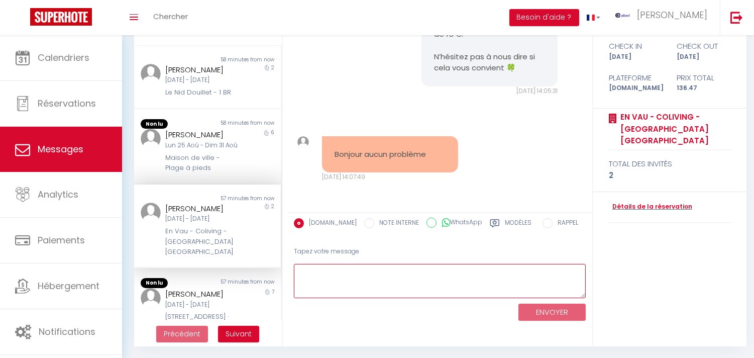
click at [355, 281] on textarea at bounding box center [440, 281] width 292 height 35
type textarea "o"
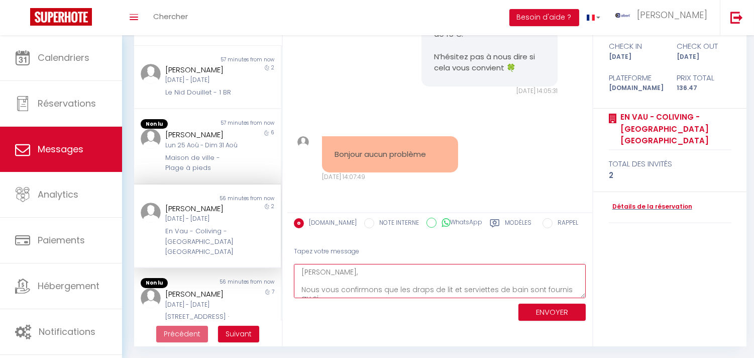
scroll to position [6, 0]
click at [498, 290] on textarea "[PERSON_NAME], Nous vous confirmons que les draps de lit et serviettes de bain …" at bounding box center [440, 281] width 292 height 35
click at [543, 288] on textarea "[PERSON_NAME], Nous vous confirmons que les draps de lit et serviettes de bain …" at bounding box center [440, 281] width 292 height 35
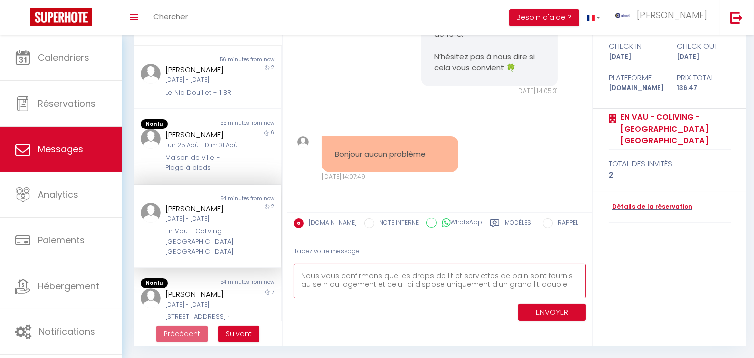
scroll to position [26, 0]
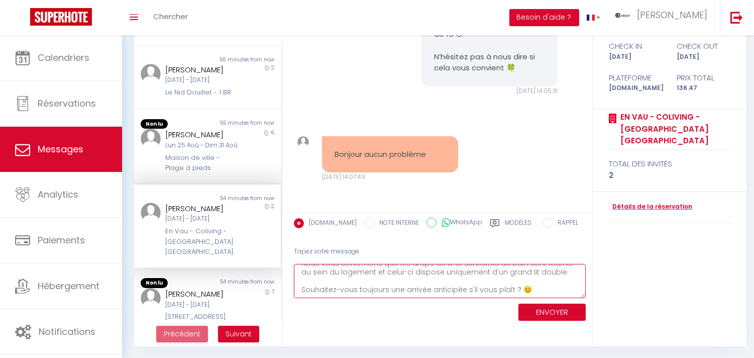
click at [461, 268] on textarea "[PERSON_NAME], Nous vous confirmons que les draps de lit et serviettes de bain …" at bounding box center [440, 281] width 292 height 35
click at [462, 279] on textarea "[PERSON_NAME], Nous vous confirmons que les draps de lit et serviettes de bain …" at bounding box center [440, 281] width 292 height 35
type textarea "[PERSON_NAME], Nous vous confirmons que les draps de lit et serviettes de bain …"
click at [550, 305] on button "ENVOYER" at bounding box center [551, 312] width 67 height 18
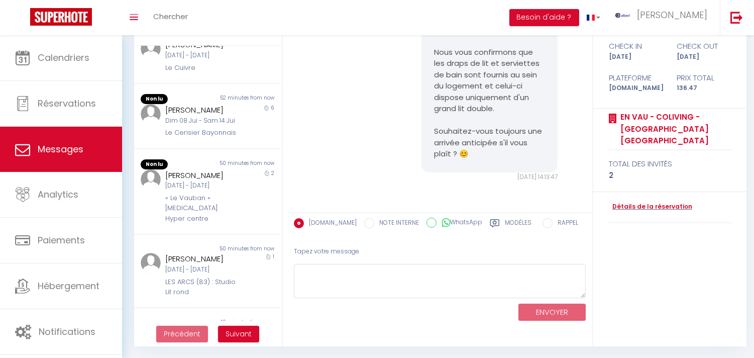
scroll to position [552, 0]
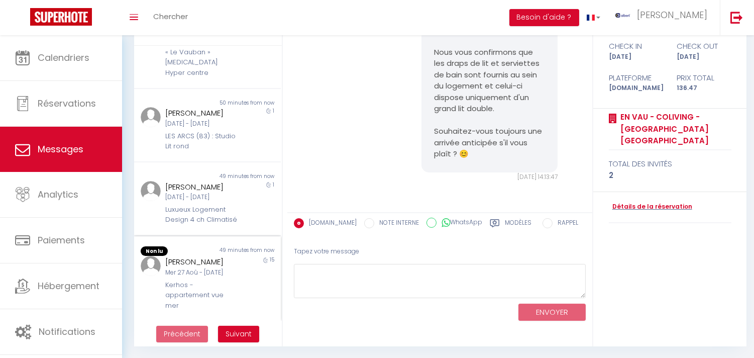
click at [212, 265] on div "Patricia Finet" at bounding box center [201, 262] width 72 height 12
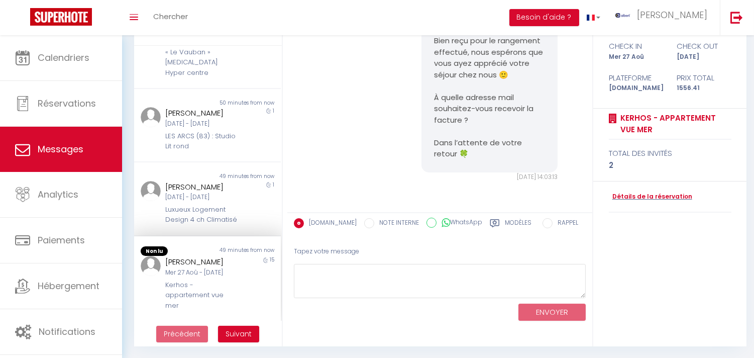
scroll to position [551, 0]
copy div "Patricia Finet"
drag, startPoint x: 161, startPoint y: 258, endPoint x: 247, endPoint y: 288, distance: 91.6
click at [212, 263] on div "Patricia Finet Mer 27 Aoû - Jeu 11 Sep Kerhos - appartement vue mer" at bounding box center [201, 283] width 85 height 55
copy div "Kerhos"
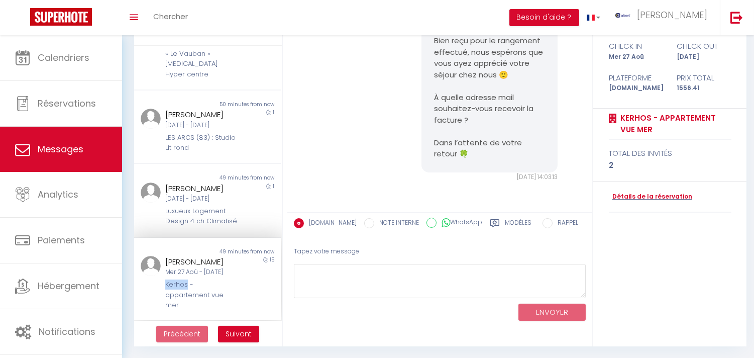
drag, startPoint x: 161, startPoint y: 284, endPoint x: 184, endPoint y: 286, distance: 22.7
click at [184, 286] on div "Patricia Finet Mer 27 Aoû - Jeu 11 Sep Kerhos - appartement vue mer" at bounding box center [201, 283] width 85 height 55
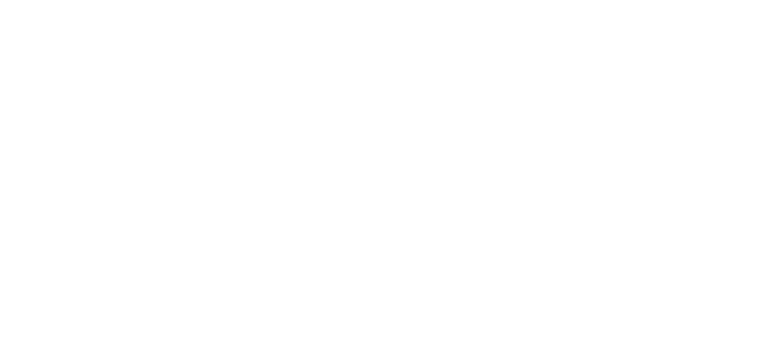
select select "message"
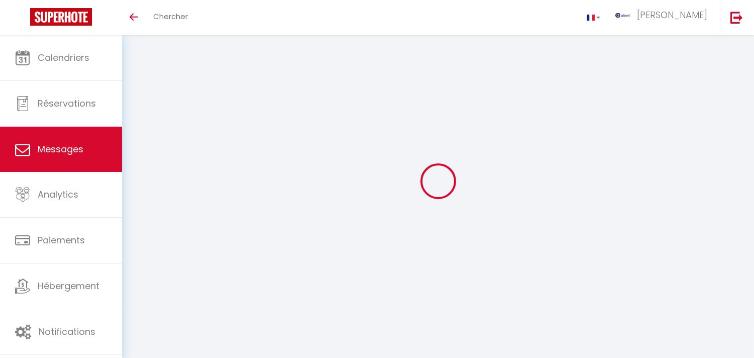
scroll to position [94, 0]
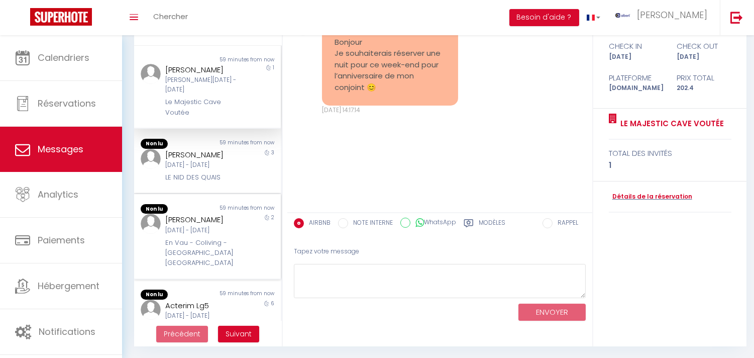
click at [216, 260] on div "En Vau - Coliving - [GEOGRAPHIC_DATA] [GEOGRAPHIC_DATA]" at bounding box center [201, 253] width 72 height 31
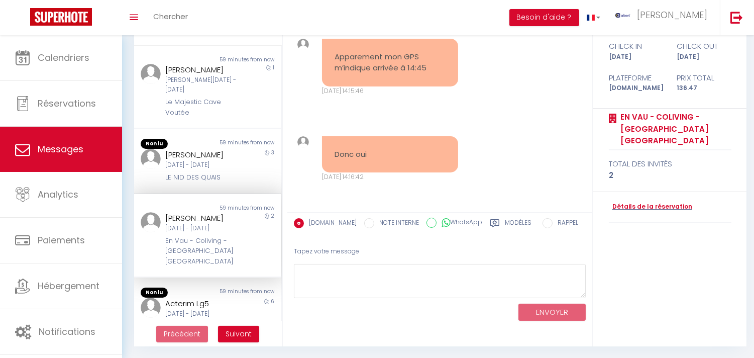
scroll to position [1740, 0]
copy div "En Vau"
drag, startPoint x: 161, startPoint y: 258, endPoint x: 154, endPoint y: 206, distance: 52.2
click at [187, 258] on div "Ana CROUZET Mer 10 Sep - Ven 12 Sep En Vau - Coliving - Mas des Sous Bois - Ven…" at bounding box center [201, 239] width 85 height 55
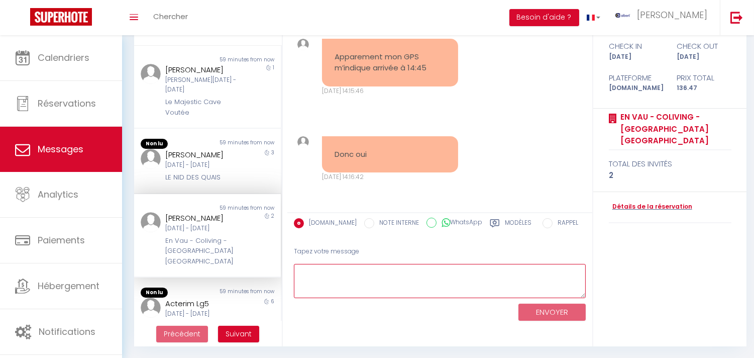
click at [391, 277] on textarea at bounding box center [440, 281] width 292 height 35
type textarea "n"
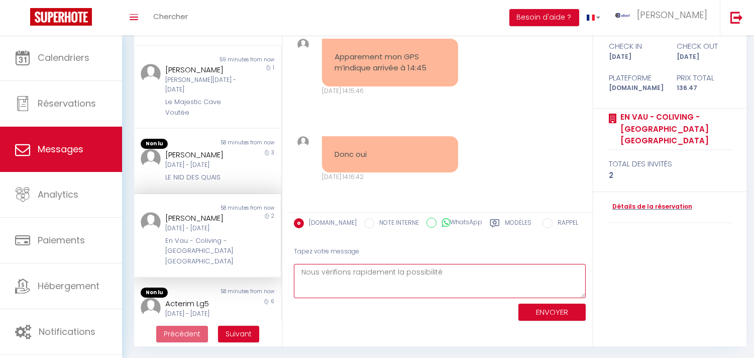
click at [447, 269] on textarea "Nous vérifions rapidement la possibilité" at bounding box center [440, 281] width 292 height 35
click at [396, 290] on textarea "Nous vérifions rapidement la possibilité, Merci de votre patience" at bounding box center [440, 281] width 292 height 35
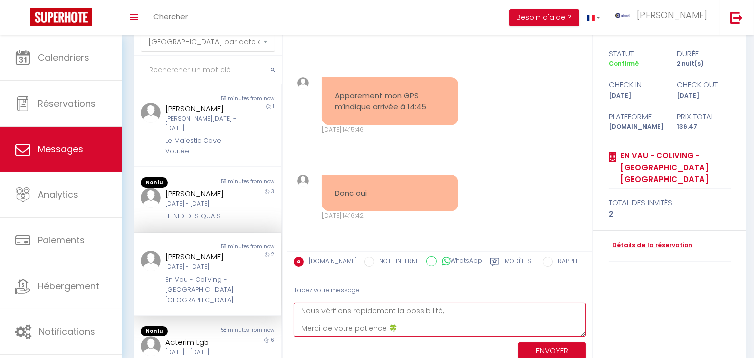
scroll to position [94, 0]
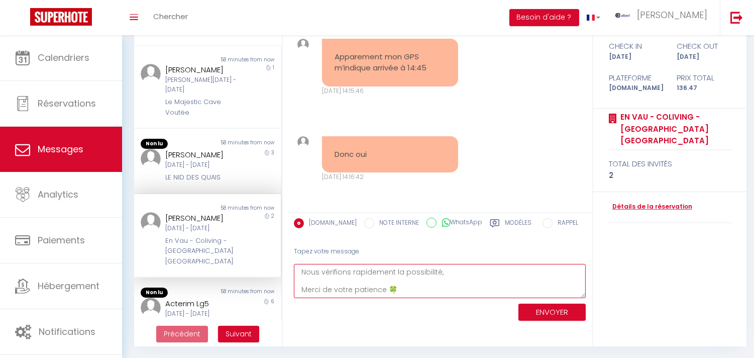
type textarea "Nous vérifions rapidement la possibilité, Merci de votre patience 🍀"
click at [576, 317] on button "ENVOYER" at bounding box center [551, 312] width 67 height 18
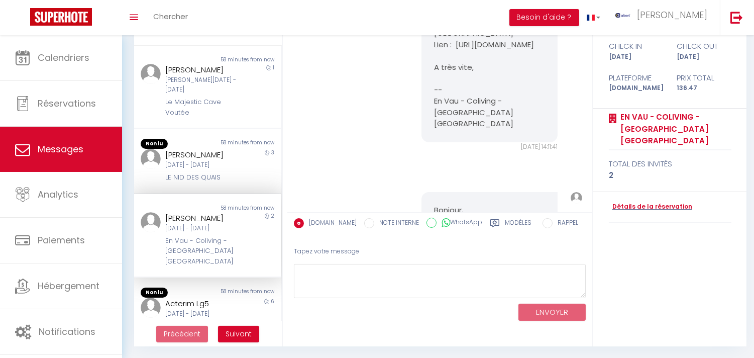
scroll to position [856, 0]
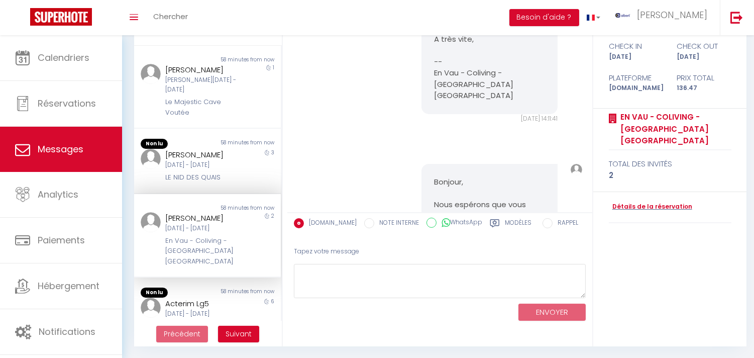
drag, startPoint x: 427, startPoint y: 57, endPoint x: 430, endPoint y: 45, distance: 12.6
copy pre "https://superhote.com/applink/p/DEpDe9cV"
drag, startPoint x: 430, startPoint y: 45, endPoint x: 498, endPoint y: 88, distance: 80.1
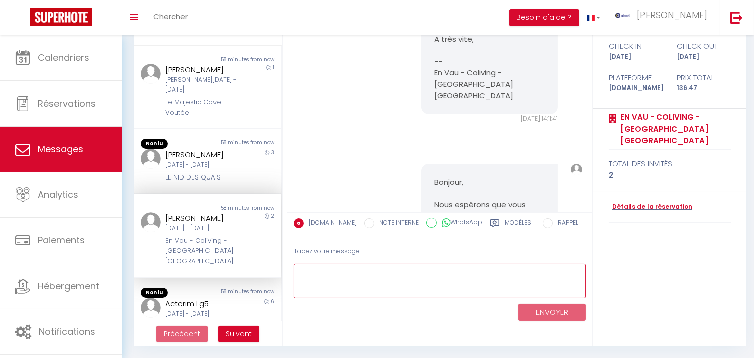
click at [396, 282] on textarea at bounding box center [440, 281] width 292 height 35
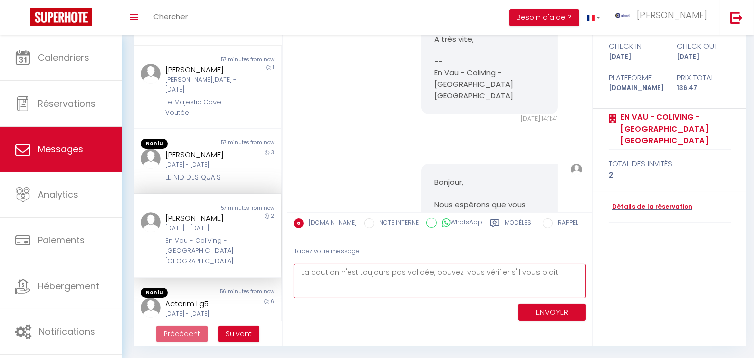
paste textarea "[URL][DOMAIN_NAME]"
click at [500, 272] on textarea "La caution n'est toujours pas validée, pouvez-vous vérifier s'il vous plaît : h…" at bounding box center [440, 281] width 292 height 35
click at [475, 283] on textarea "La caution n'est toujours pas validée, pouvez-vous vérifier à nouveau s'il vous…" at bounding box center [440, 281] width 292 height 35
click at [475, 284] on textarea "La caution n'est toujours pas validée, pouvez-vous vérifier à nouveau s'il vous…" at bounding box center [440, 281] width 292 height 35
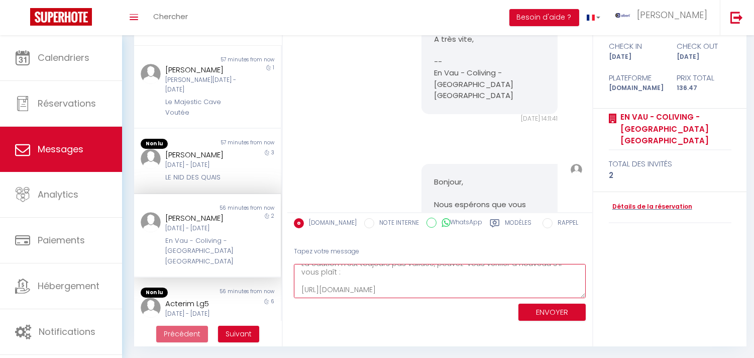
scroll to position [23, 0]
type textarea "La caution n'est toujours pas validée, pouvez-vous vérifier à nouveau s'il vous…"
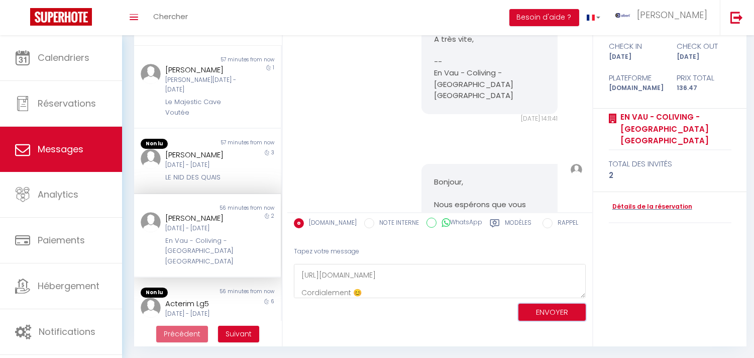
click at [536, 308] on button "ENVOYER" at bounding box center [551, 312] width 67 height 18
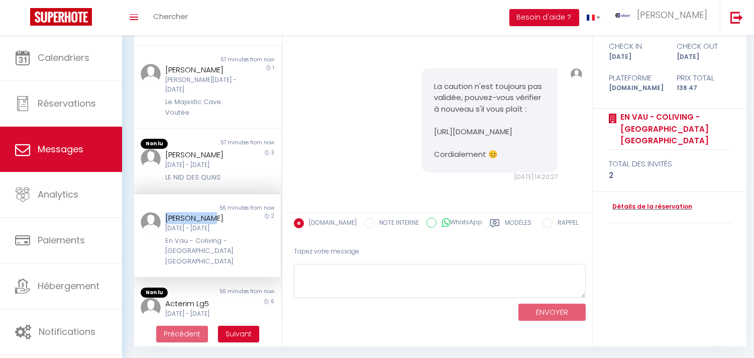
copy div "[PERSON_NAME]"
drag, startPoint x: 163, startPoint y: 224, endPoint x: 338, endPoint y: 319, distance: 198.6
click at [222, 224] on div "[PERSON_NAME]" at bounding box center [201, 218] width 72 height 12
click at [199, 233] on div "[DATE] - [DATE]" at bounding box center [201, 228] width 72 height 10
click at [367, 170] on div "La caution n'est toujours pas validée, pouvez-vous vérifier à nouveau s'il vous…" at bounding box center [440, 125] width 298 height 154
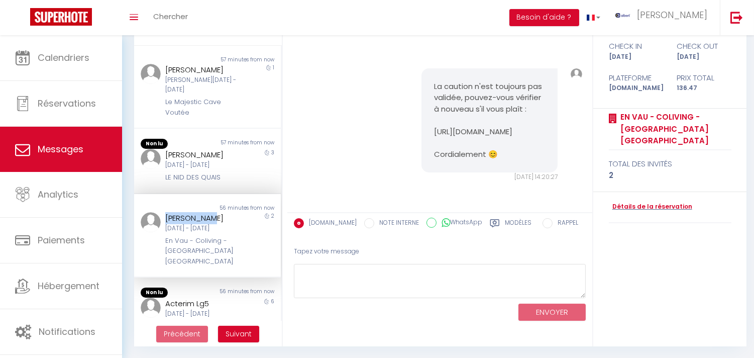
copy div "[PERSON_NAME]"
drag, startPoint x: 158, startPoint y: 222, endPoint x: 269, endPoint y: 318, distance: 146.7
click at [233, 235] on div "Ana CROUZET Mer 10 Sep - Ven 12 Sep En Vau - Coliving - Mas des Sous Bois - Ven…" at bounding box center [201, 239] width 85 height 55
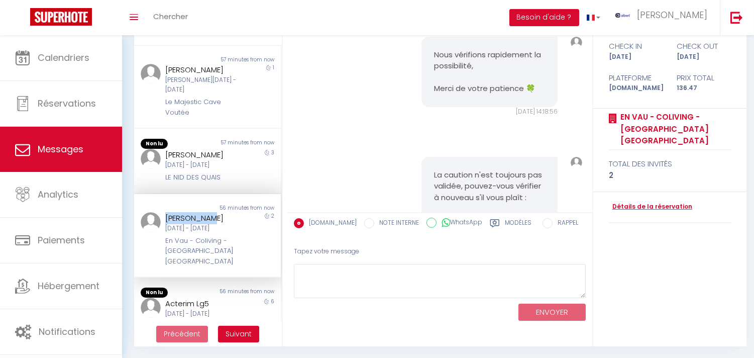
scroll to position [1701, 0]
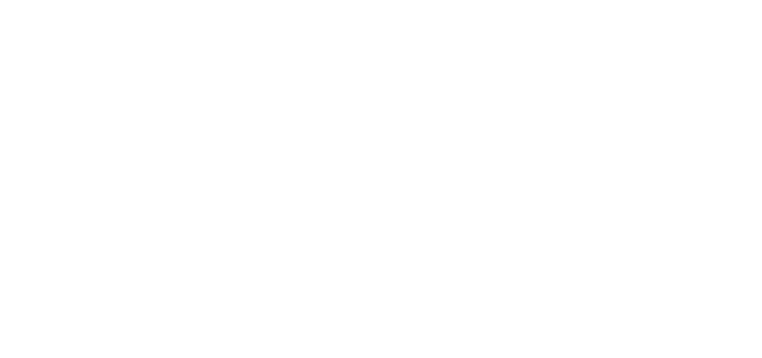
select select "message"
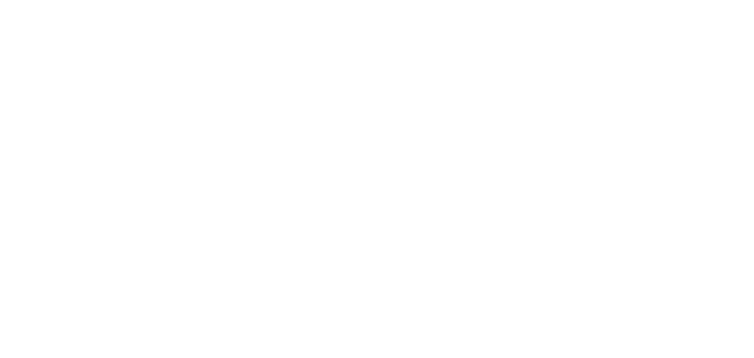
select select "message"
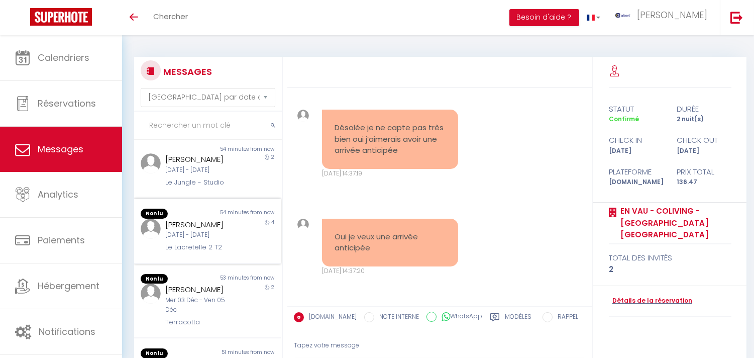
scroll to position [167, 0]
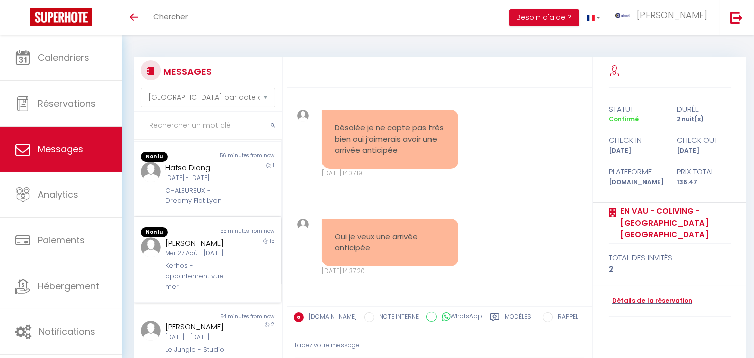
click at [233, 261] on div "Patricia Finet Mer 27 Aoû - Jeu 11 Sep Kerhos - appartement vue mer" at bounding box center [201, 264] width 85 height 55
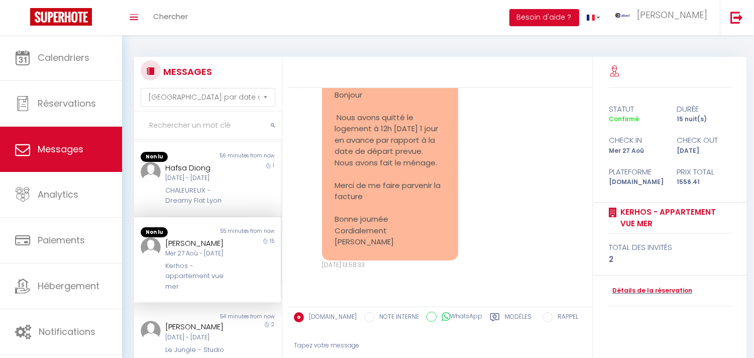
scroll to position [5131, 0]
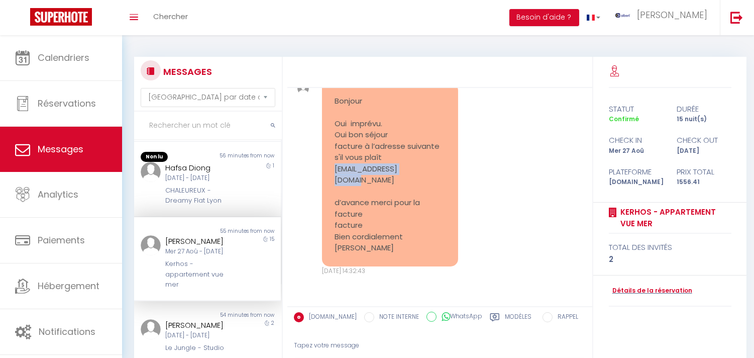
drag, startPoint x: 420, startPoint y: 178, endPoint x: 331, endPoint y: 181, distance: 88.9
click at [331, 181] on div "Bonjour Oui imprévu. Oui bon séjour facture à l’adresse suivante s'il vous plaî…" at bounding box center [390, 174] width 136 height 183
copy pre "pifpafinet@orange.fr"
click at [625, 284] on div "Détails de la réservation" at bounding box center [670, 290] width 123 height 31
click at [626, 288] on link "Détails de la réservation" at bounding box center [650, 291] width 83 height 10
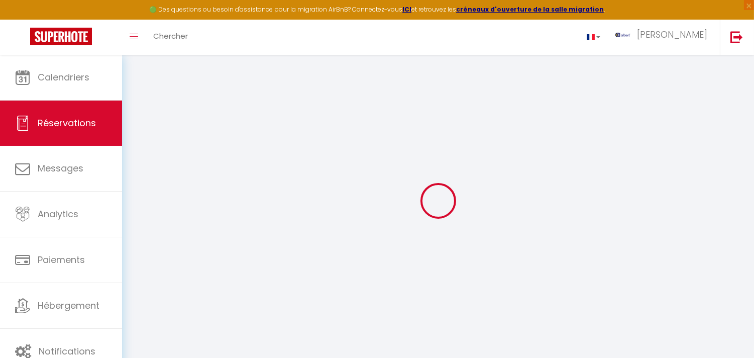
select select
checkbox input "false"
select select
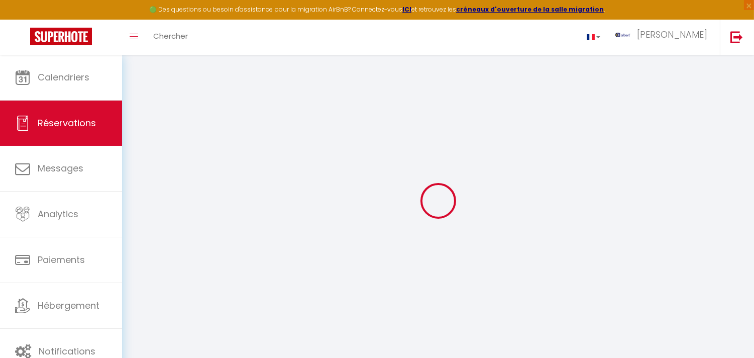
checkbox input "false"
select select
checkbox input "false"
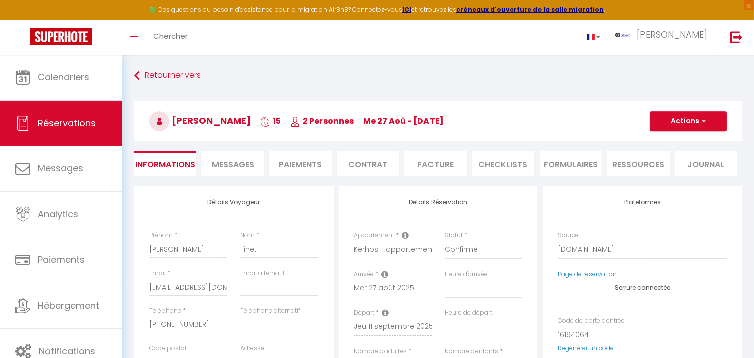
select select
checkbox input "false"
type textarea "** THIS RESERVATION HAS BEEN PRE-PAID ** You have a booker that would like free…"
type input "74.11"
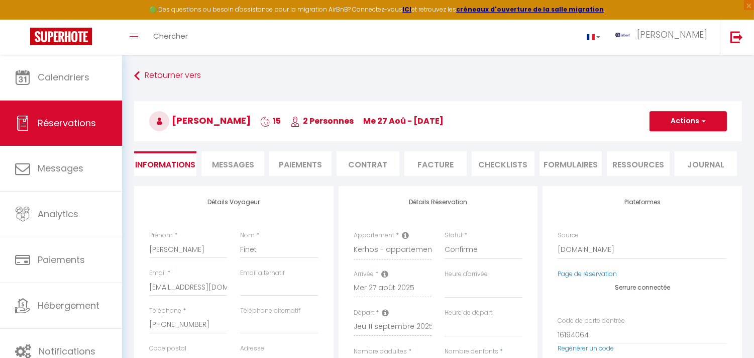
select select
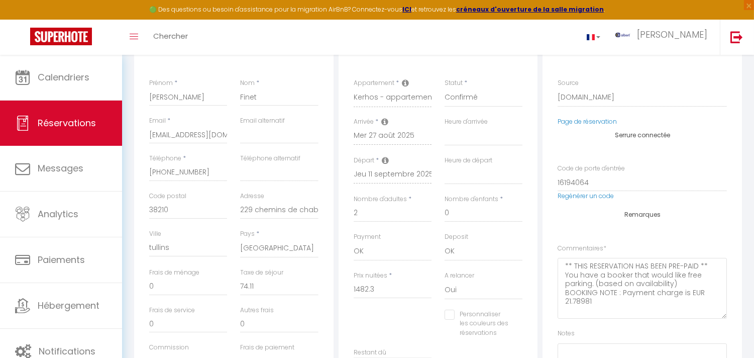
scroll to position [167, 0]
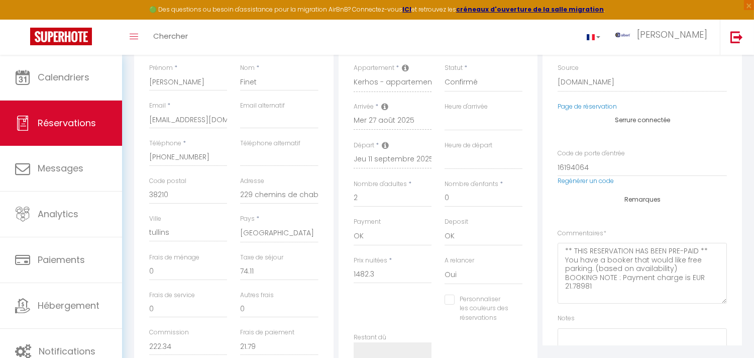
checkbox input "false"
select select
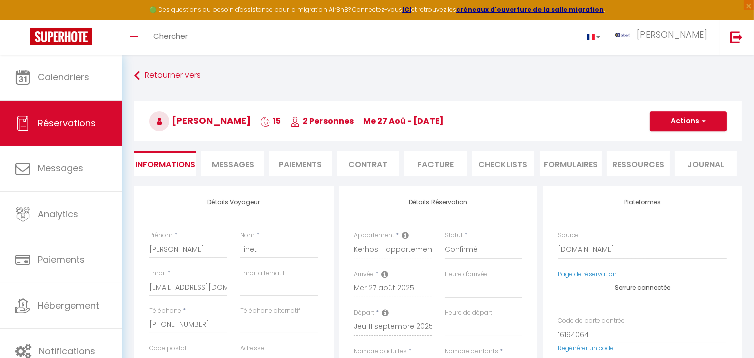
click at [258, 169] on li "Messages" at bounding box center [232, 163] width 62 height 25
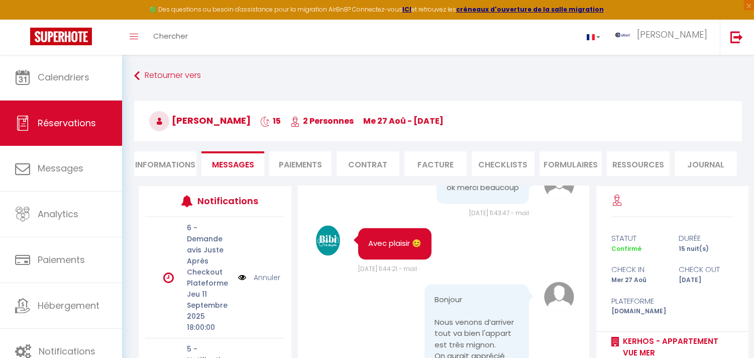
scroll to position [4352, 0]
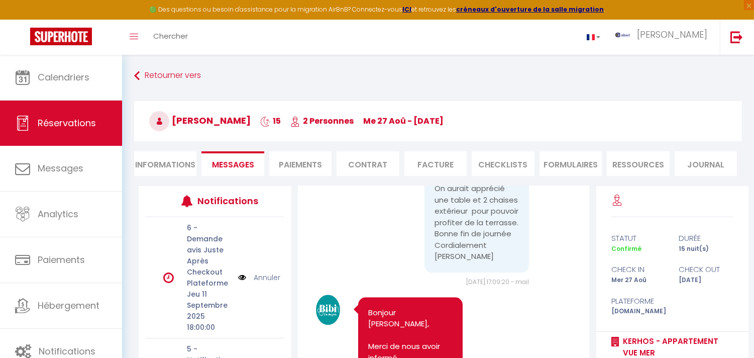
click at [434, 168] on li "Facture" at bounding box center [435, 163] width 62 height 25
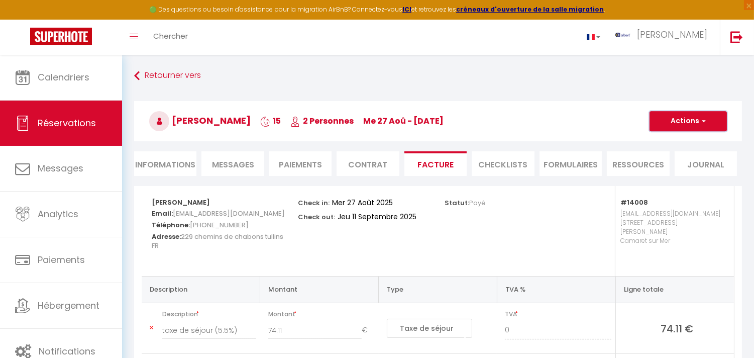
click at [665, 128] on button "Actions" at bounding box center [687, 121] width 77 height 20
click at [681, 166] on link "Envoyer la facture" at bounding box center [680, 169] width 84 height 13
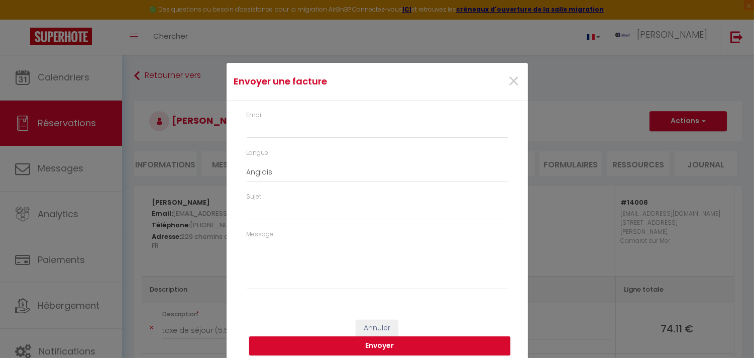
type input "pfinet.306927@guest.booking.com"
select select "fr"
type input "Votre facture 5177302 - Kerhos - appartement vue mer"
type textarea "Bonjour, Voici le lien pour télécharger votre facture : https://superhote.com/a…"
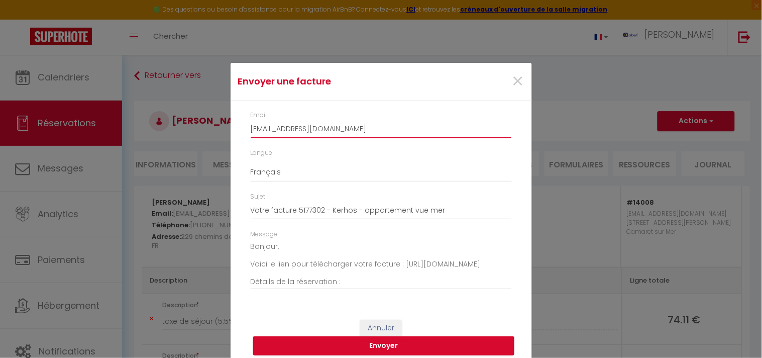
click at [309, 128] on input "pfinet.306927@guest.booking.com" at bounding box center [381, 129] width 261 height 18
paste input "ifpafinet@orange.fr"
type input "pifpafinet@orange.fr"
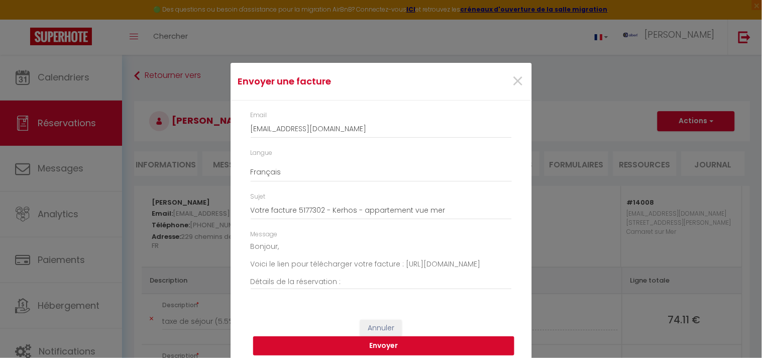
click at [434, 348] on button "Envoyer" at bounding box center [383, 345] width 261 height 19
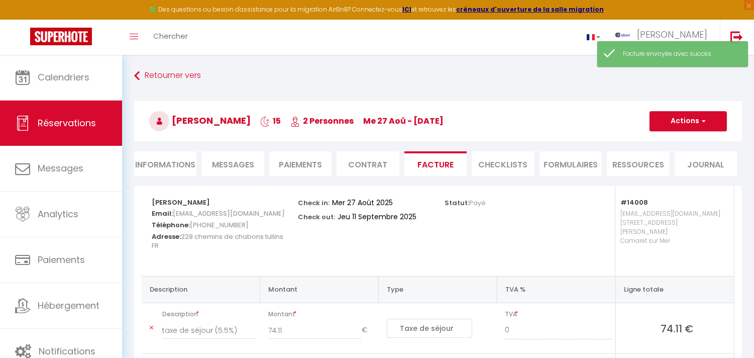
click at [223, 166] on span "Messages" at bounding box center [233, 165] width 42 height 12
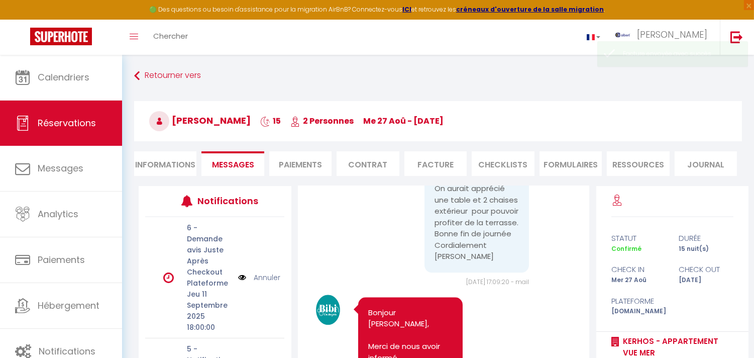
scroll to position [5899, 0]
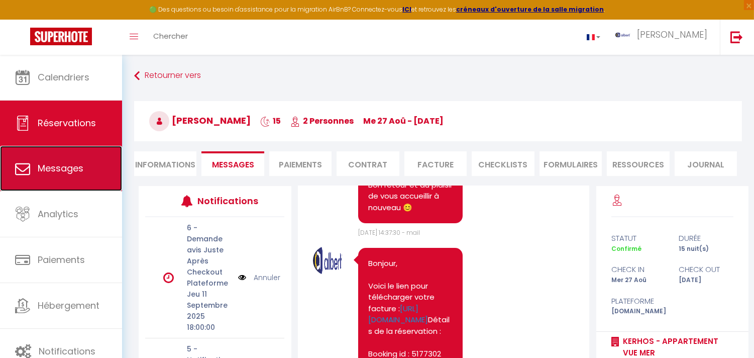
click at [77, 169] on span "Messages" at bounding box center [61, 168] width 46 height 13
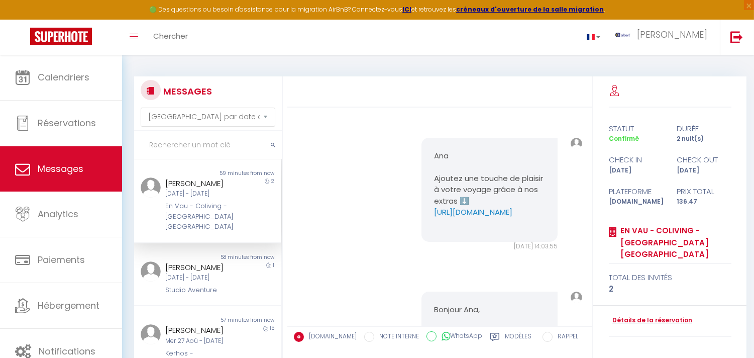
scroll to position [5586, 0]
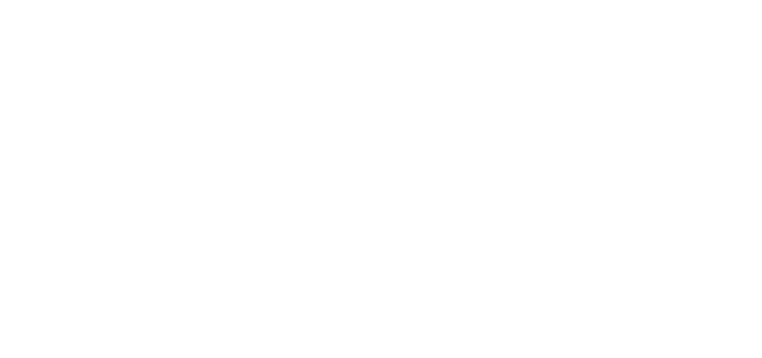
select select "message"
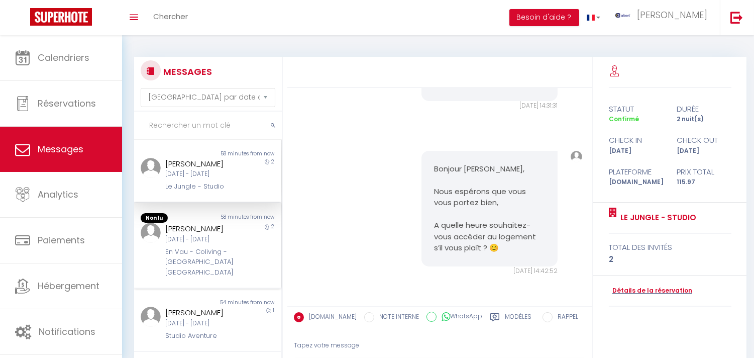
drag, startPoint x: 222, startPoint y: 282, endPoint x: 252, endPoint y: 281, distance: 29.6
click at [223, 277] on div "En Vau - Coliving - [GEOGRAPHIC_DATA] [GEOGRAPHIC_DATA]" at bounding box center [201, 262] width 72 height 31
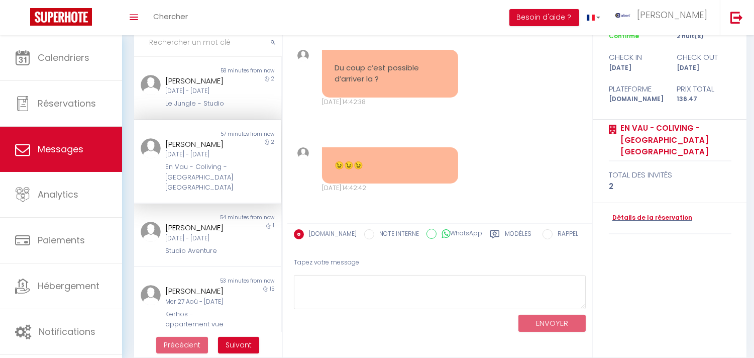
scroll to position [94, 0]
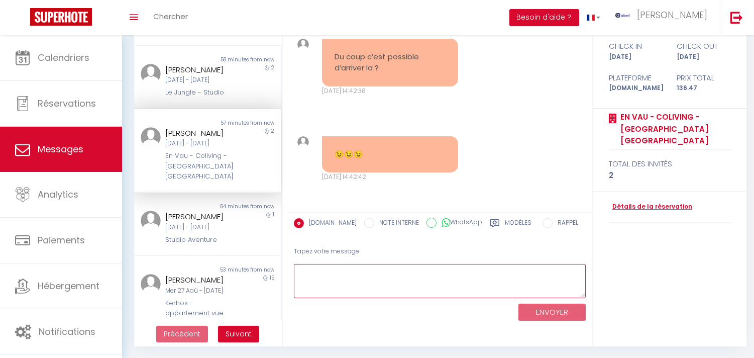
click at [393, 280] on textarea at bounding box center [440, 281] width 292 height 35
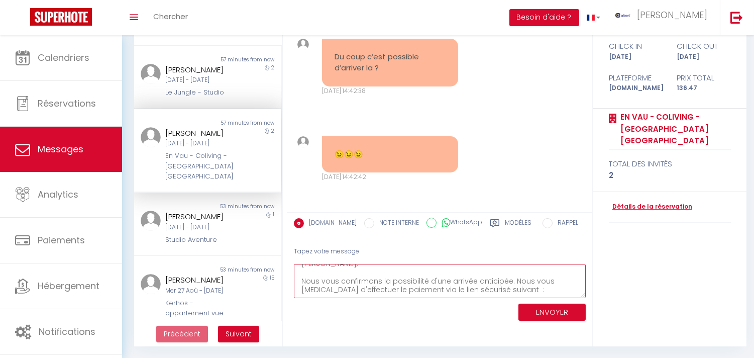
scroll to position [23, 0]
paste textarea "[URL][DOMAIN_NAME]"
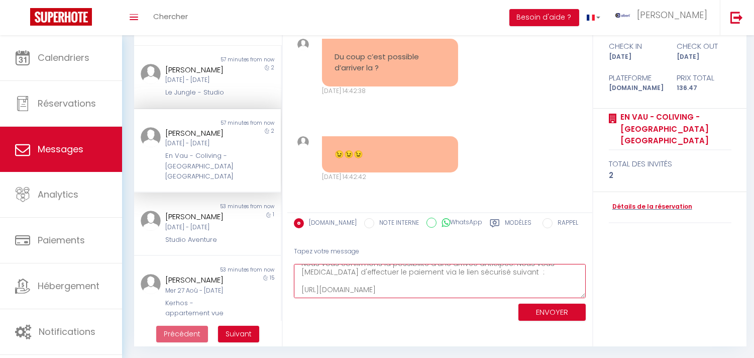
scroll to position [41, 0]
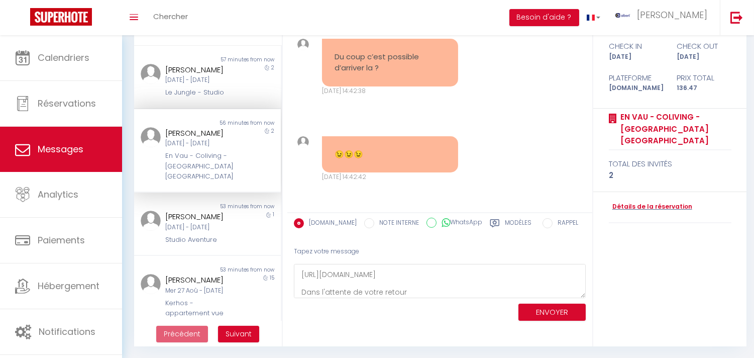
drag, startPoint x: 422, startPoint y: 288, endPoint x: 445, endPoint y: 52, distance: 237.6
click at [445, 52] on div "Du coup c’est possible d’arriver la ?" at bounding box center [390, 63] width 136 height 48
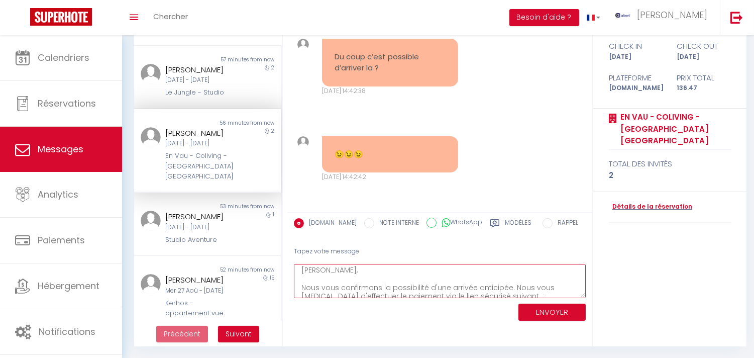
scroll to position [43, 0]
type textarea "Ana, Nous vous confirmons la possibilité d'une arrivée anticipée. Nous vous pri…"
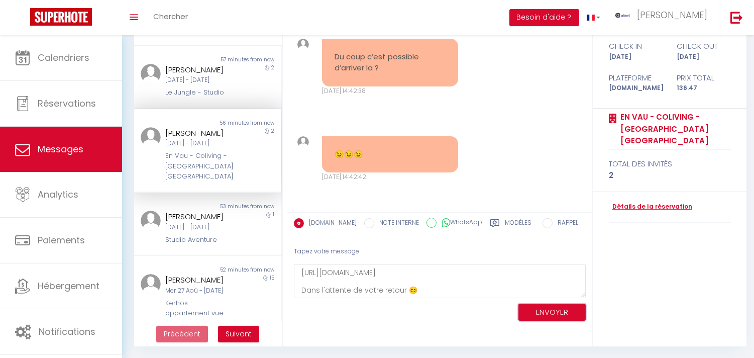
click at [548, 310] on button "ENVOYER" at bounding box center [551, 312] width 67 height 18
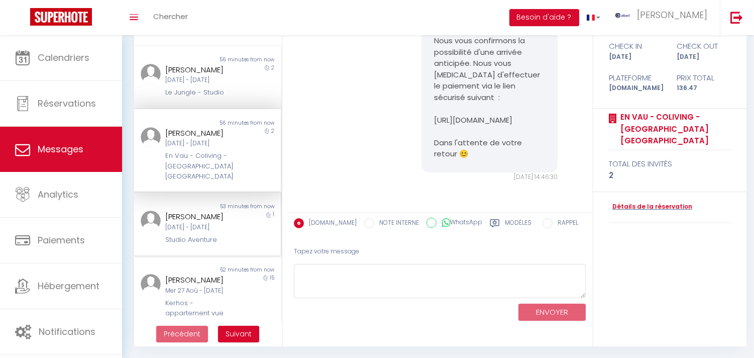
scroll to position [513, 0]
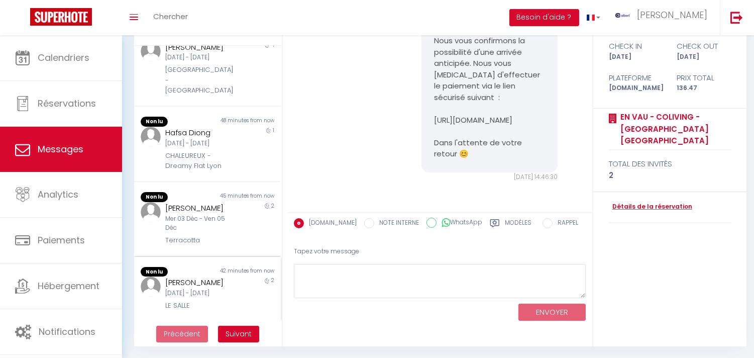
click at [229, 276] on div "[PERSON_NAME]" at bounding box center [201, 282] width 72 height 12
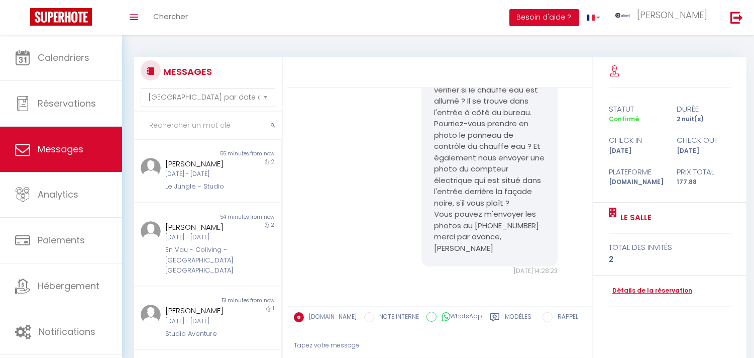
click at [205, 131] on input "text" at bounding box center [208, 125] width 148 height 28
type input "pascal"
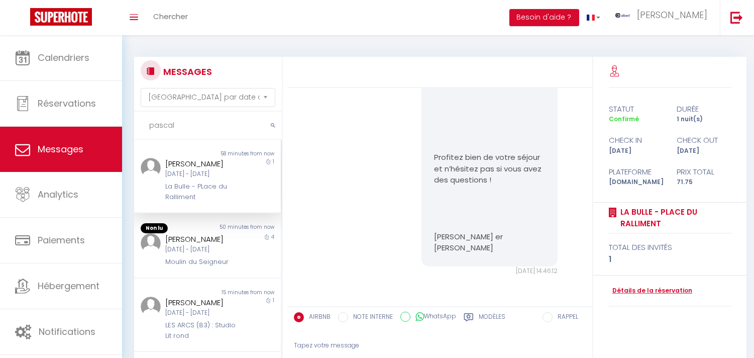
scroll to position [1555, 0]
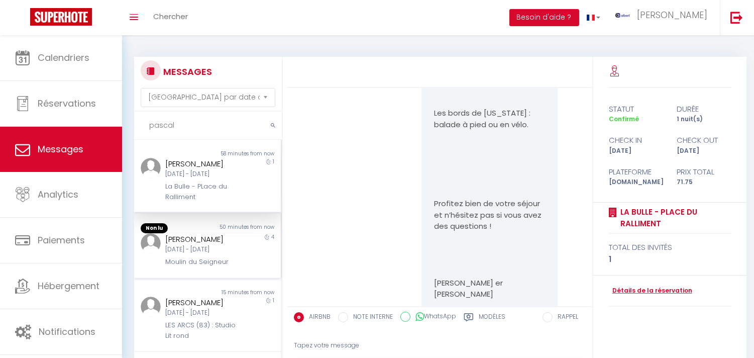
click at [224, 242] on div "[PERSON_NAME]" at bounding box center [201, 239] width 72 height 12
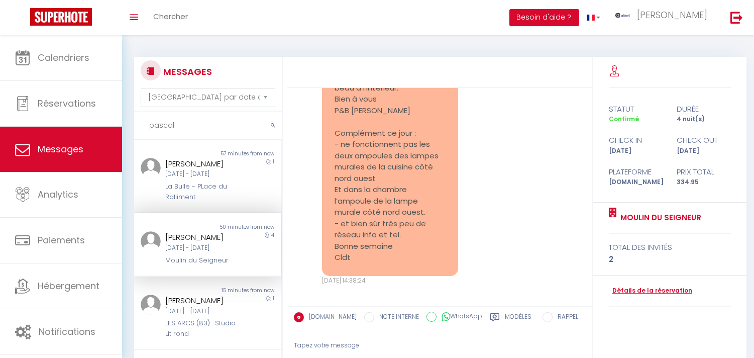
scroll to position [2259, 0]
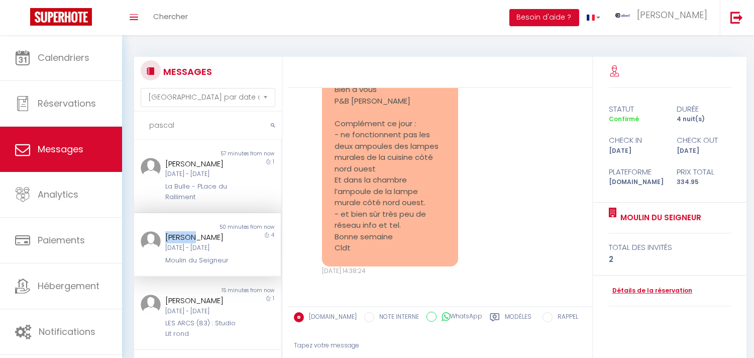
copy div "Pascal"
drag, startPoint x: 159, startPoint y: 233, endPoint x: 191, endPoint y: 240, distance: 32.9
click at [191, 240] on div "Pascal VINCENT Mar 09 Sep - Sam 13 Sep Moulin du Seigneur" at bounding box center [201, 248] width 85 height 34
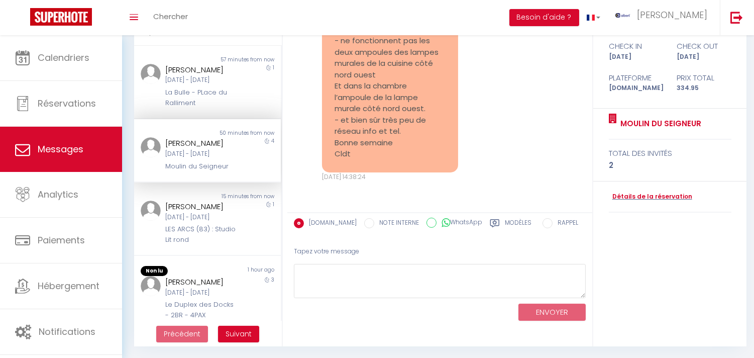
click at [384, 299] on div "ENVOYER" at bounding box center [440, 311] width 292 height 27
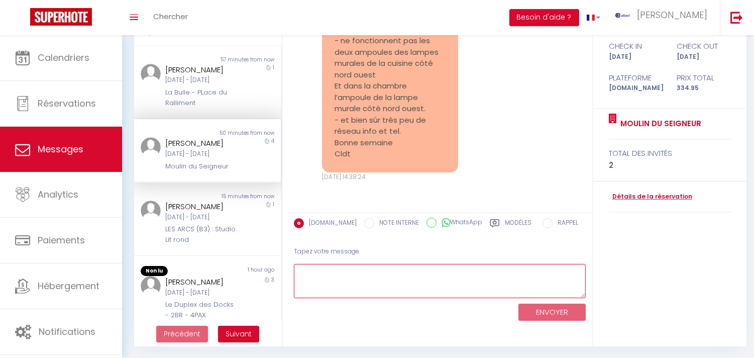
click at [384, 294] on textarea at bounding box center [440, 281] width 292 height 35
type textarea "o"
type textarea "b"
paste textarea "Pascal"
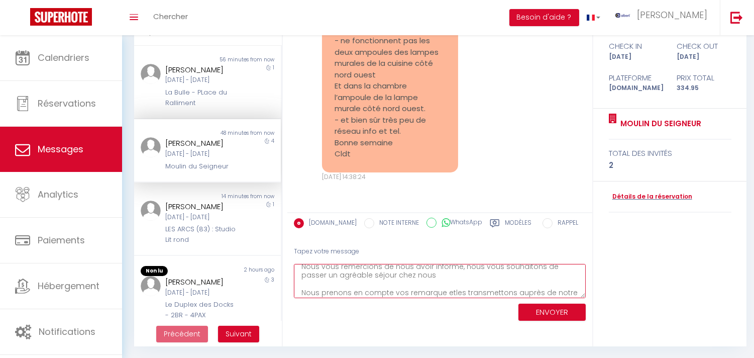
scroll to position [32, 0]
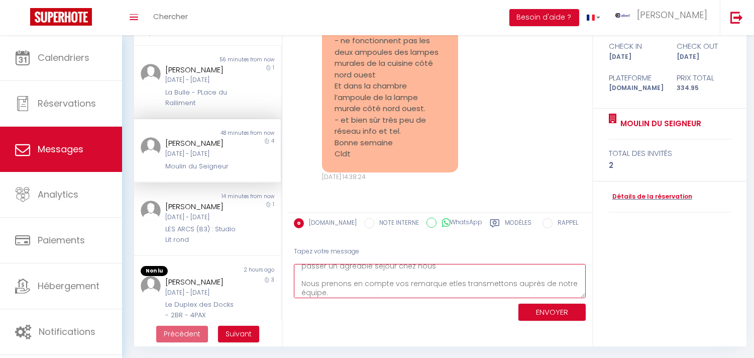
click at [448, 282] on textarea "Bonjour Pascal, Nous vous remercions de nous avoir informé, nous vous souhaiton…" at bounding box center [440, 281] width 292 height 35
click at [439, 281] on textarea "Bonjour Pascal, Nous vous remercions de nous avoir informé, nous vous souhaiton…" at bounding box center [440, 281] width 292 height 35
click at [366, 287] on textarea "Bonjour Pascal, Nous vous remercions de nous avoir informé, nous vous souhaiton…" at bounding box center [440, 281] width 292 height 35
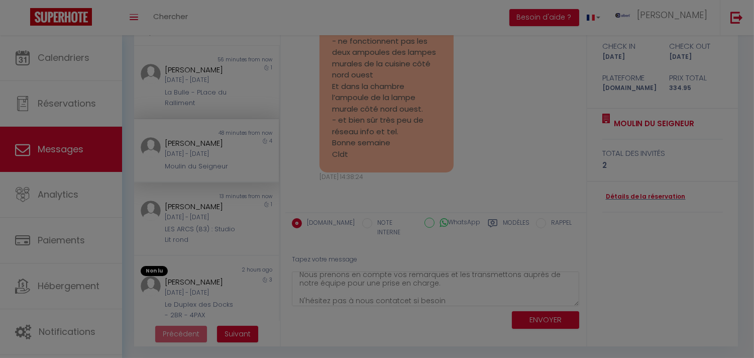
scroll to position [67, 0]
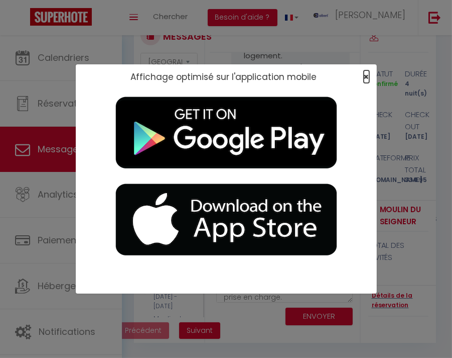
drag, startPoint x: 387, startPoint y: 293, endPoint x: 366, endPoint y: 78, distance: 216.0
click at [366, 78] on span "×" at bounding box center [367, 76] width 6 height 13
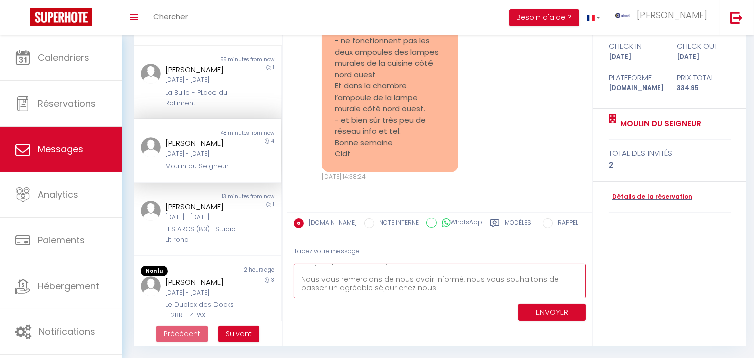
scroll to position [0, 0]
click at [461, 274] on textarea "Bonjour Pascal, Nous vous remercions de nous avoir informé, nous vous souhaiton…" at bounding box center [440, 281] width 292 height 35
click at [457, 287] on textarea "Bonjour Pascal, Nous vous remercions de nous avoir informé, nous vous souhaiton…" at bounding box center [440, 281] width 292 height 35
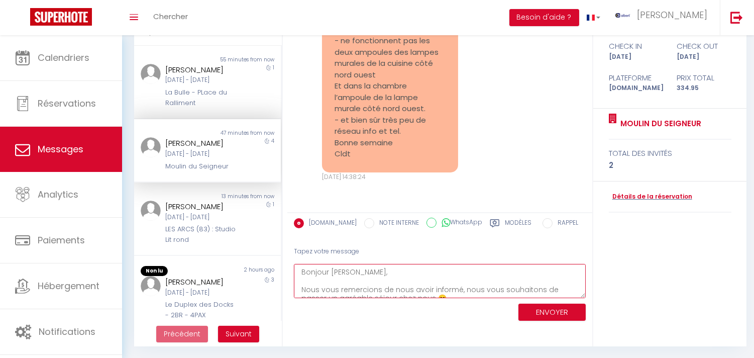
type textarea "Bonjour Pascal, Nous vous remercions de nous avoir informé, nous vous souhaiton…"
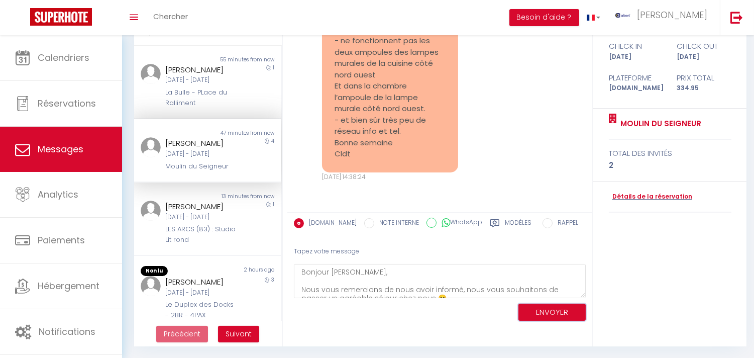
click at [536, 313] on button "ENVOYER" at bounding box center [551, 312] width 67 height 18
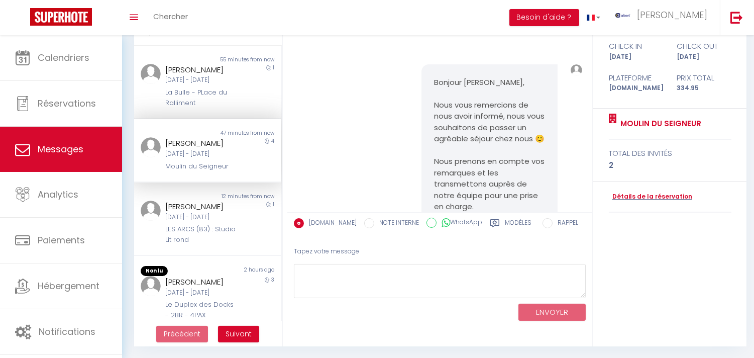
scroll to position [2514, 0]
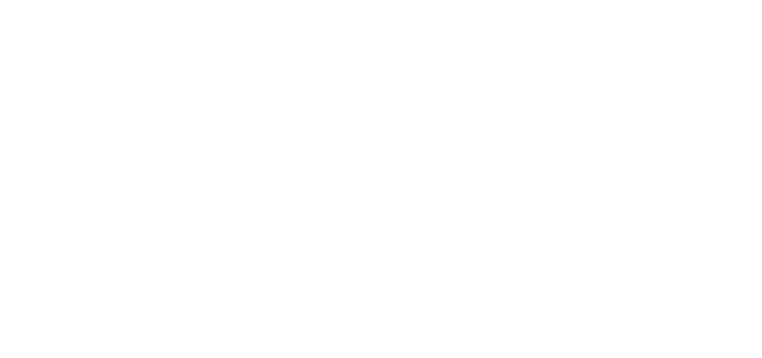
select select "message"
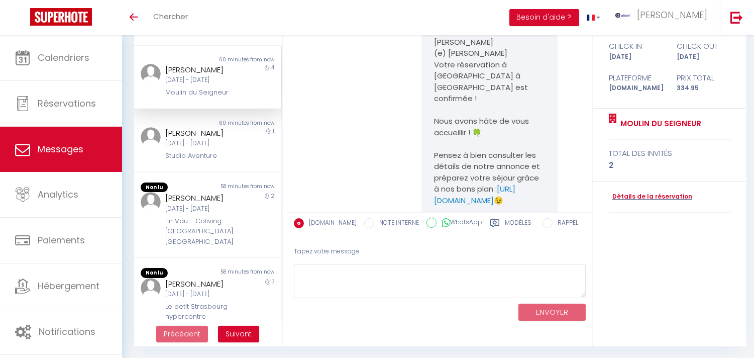
scroll to position [2514, 0]
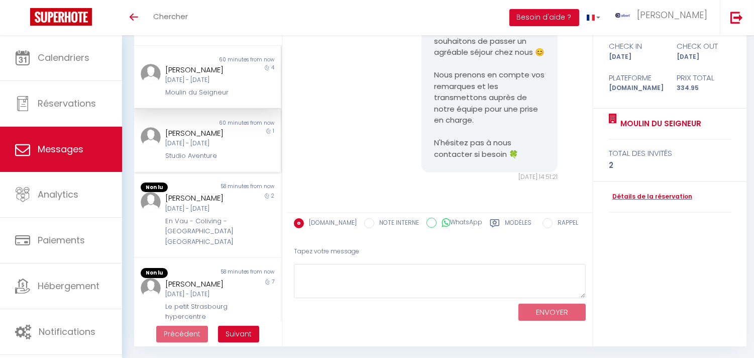
click at [197, 148] on div "[DATE] - [DATE]" at bounding box center [201, 144] width 72 height 10
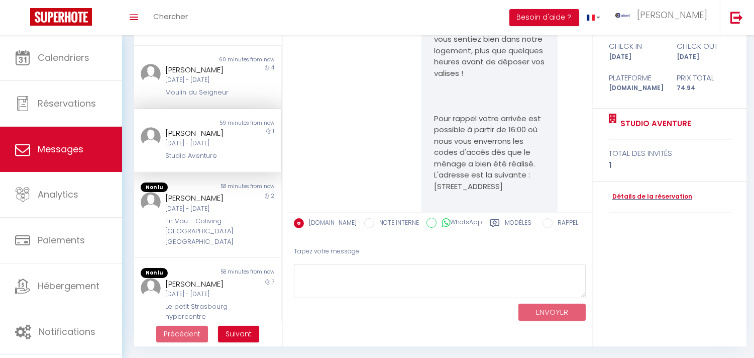
scroll to position [1768, 0]
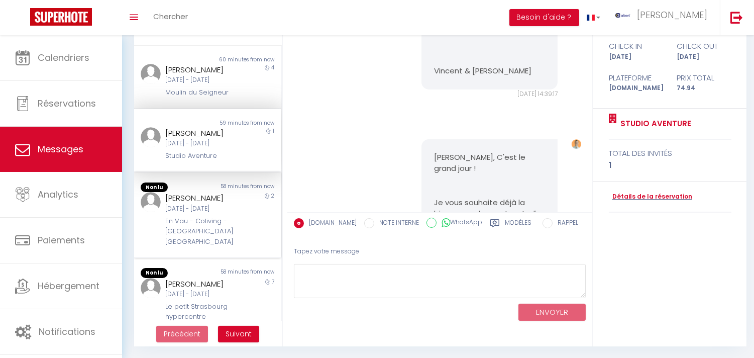
click at [244, 221] on div "2" at bounding box center [262, 219] width 37 height 55
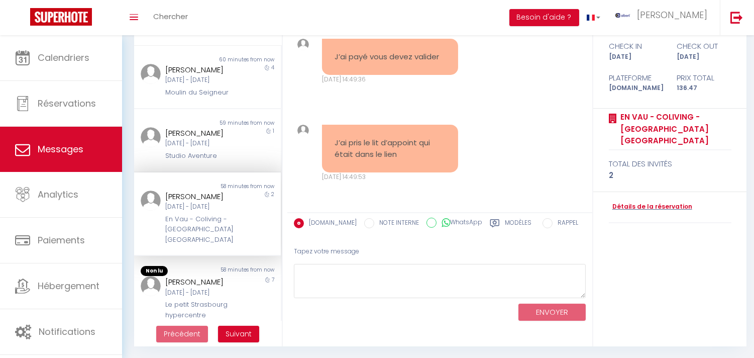
scroll to position [6575, 0]
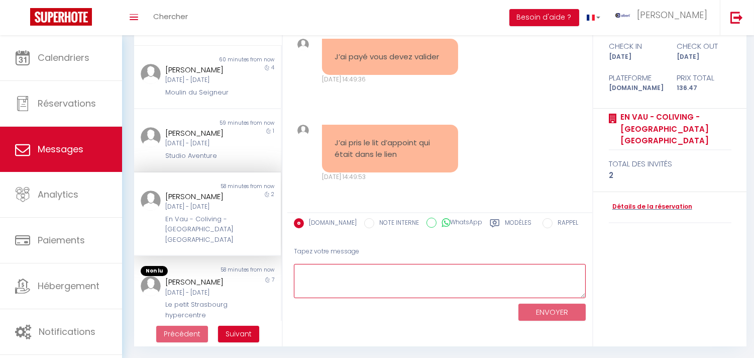
click at [383, 273] on textarea at bounding box center [440, 281] width 292 height 35
type textarea "n"
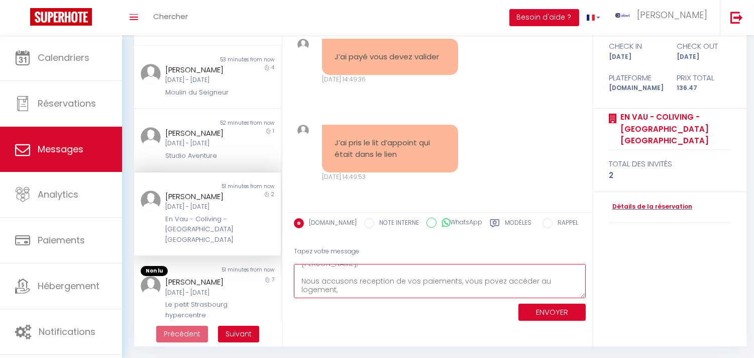
scroll to position [23, 0]
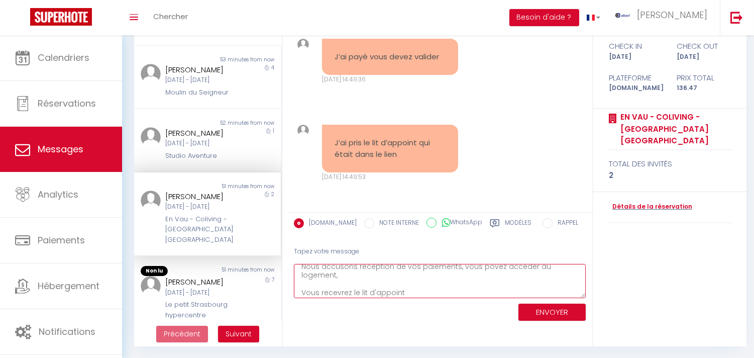
click at [354, 292] on textarea "[PERSON_NAME], Nous accusons reception de vos paiements, vous povez accéder au …" at bounding box center [440, 281] width 292 height 35
click at [457, 296] on textarea "[PERSON_NAME], Nous accusons reception de vos paiements, vous povez accéder au …" at bounding box center [440, 281] width 292 height 35
drag, startPoint x: 373, startPoint y: 292, endPoint x: 370, endPoint y: 287, distance: 5.9
click at [370, 287] on textarea "[PERSON_NAME], Nous accusons reception de vos paiements, vous povez accéder au …" at bounding box center [440, 281] width 292 height 35
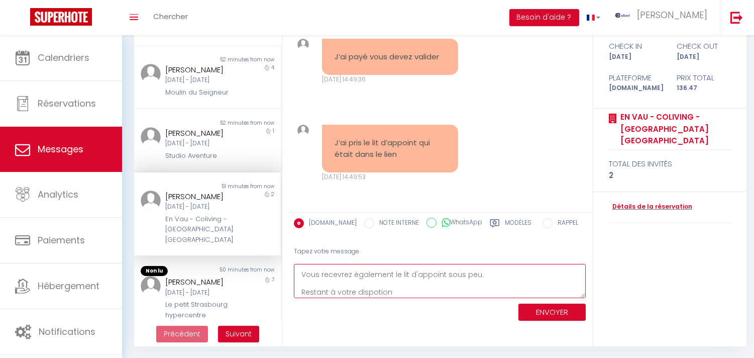
click at [370, 290] on textarea "[PERSON_NAME], Nous accusons reception de vos paiements, vous povez accéder au …" at bounding box center [440, 281] width 292 height 35
click at [442, 287] on textarea "[PERSON_NAME], Nous accusons réceptions de vos paiements, vous pouvez accéder a…" at bounding box center [440, 281] width 292 height 35
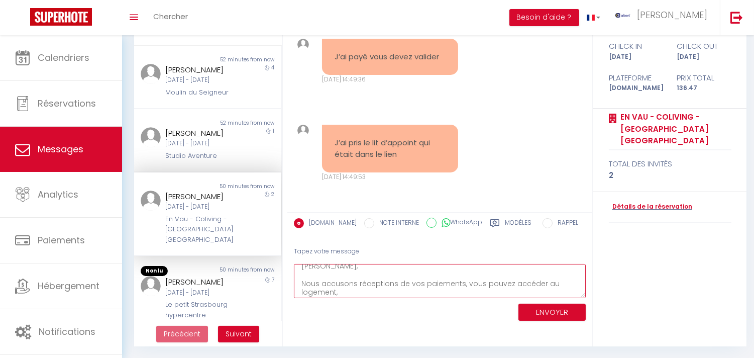
scroll to position [14, 0]
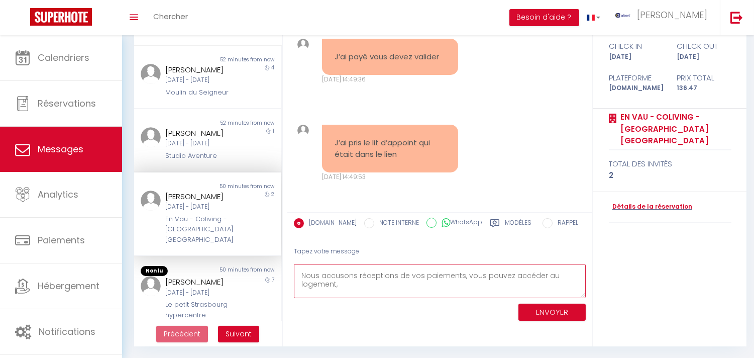
click at [340, 285] on textarea "[PERSON_NAME], Nous accusons réceptions de vos paiements, vous pouvez accéder a…" at bounding box center [440, 281] width 292 height 35
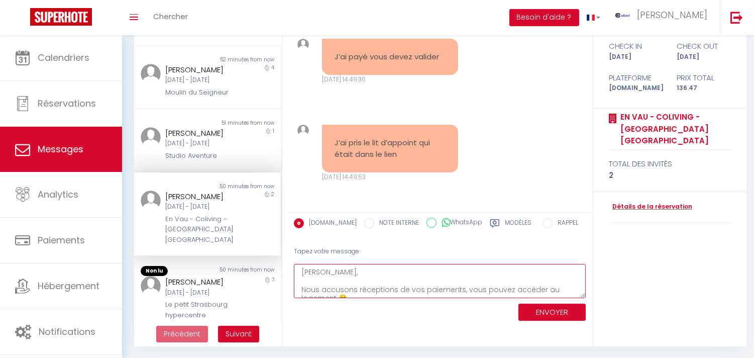
type textarea "[PERSON_NAME], Nous accusons réceptions de vos paiements, vous pouvez accéder a…"
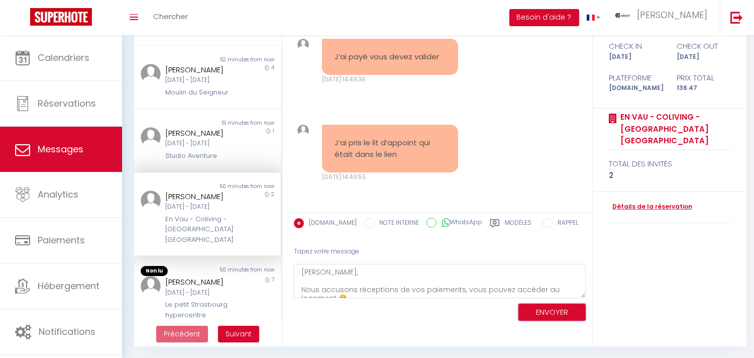
click at [541, 304] on button "ENVOYER" at bounding box center [551, 312] width 67 height 18
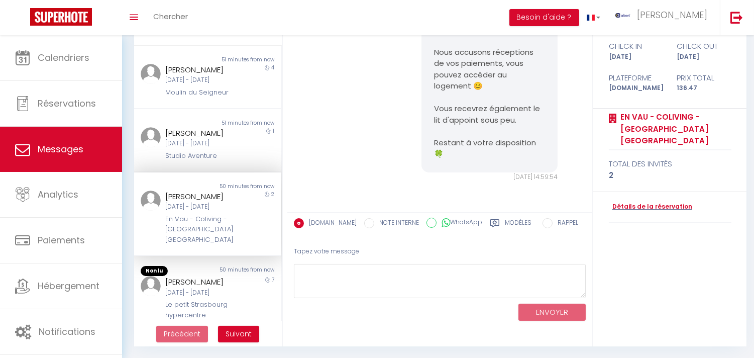
scroll to position [6785, 0]
copy div "En Vau"
drag, startPoint x: 162, startPoint y: 236, endPoint x: 185, endPoint y: 234, distance: 22.6
click at [185, 234] on div "[PERSON_NAME] [DATE] - [DATE] En Vau - Coliving - [GEOGRAPHIC_DATA] [GEOGRAPHIC…" at bounding box center [201, 217] width 85 height 55
click at [227, 297] on div "[DATE] - [DATE]" at bounding box center [201, 293] width 72 height 10
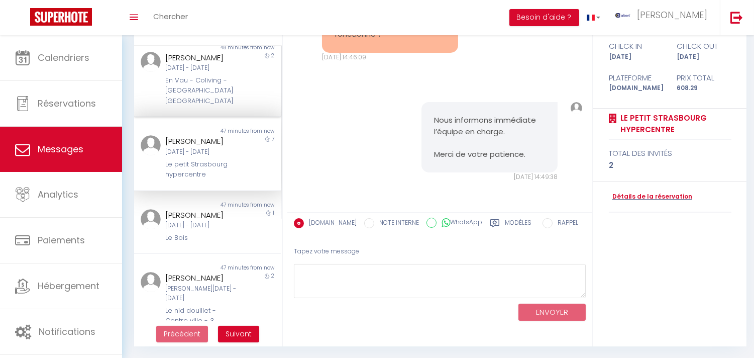
scroll to position [167, 0]
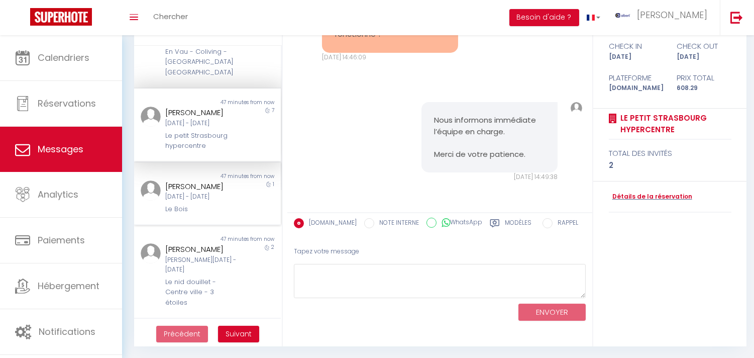
click at [217, 201] on div "[DATE] - [DATE]" at bounding box center [201, 197] width 72 height 10
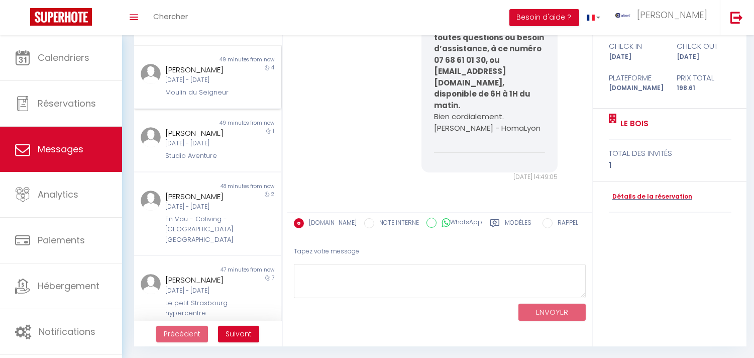
click at [214, 97] on div "Moulin du Seigneur" at bounding box center [201, 92] width 72 height 10
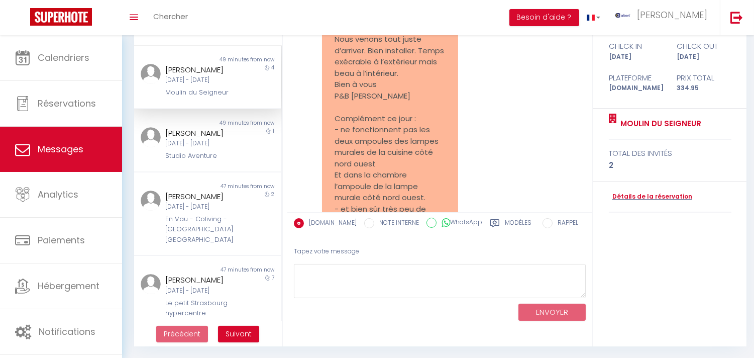
scroll to position [2180, 0]
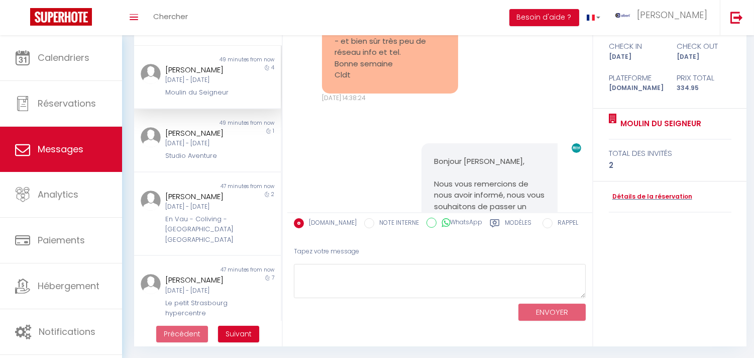
drag, startPoint x: 331, startPoint y: 109, endPoint x: 413, endPoint y: 127, distance: 83.1
drag, startPoint x: 409, startPoint y: 129, endPoint x: 358, endPoint y: 127, distance: 51.3
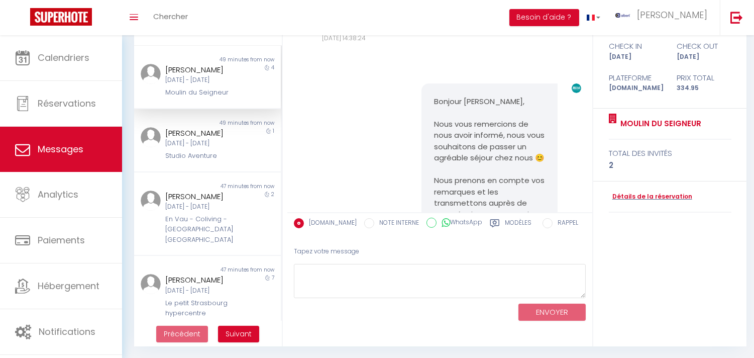
scroll to position [2246, 0]
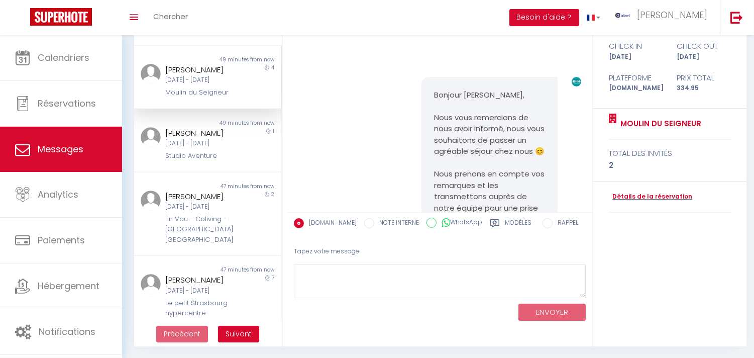
copy pre "ne fonctionnent pas les deux ampoules des lampes murales de la cuisine côté nor…"
drag, startPoint x: 337, startPoint y: 122, endPoint x: 418, endPoint y: 156, distance: 87.8
drag, startPoint x: 226, startPoint y: 61, endPoint x: 159, endPoint y: 72, distance: 68.1
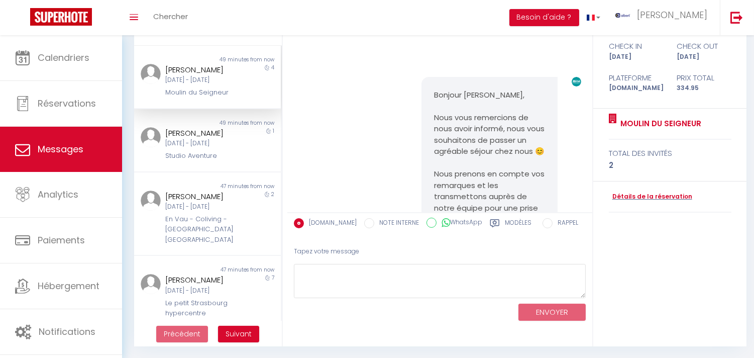
click at [159, 72] on div "Non lu 49 minutes from now Pascal VINCENT Mar 09 Sep - Sam 13 Sep Moulin du Sei…" at bounding box center [207, 77] width 147 height 42
click at [161, 69] on div "Pascal VINCENT Mar 09 Sep - Sam 13 Sep Moulin du Seigneur" at bounding box center [201, 81] width 85 height 34
copy div "Pascal VINCENT"
drag, startPoint x: 163, startPoint y: 68, endPoint x: 238, endPoint y: 94, distance: 78.8
click at [228, 72] on div "Pascal VINCENT" at bounding box center [201, 70] width 72 height 12
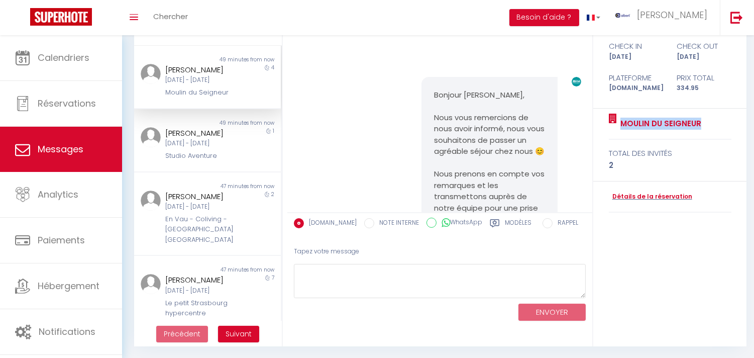
copy div "Moulin du Seigneu"
copy div "Moulin du Seigneur"
drag, startPoint x: 609, startPoint y: 122, endPoint x: 597, endPoint y: 77, distance: 46.9
click at [699, 123] on div "Moulin du Seigneur" at bounding box center [670, 123] width 123 height 31
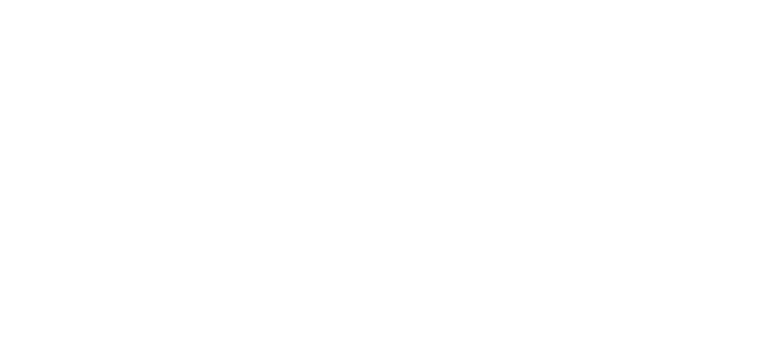
select select "message"
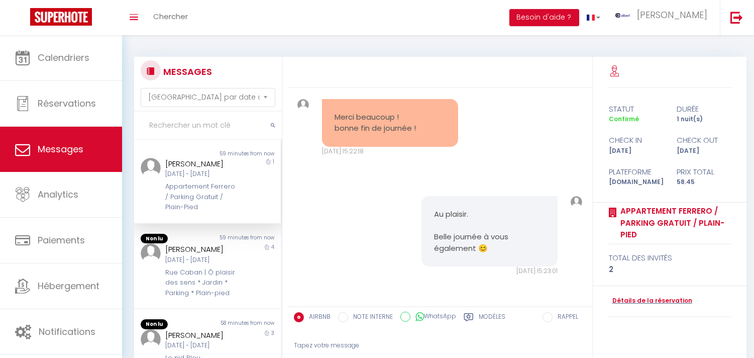
click at [184, 119] on input "text" at bounding box center [208, 125] width 148 height 28
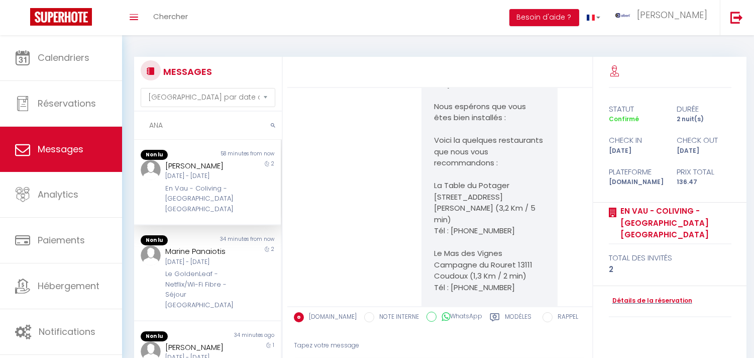
scroll to position [8605, 0]
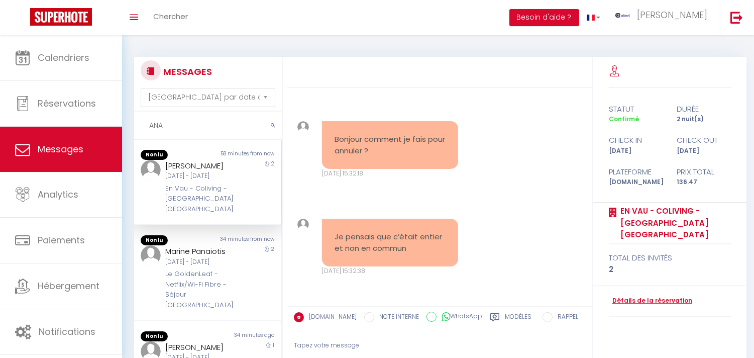
type input "ANA"
